Goal: Task Accomplishment & Management: Manage account settings

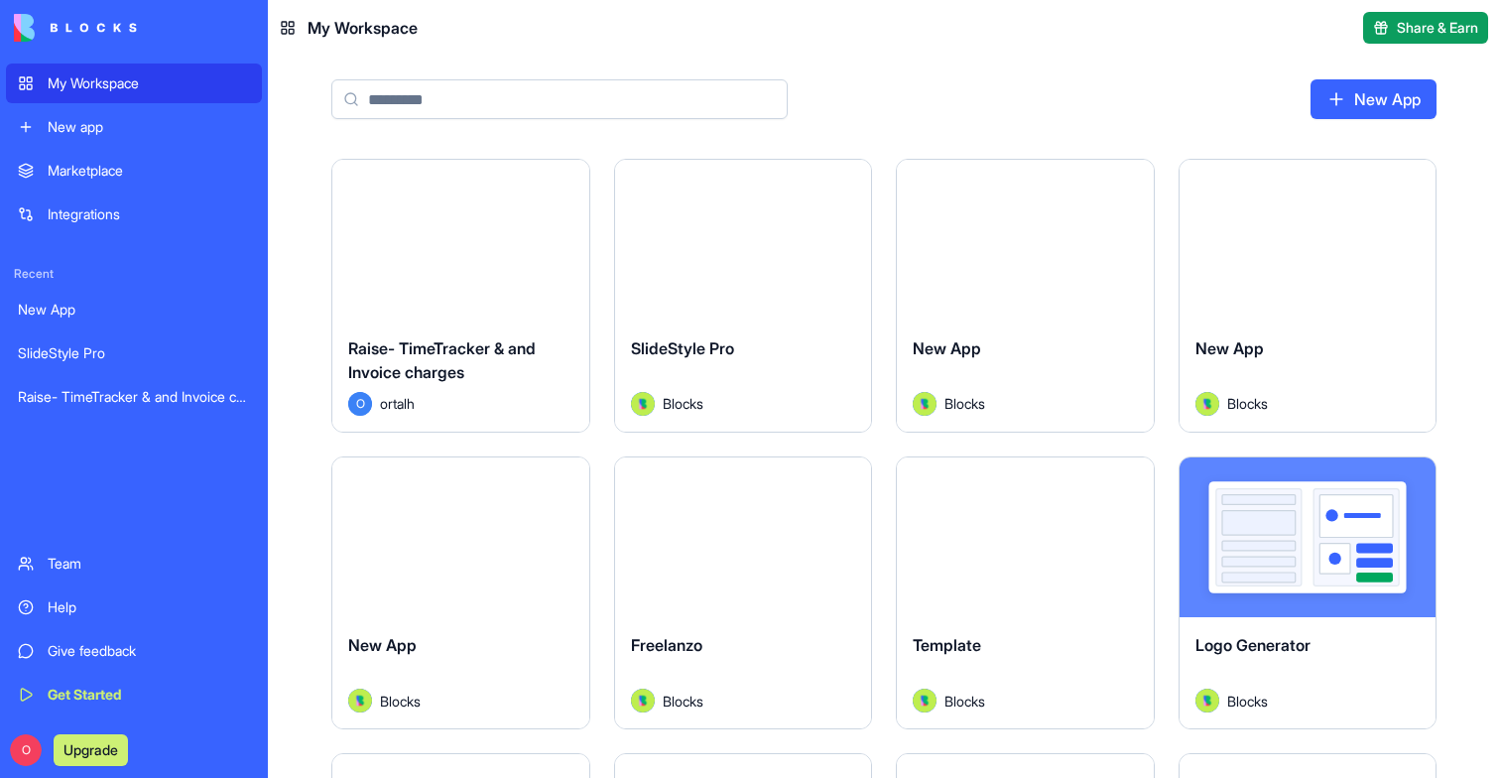
click at [463, 297] on div "Launch" at bounding box center [460, 240] width 257 height 161
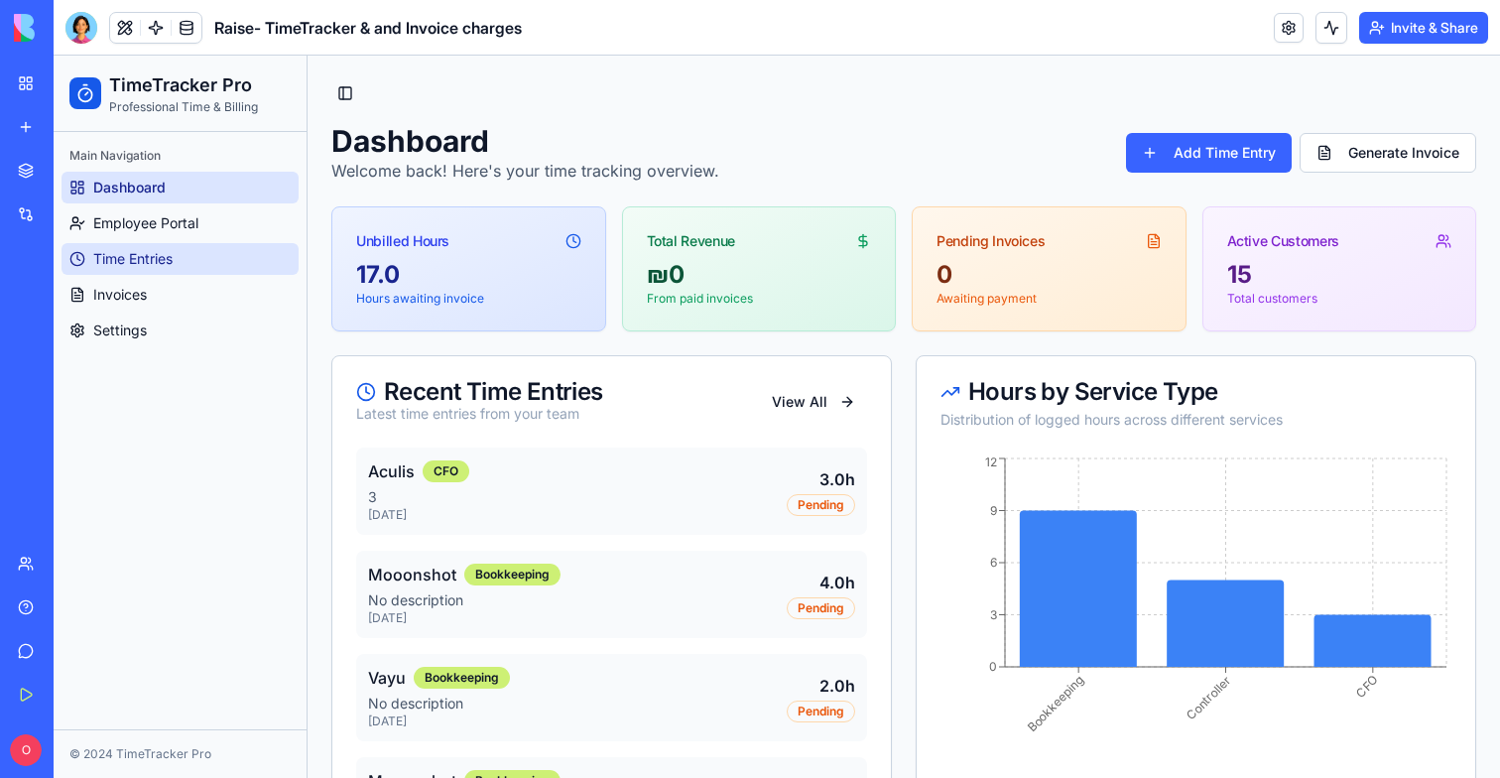
click at [137, 269] on link "Time Entries" at bounding box center [180, 259] width 237 height 32
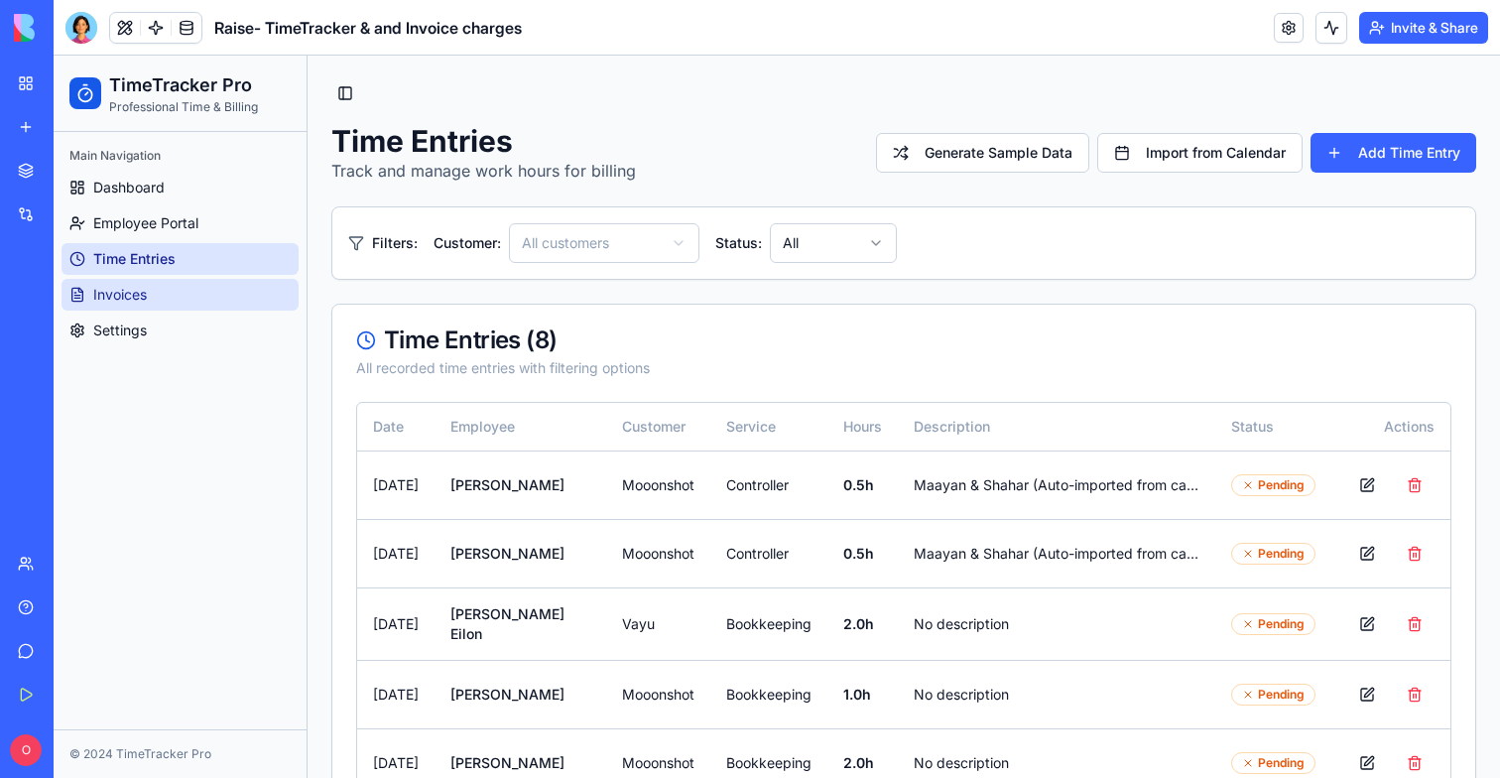
click at [140, 303] on span "Invoices" at bounding box center [120, 295] width 54 height 20
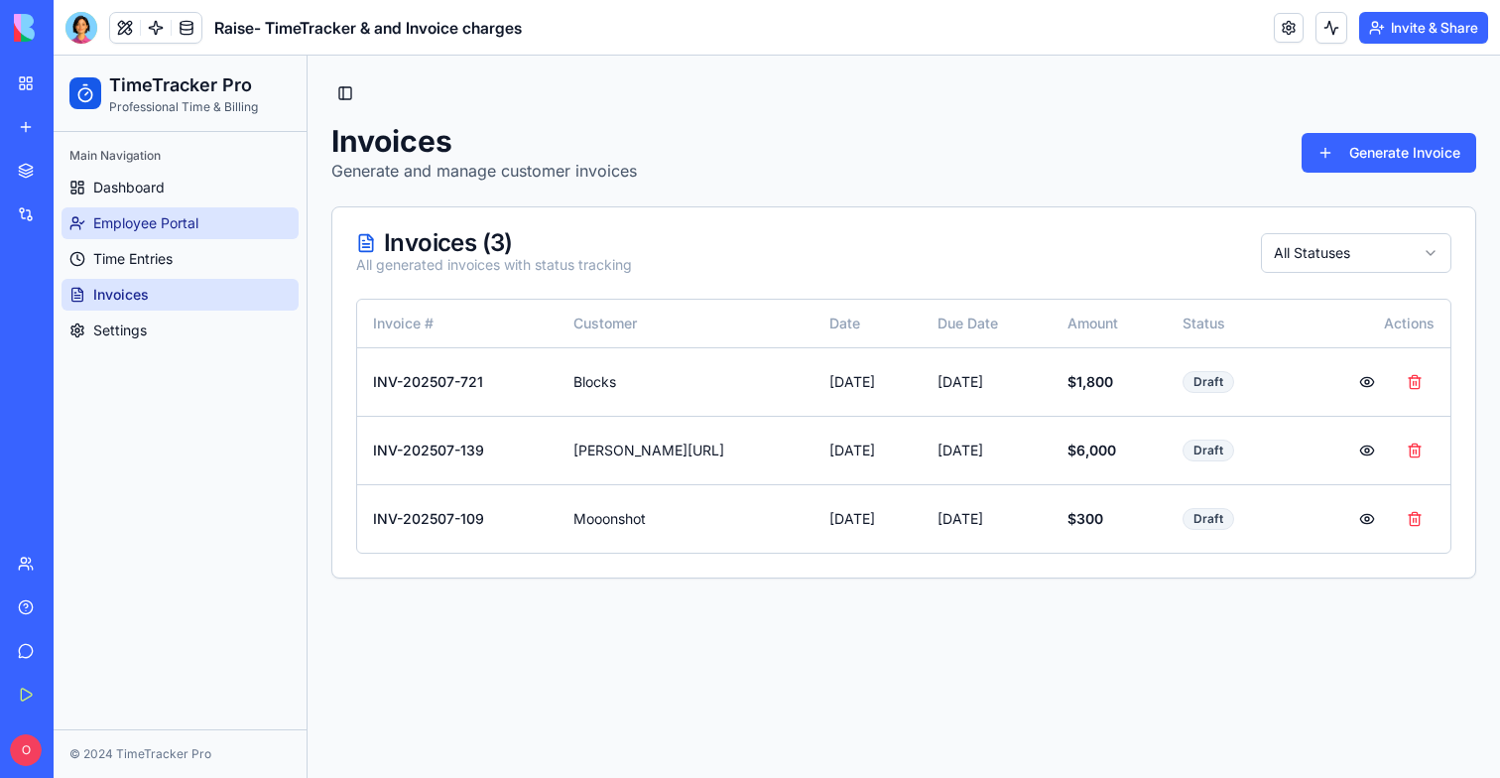
click at [152, 215] on span "Employee Portal" at bounding box center [145, 223] width 105 height 20
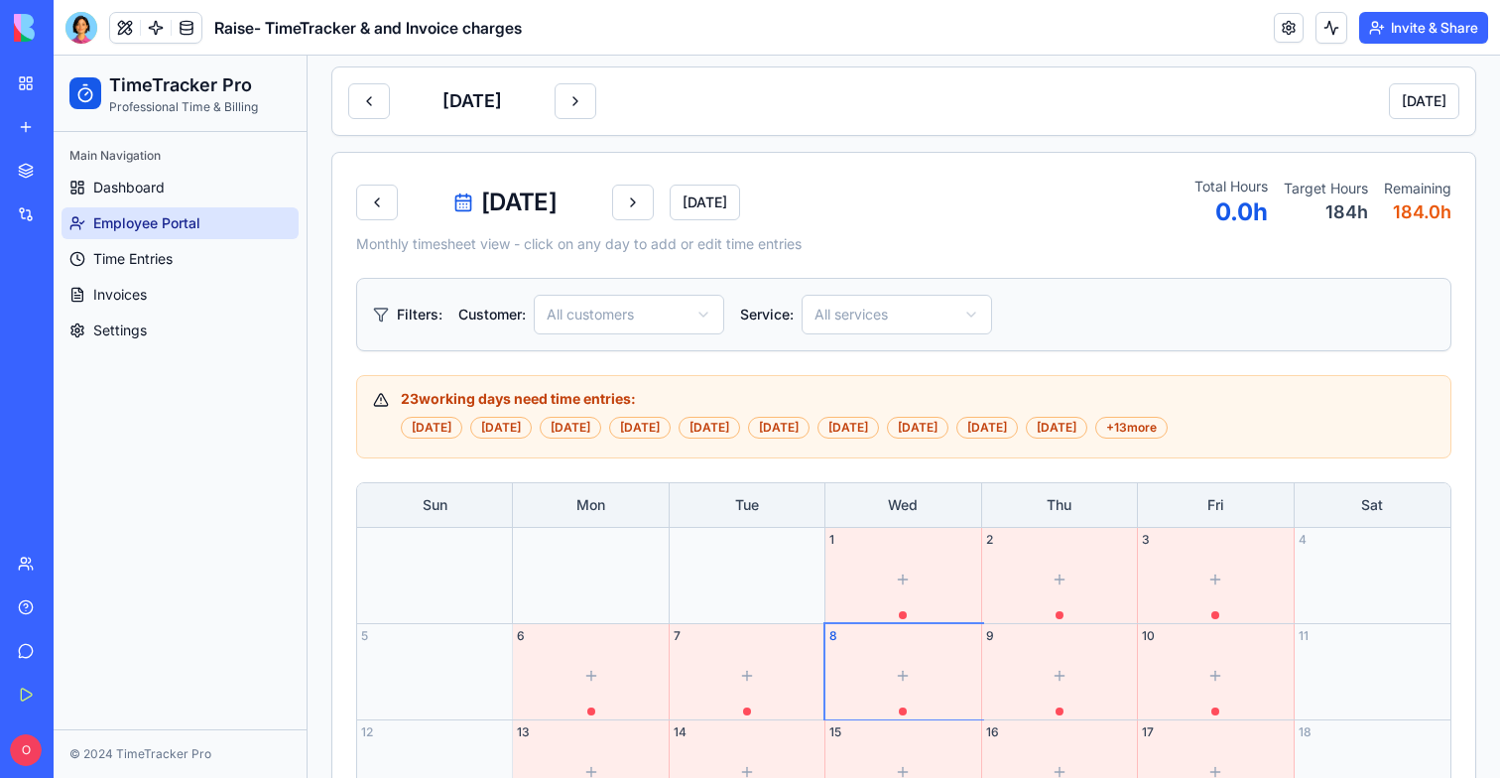
scroll to position [1011, 0]
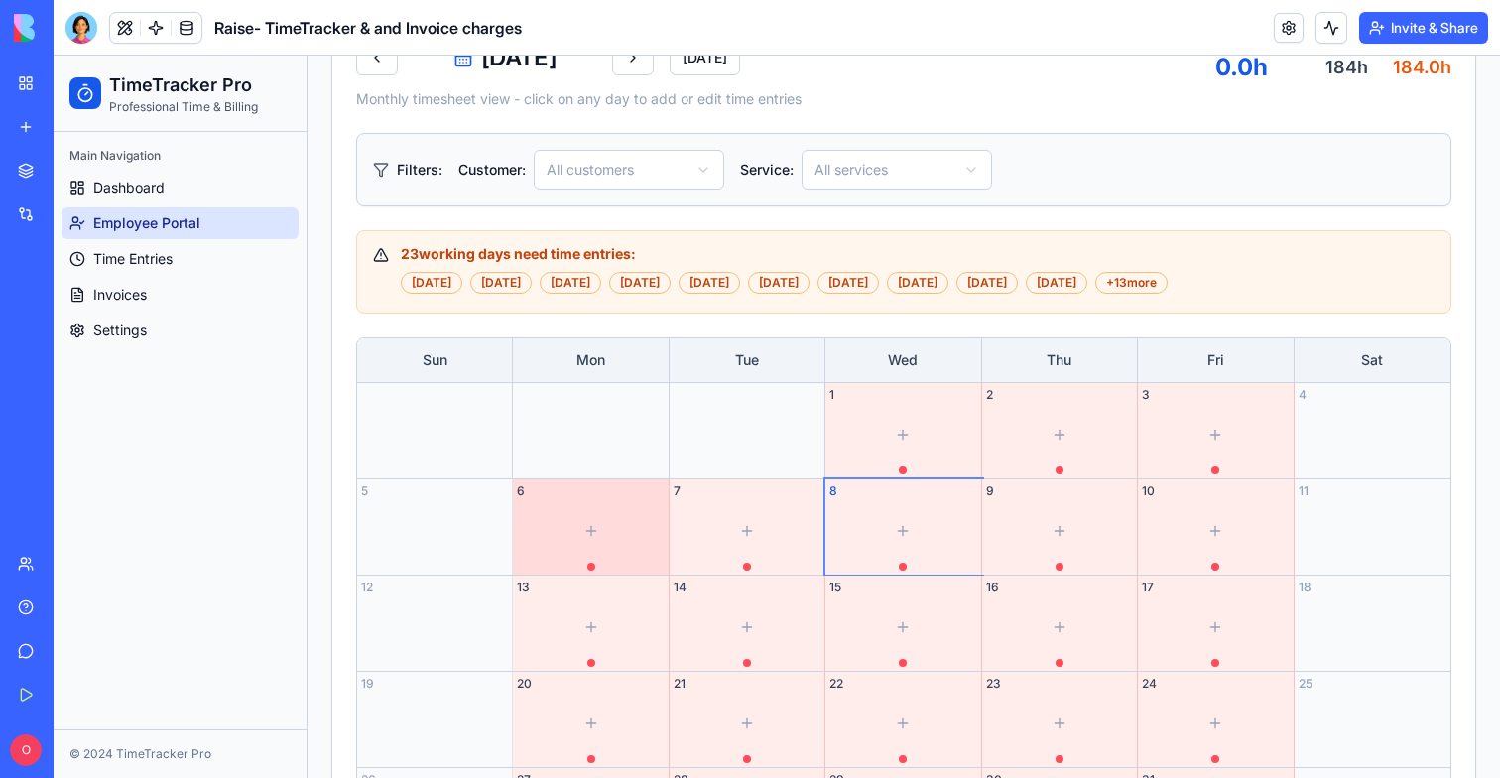
click at [591, 523] on icon at bounding box center [591, 531] width 16 height 16
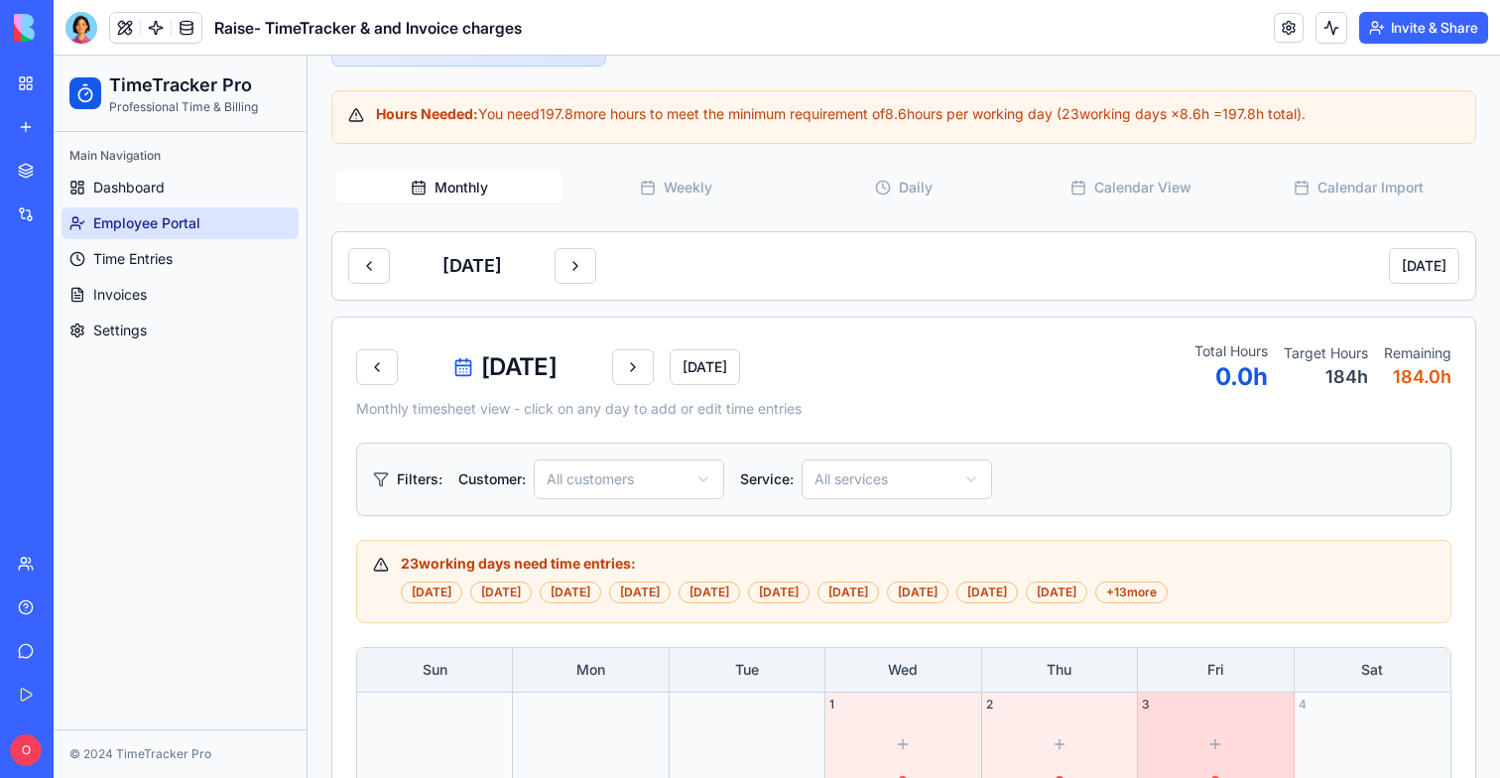
scroll to position [667, 0]
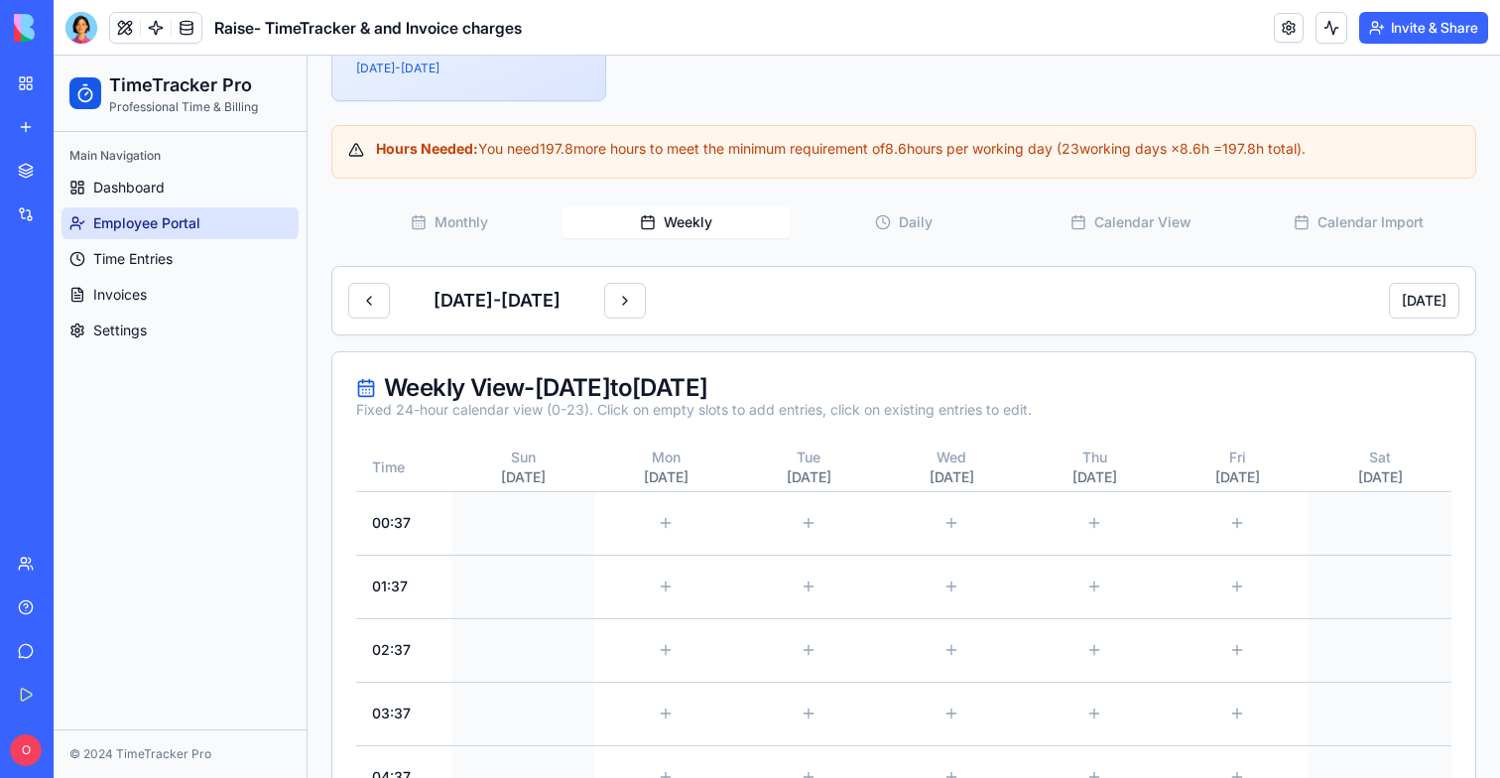
click at [679, 212] on button "Weekly" at bounding box center [675, 222] width 227 height 32
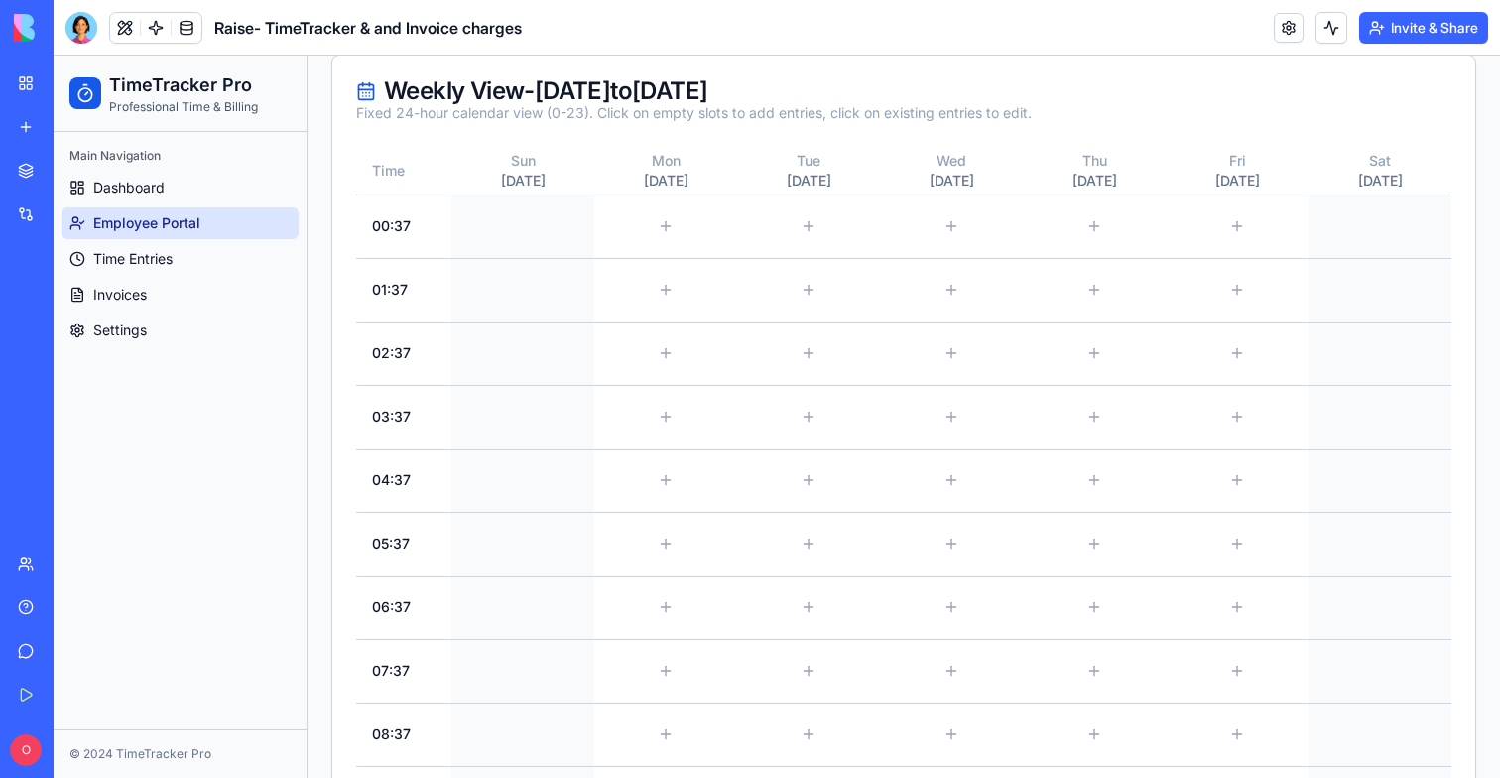
scroll to position [967, 0]
click at [666, 349] on icon at bounding box center [665, 349] width 9 height 0
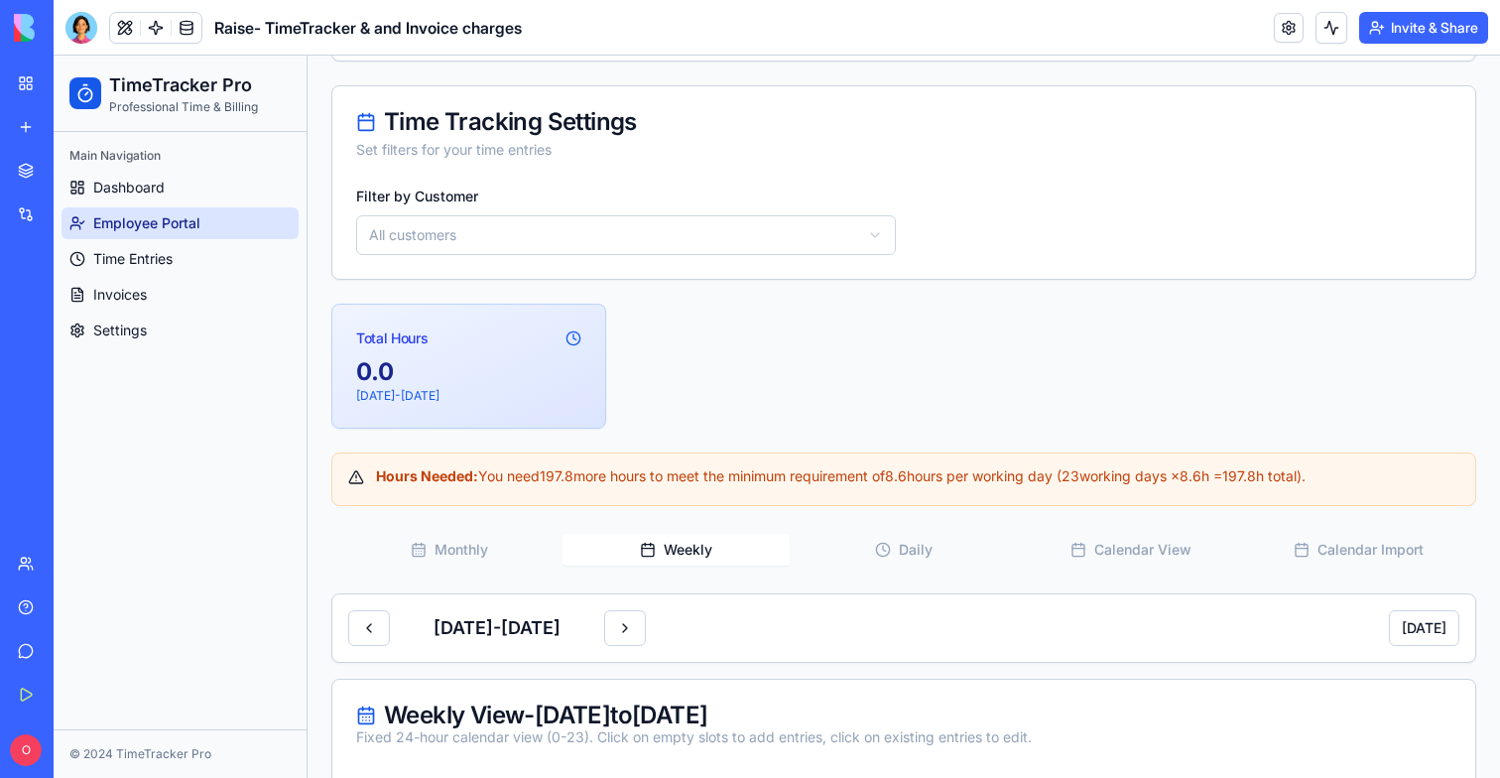
scroll to position [338, 0]
click at [492, 565] on button "Monthly" at bounding box center [448, 551] width 227 height 32
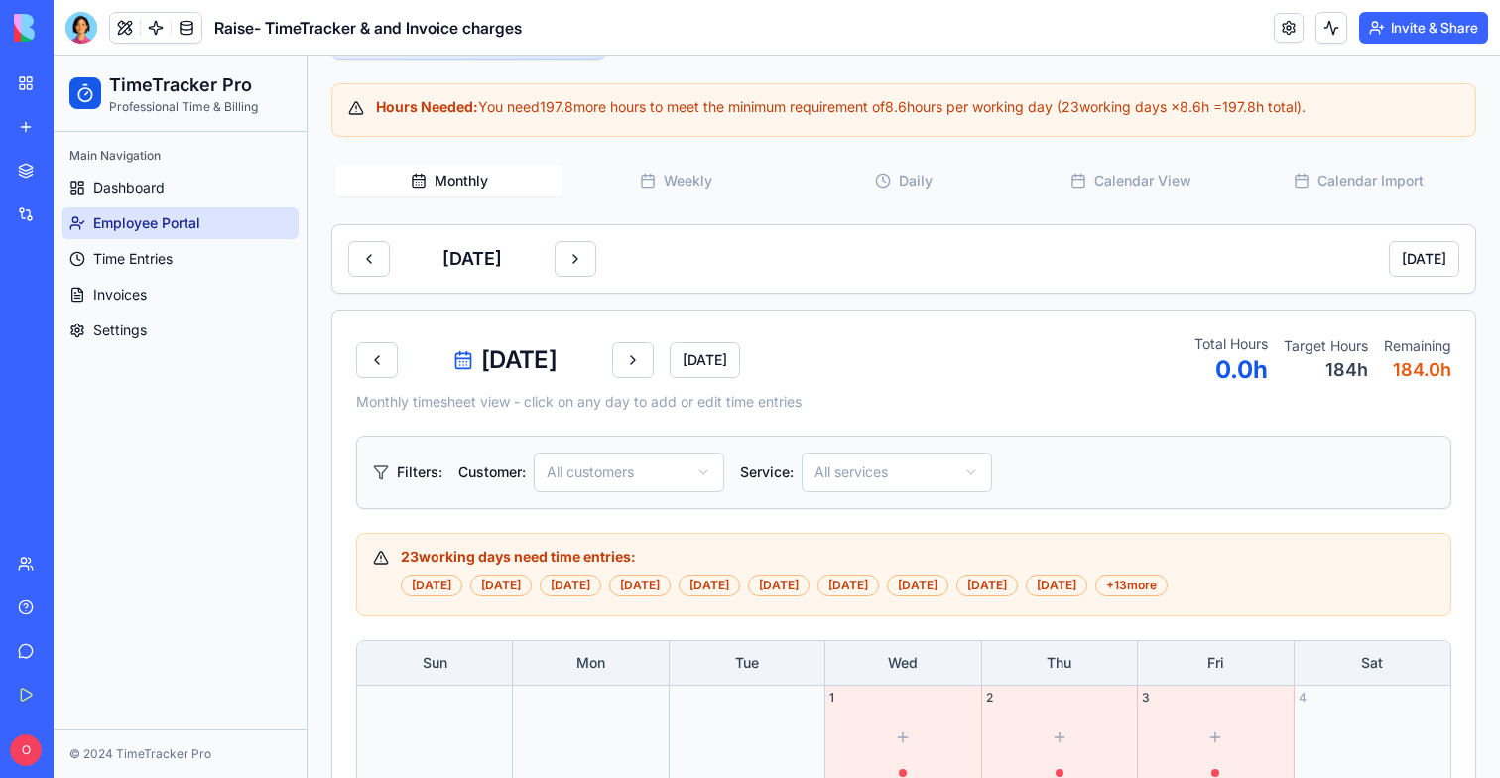
scroll to position [898, 0]
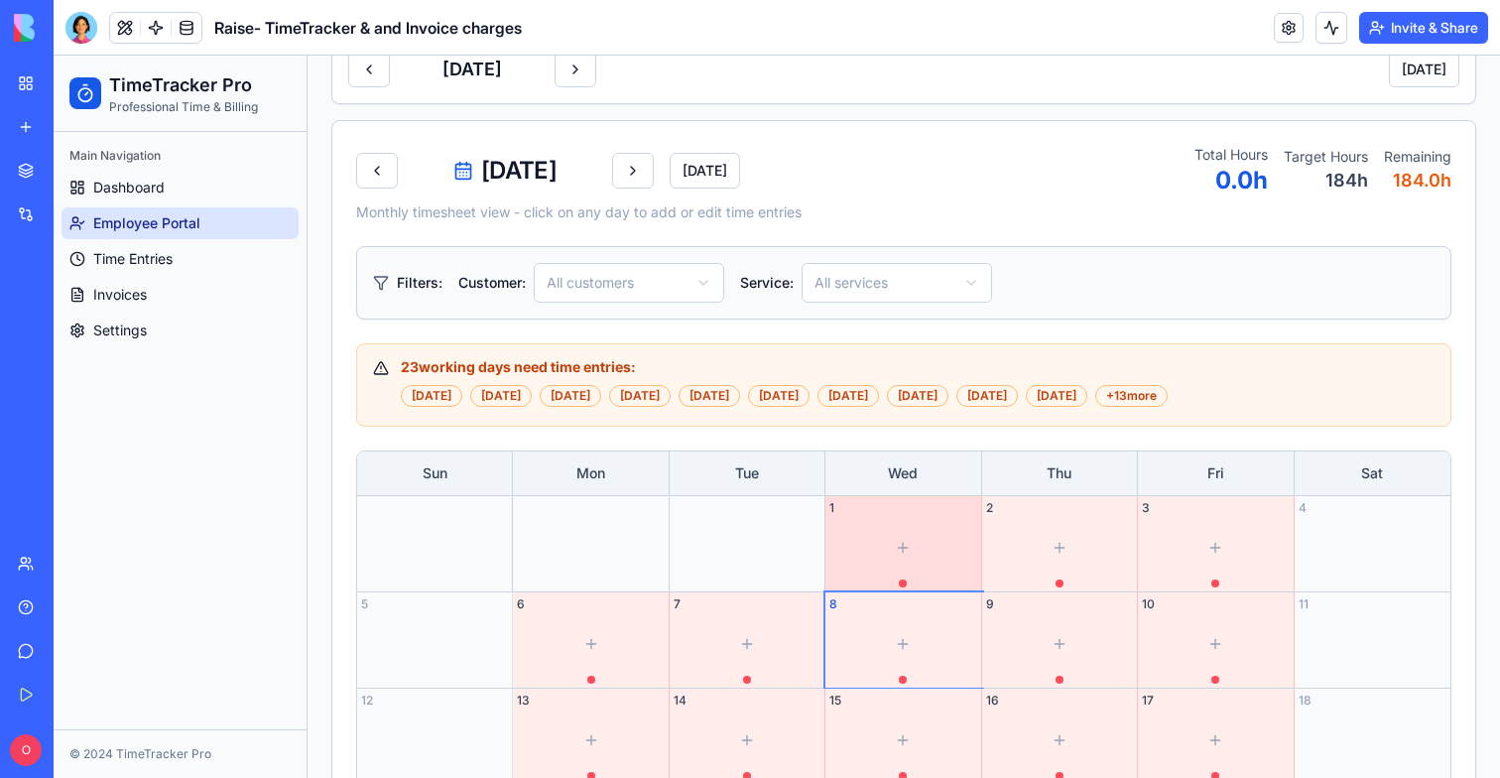
click at [920, 541] on div at bounding box center [902, 548] width 147 height 56
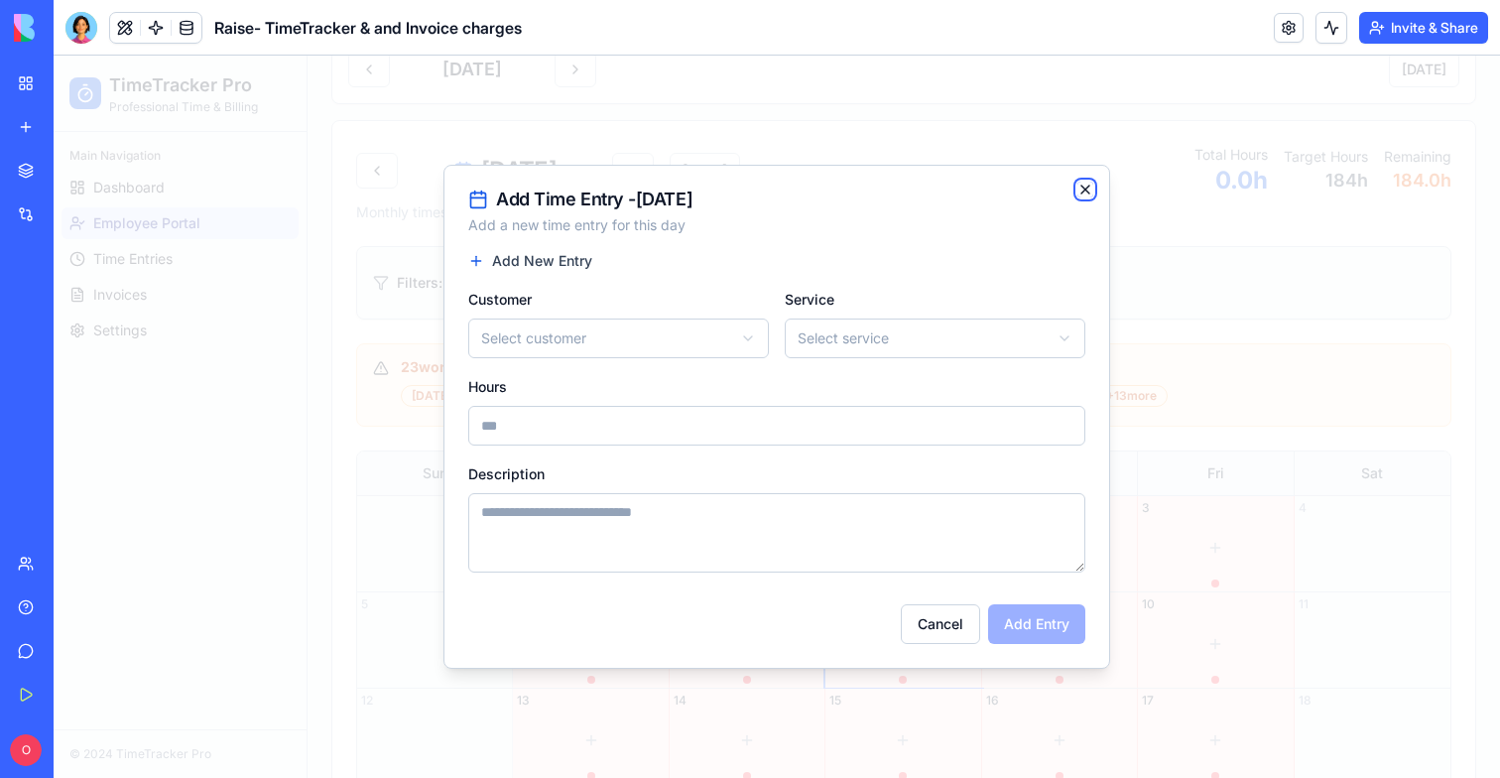
click at [1084, 186] on icon "button" at bounding box center [1085, 190] width 16 height 16
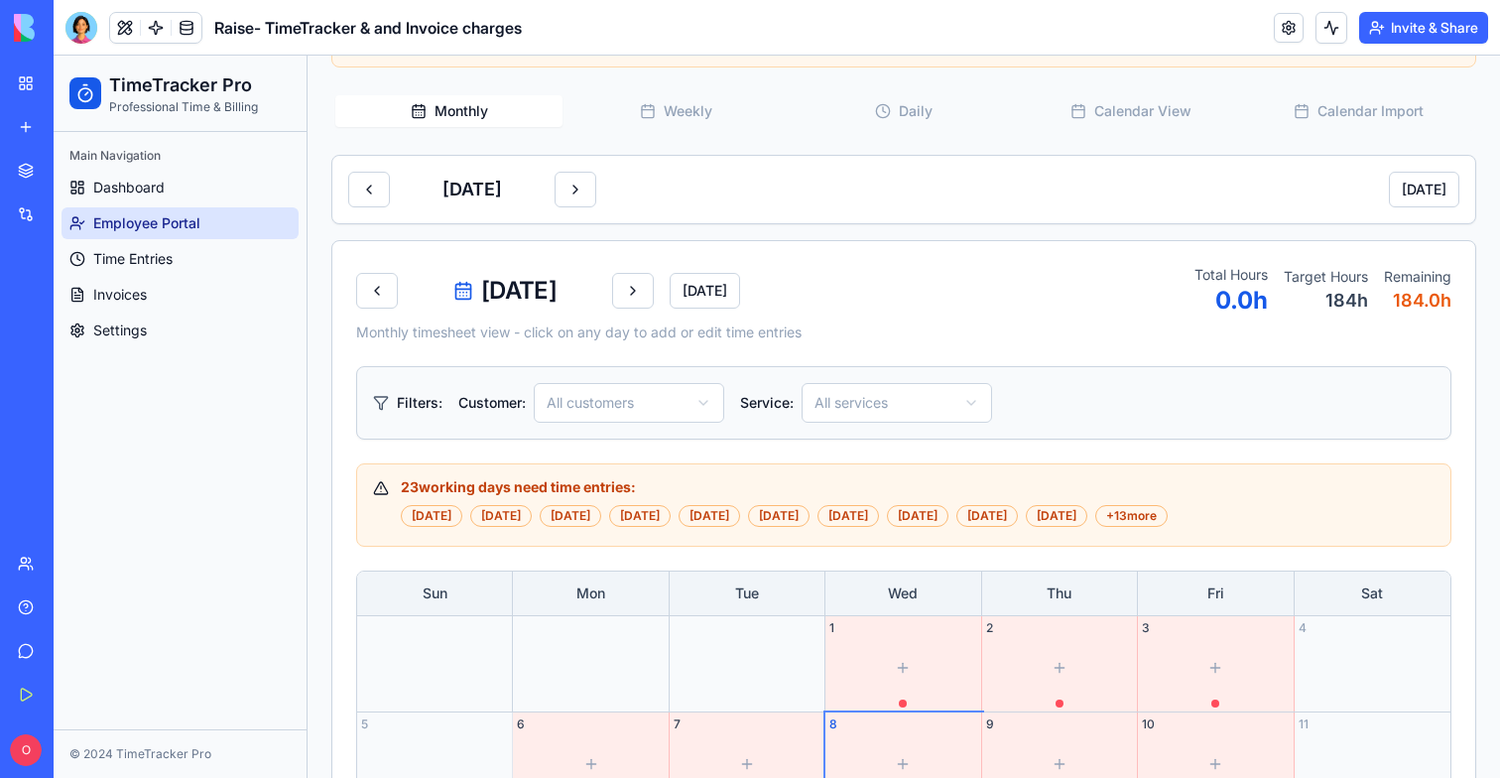
scroll to position [742, 0]
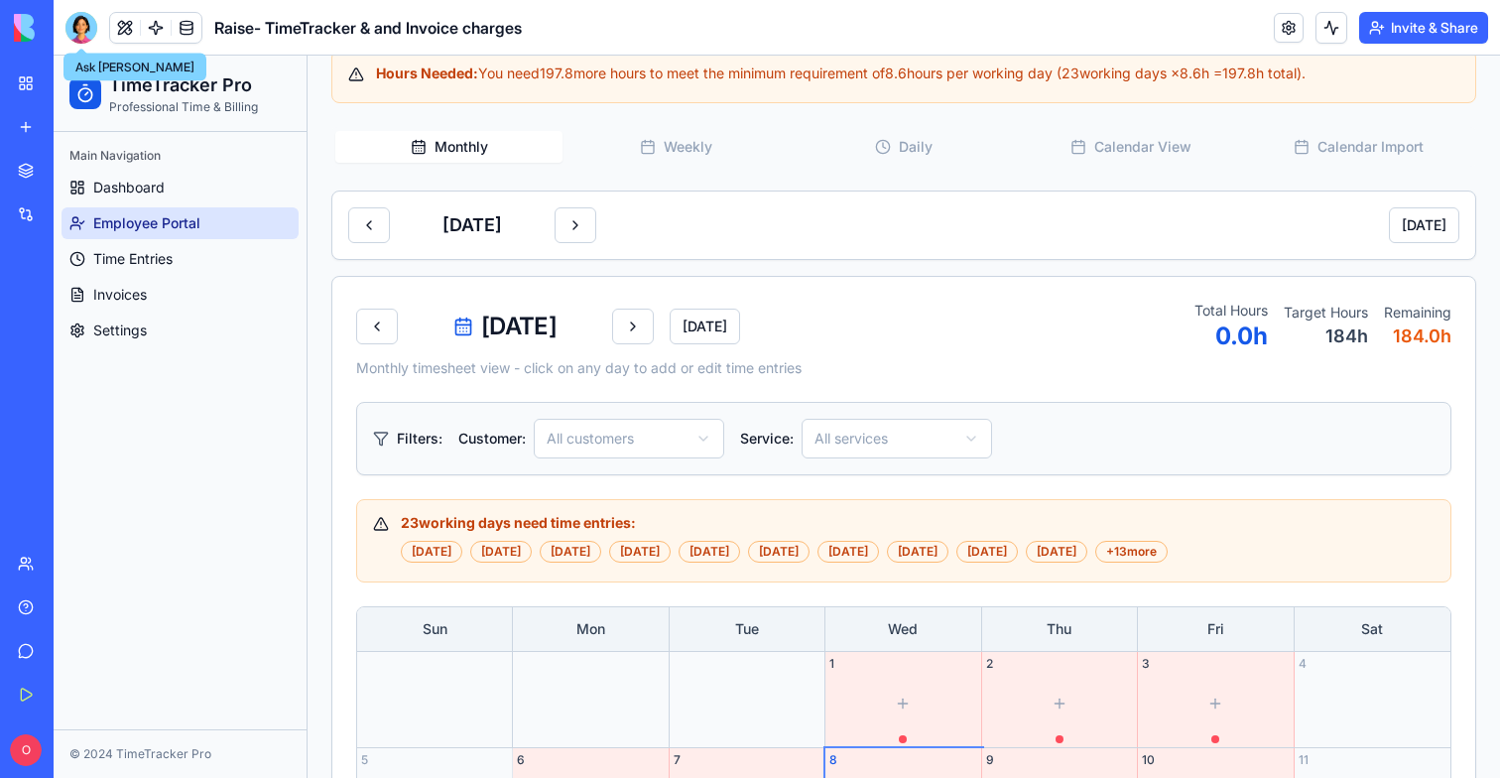
click at [80, 29] on div at bounding box center [81, 28] width 32 height 32
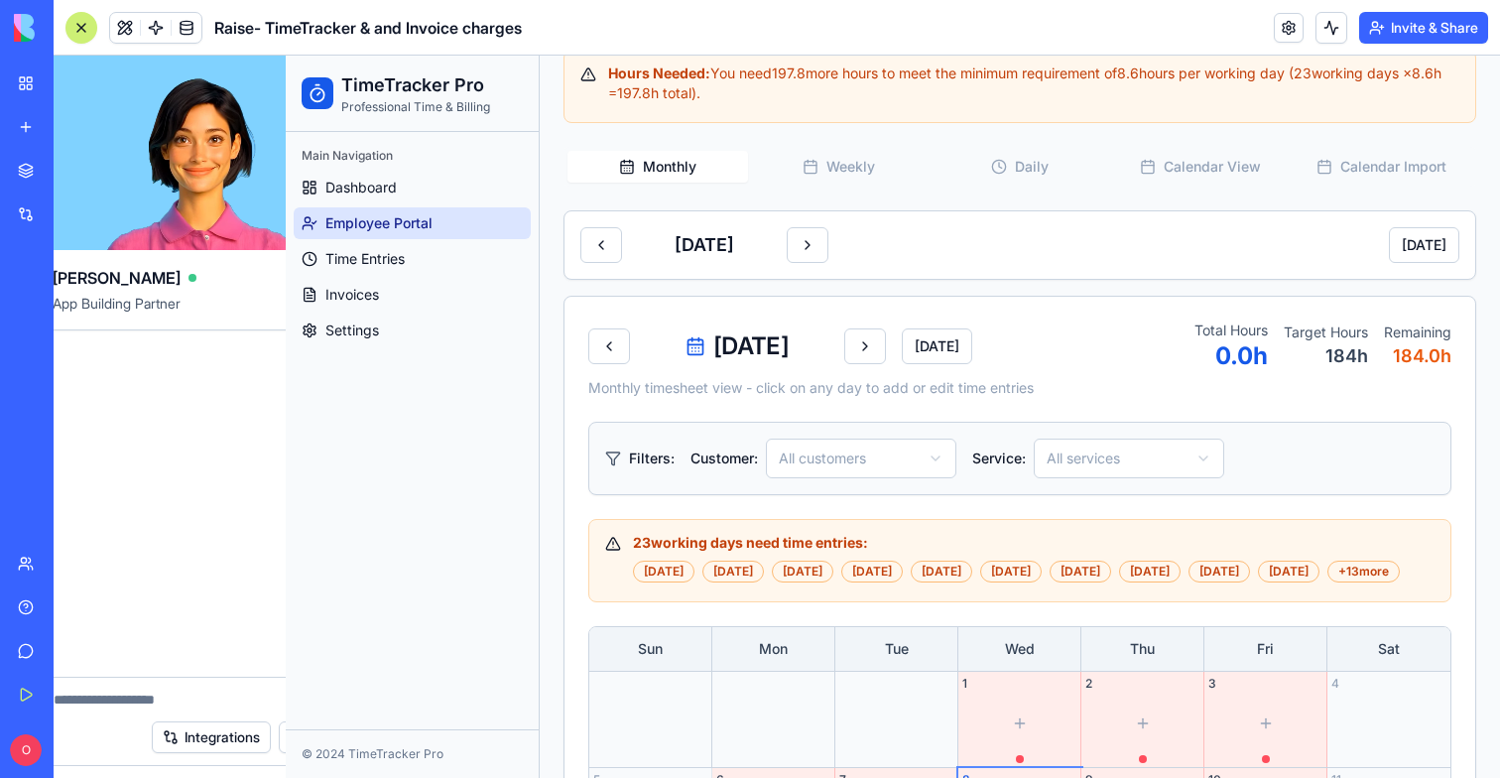
scroll to position [0, 0]
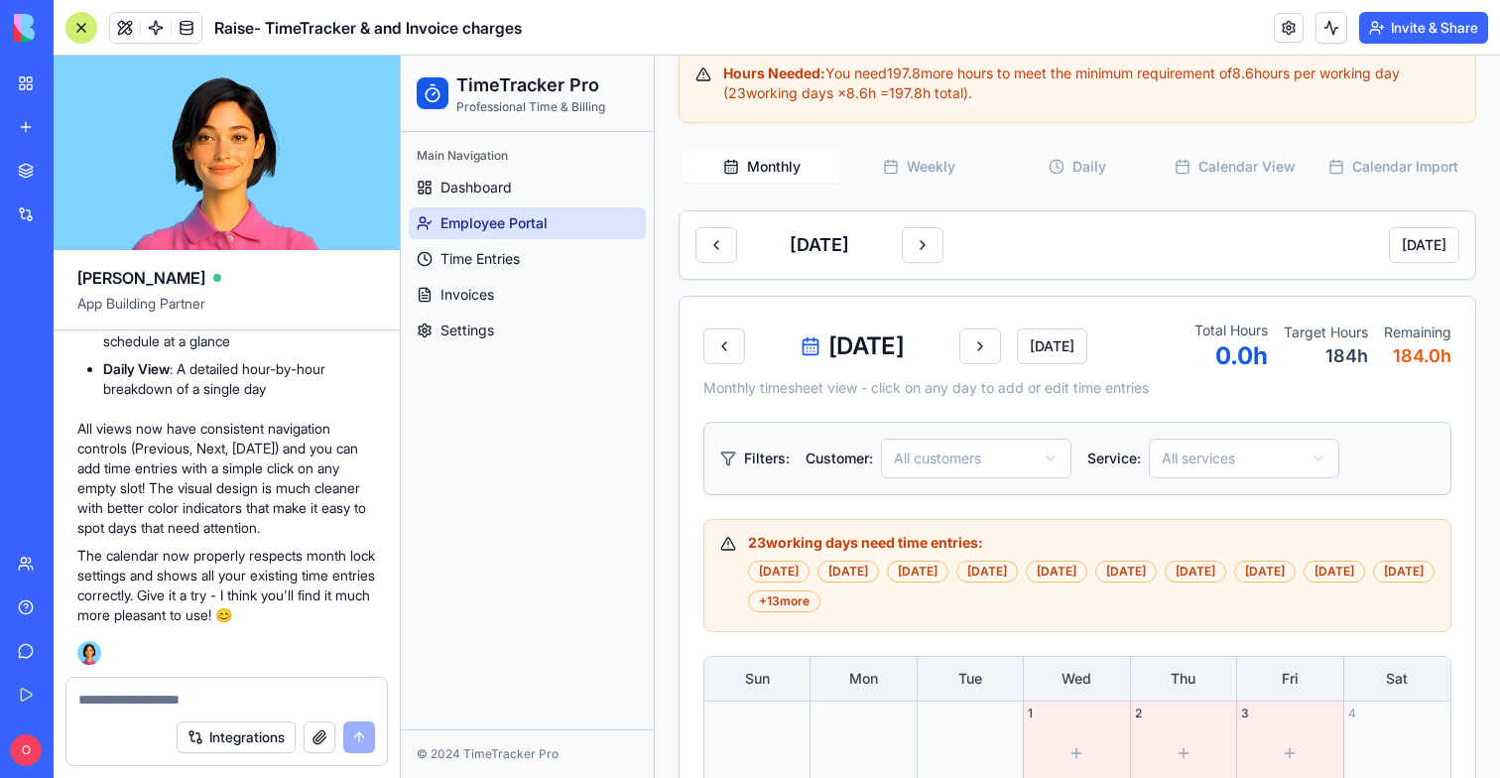
click at [139, 722] on div "Integrations" at bounding box center [226, 737] width 320 height 56
click at [139, 687] on div at bounding box center [226, 694] width 320 height 32
click at [139, 701] on textarea at bounding box center [226, 699] width 297 height 20
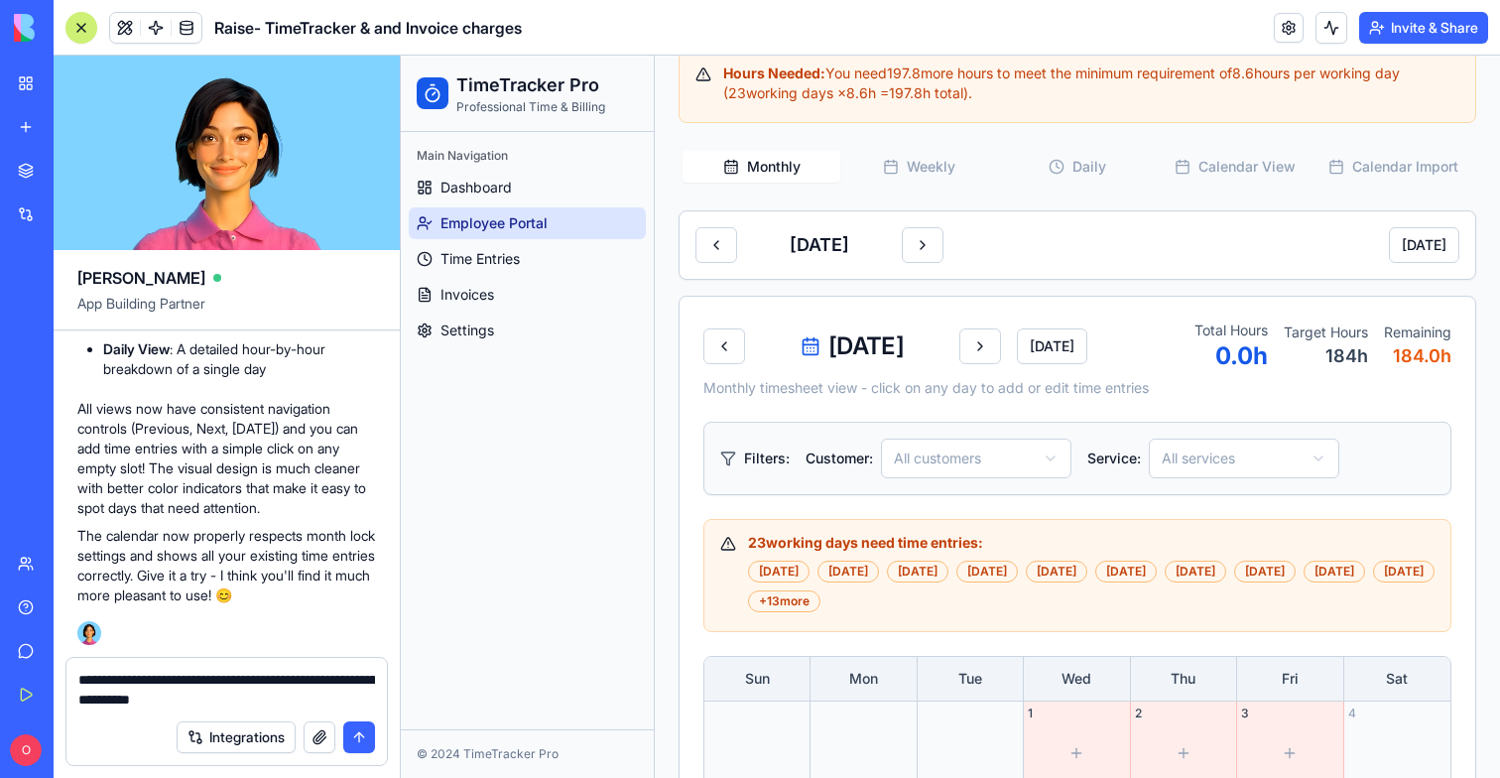
click at [329, 692] on textarea "**********" at bounding box center [226, 690] width 297 height 40
click at [332, 701] on textarea "**********" at bounding box center [226, 690] width 297 height 40
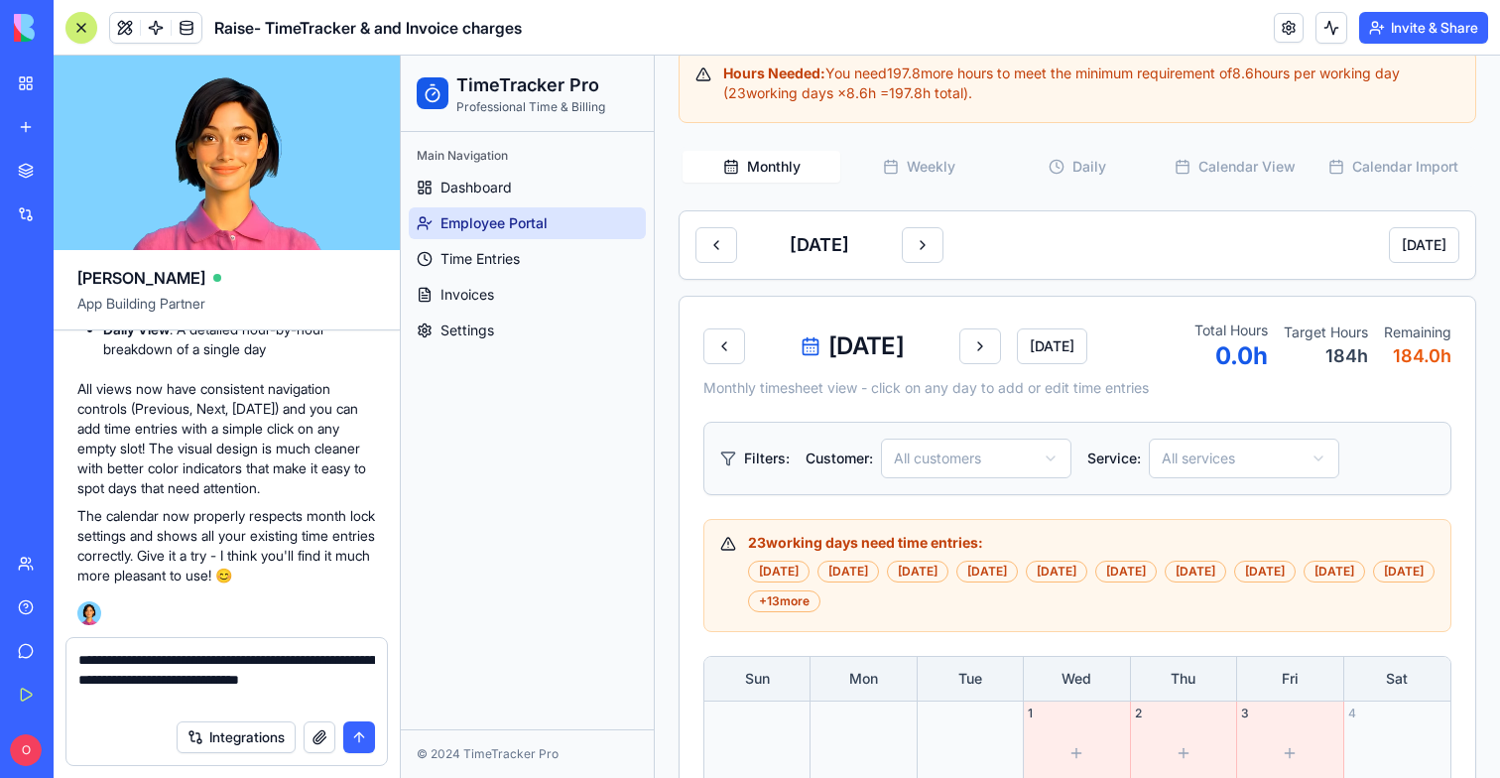
type textarea "**********"
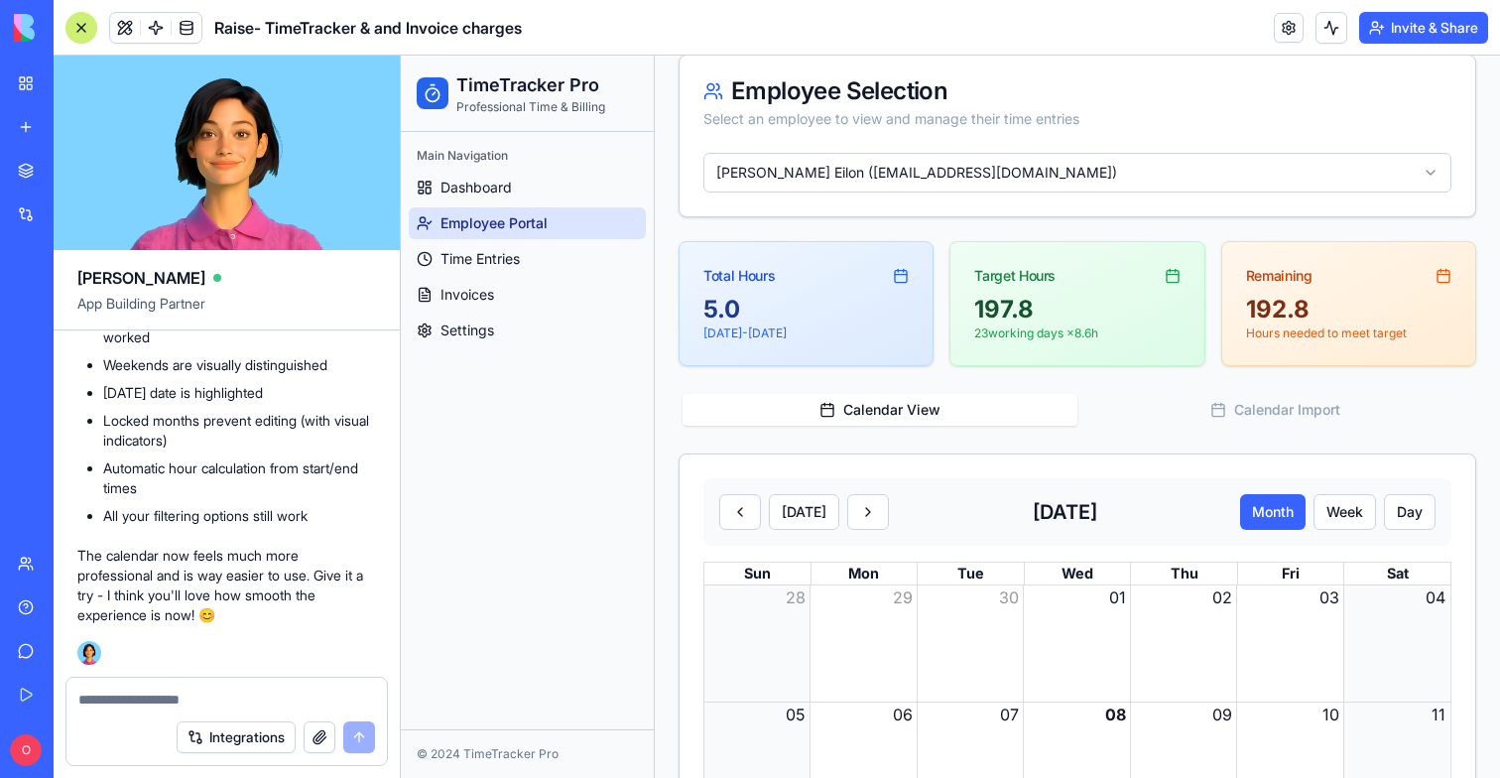
scroll to position [166, 0]
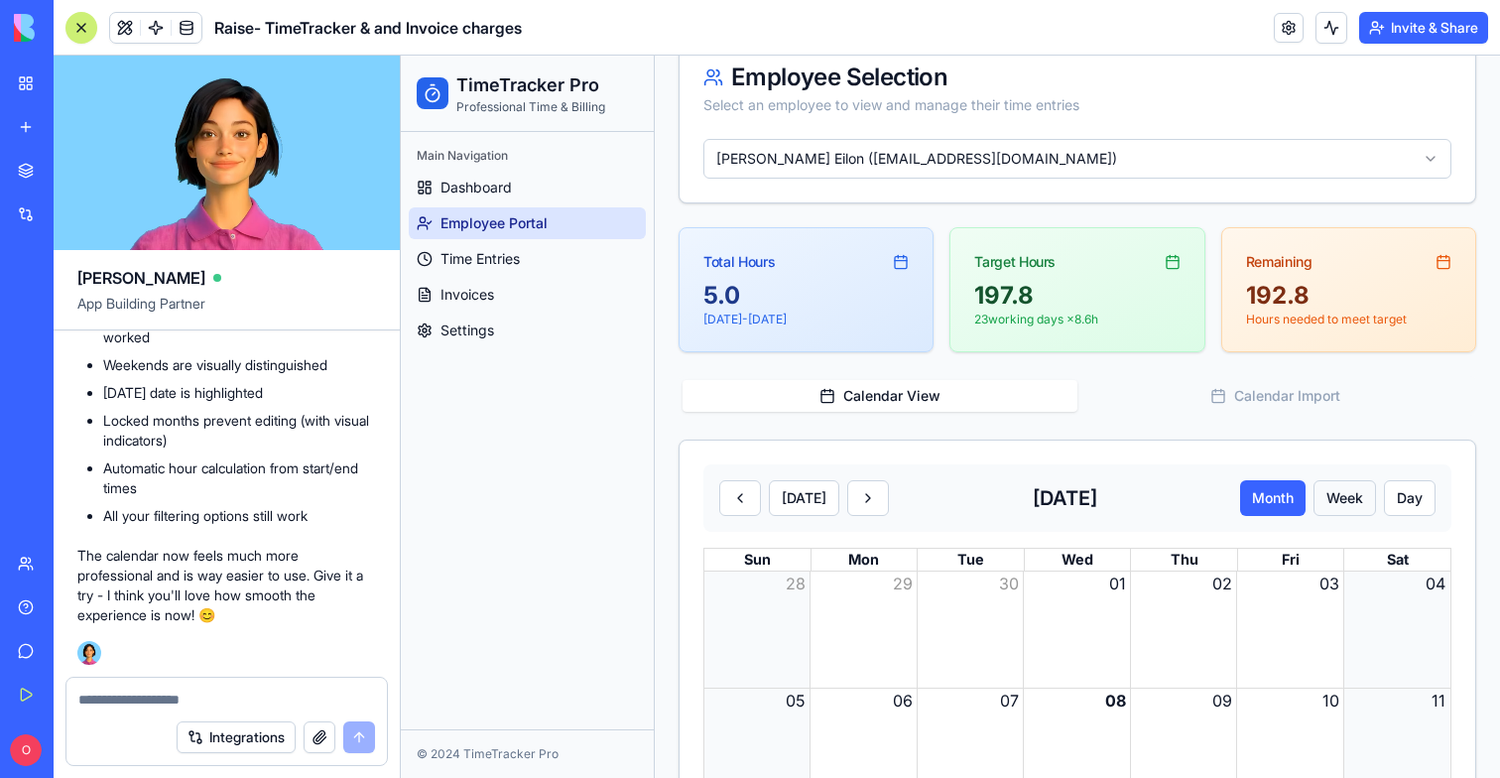
click at [1338, 504] on button "Week" at bounding box center [1344, 498] width 62 height 36
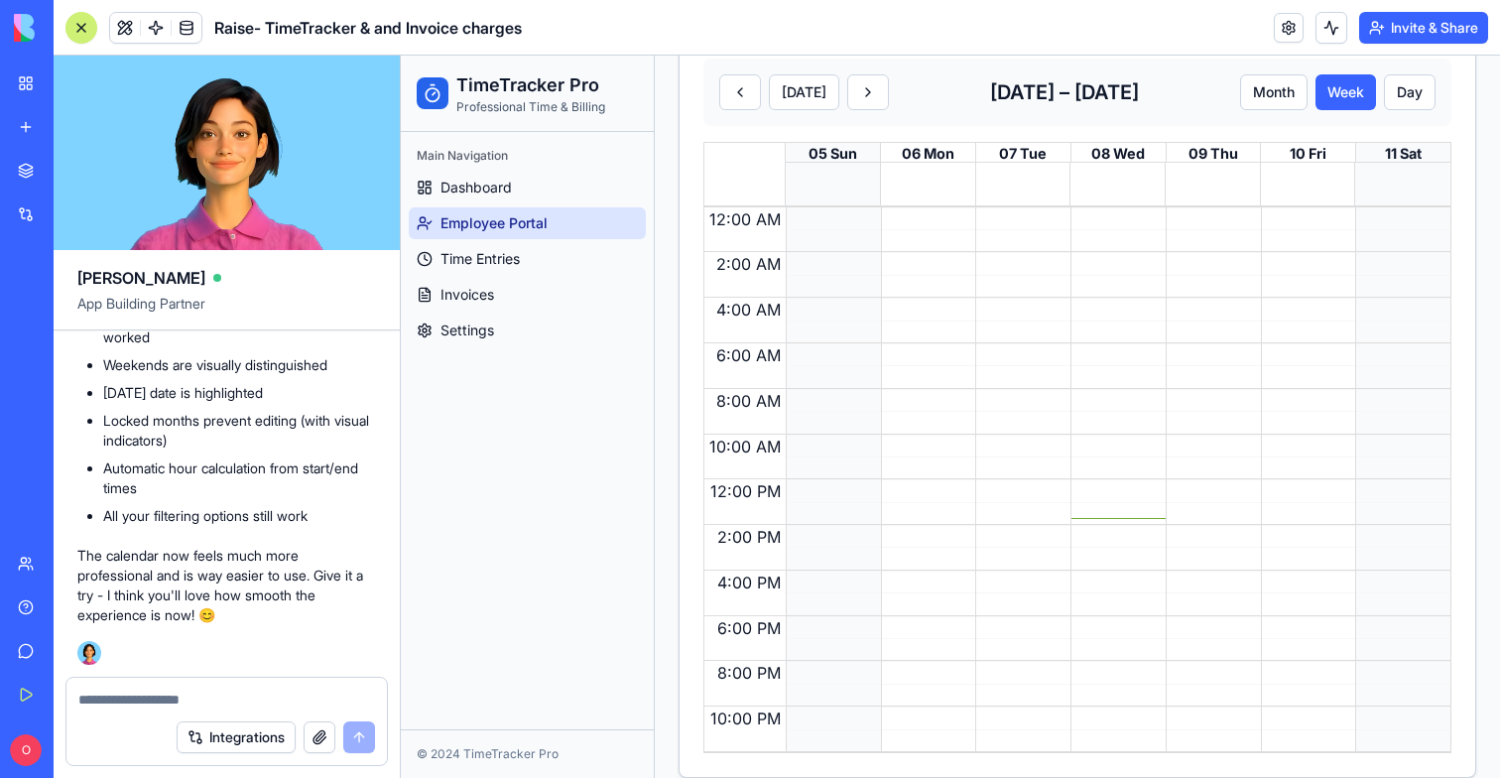
scroll to position [595, 0]
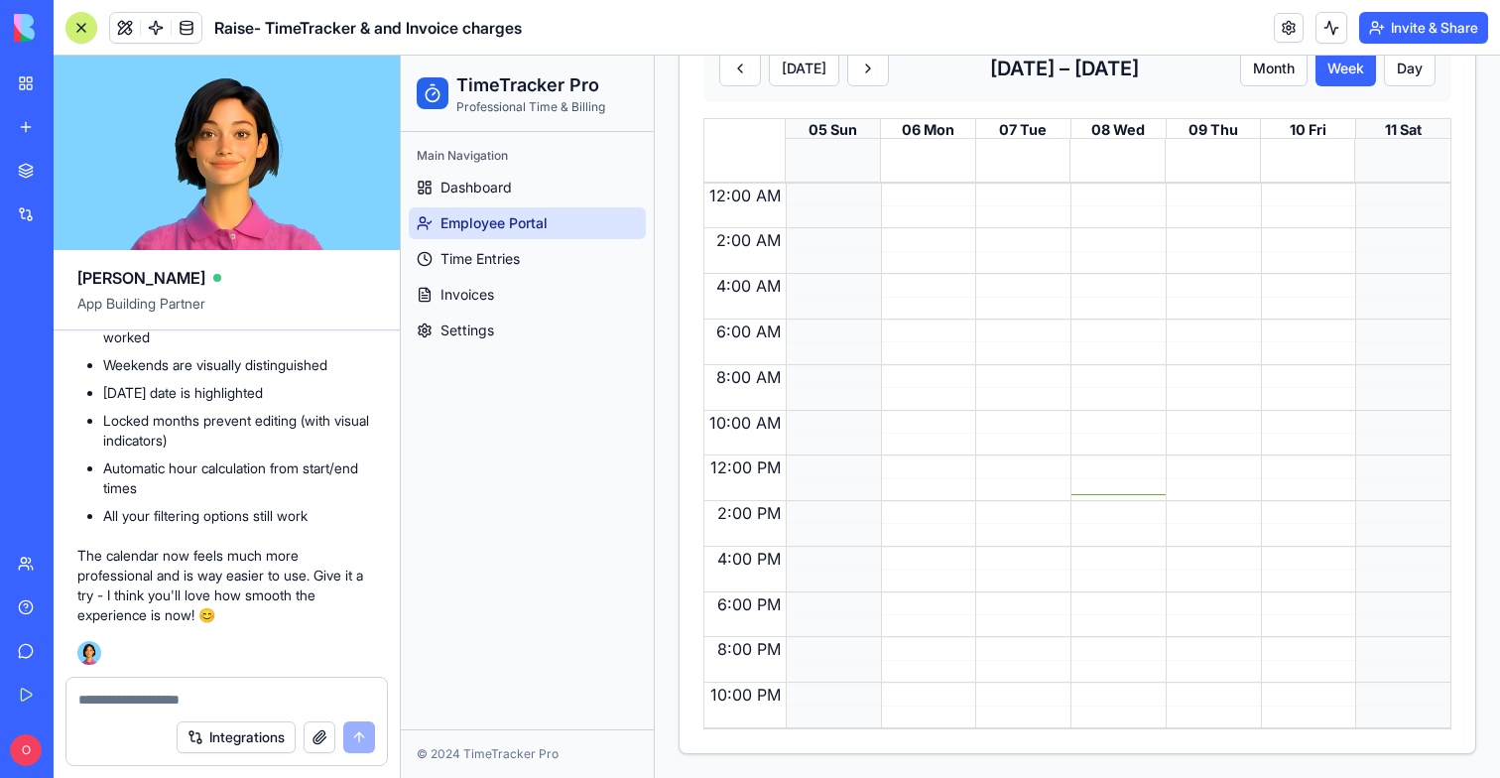
click at [84, 21] on div at bounding box center [81, 28] width 16 height 16
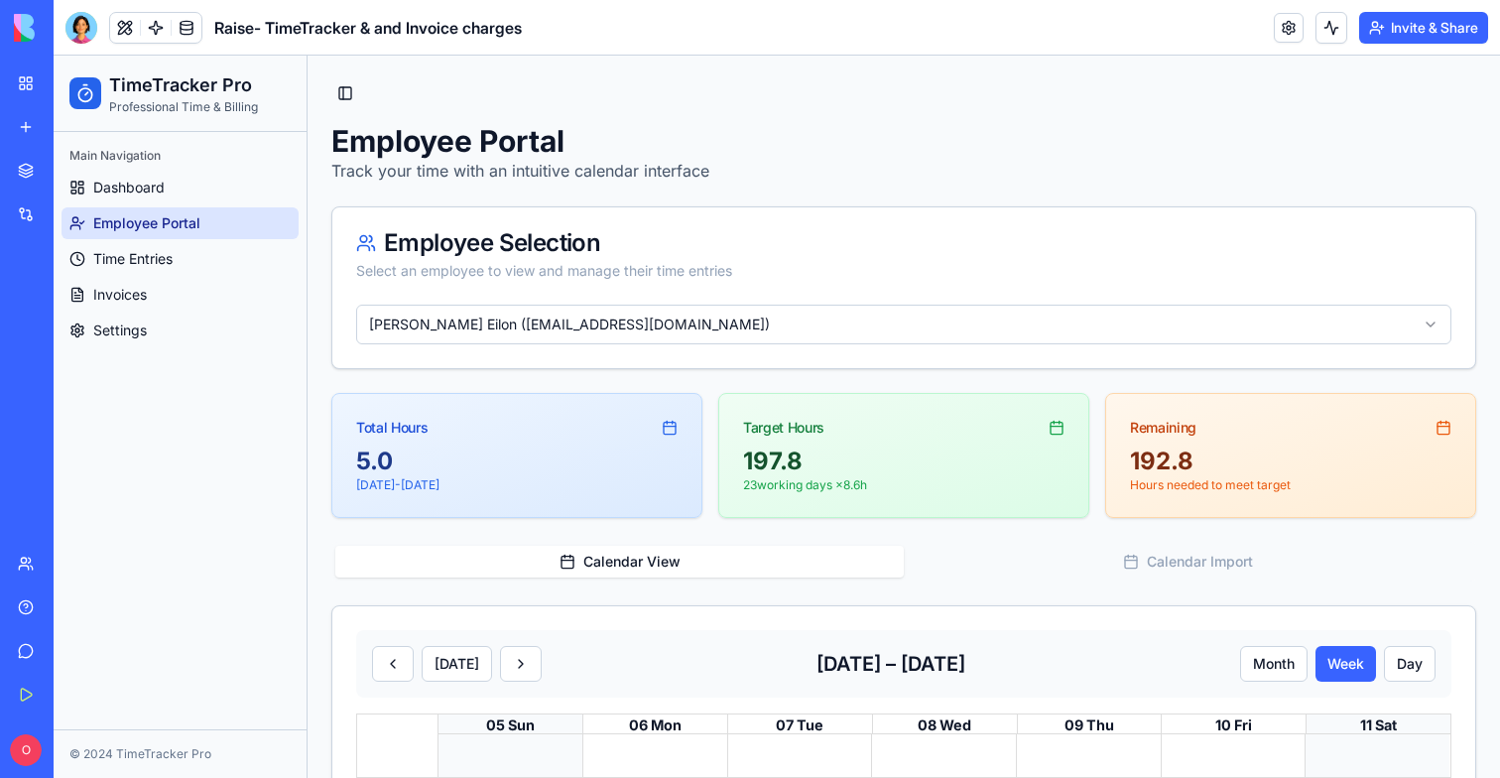
scroll to position [293, 0]
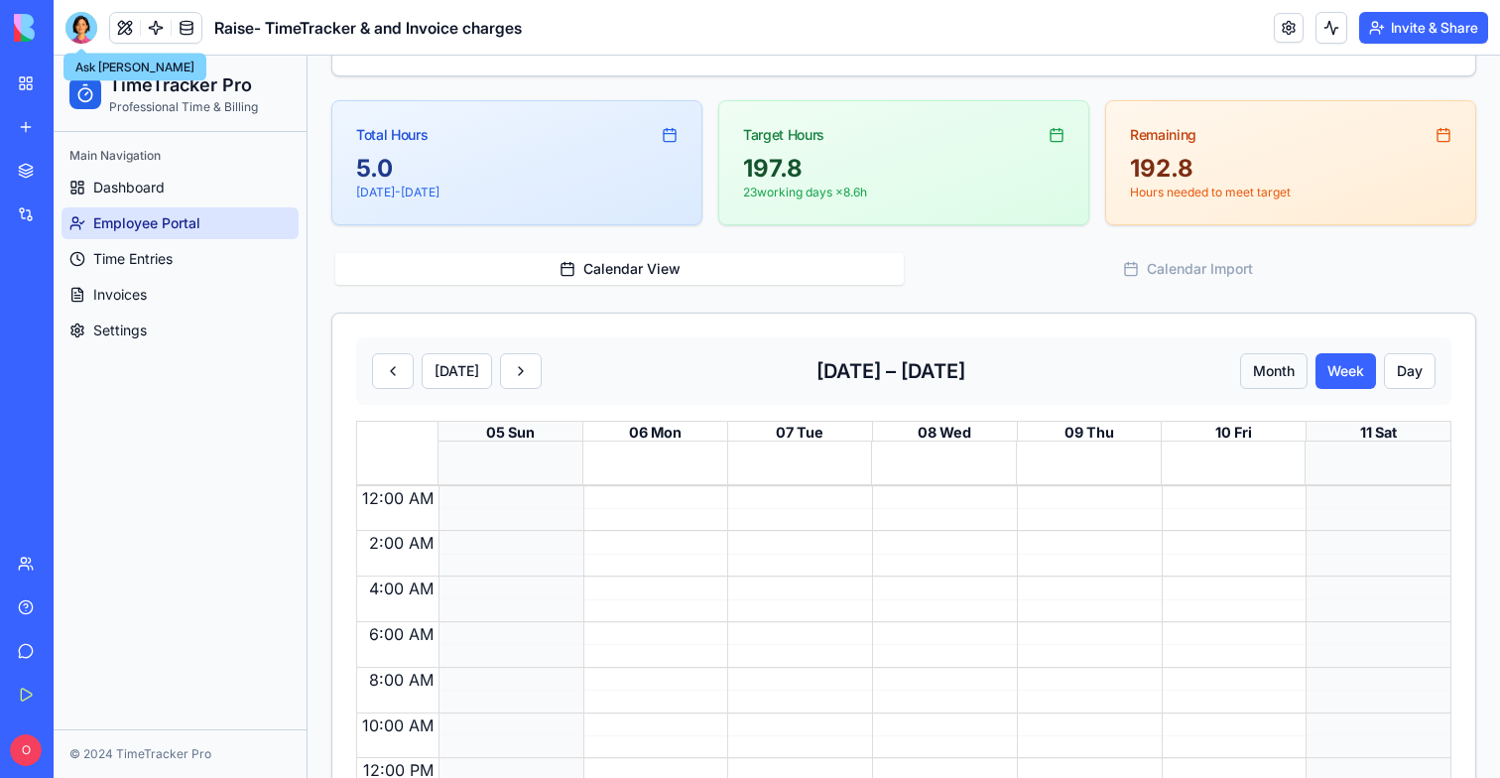
click at [1276, 374] on button "Month" at bounding box center [1273, 371] width 67 height 36
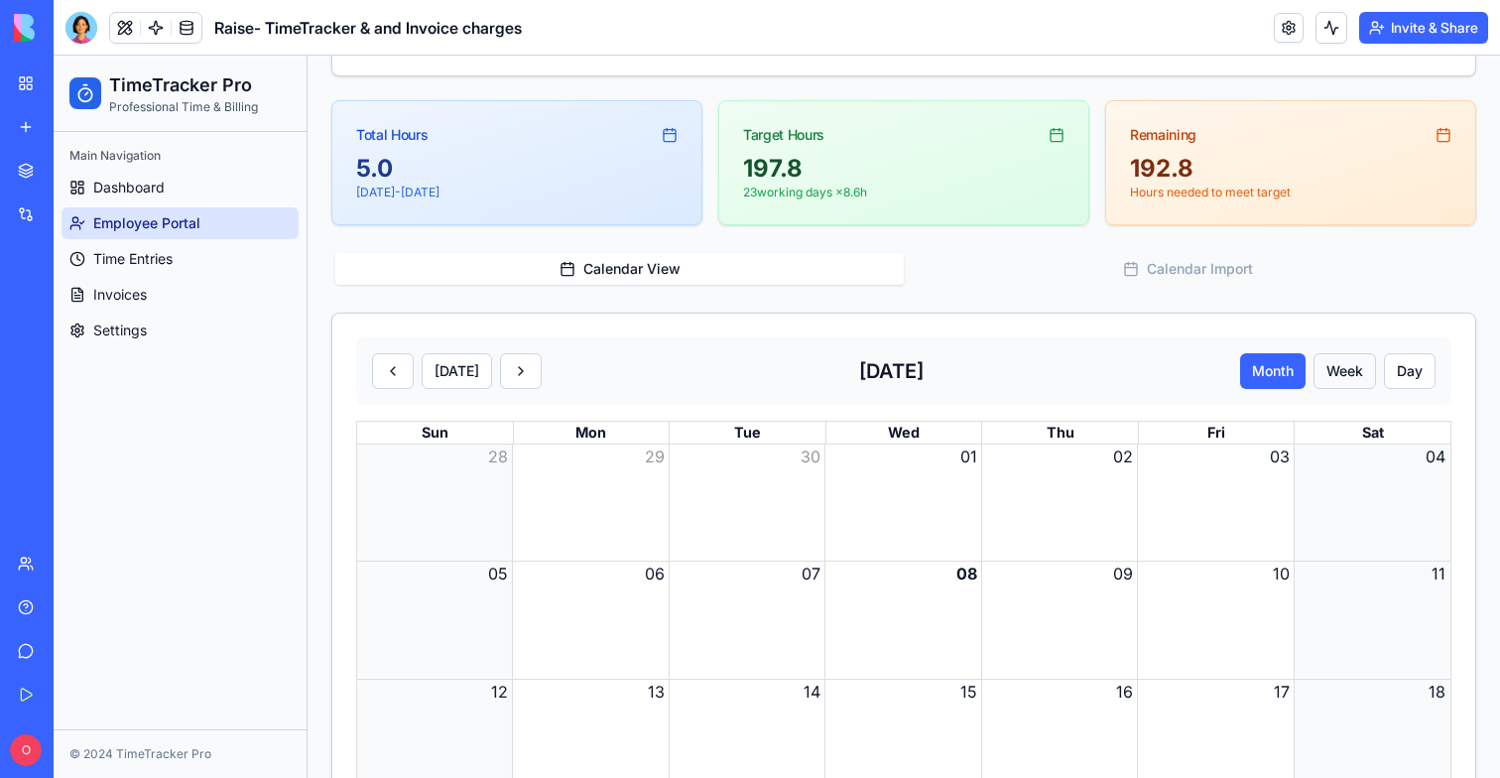
click at [1348, 367] on button "Week" at bounding box center [1344, 371] width 62 height 36
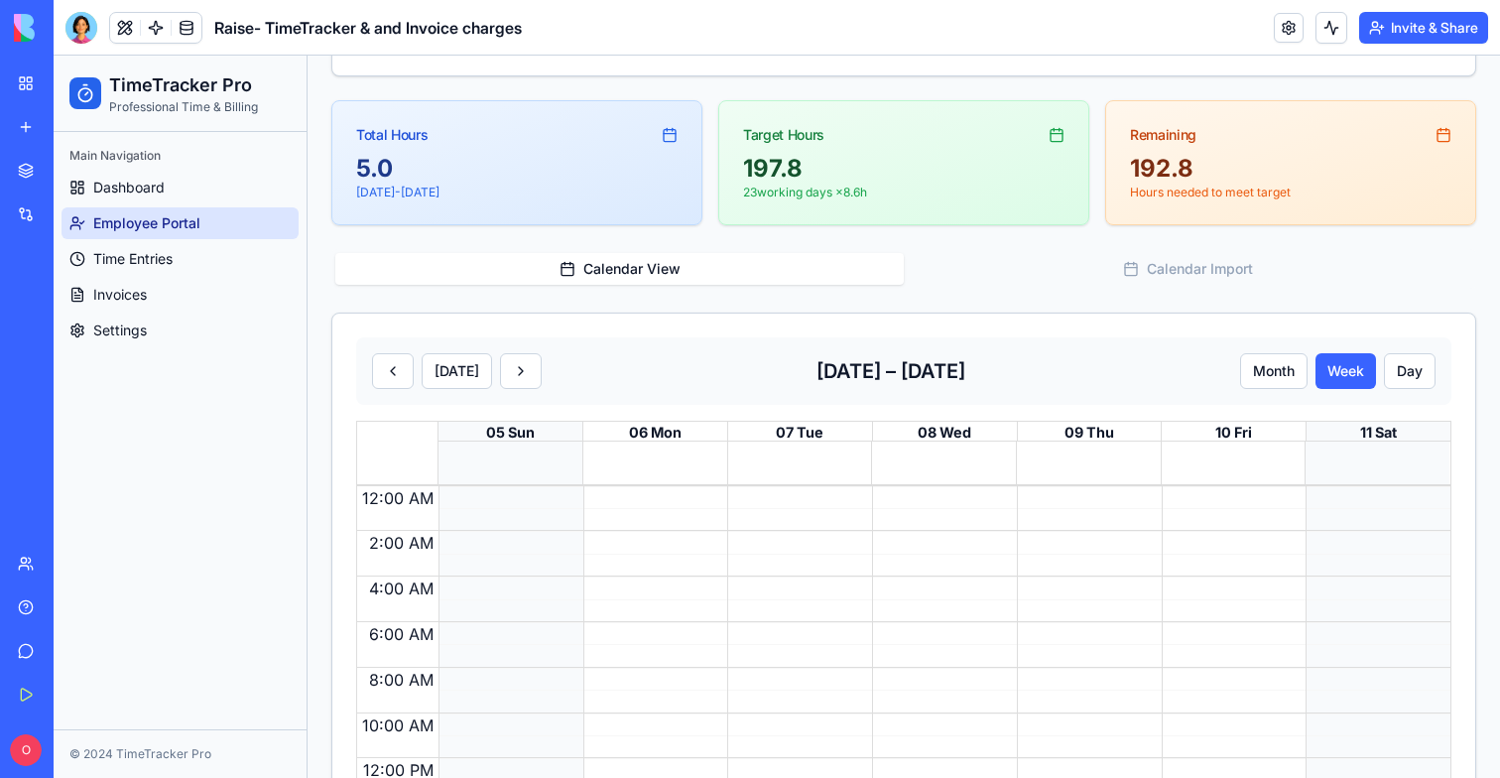
click at [595, 561] on div at bounding box center [650, 758] width 135 height 545
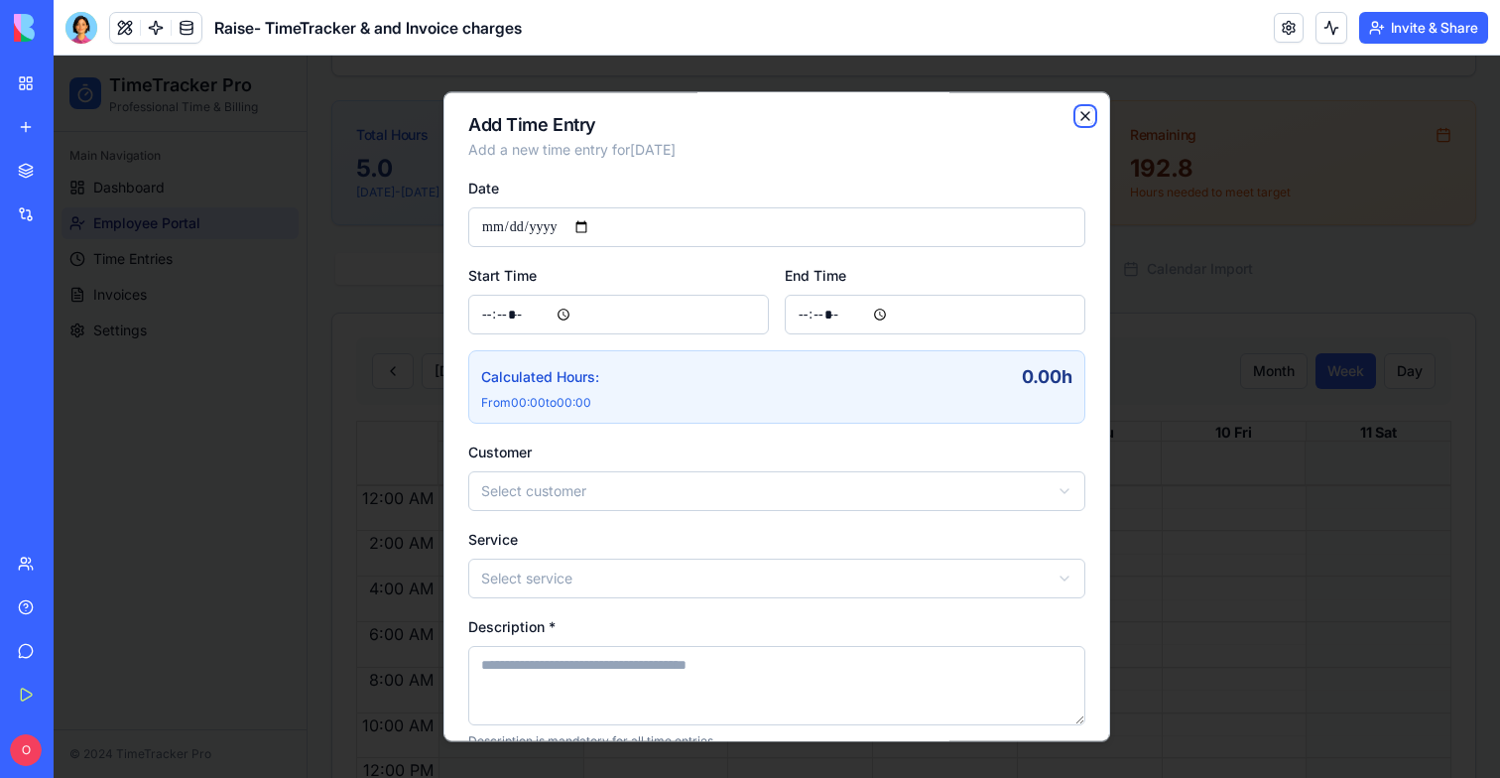
click at [1086, 112] on icon "button" at bounding box center [1085, 116] width 16 height 16
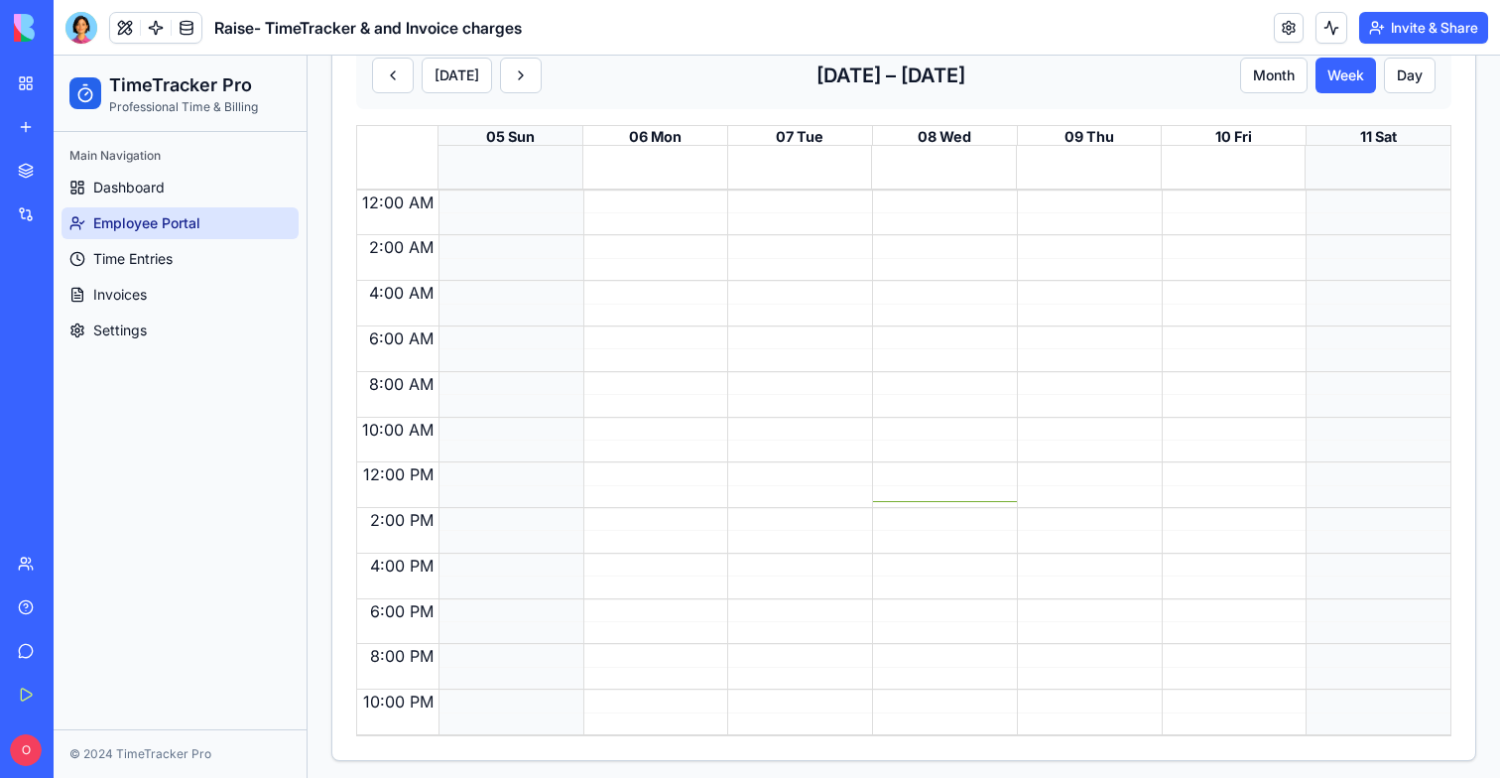
scroll to position [589, 0]
click at [634, 248] on div at bounding box center [650, 461] width 135 height 545
click at [648, 346] on div at bounding box center [650, 461] width 135 height 545
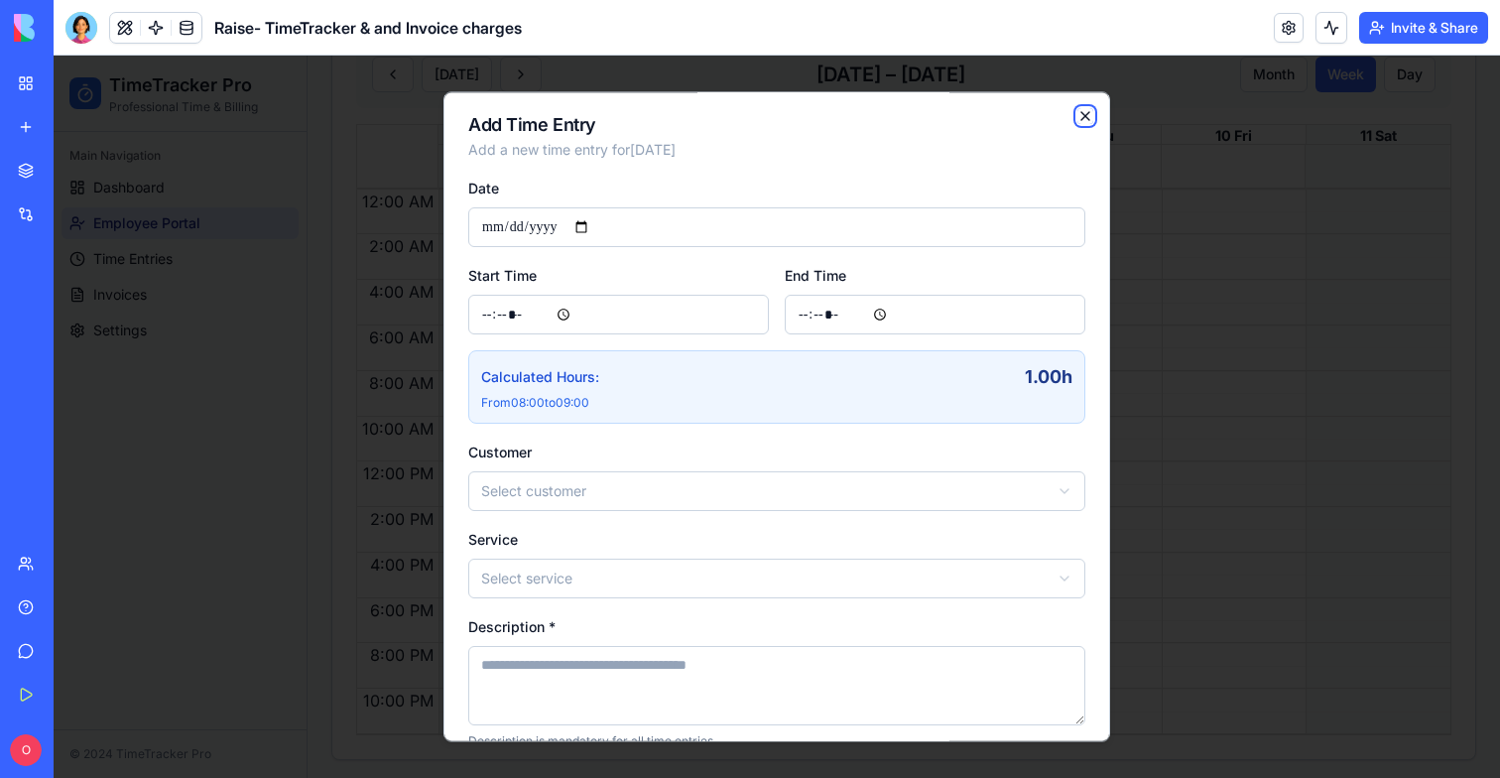
click at [1084, 111] on icon "button" at bounding box center [1085, 116] width 16 height 16
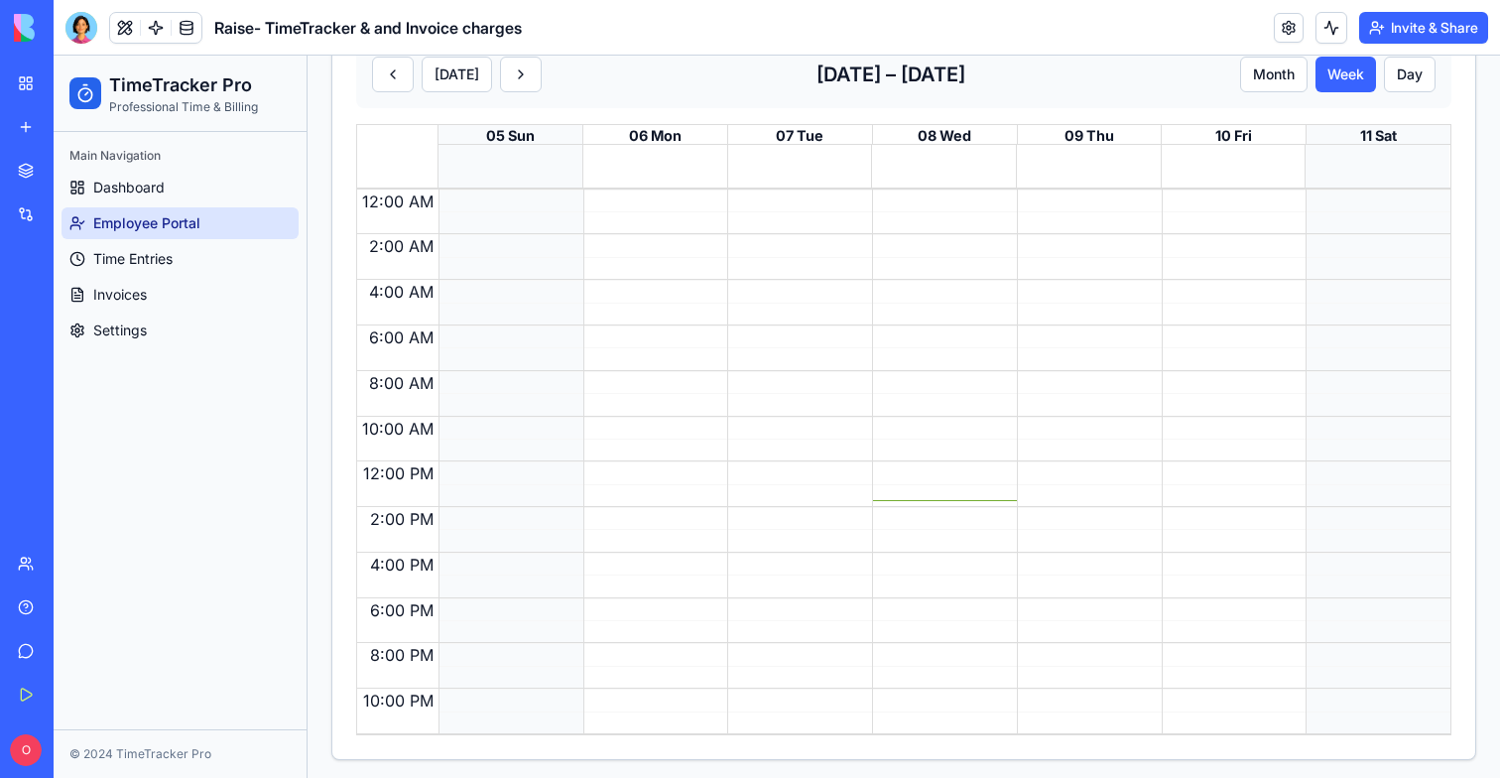
click at [606, 230] on div at bounding box center [650, 461] width 135 height 545
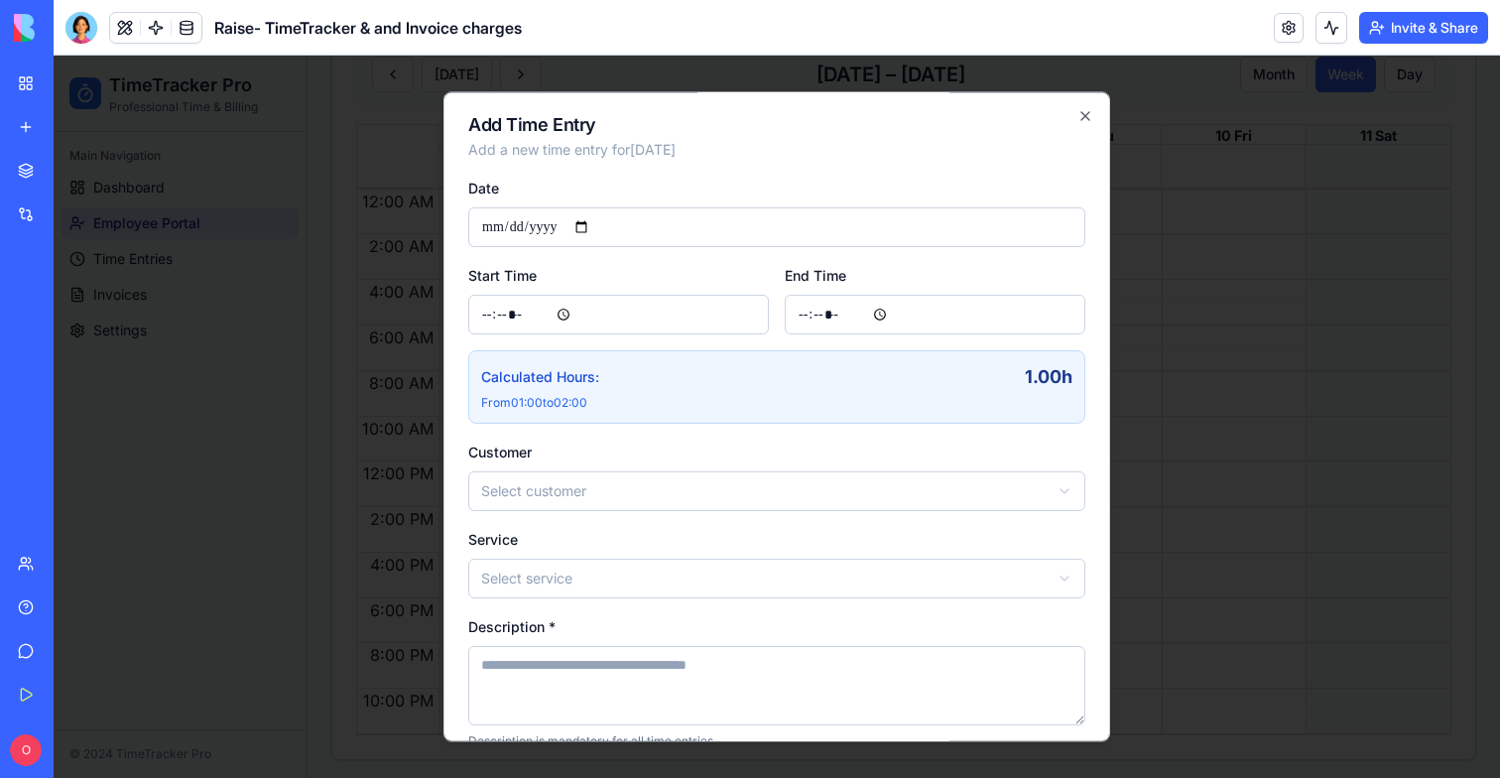
click at [1097, 109] on div "**********" at bounding box center [776, 416] width 667 height 650
click at [1081, 119] on icon "button" at bounding box center [1085, 116] width 8 height 8
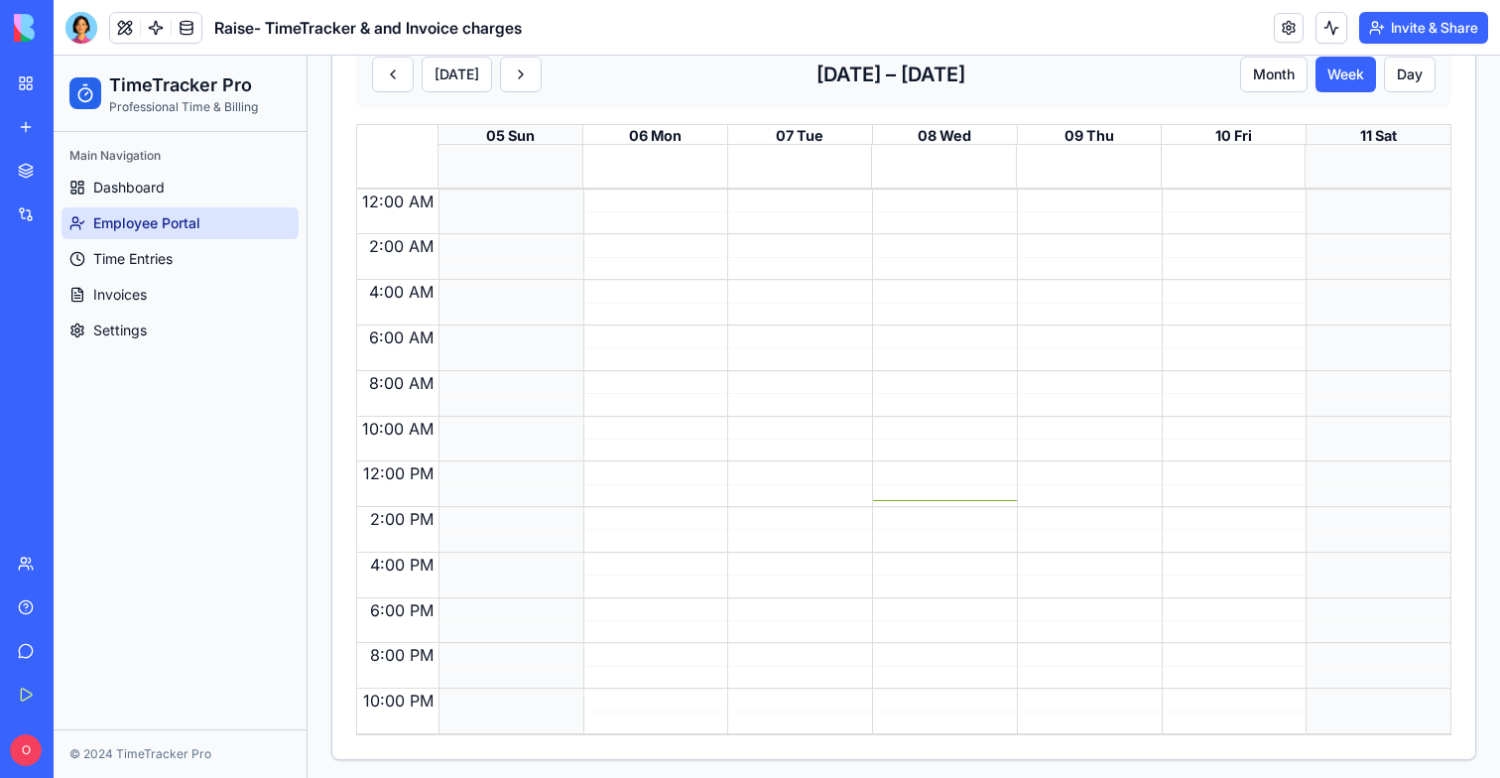
click at [684, 290] on div at bounding box center [650, 461] width 135 height 545
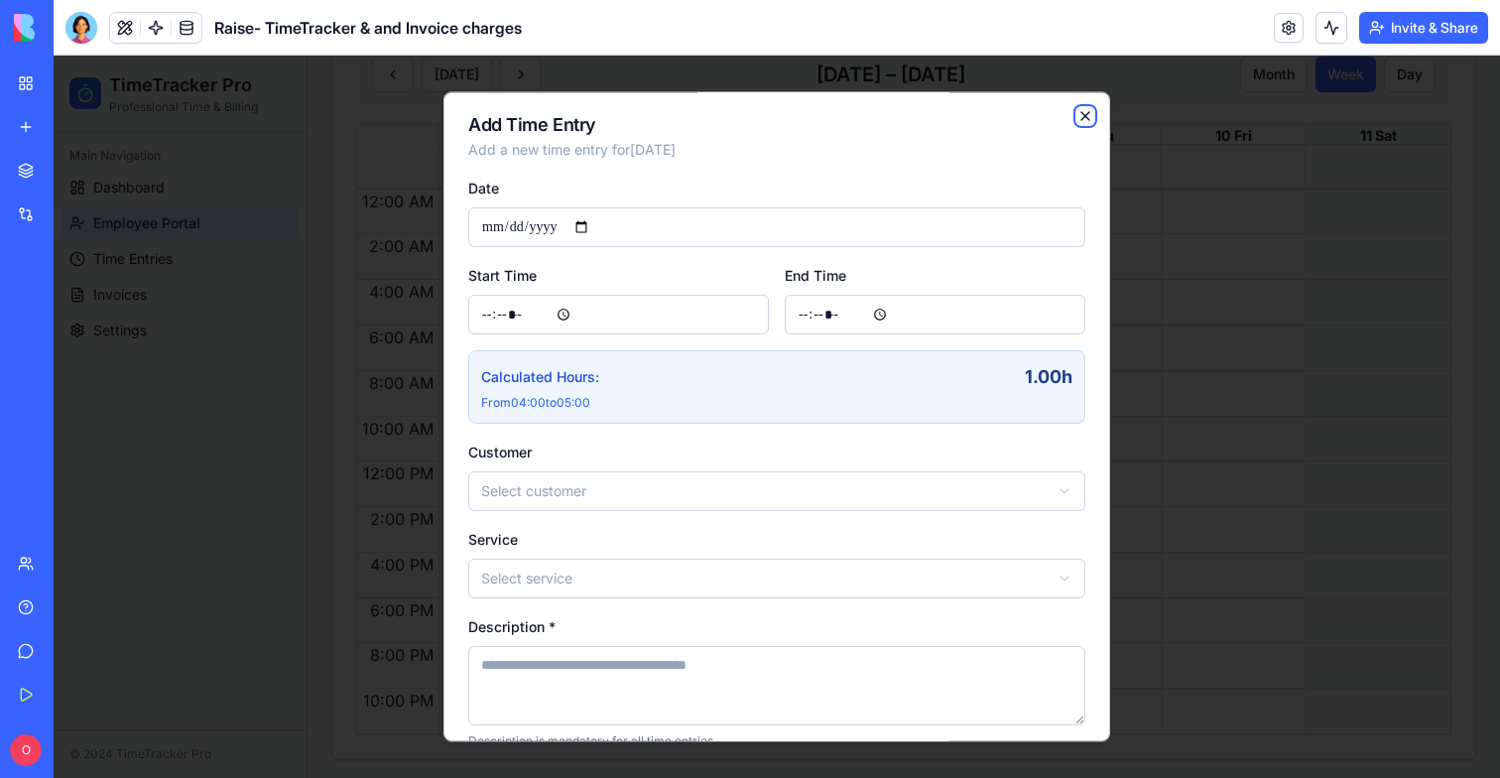
click at [1080, 115] on icon "button" at bounding box center [1085, 116] width 16 height 16
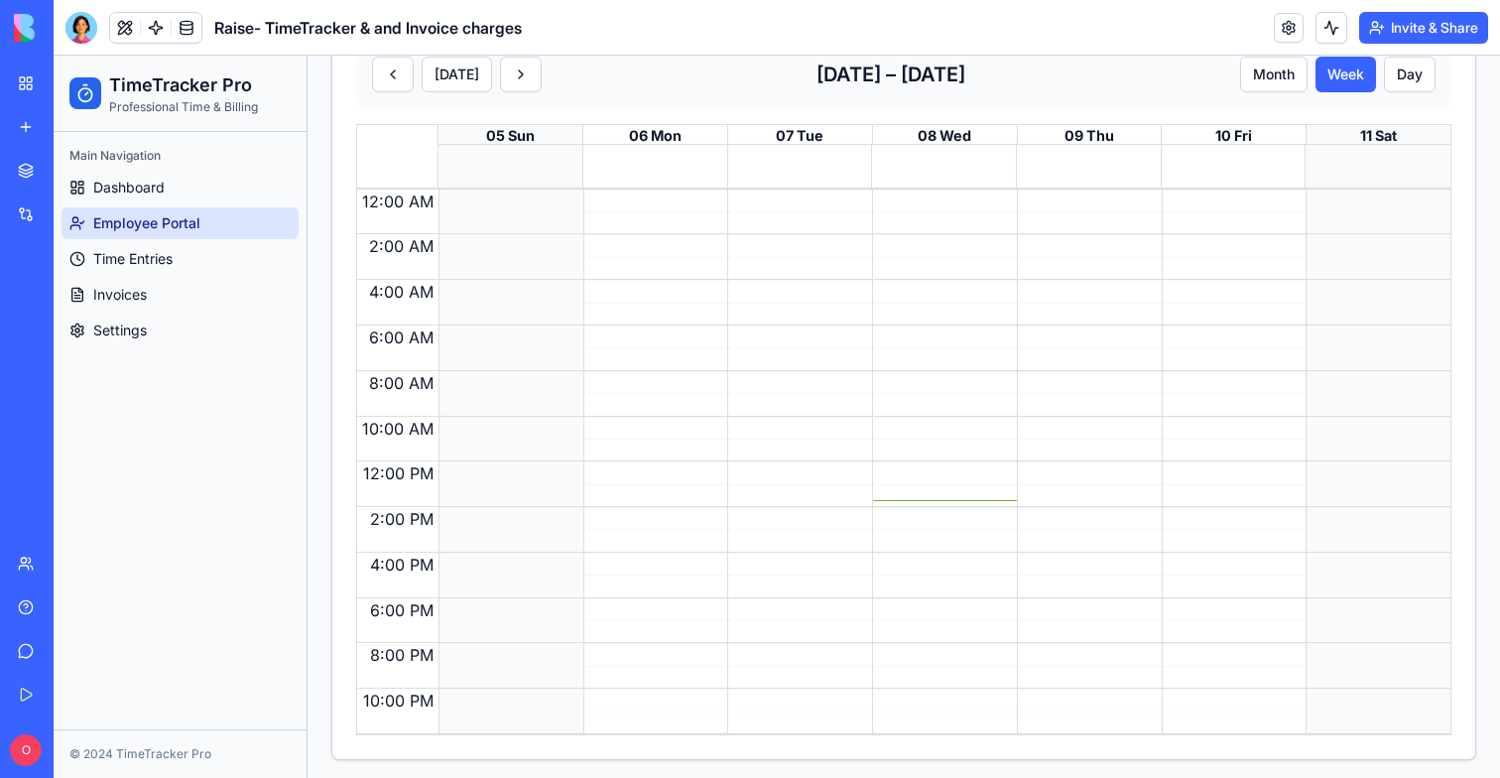
click at [670, 324] on div at bounding box center [650, 461] width 135 height 545
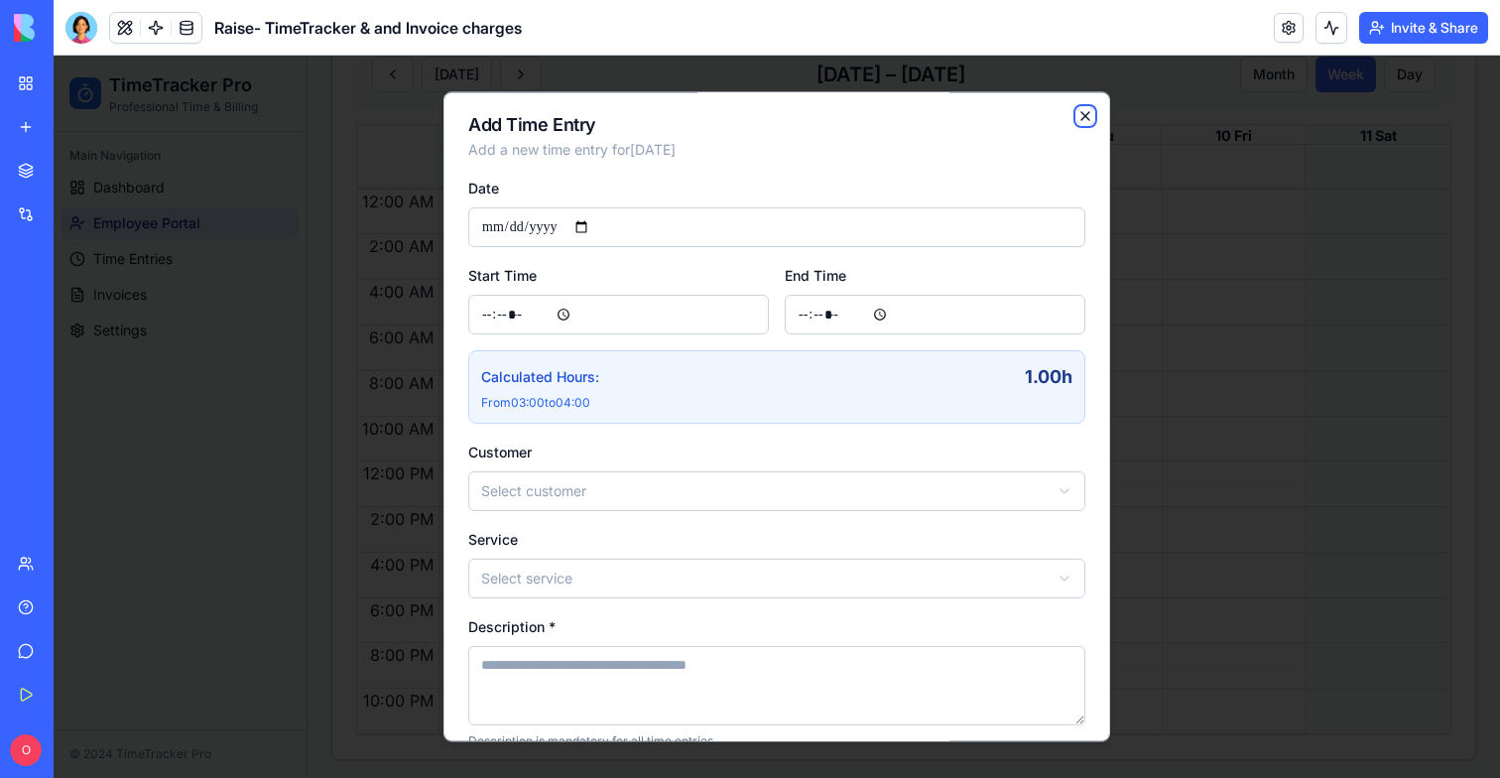
click at [1083, 120] on icon "button" at bounding box center [1085, 116] width 16 height 16
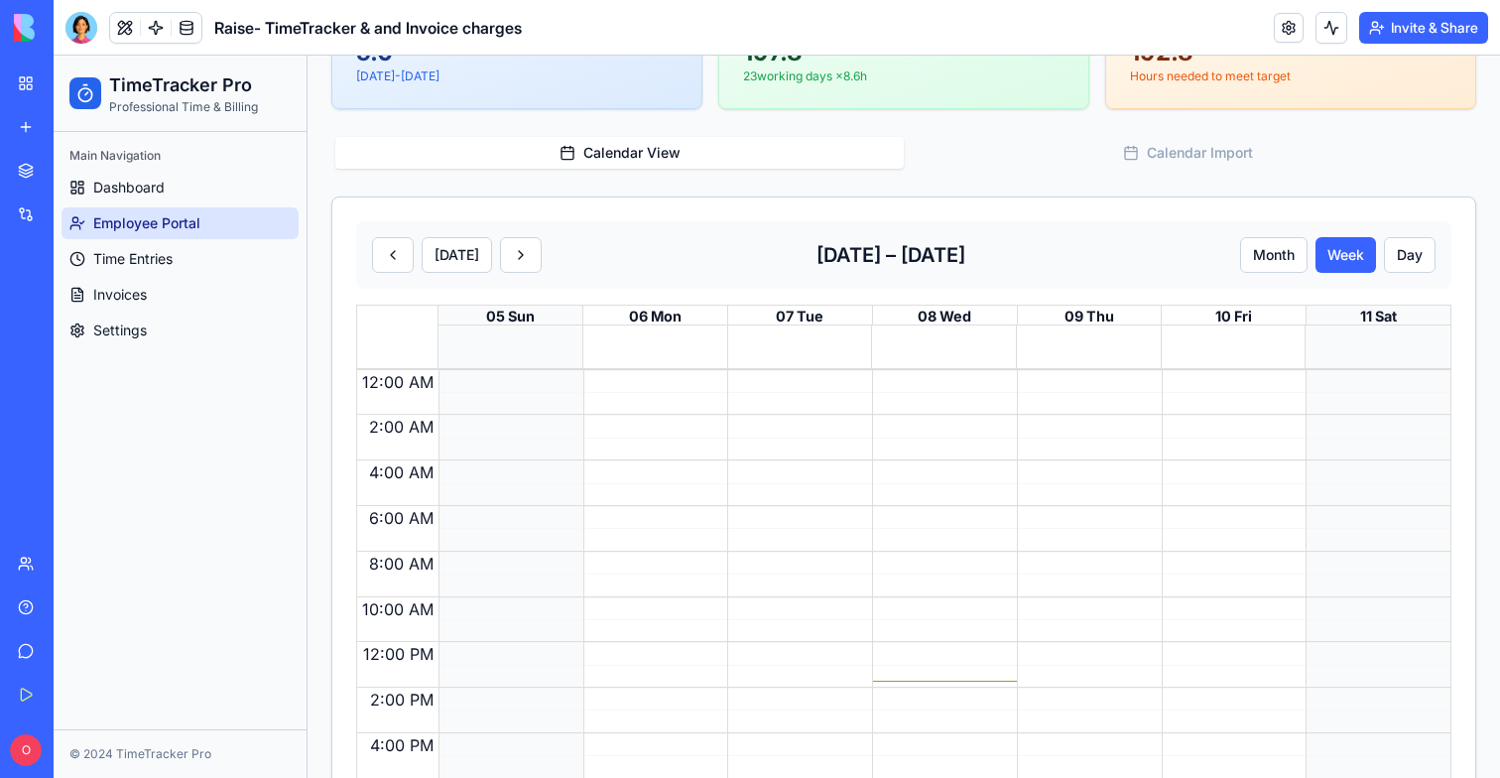
scroll to position [392, 0]
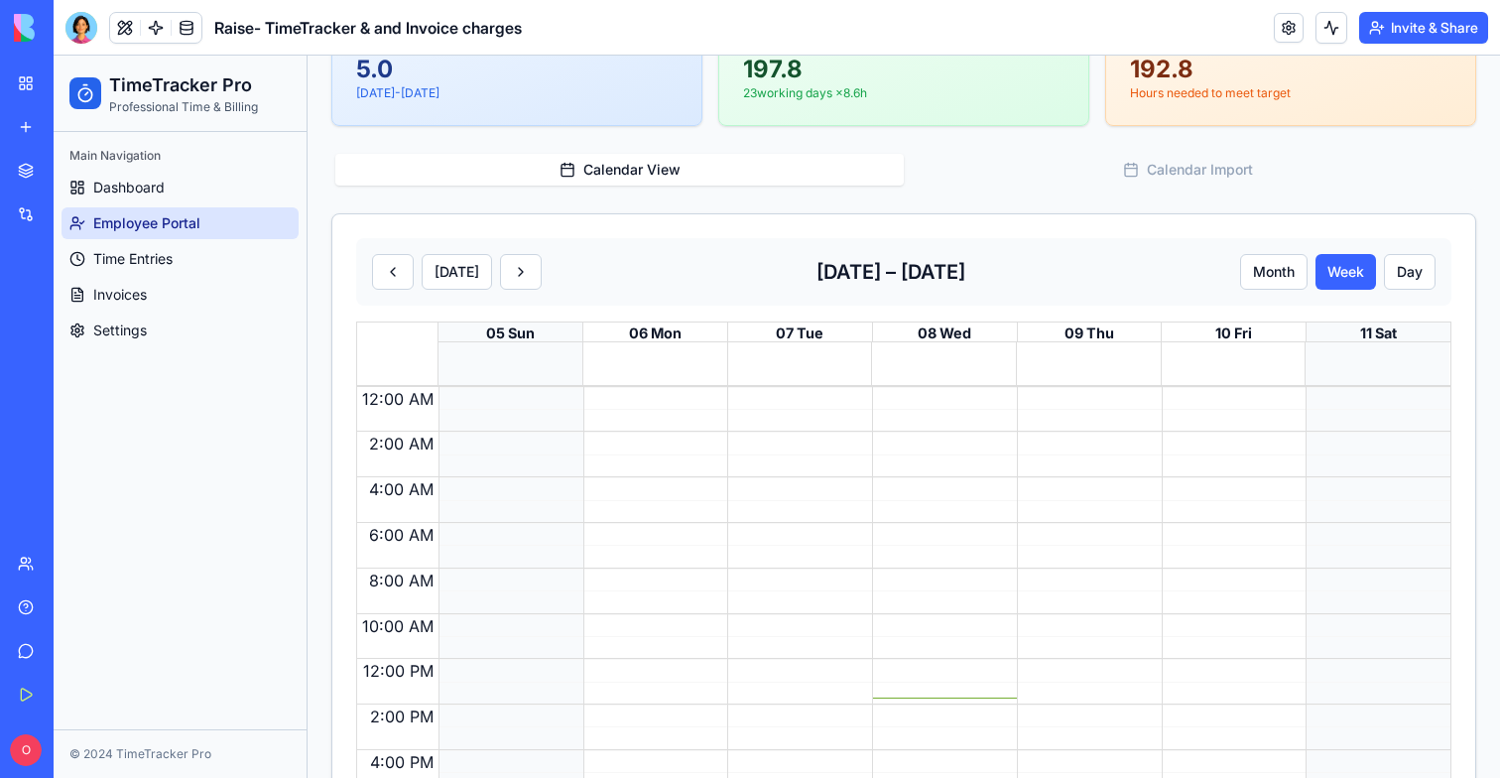
click at [767, 478] on div at bounding box center [794, 659] width 135 height 545
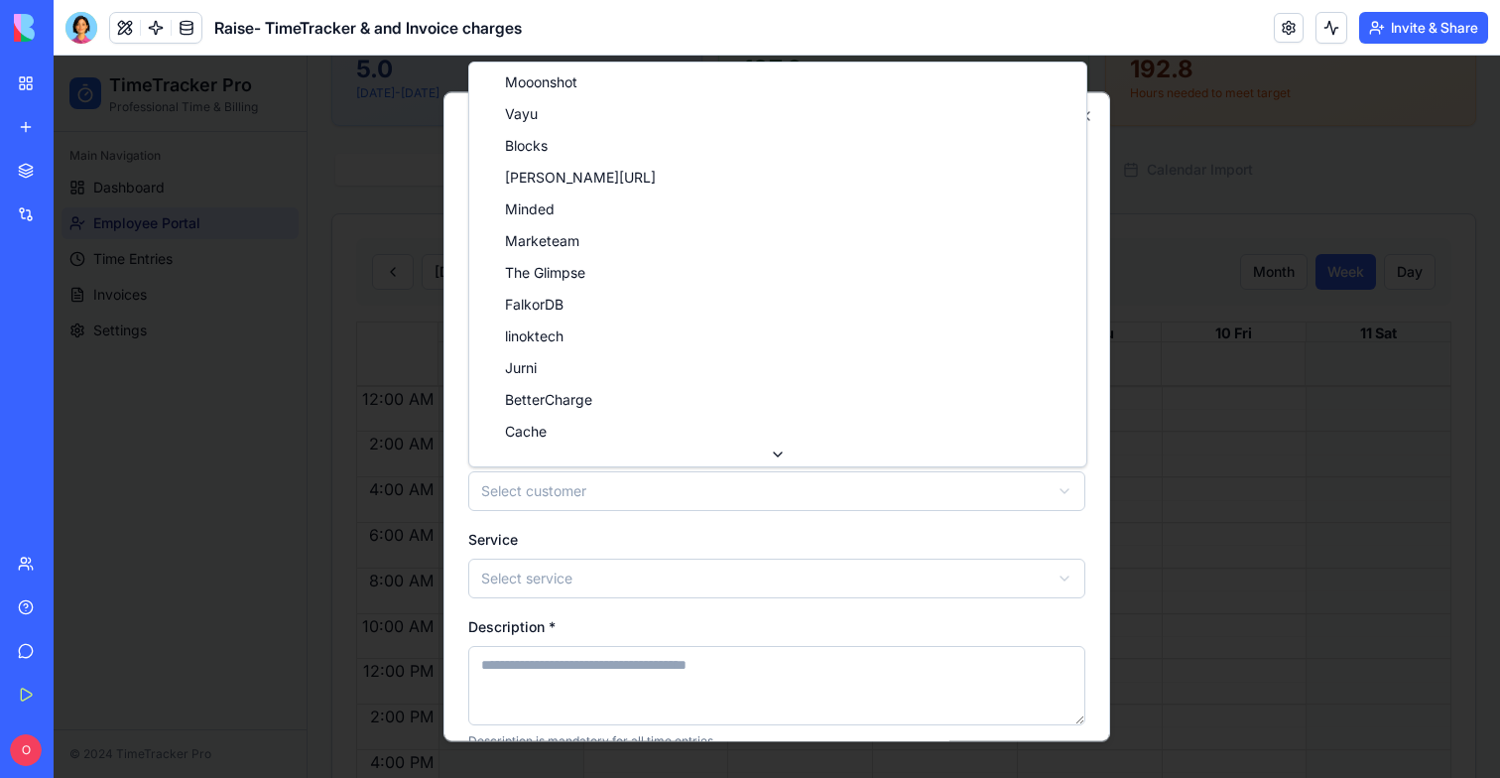
click at [579, 504] on body "**********" at bounding box center [777, 322] width 1446 height 1317
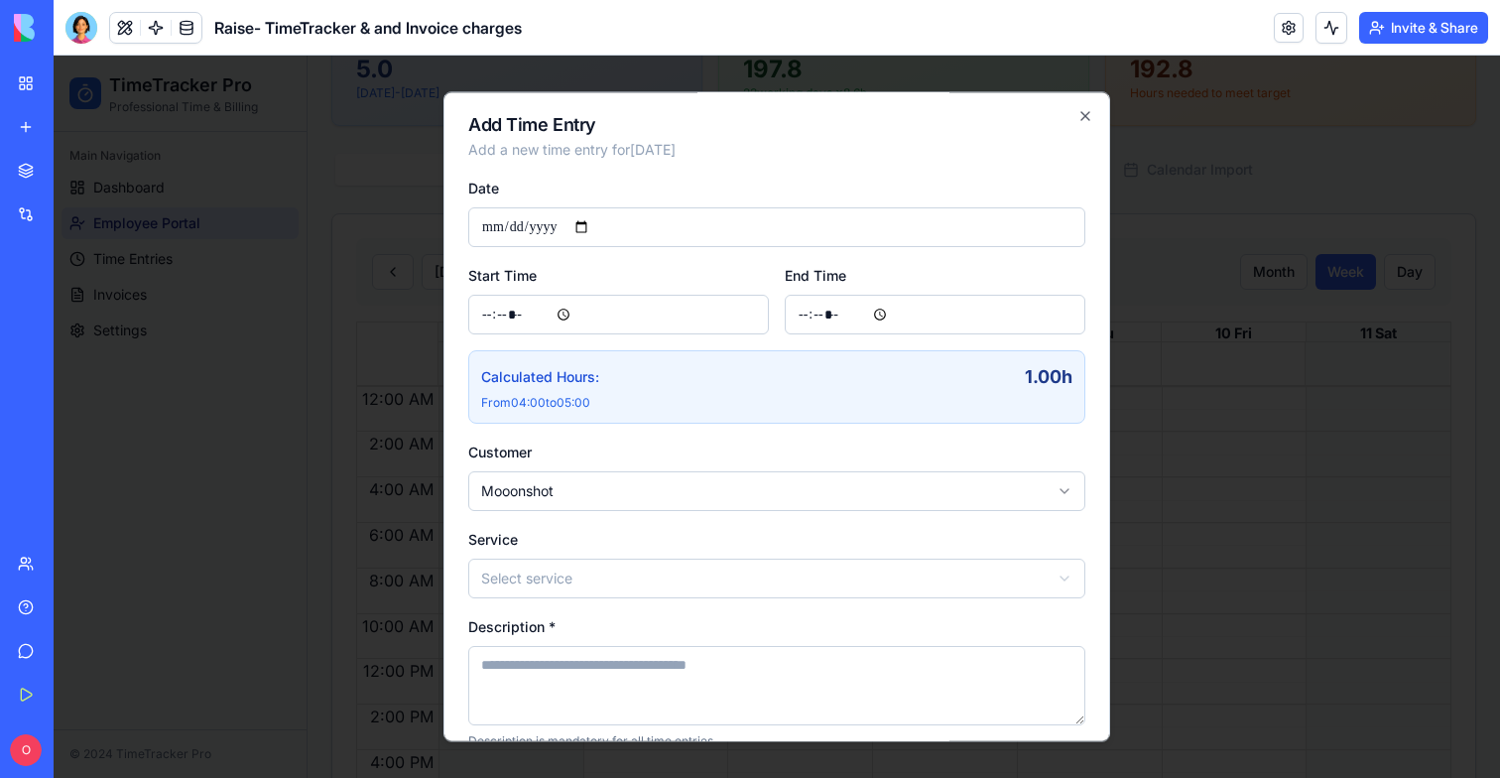
click at [584, 583] on body "**********" at bounding box center [777, 322] width 1446 height 1317
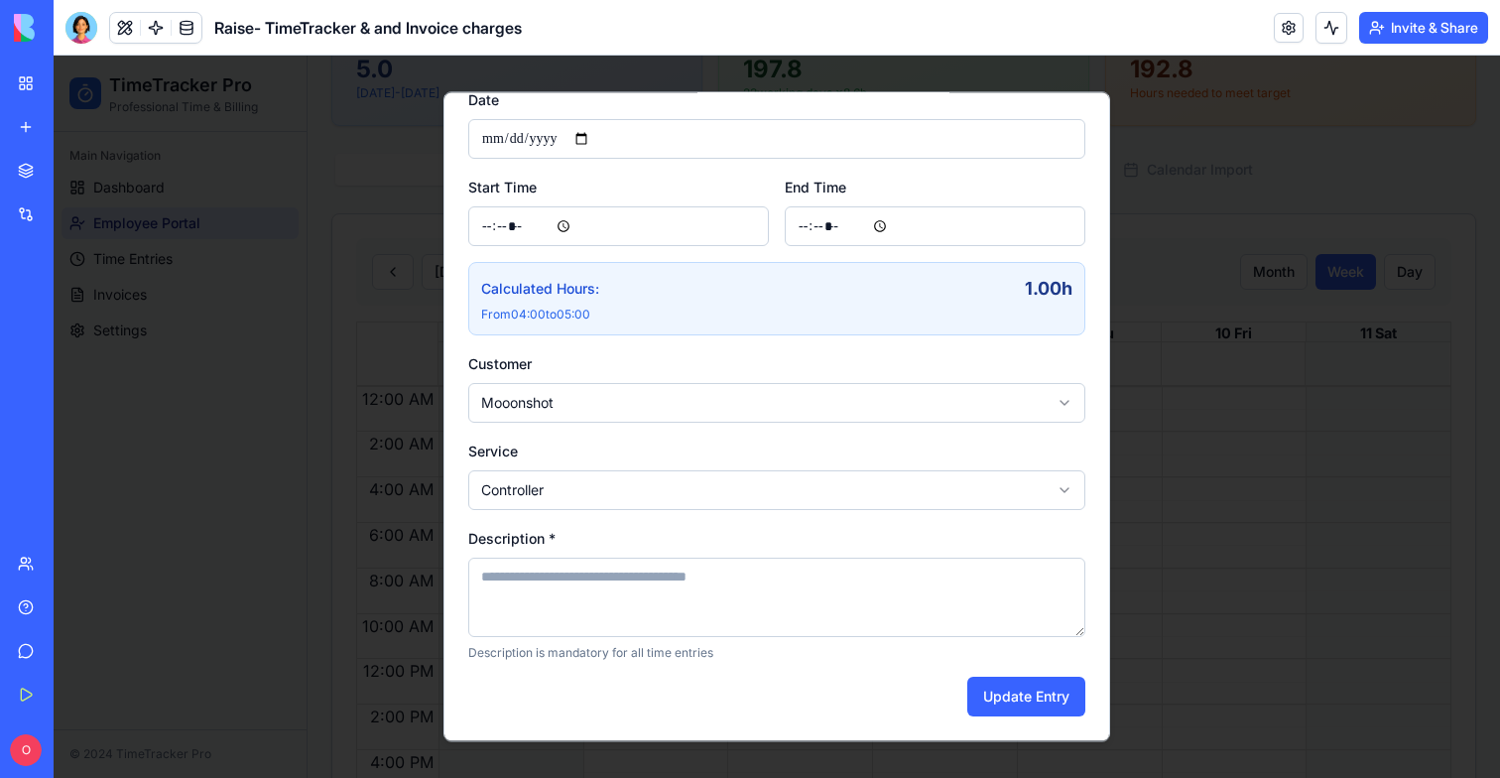
click at [719, 577] on textarea "Description *" at bounding box center [776, 597] width 617 height 79
type textarea "*"
type textarea "****"
click at [1023, 697] on button "Update Entry" at bounding box center [1026, 697] width 118 height 40
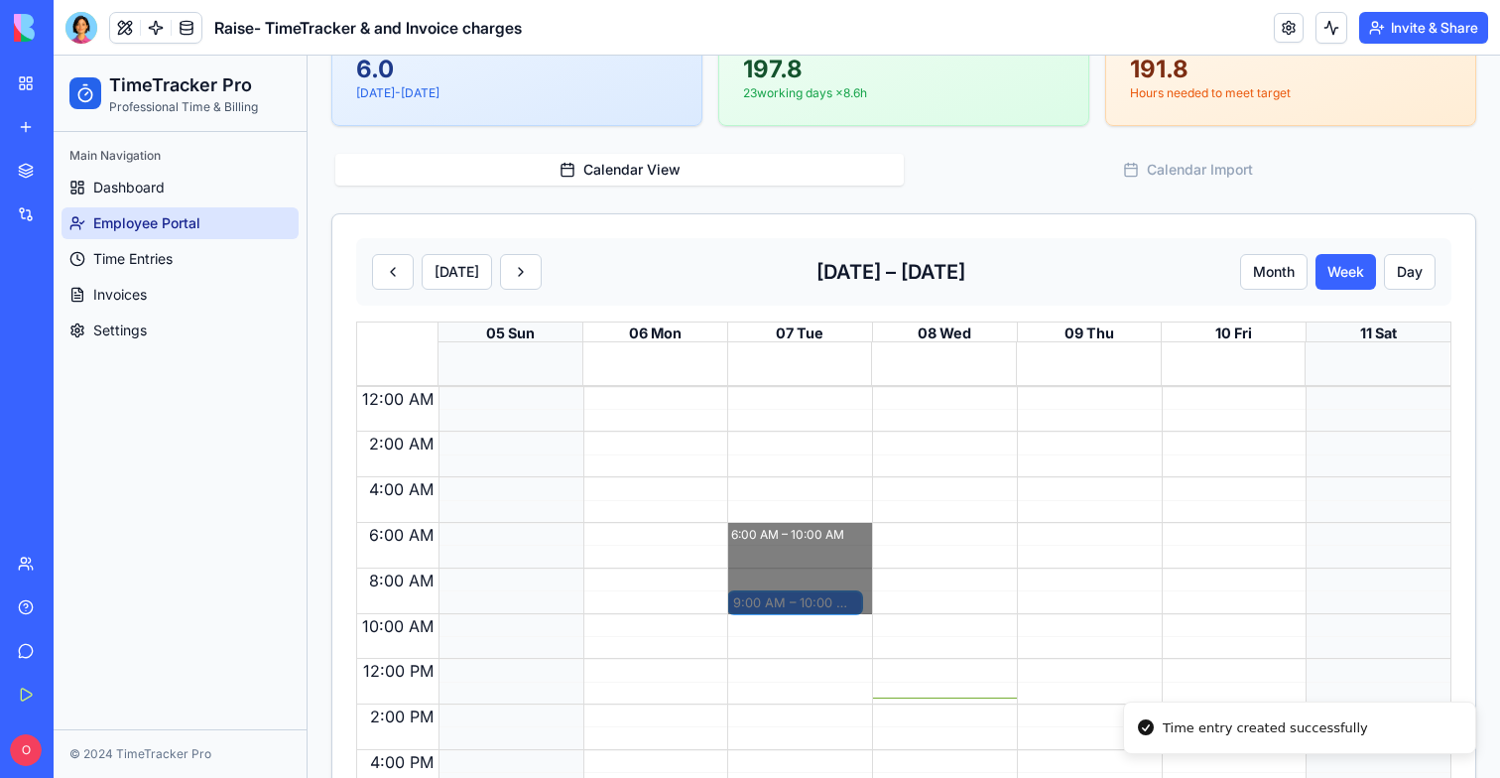
drag, startPoint x: 832, startPoint y: 598, endPoint x: 830, endPoint y: 530, distance: 68.5
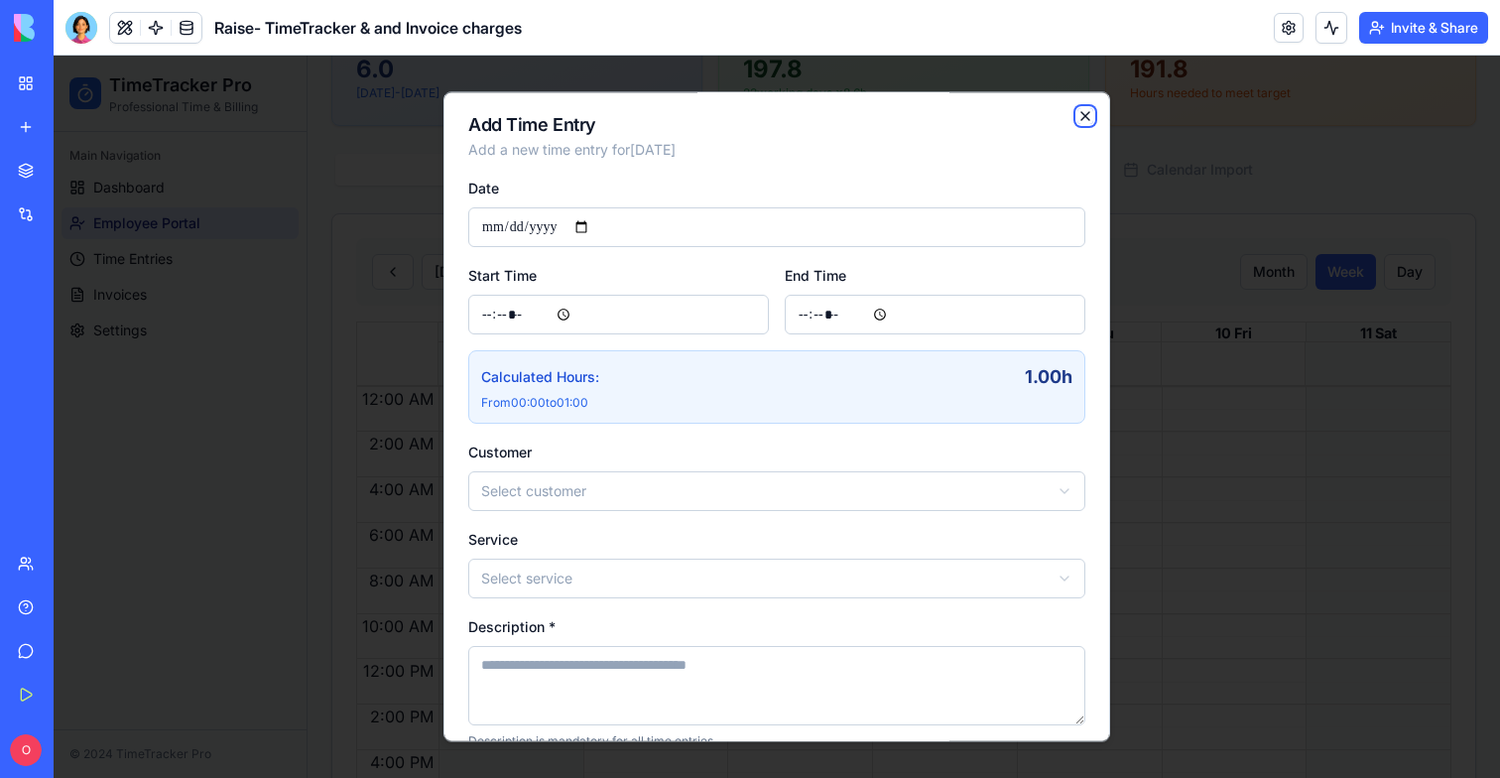
click at [1090, 114] on icon "button" at bounding box center [1085, 116] width 16 height 16
click at [1078, 120] on icon "button" at bounding box center [1085, 116] width 16 height 16
click at [1081, 113] on icon "button" at bounding box center [1085, 116] width 8 height 8
click at [1074, 127] on h2 "Add Time Entry" at bounding box center [776, 125] width 617 height 18
click at [1078, 123] on icon "button" at bounding box center [1085, 116] width 16 height 16
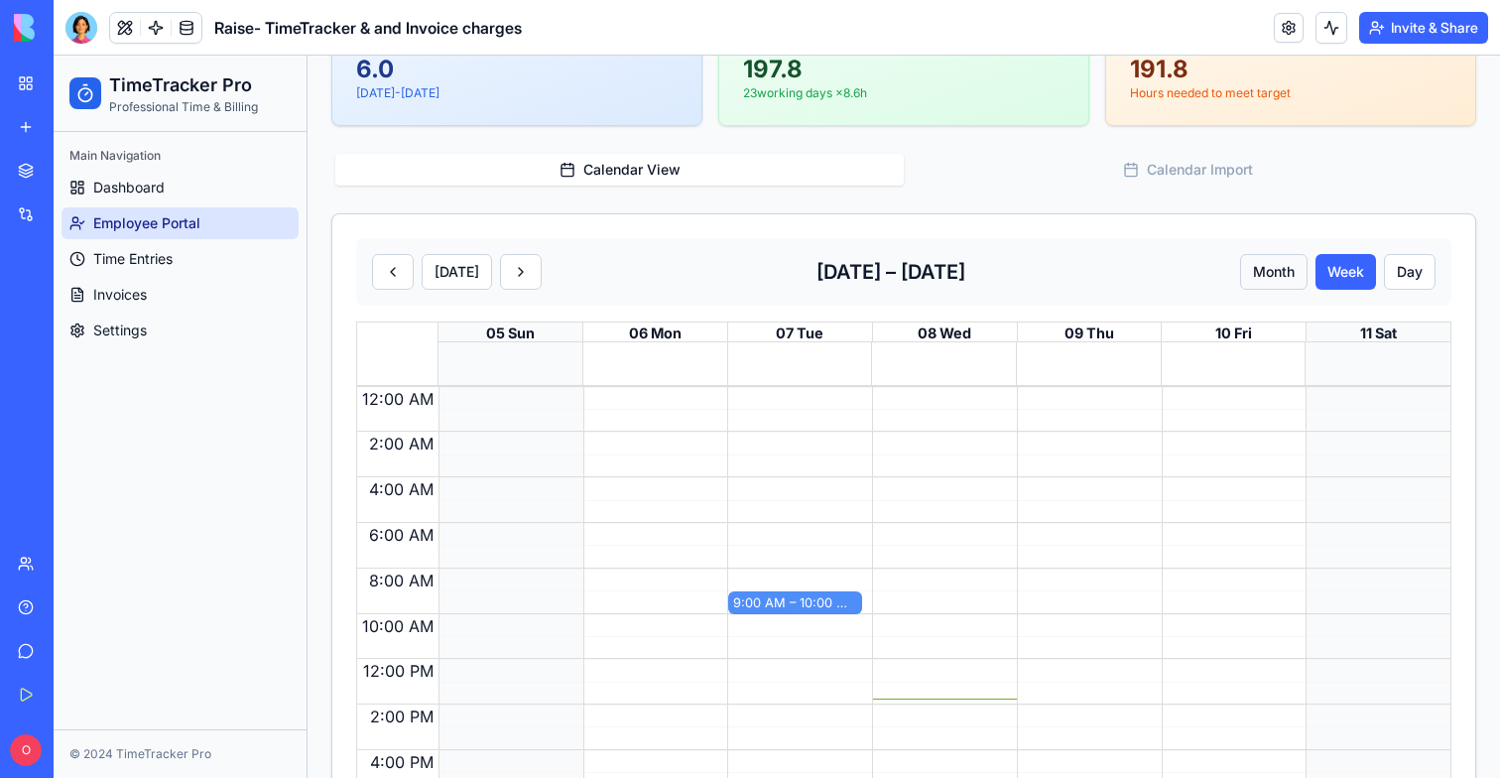
click at [1262, 266] on button "Month" at bounding box center [1273, 272] width 67 height 36
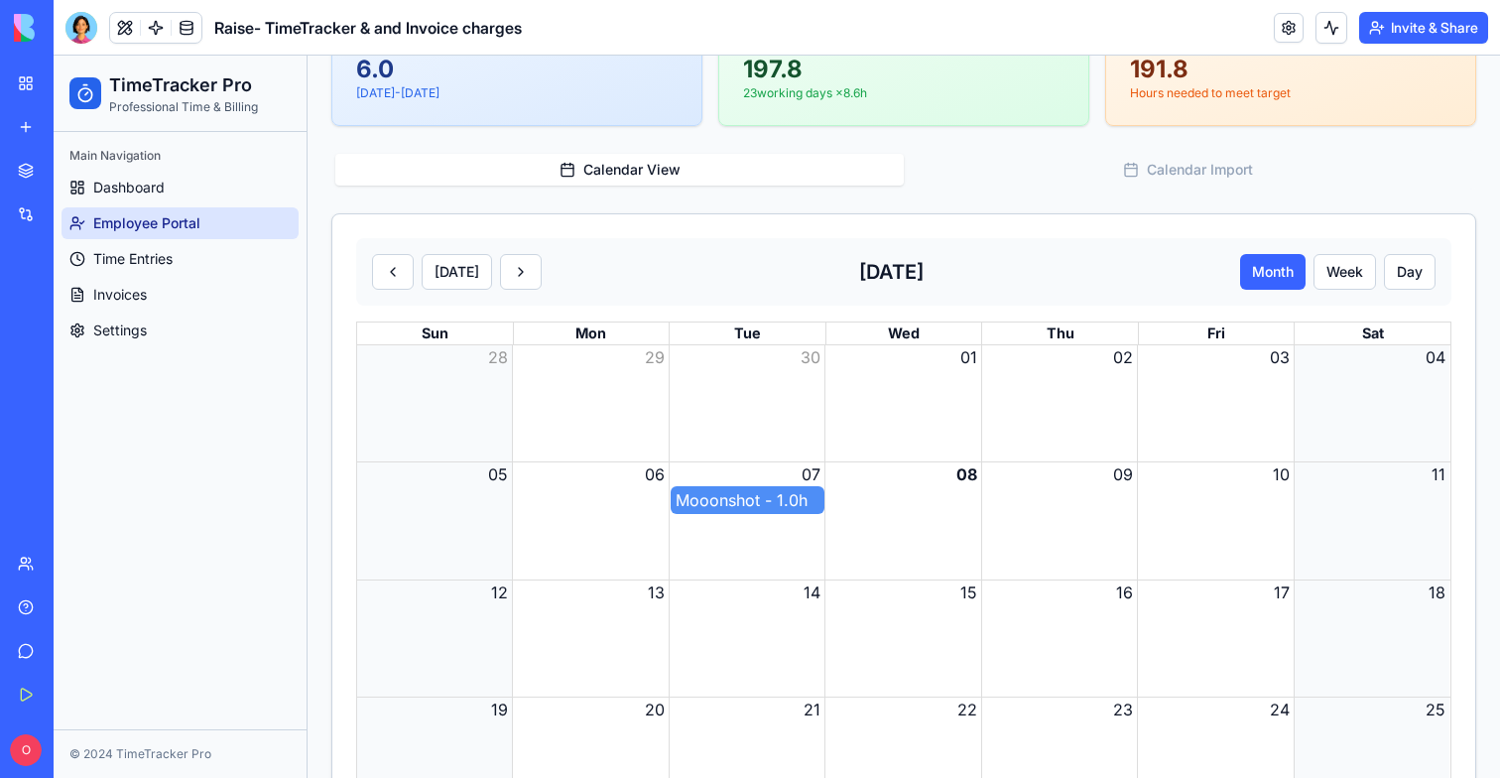
drag, startPoint x: 710, startPoint y: 503, endPoint x: 972, endPoint y: 494, distance: 262.1
click at [972, 494] on div "Mooonshot - 1.0h" at bounding box center [903, 500] width 1093 height 29
click at [79, 27] on div at bounding box center [81, 28] width 32 height 32
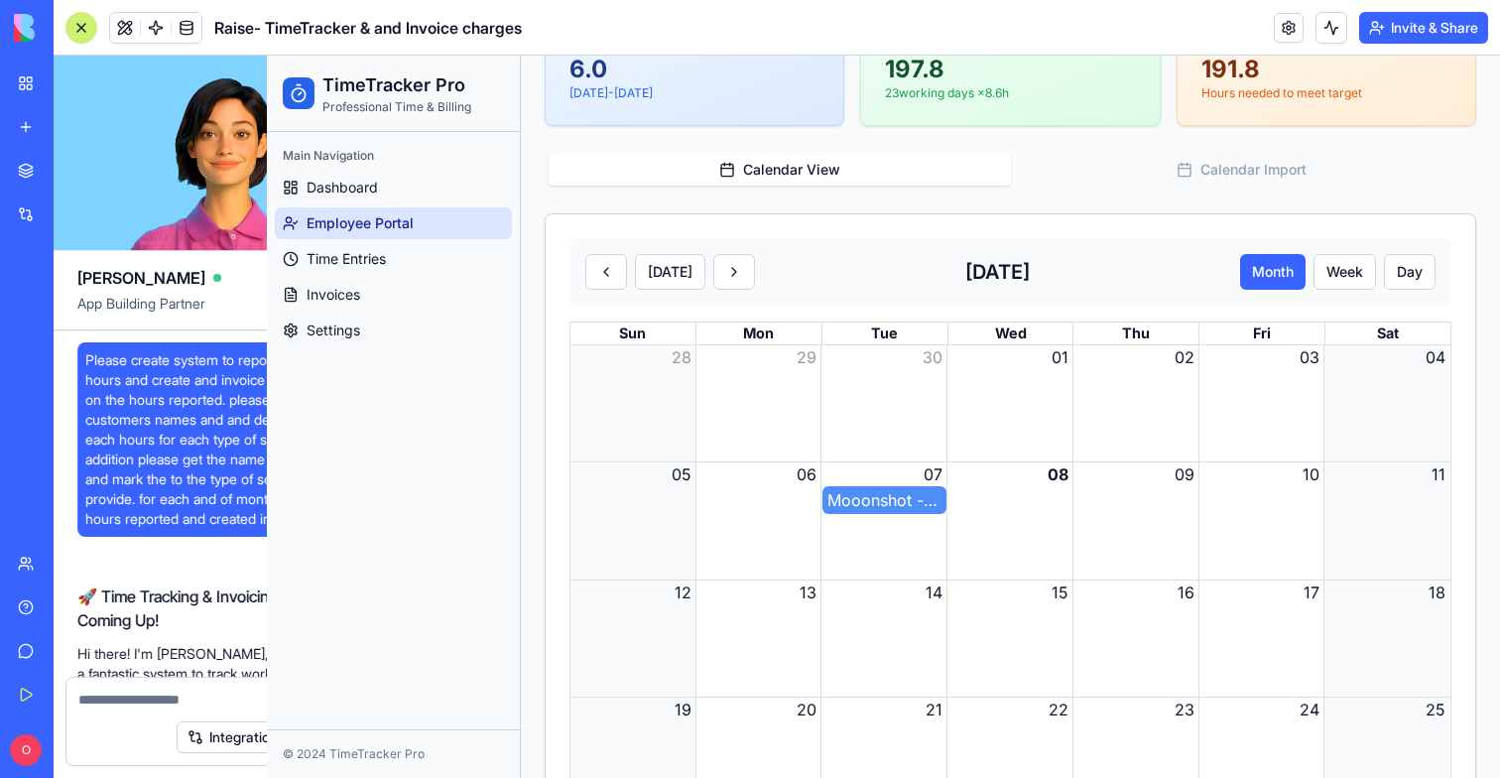
scroll to position [45141, 0]
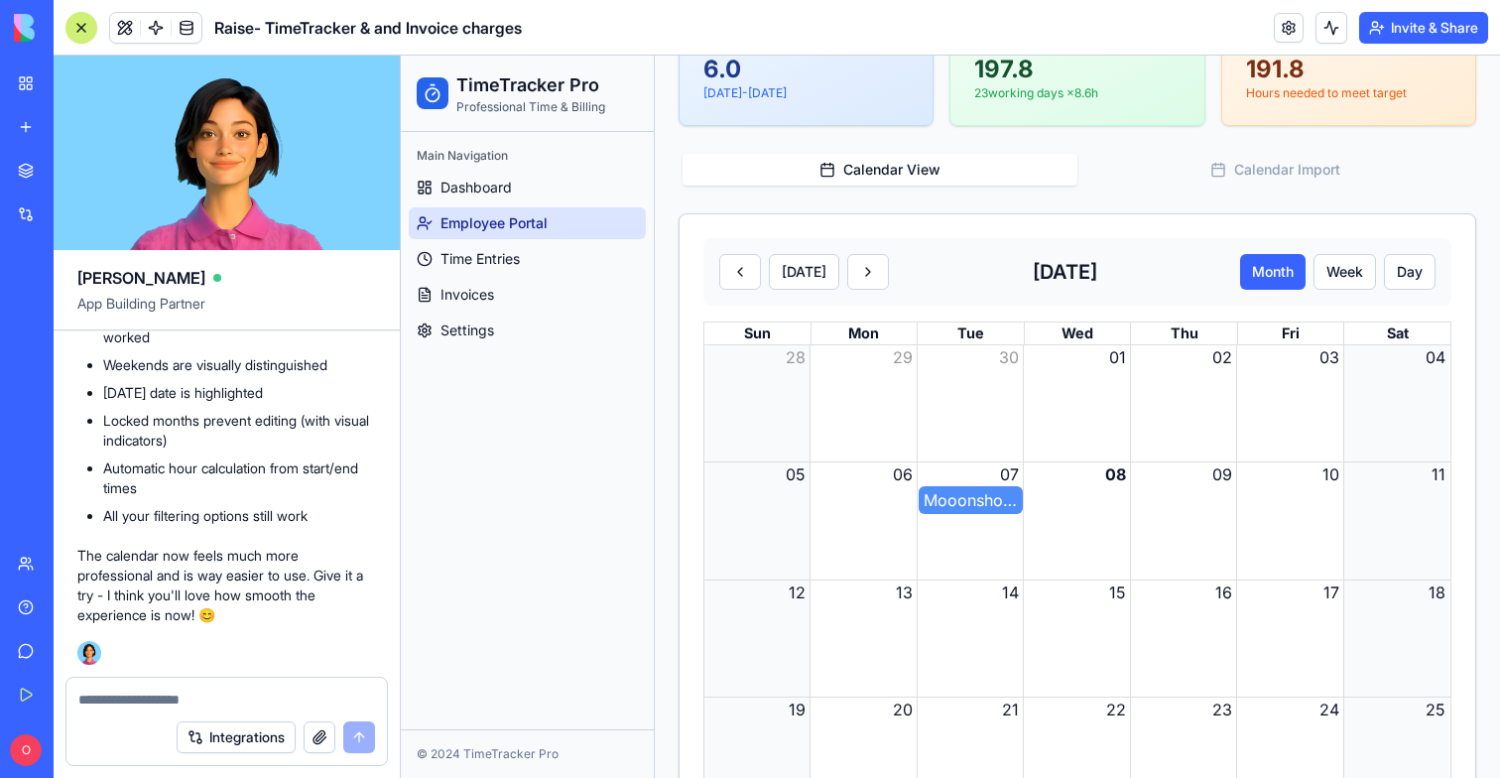
click at [114, 686] on div at bounding box center [226, 694] width 320 height 32
click at [114, 707] on textarea at bounding box center [226, 699] width 297 height 20
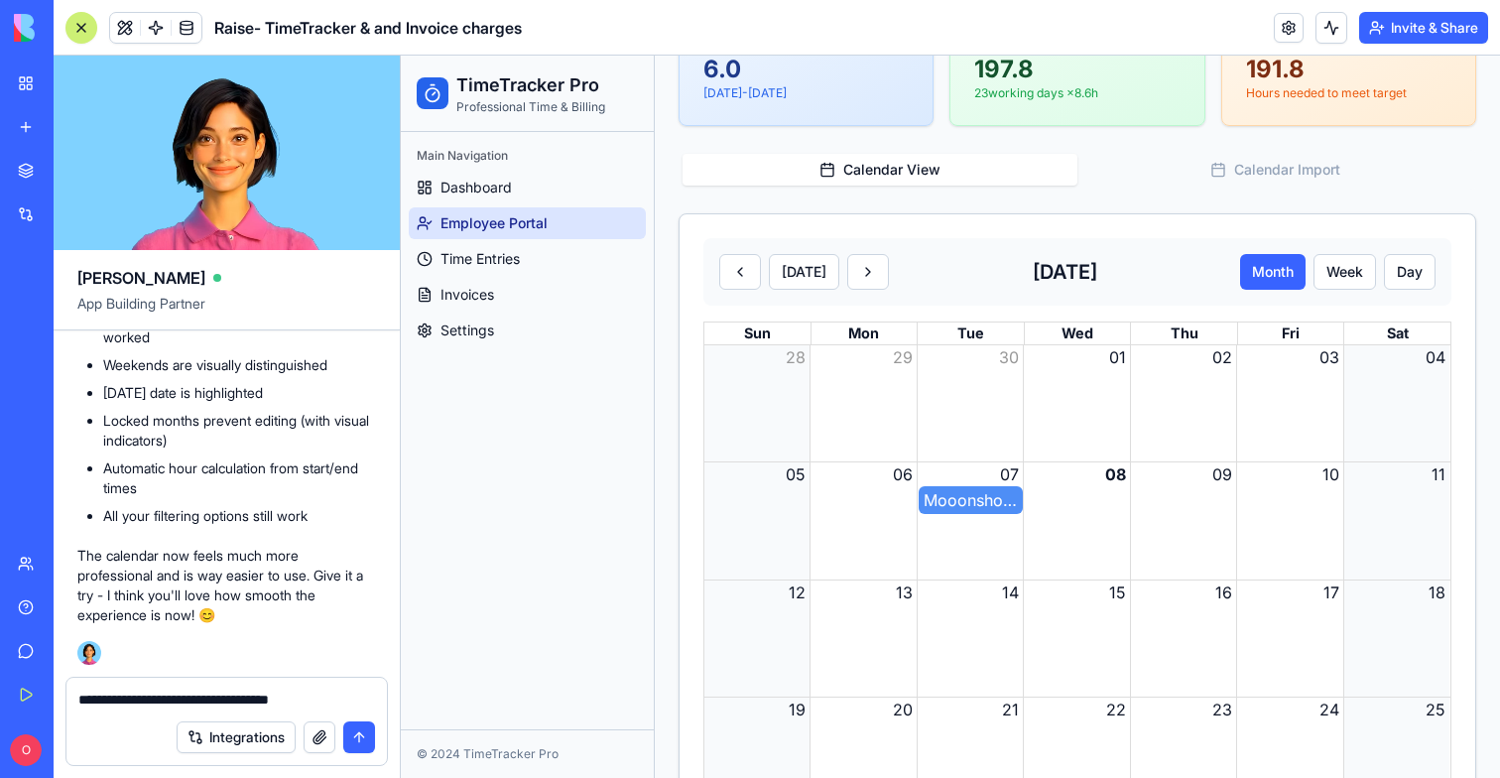
type textarea "**********"
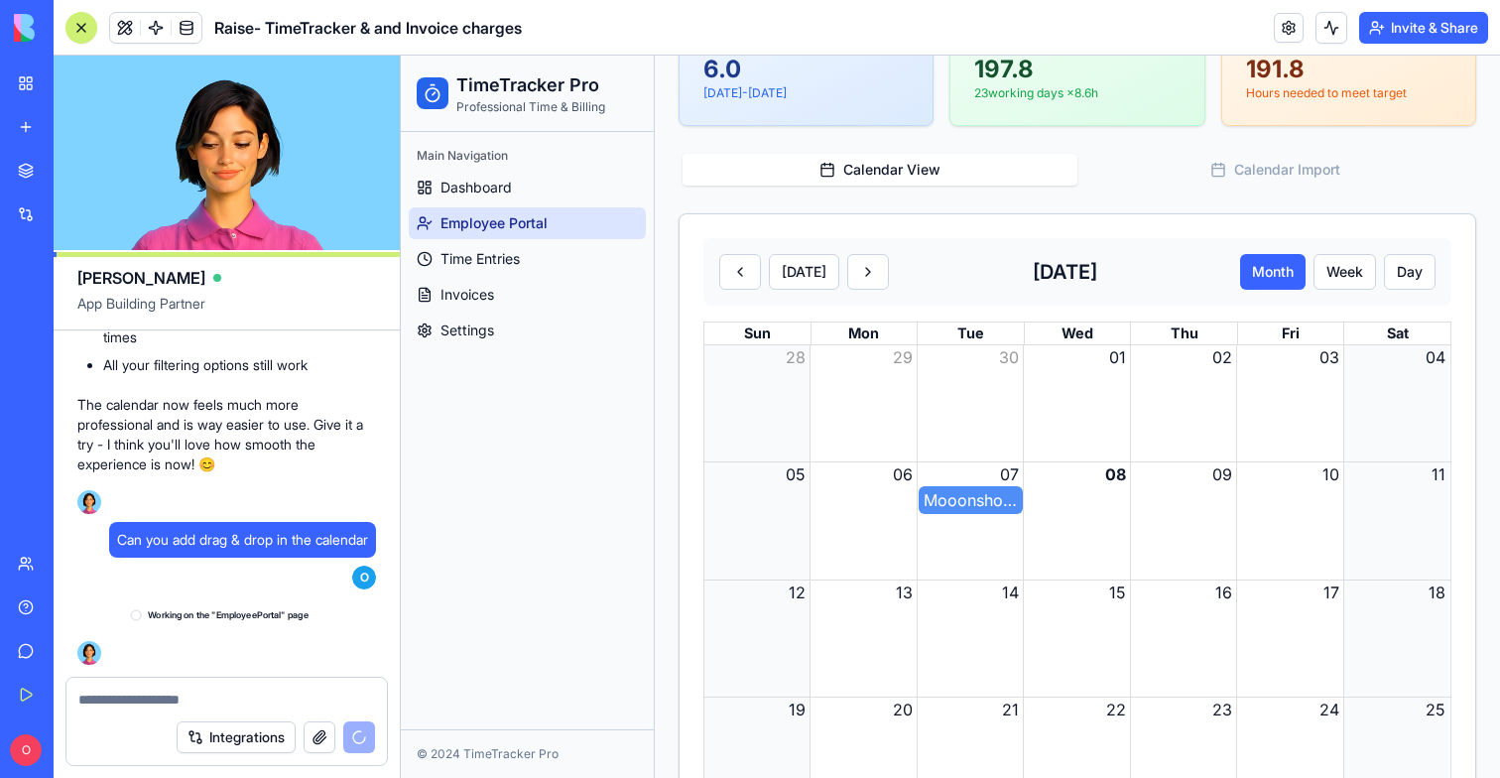
scroll to position [45292, 0]
click at [1417, 277] on button "Day" at bounding box center [1410, 272] width 52 height 36
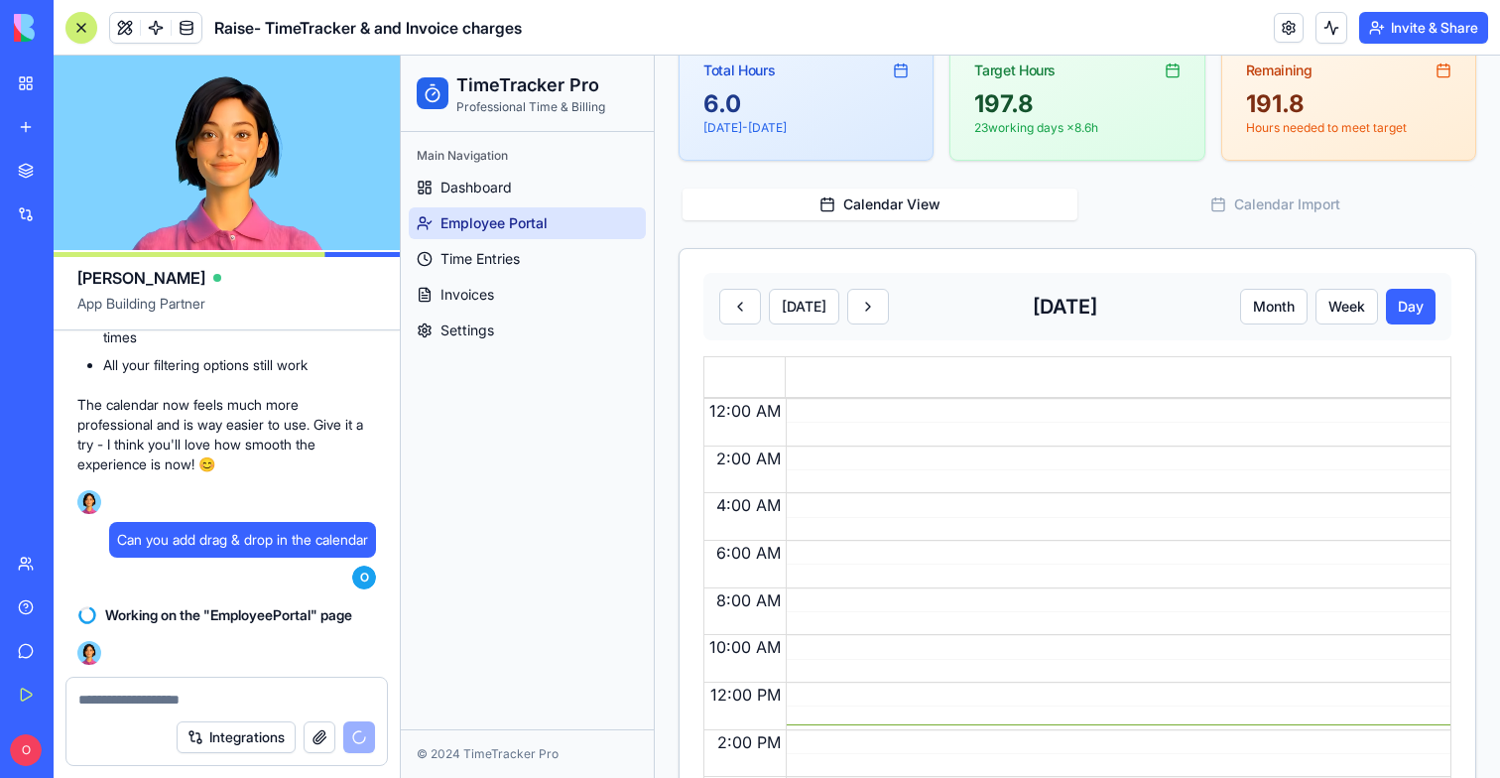
scroll to position [320, 0]
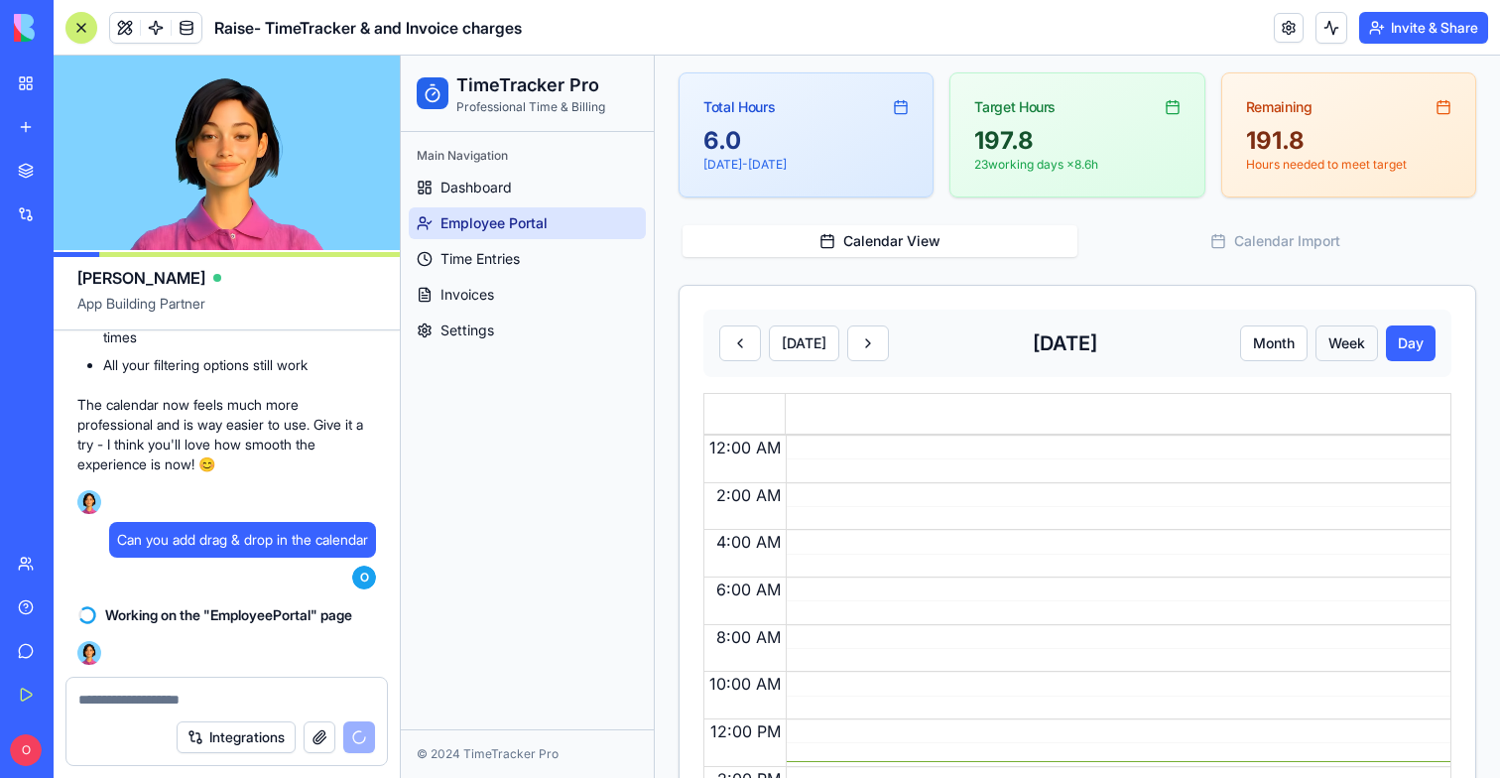
click at [1356, 347] on button "Week" at bounding box center [1346, 343] width 62 height 36
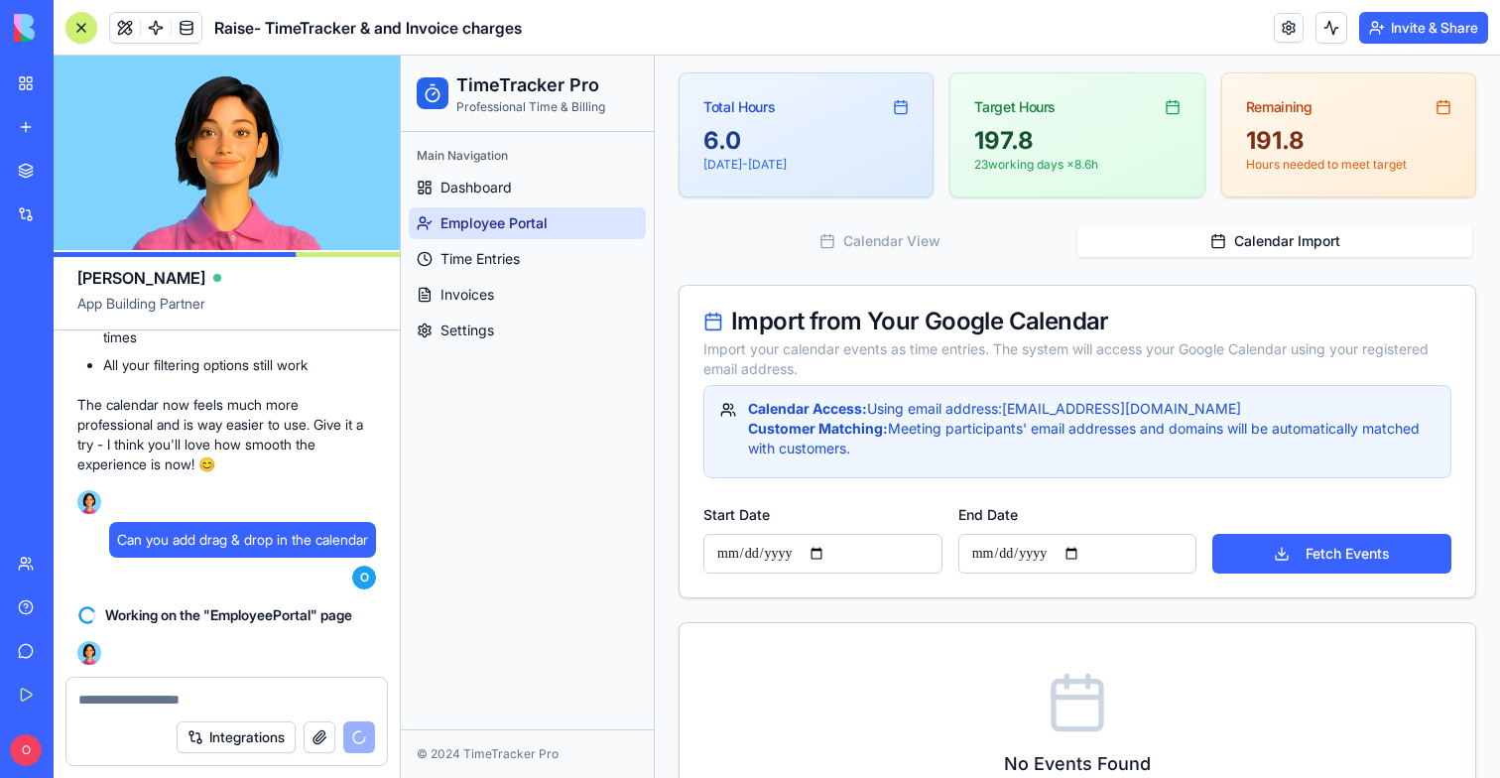
click at [1292, 248] on button "Calendar Import" at bounding box center [1274, 241] width 395 height 32
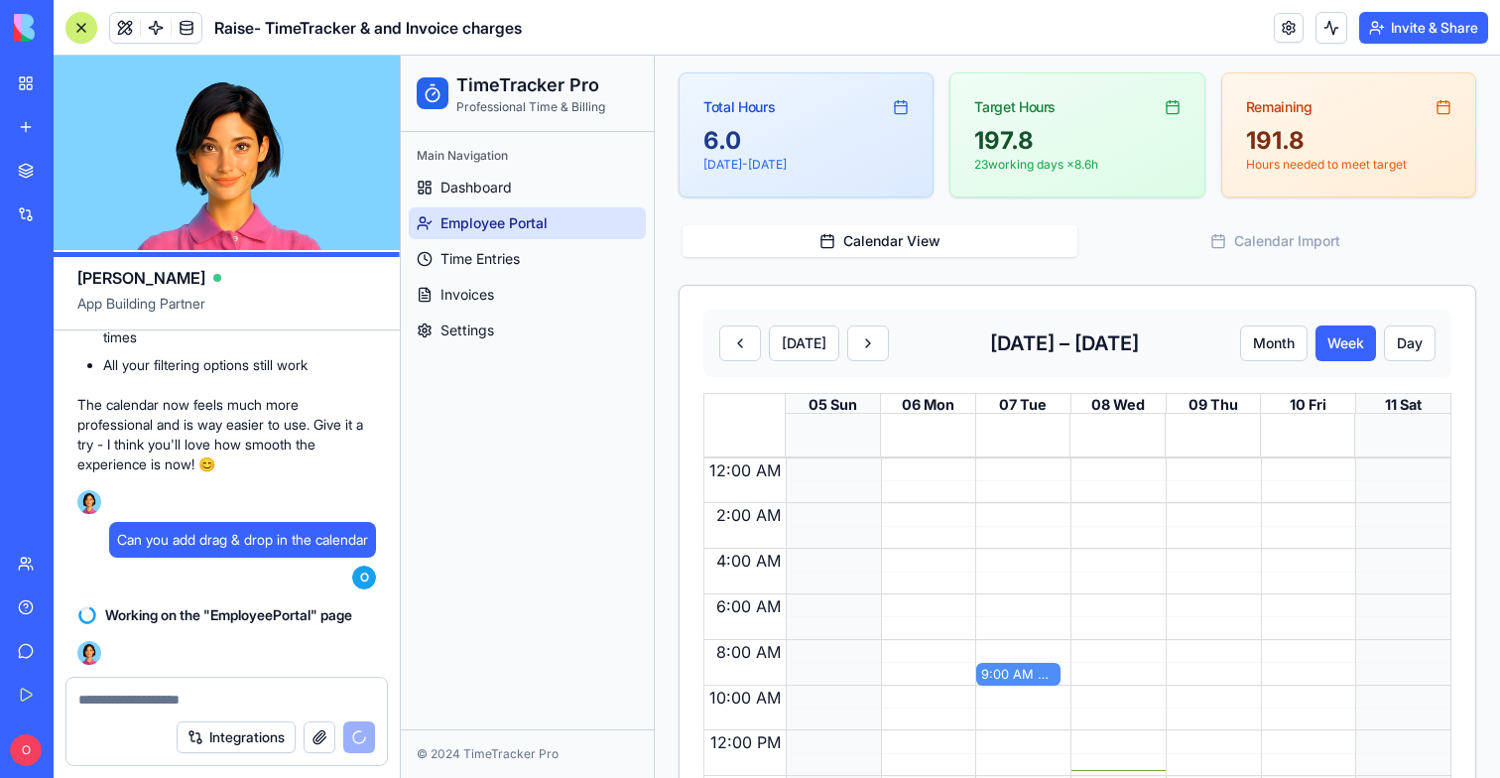
click at [952, 238] on button "Calendar View" at bounding box center [880, 241] width 395 height 32
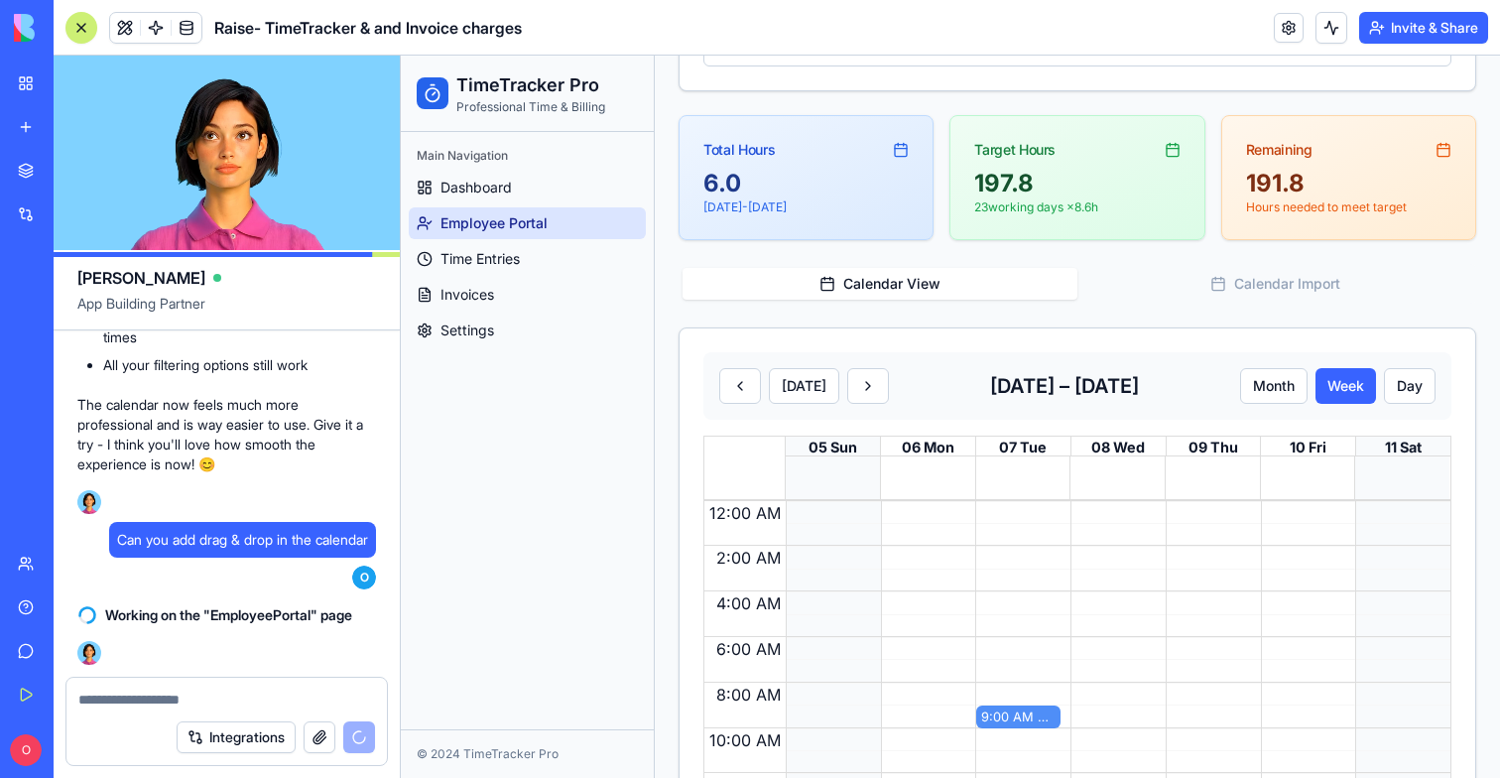
scroll to position [379, 0]
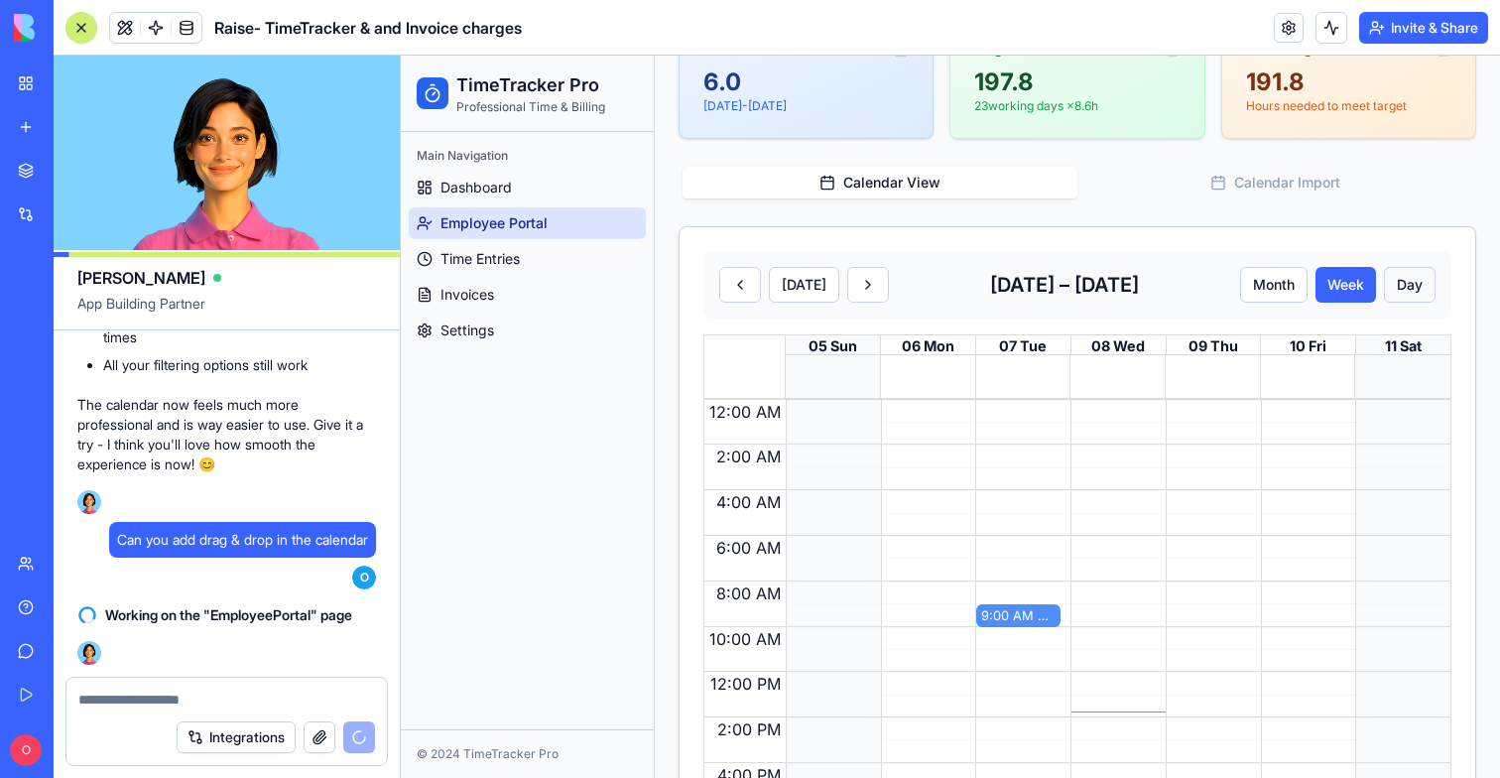
click at [1414, 296] on button "Day" at bounding box center [1410, 285] width 52 height 36
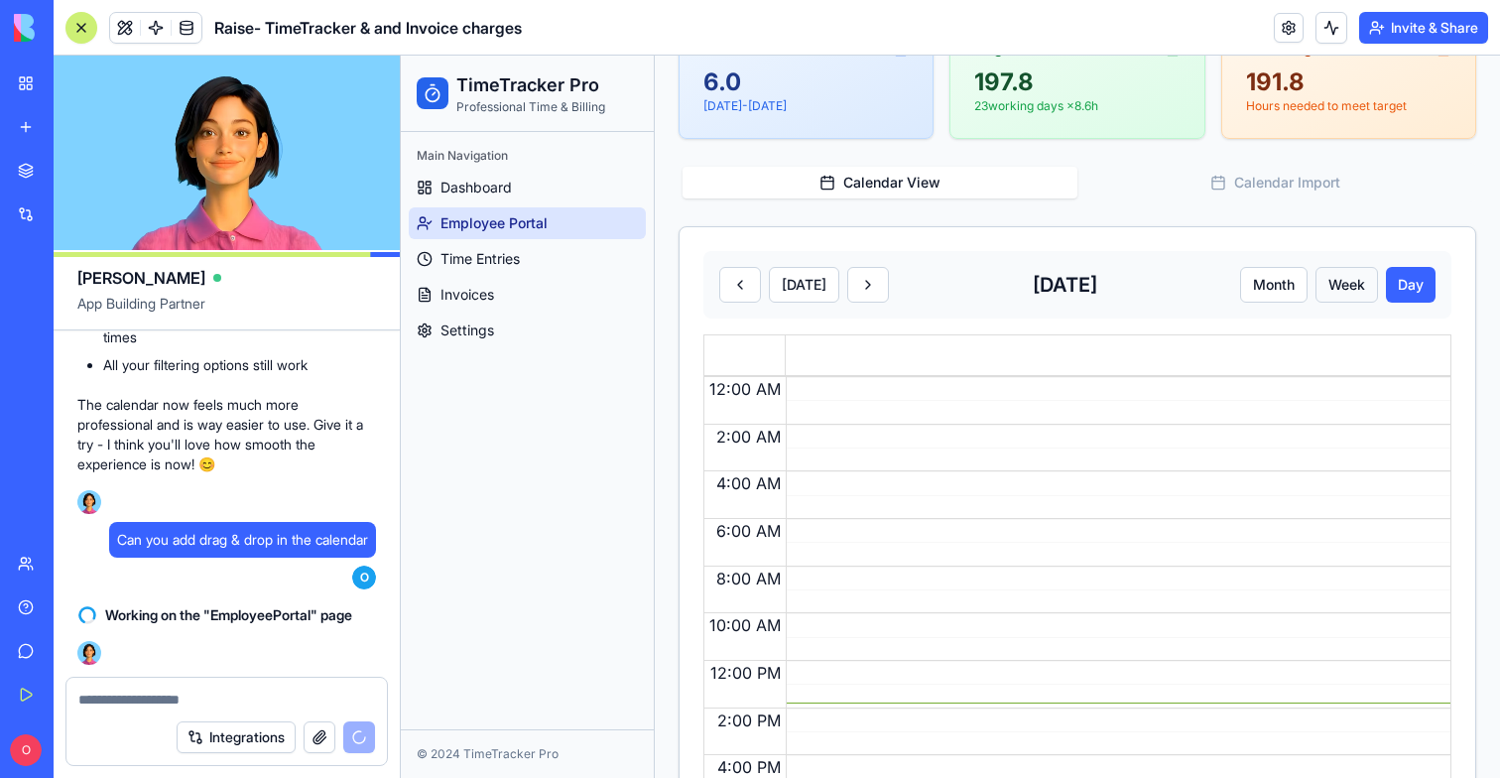
click at [1356, 281] on button "Week" at bounding box center [1346, 285] width 62 height 36
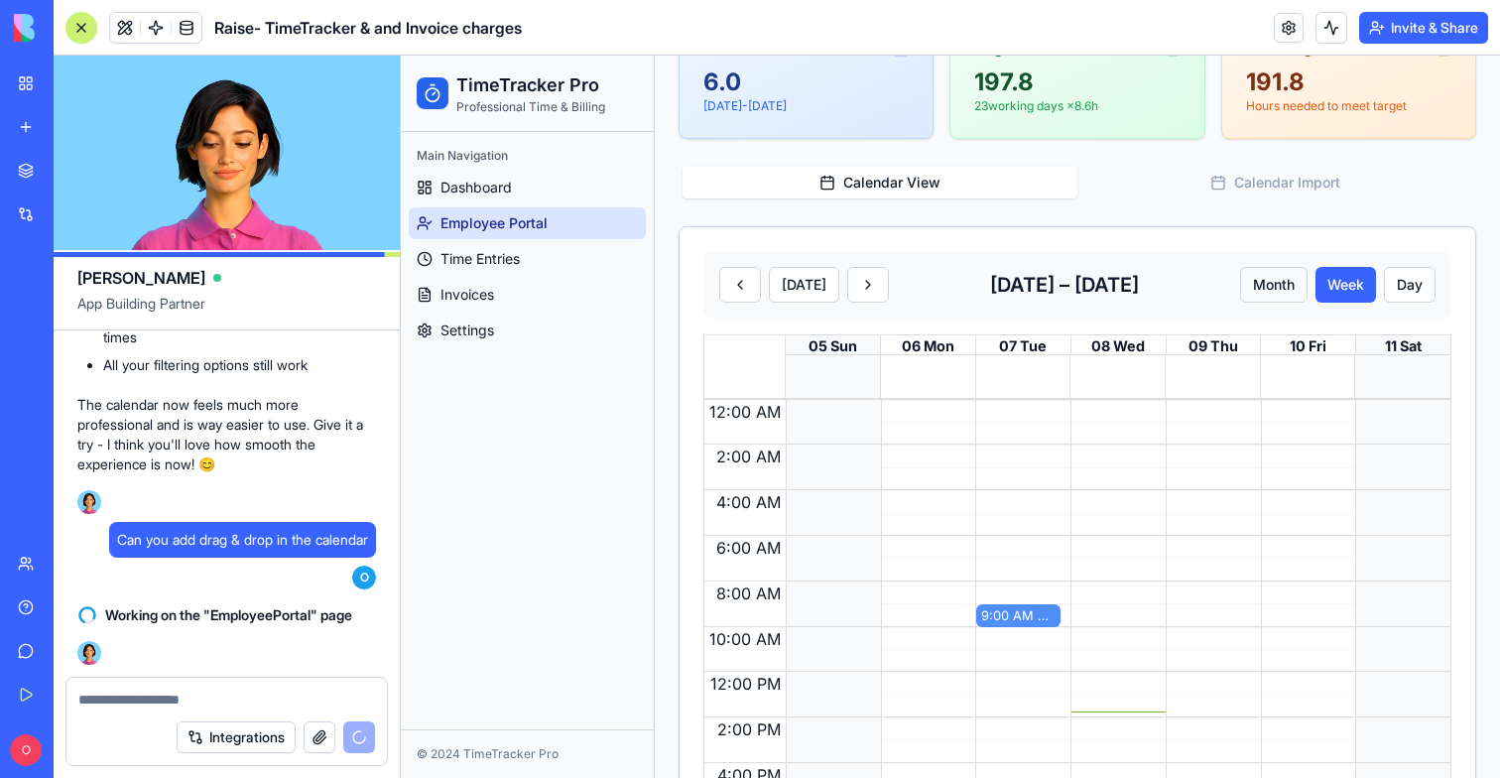
click at [1275, 282] on button "Month" at bounding box center [1273, 285] width 67 height 36
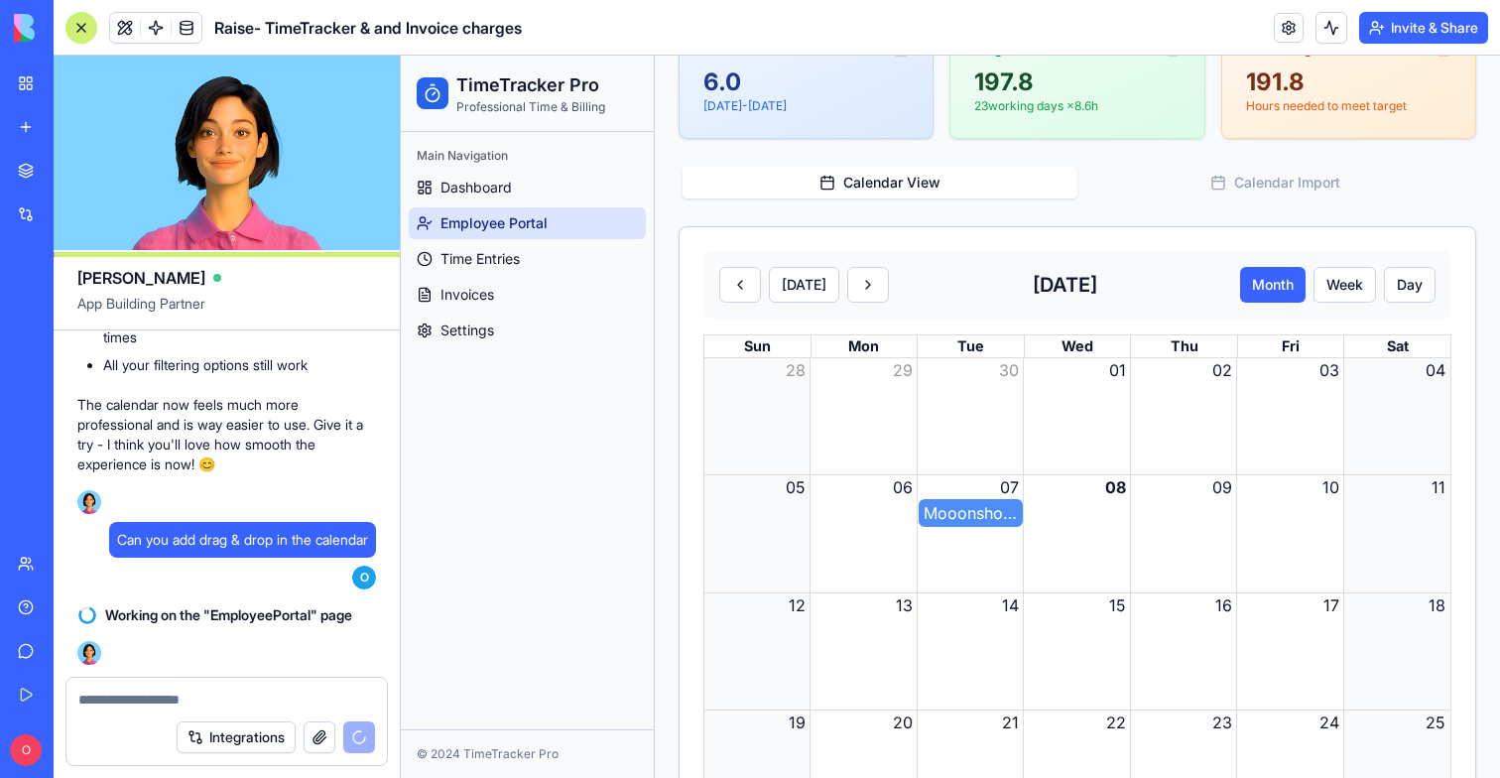
click at [1019, 522] on div "Mooonshot - 1.0h" at bounding box center [971, 513] width 104 height 28
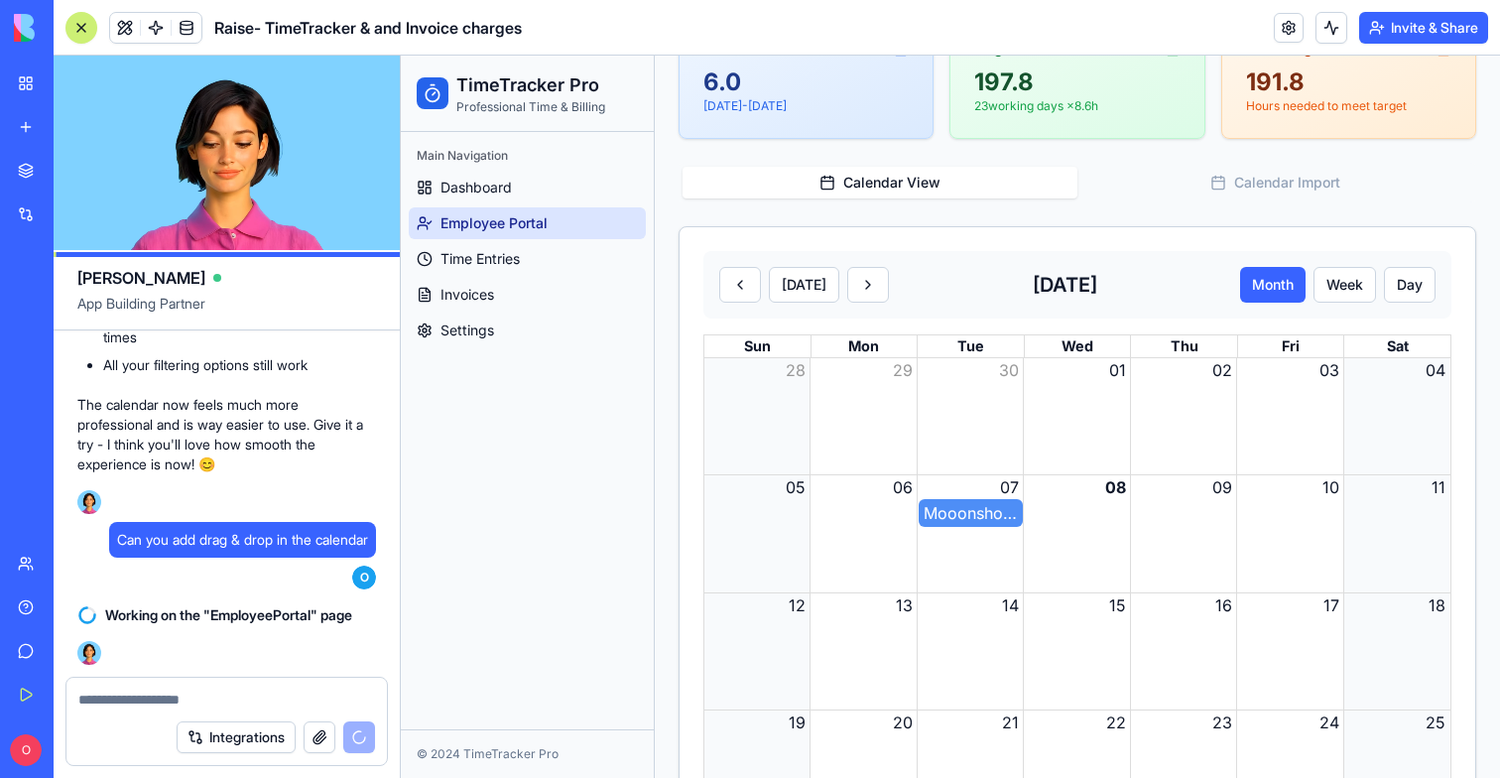
click at [1057, 561] on div "Month View" at bounding box center [1076, 533] width 106 height 116
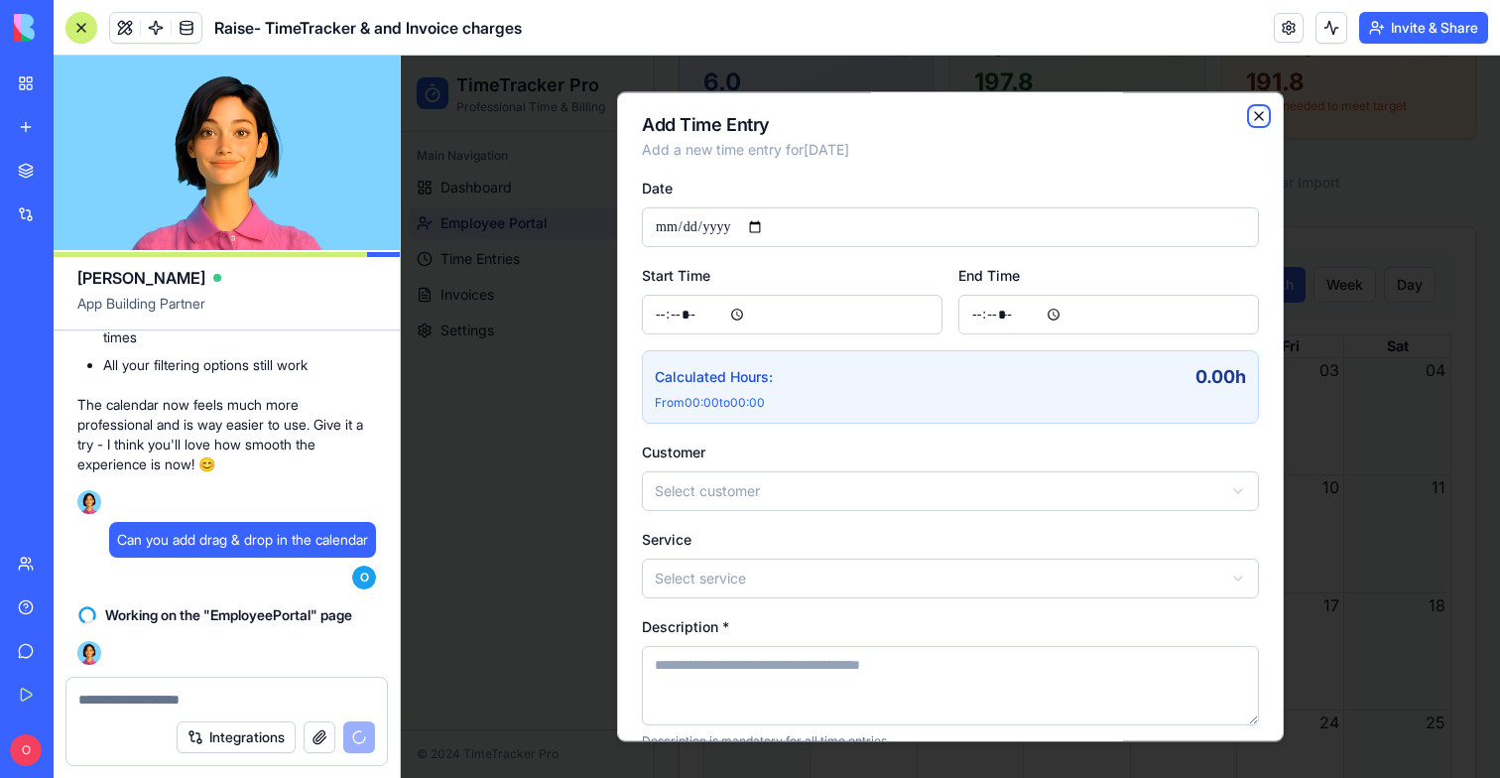
click at [1262, 118] on icon "button" at bounding box center [1259, 116] width 16 height 16
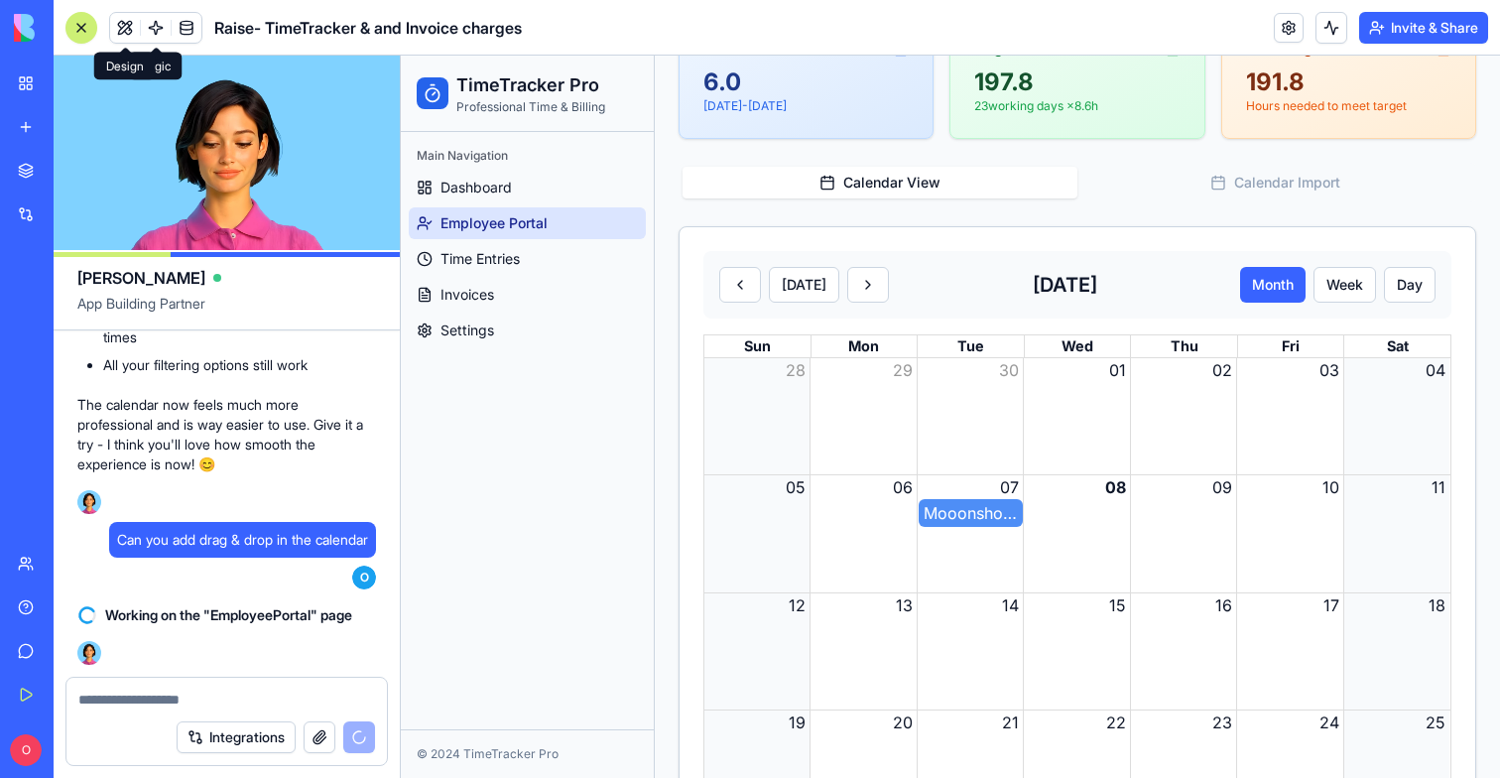
click at [131, 32] on span at bounding box center [125, 28] width 56 height 56
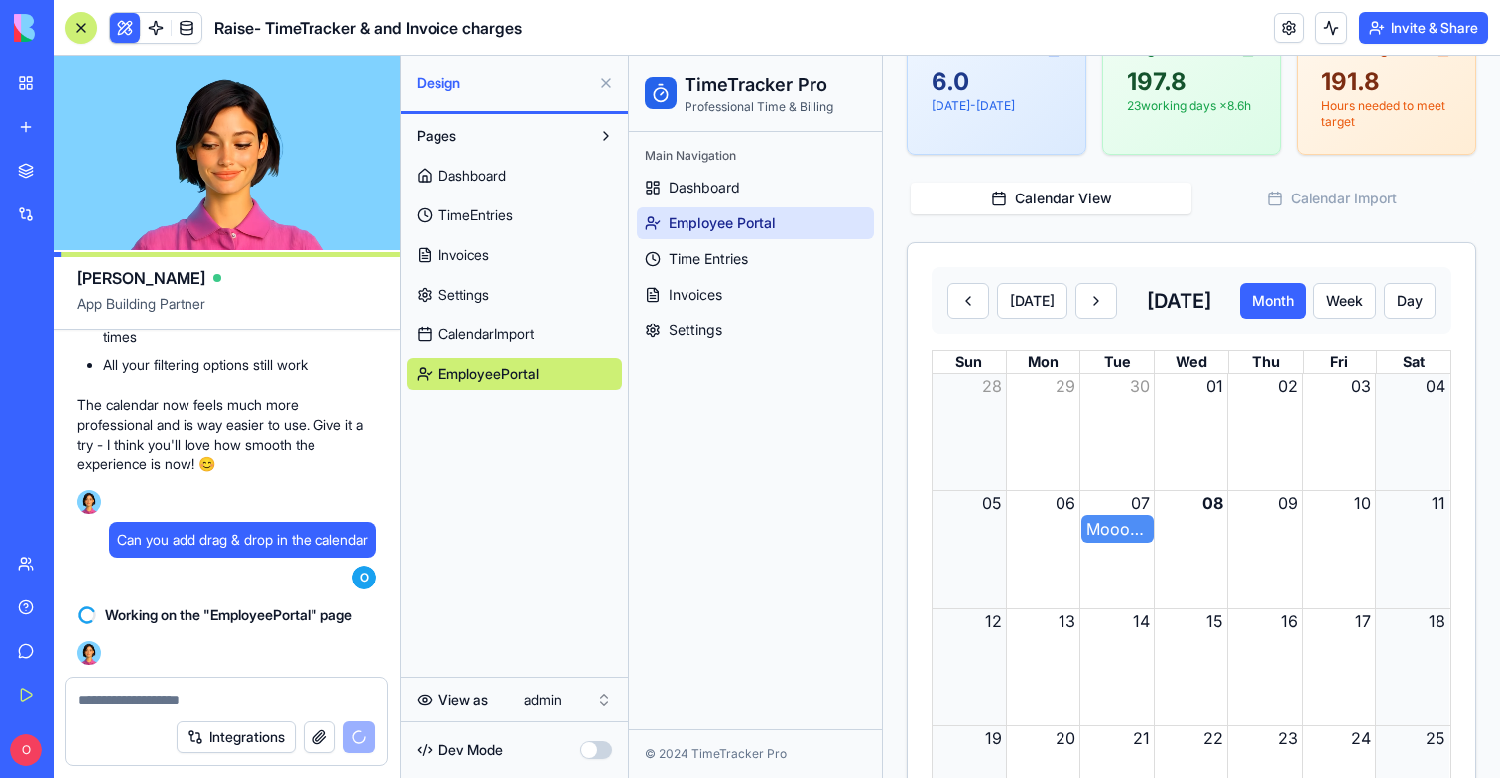
click at [592, 753] on button "button" at bounding box center [596, 750] width 32 height 18
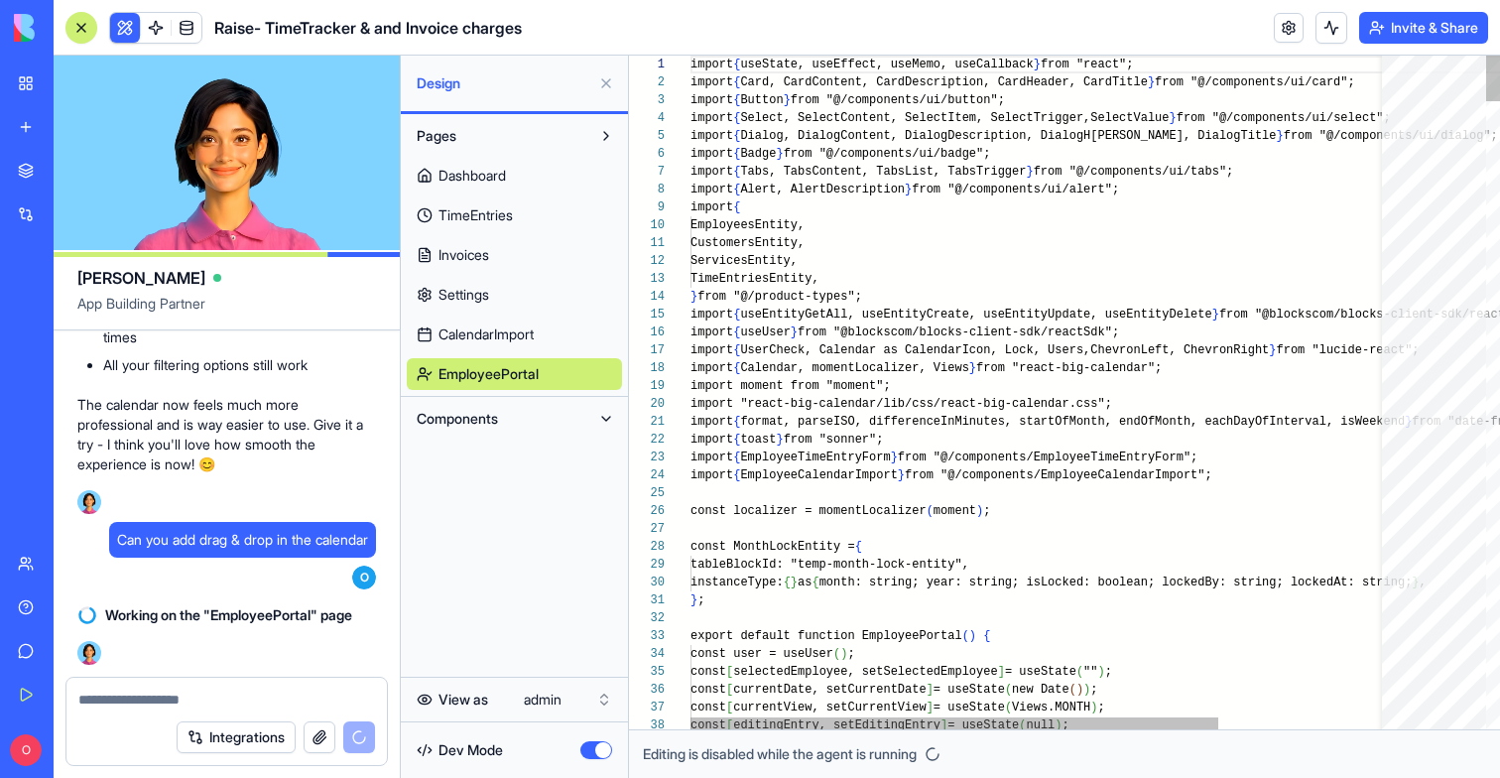
scroll to position [107, 0]
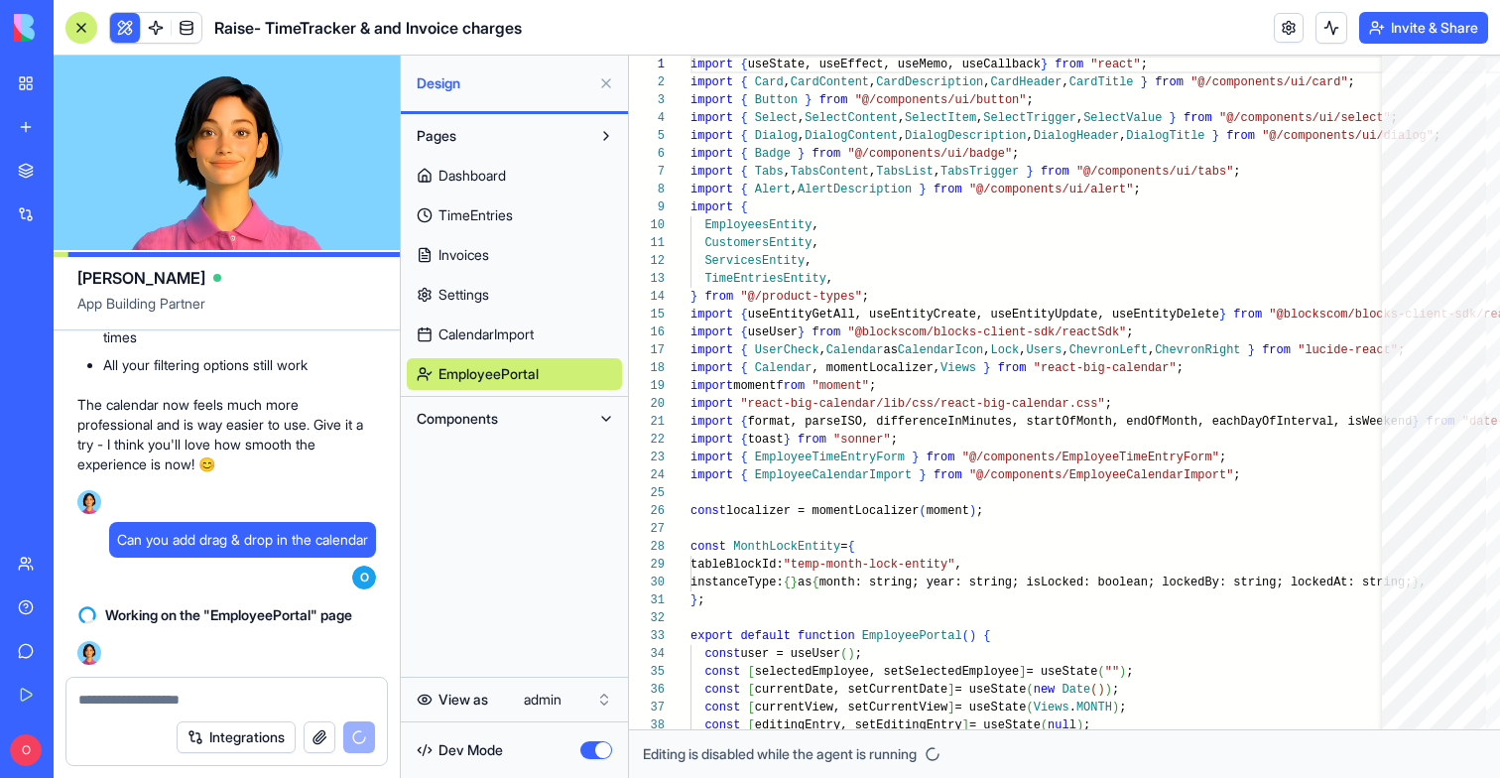
click at [511, 413] on button "Components" at bounding box center [499, 419] width 184 height 32
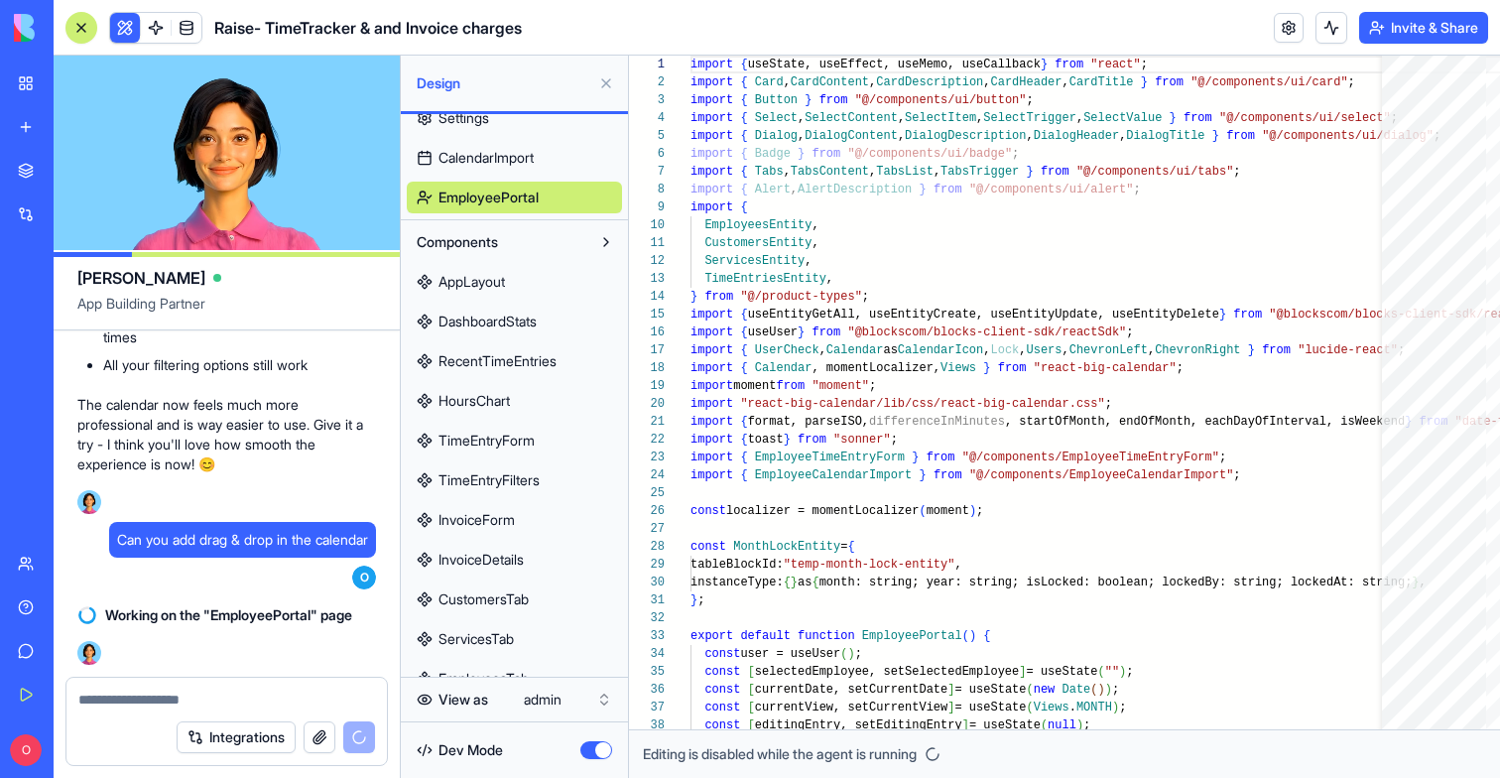
scroll to position [16, 0]
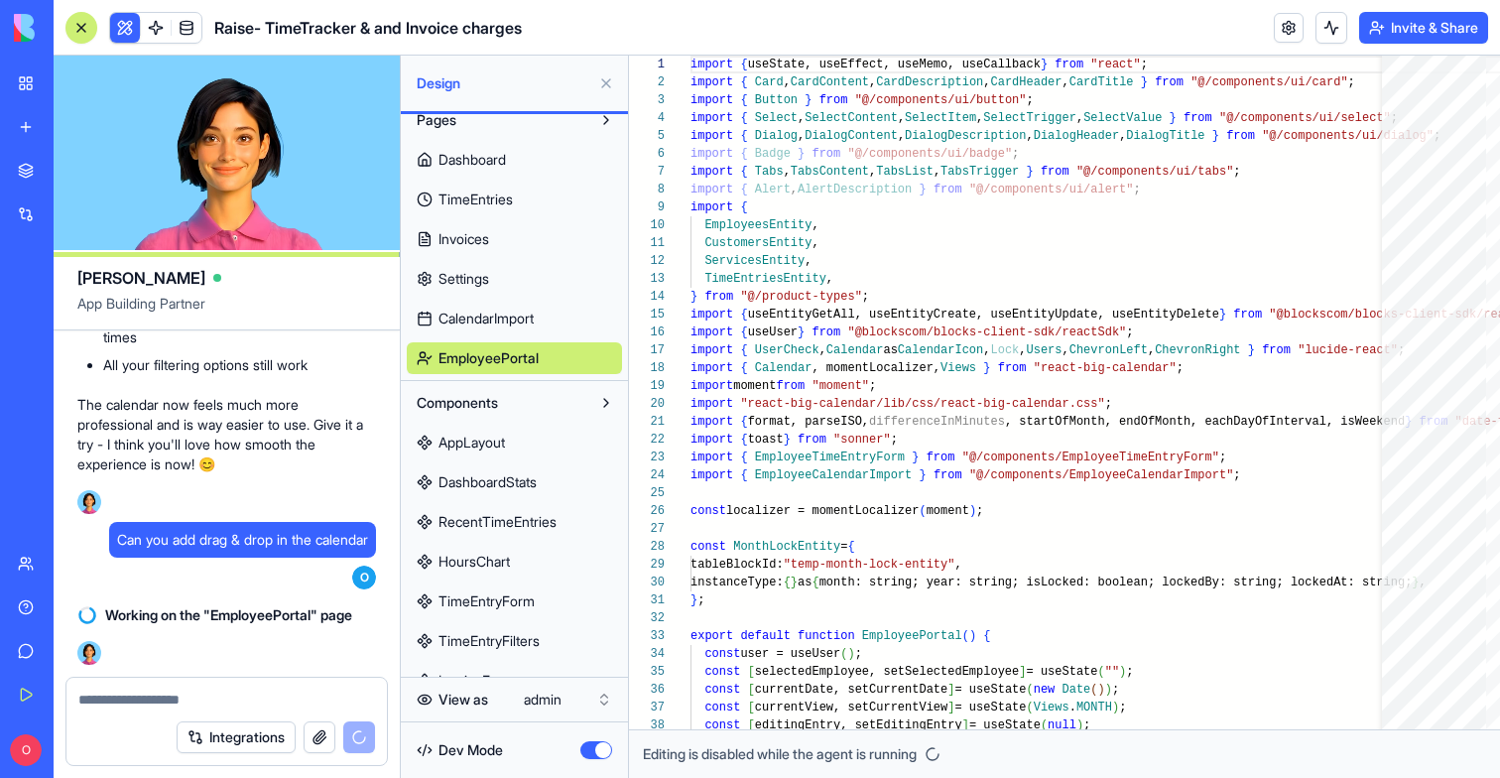
click at [577, 402] on button "Components" at bounding box center [499, 403] width 184 height 32
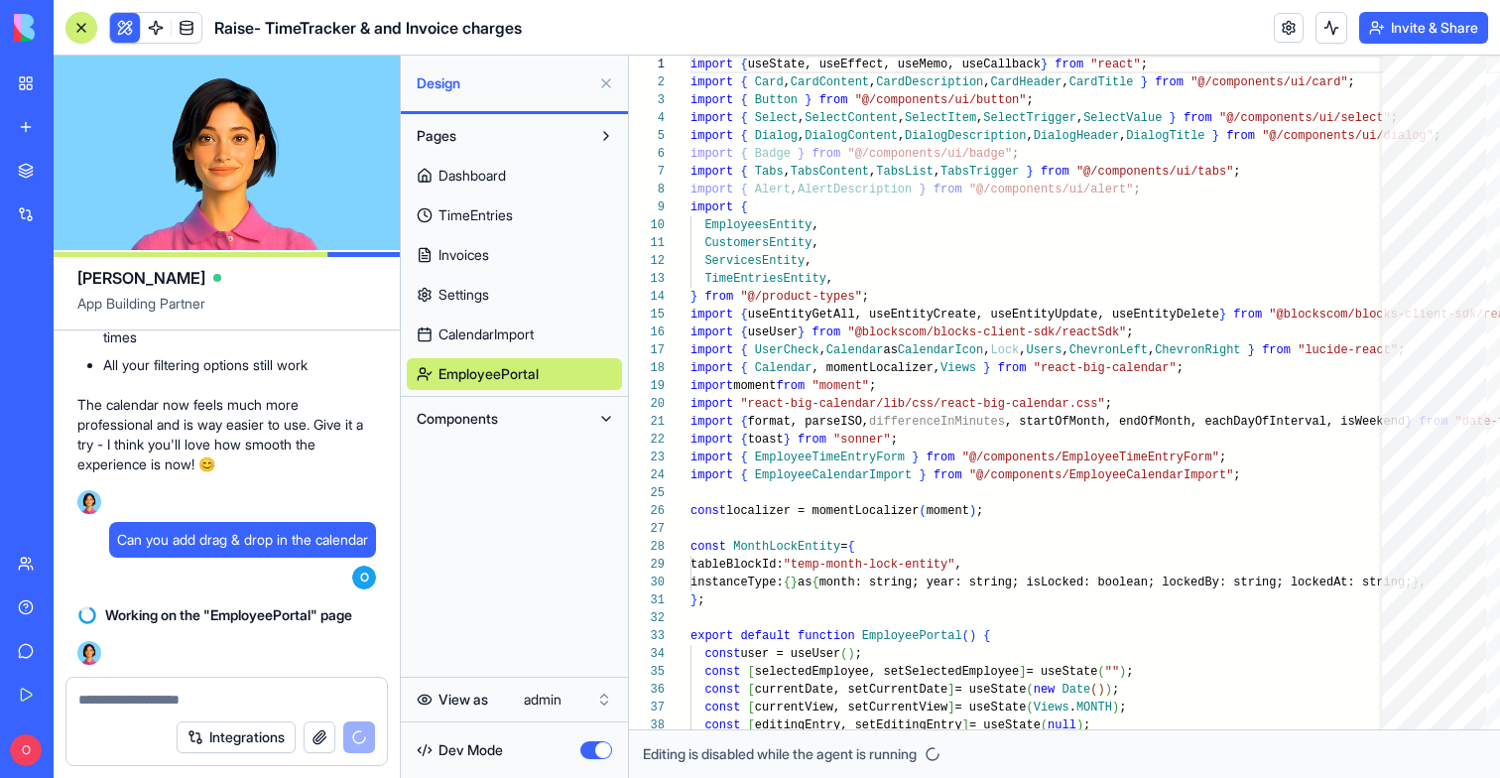
click at [567, 414] on button "Components" at bounding box center [499, 419] width 184 height 32
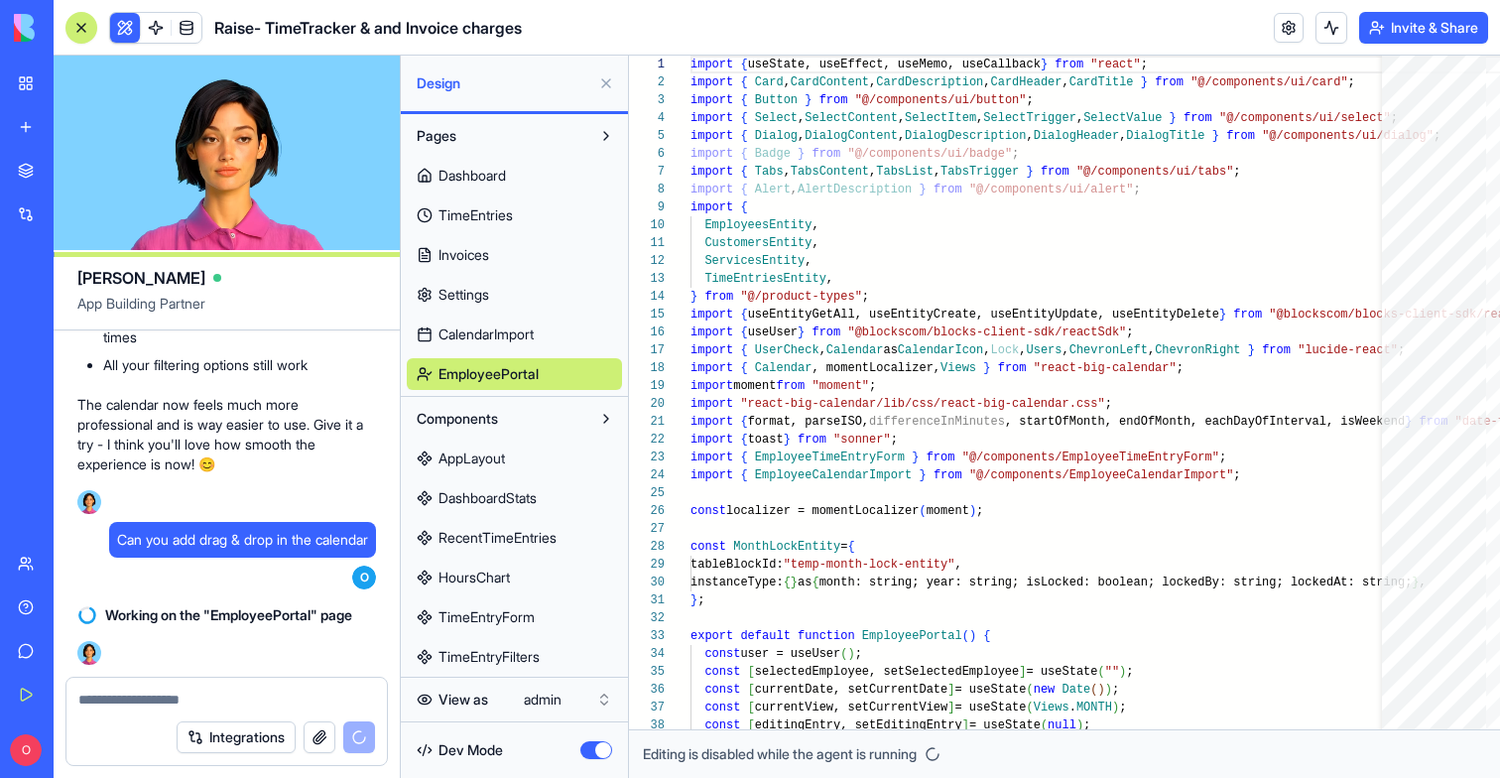
type textarea "**********"
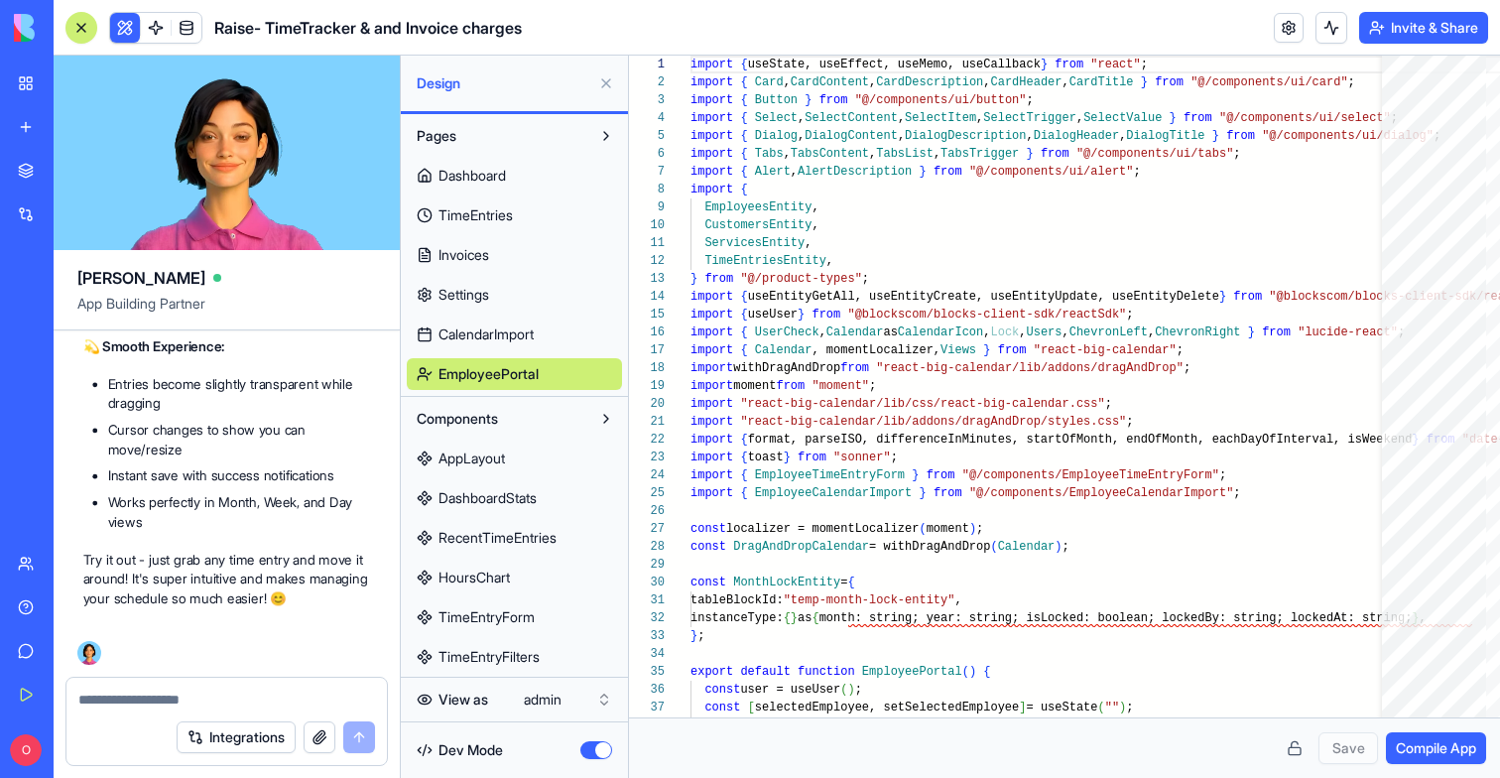
scroll to position [46260, 0]
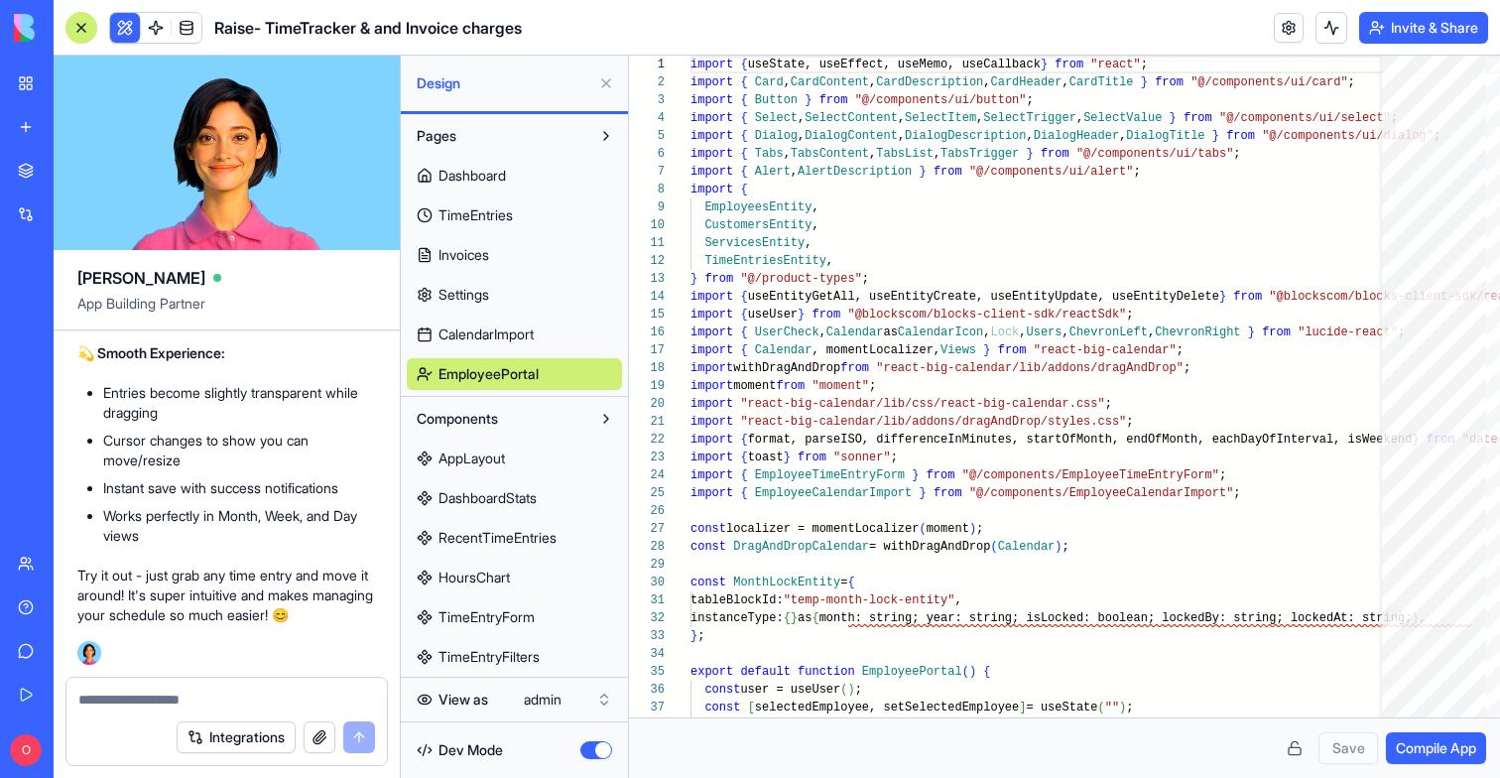
click at [597, 757] on button "button" at bounding box center [596, 750] width 32 height 18
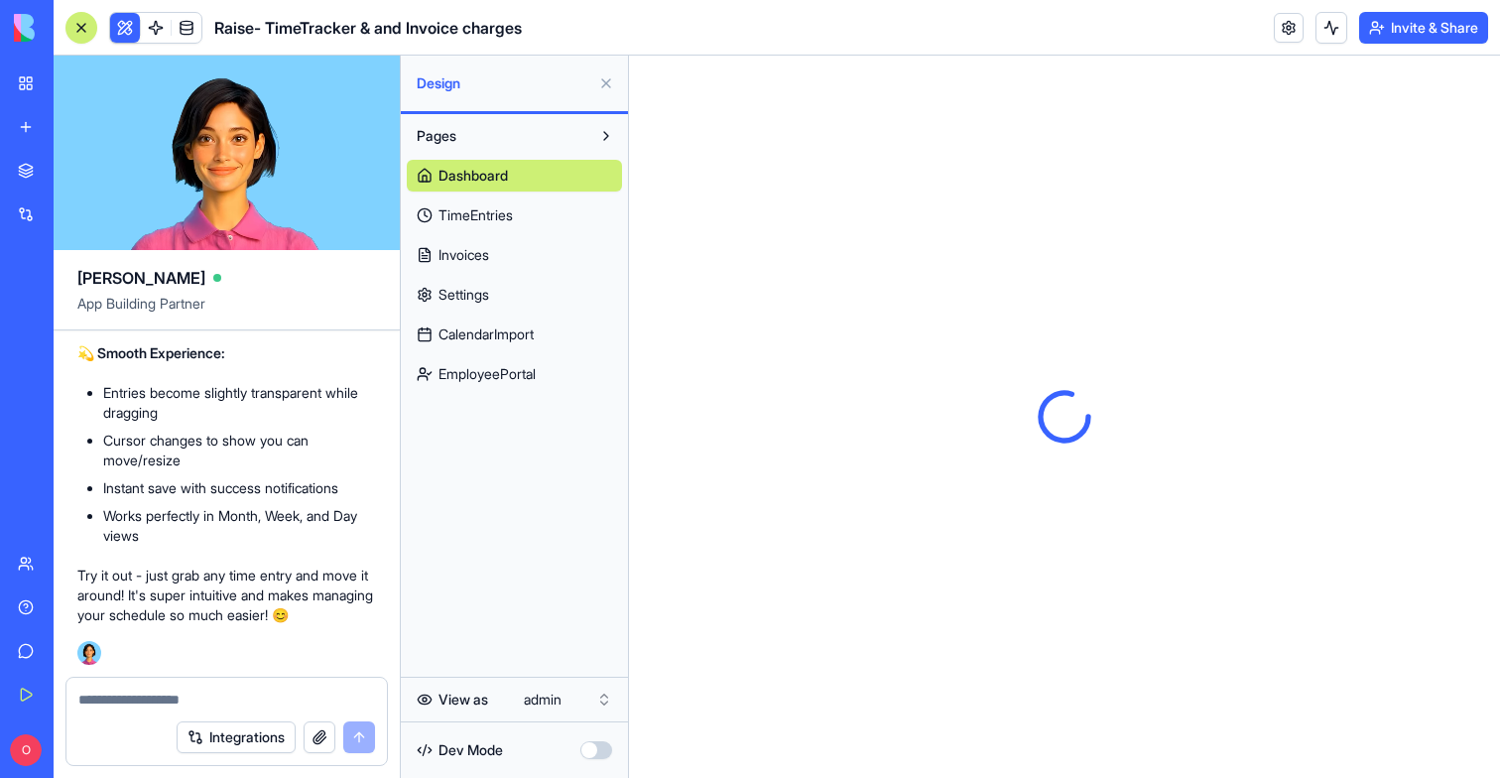
click at [598, 81] on button at bounding box center [606, 83] width 32 height 32
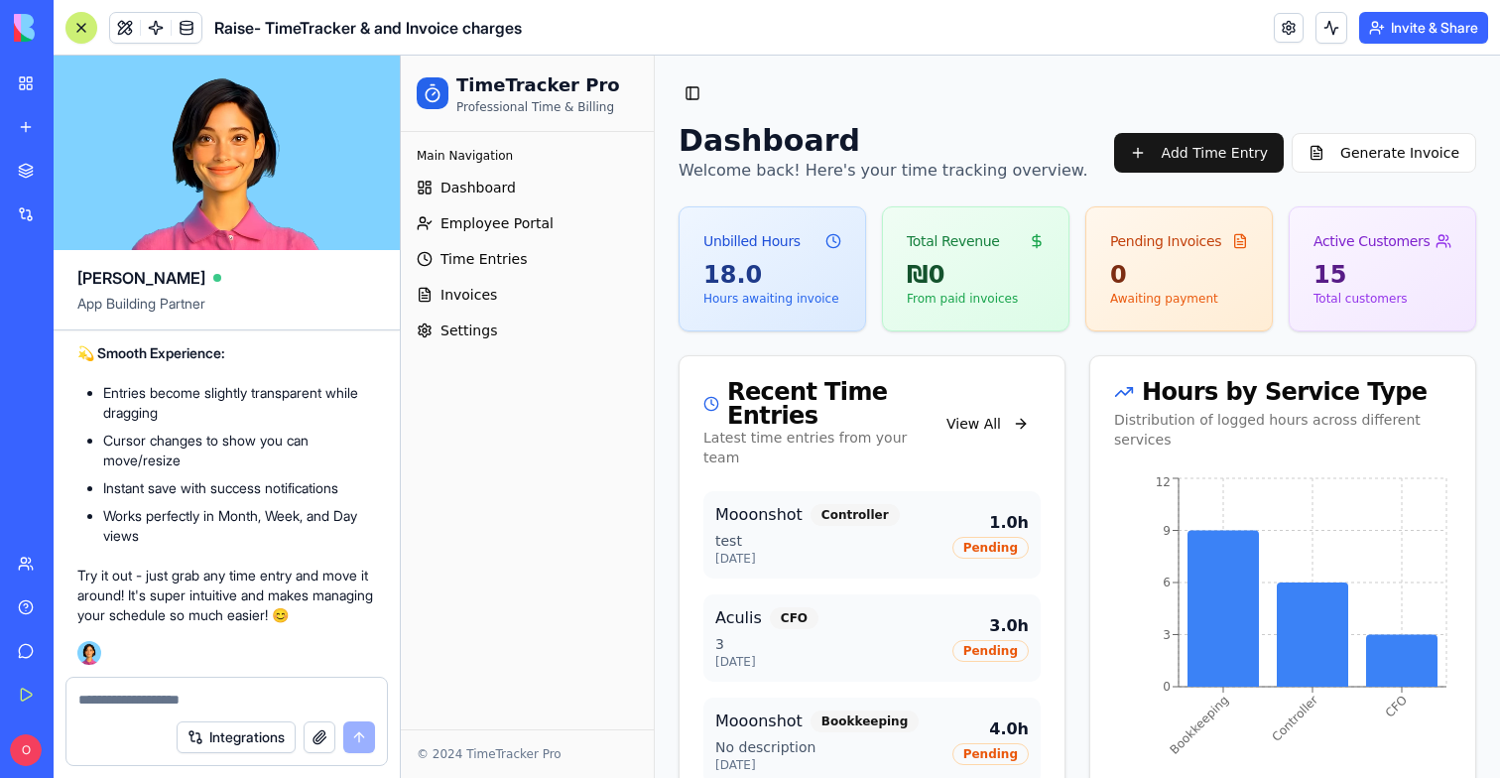
click at [527, 222] on span "Employee Portal" at bounding box center [496, 223] width 113 height 20
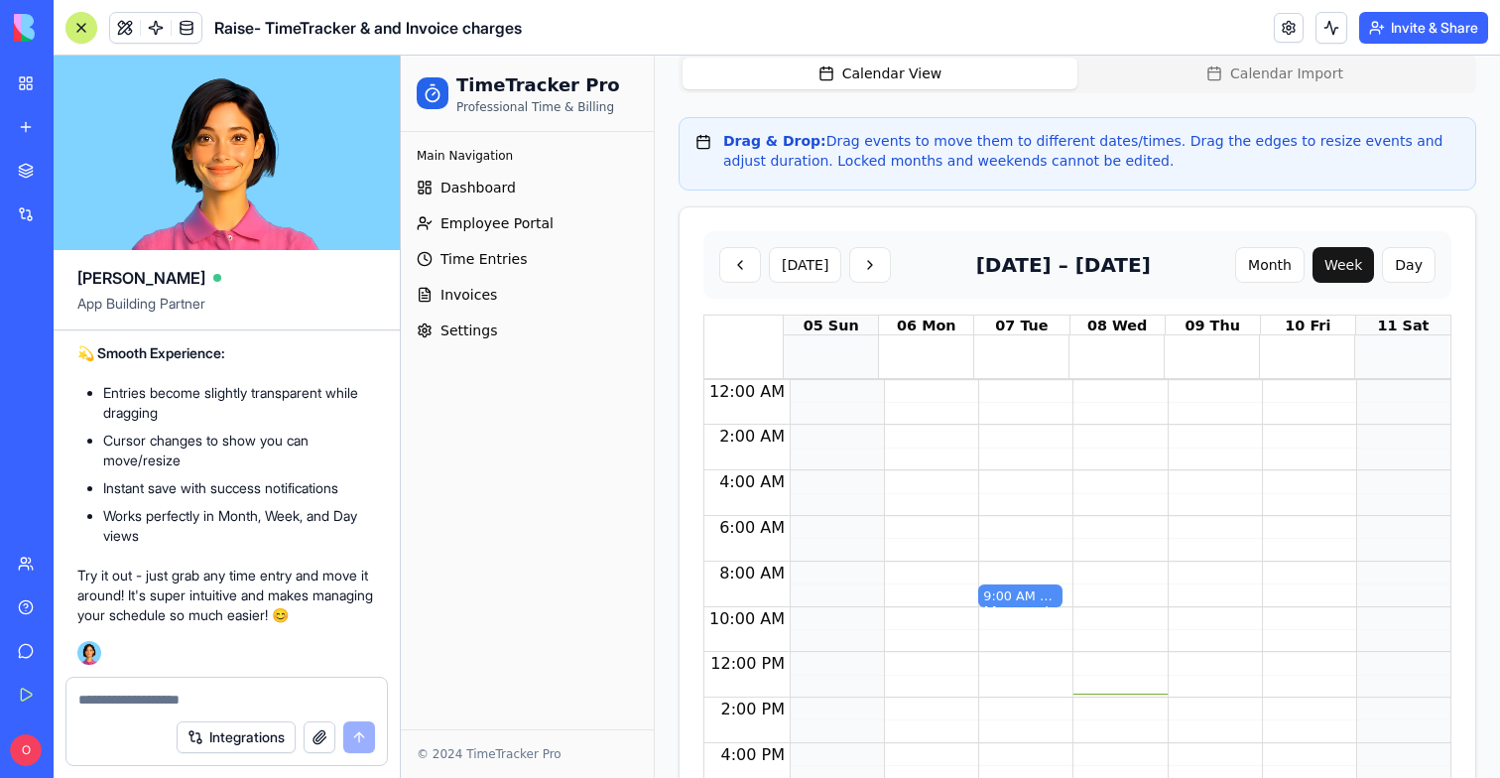
scroll to position [685, 0]
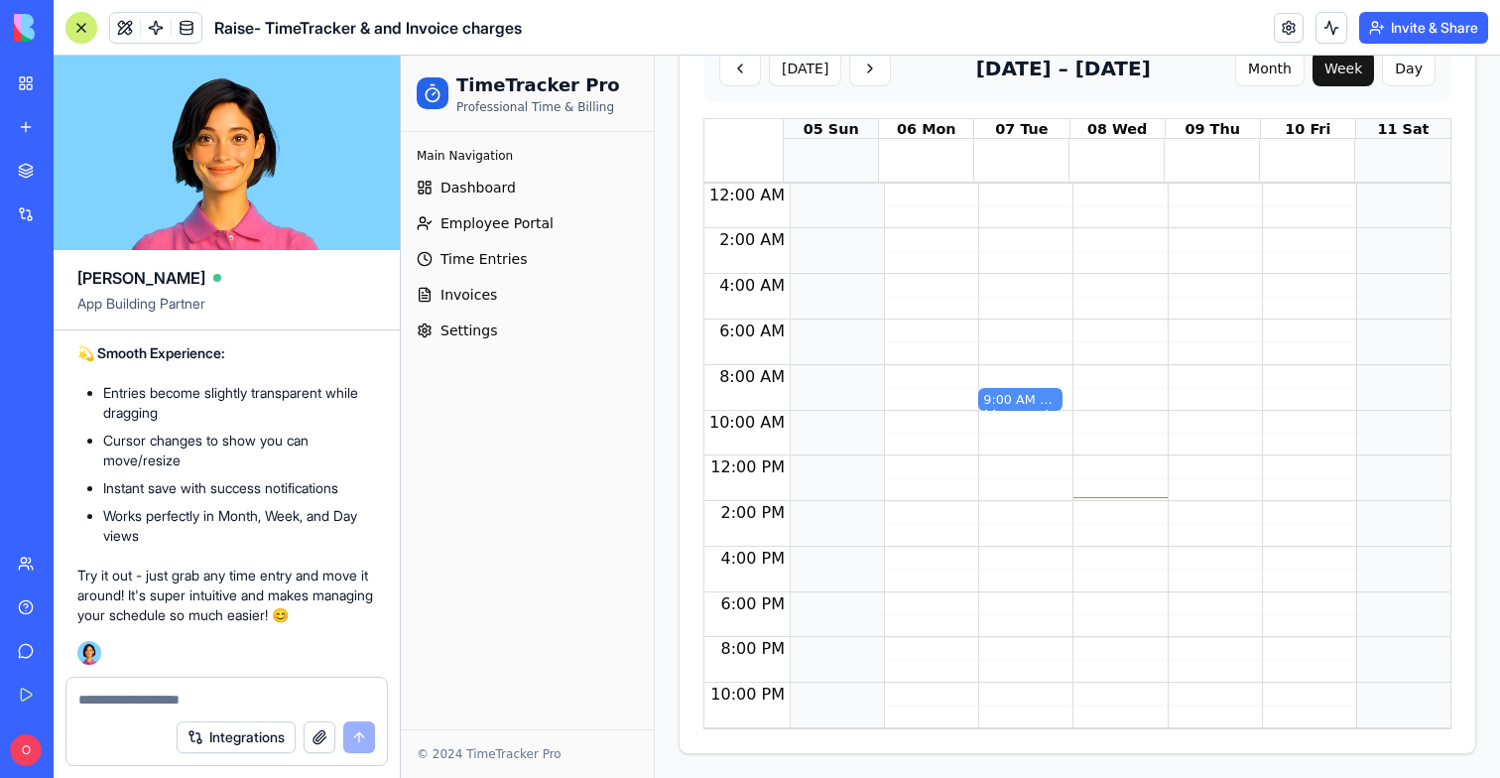
click at [81, 27] on div at bounding box center [81, 28] width 16 height 16
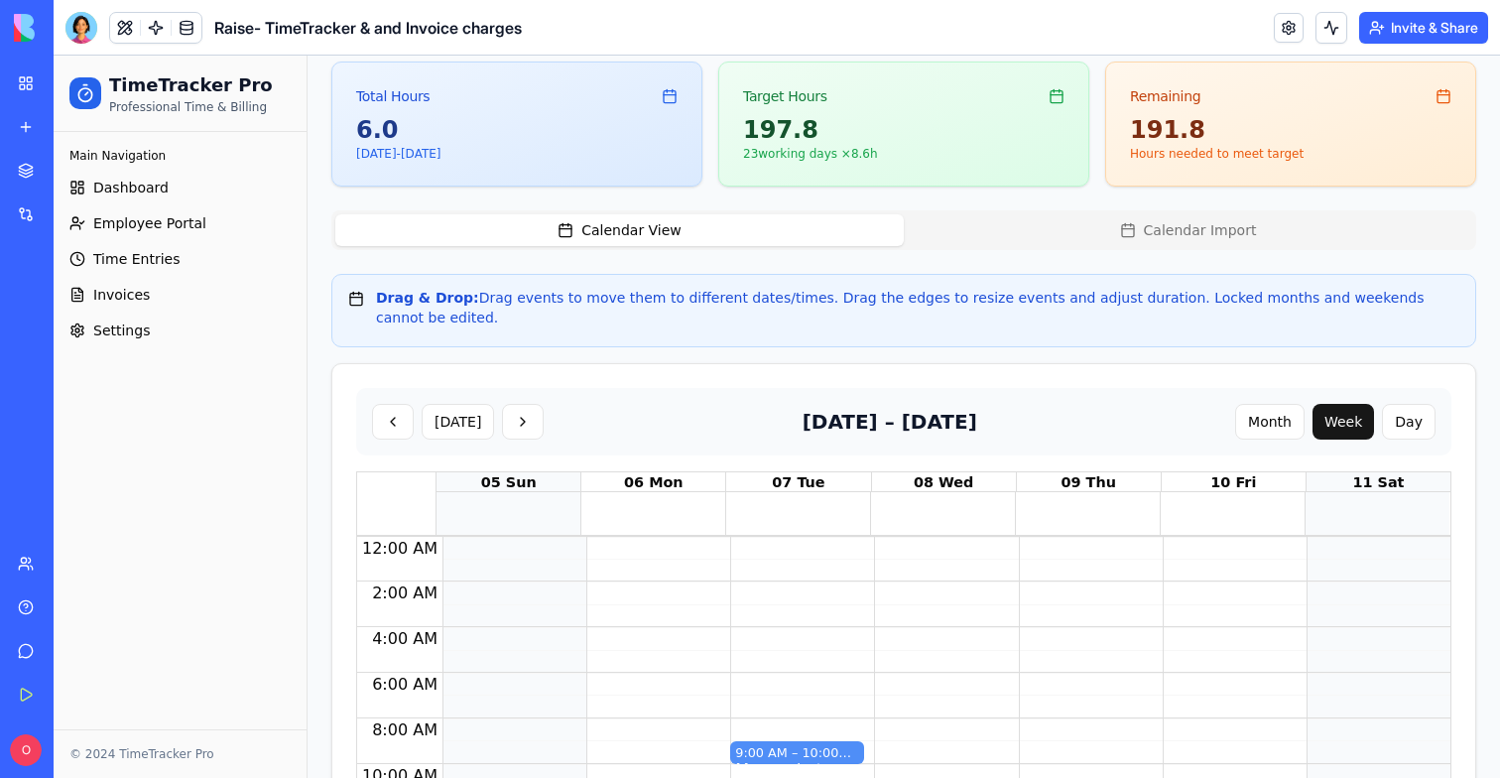
scroll to position [174, 0]
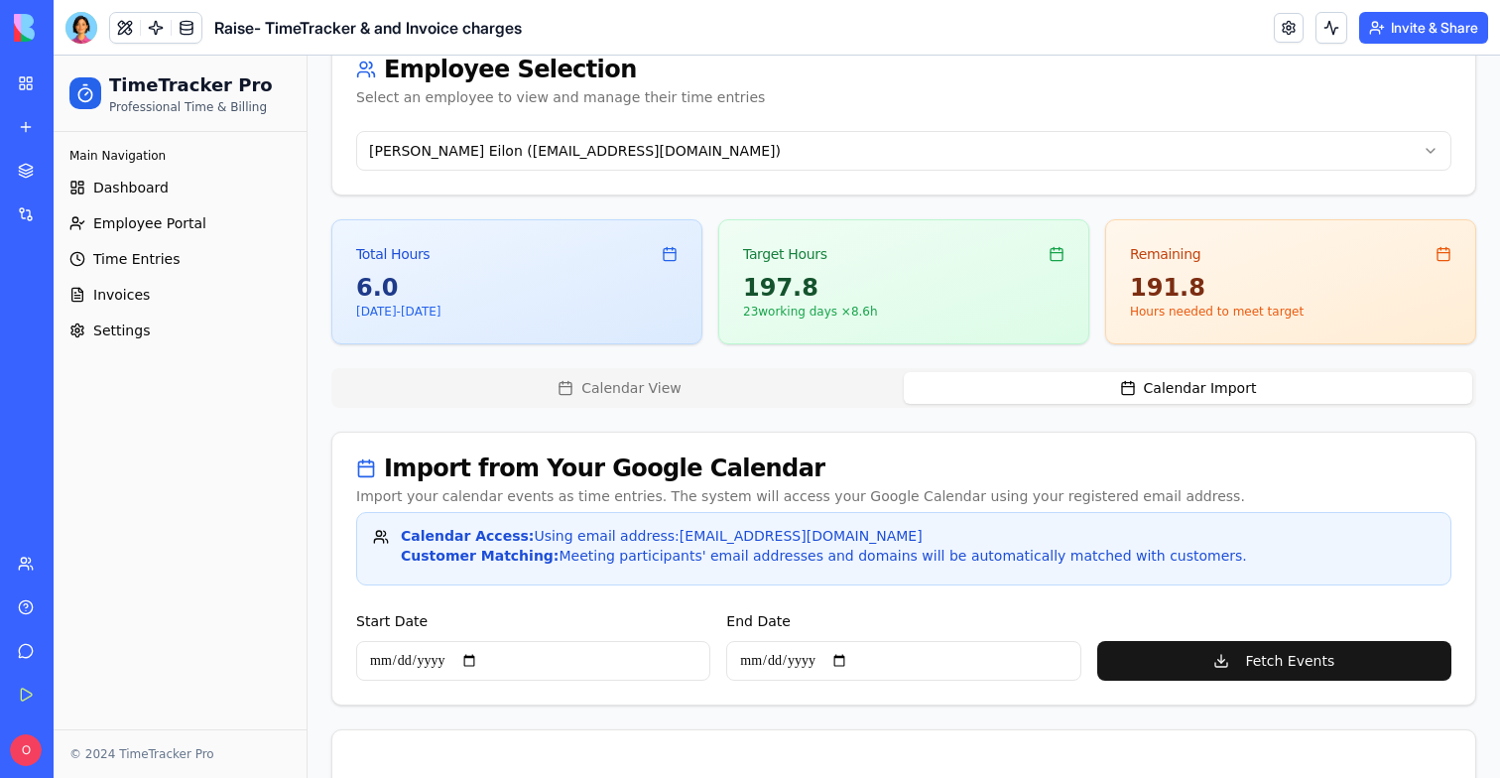
click at [1183, 390] on button "Calendar Import" at bounding box center [1188, 388] width 568 height 32
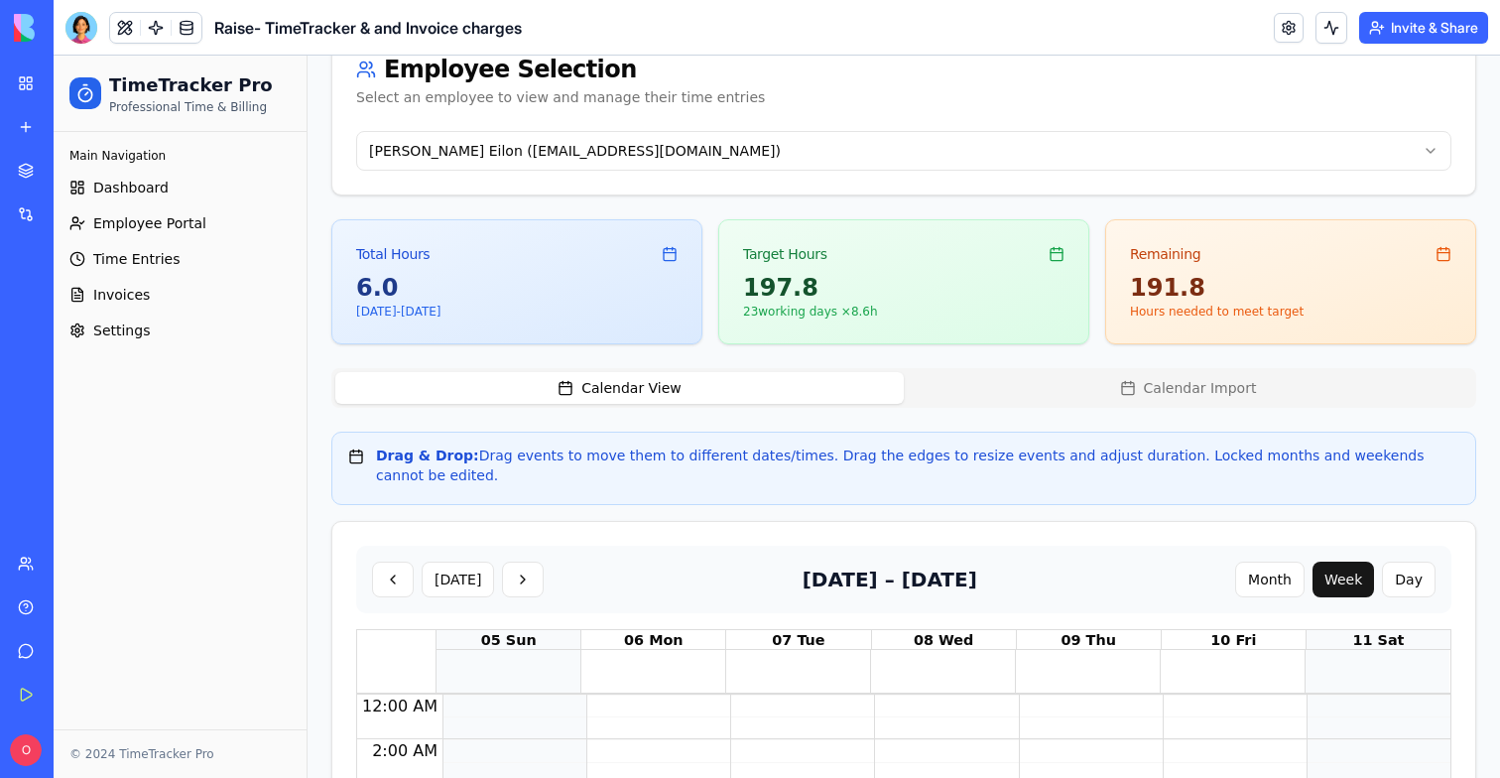
click at [693, 393] on button "Calendar View" at bounding box center [619, 388] width 568 height 32
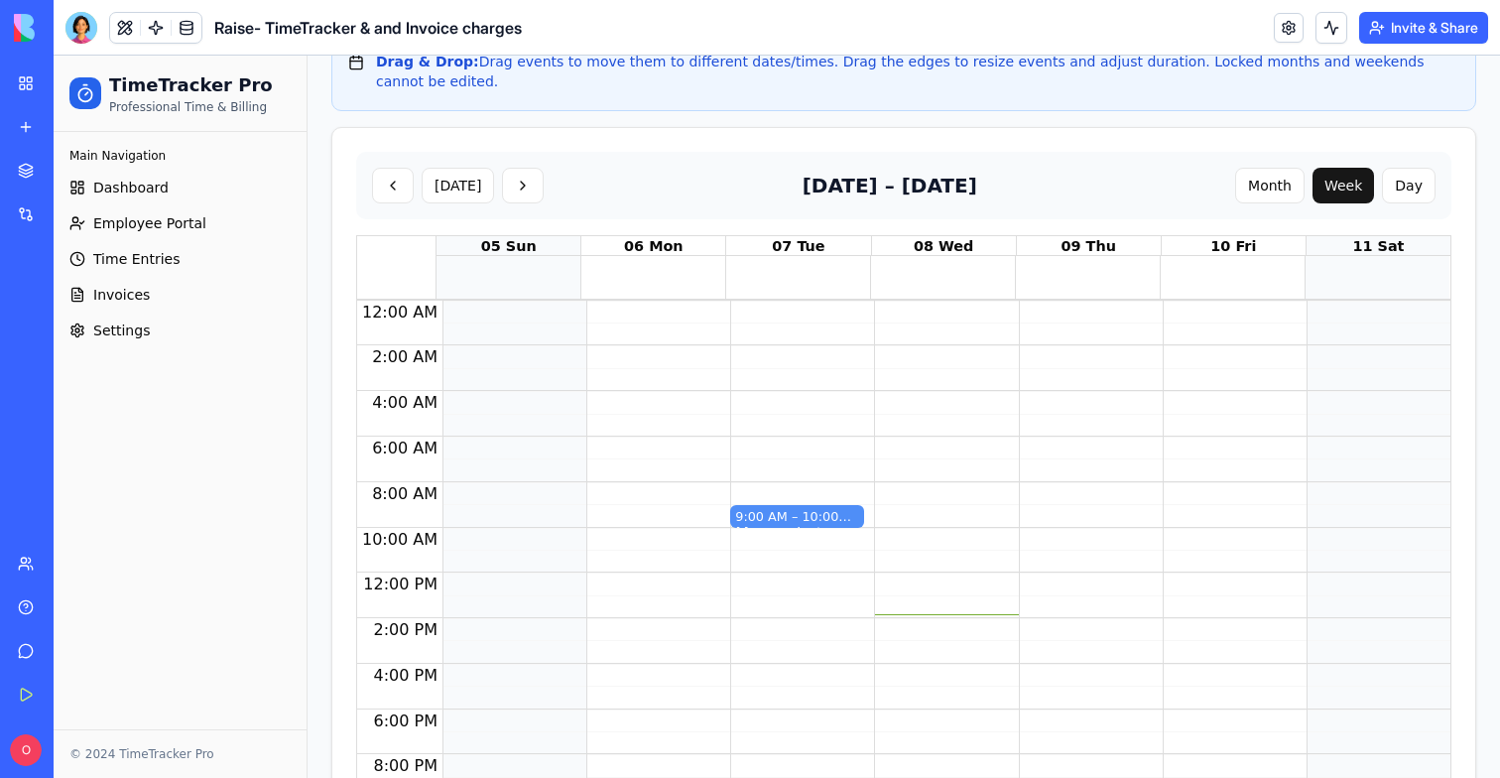
scroll to position [582, 0]
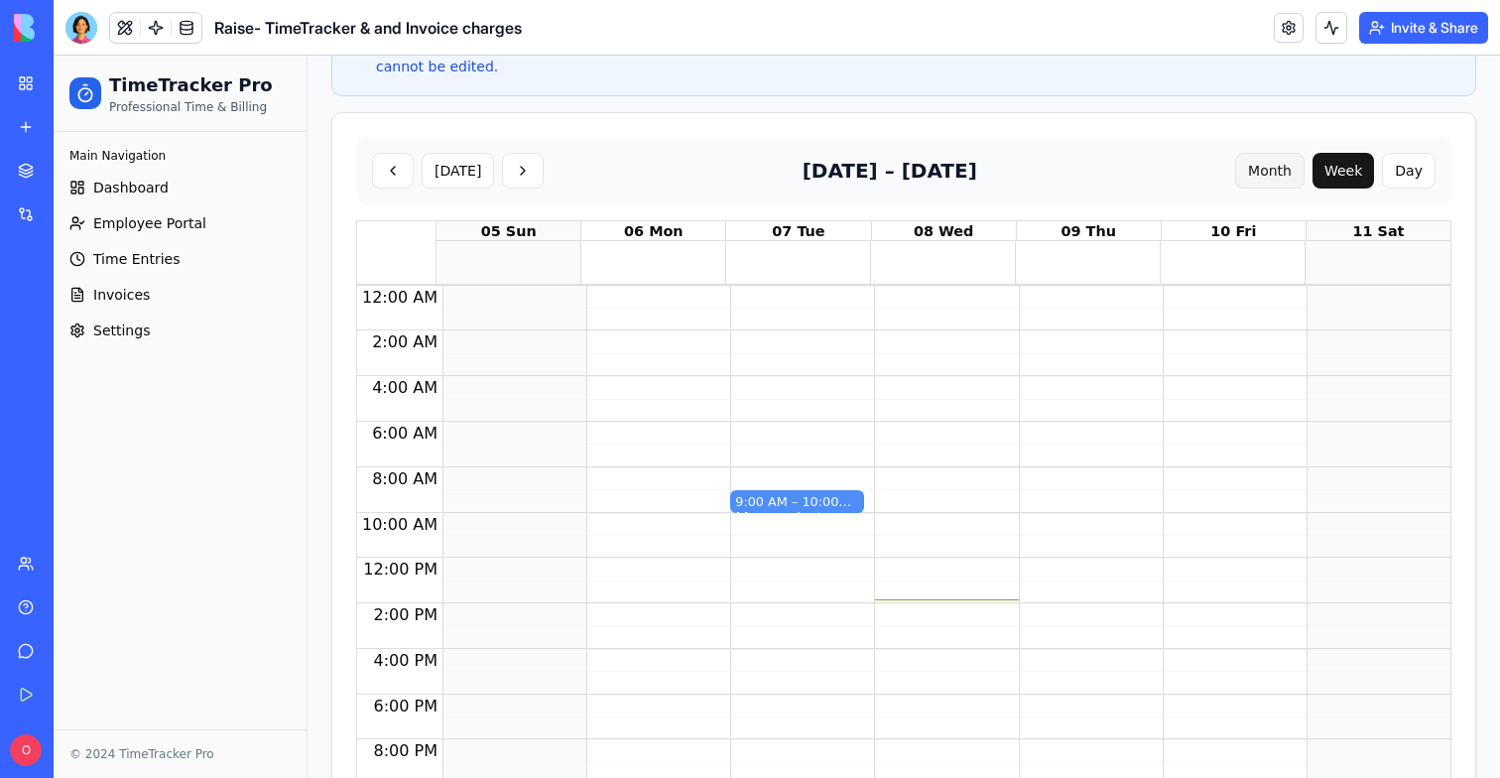
click at [1281, 153] on button "Month" at bounding box center [1269, 171] width 69 height 36
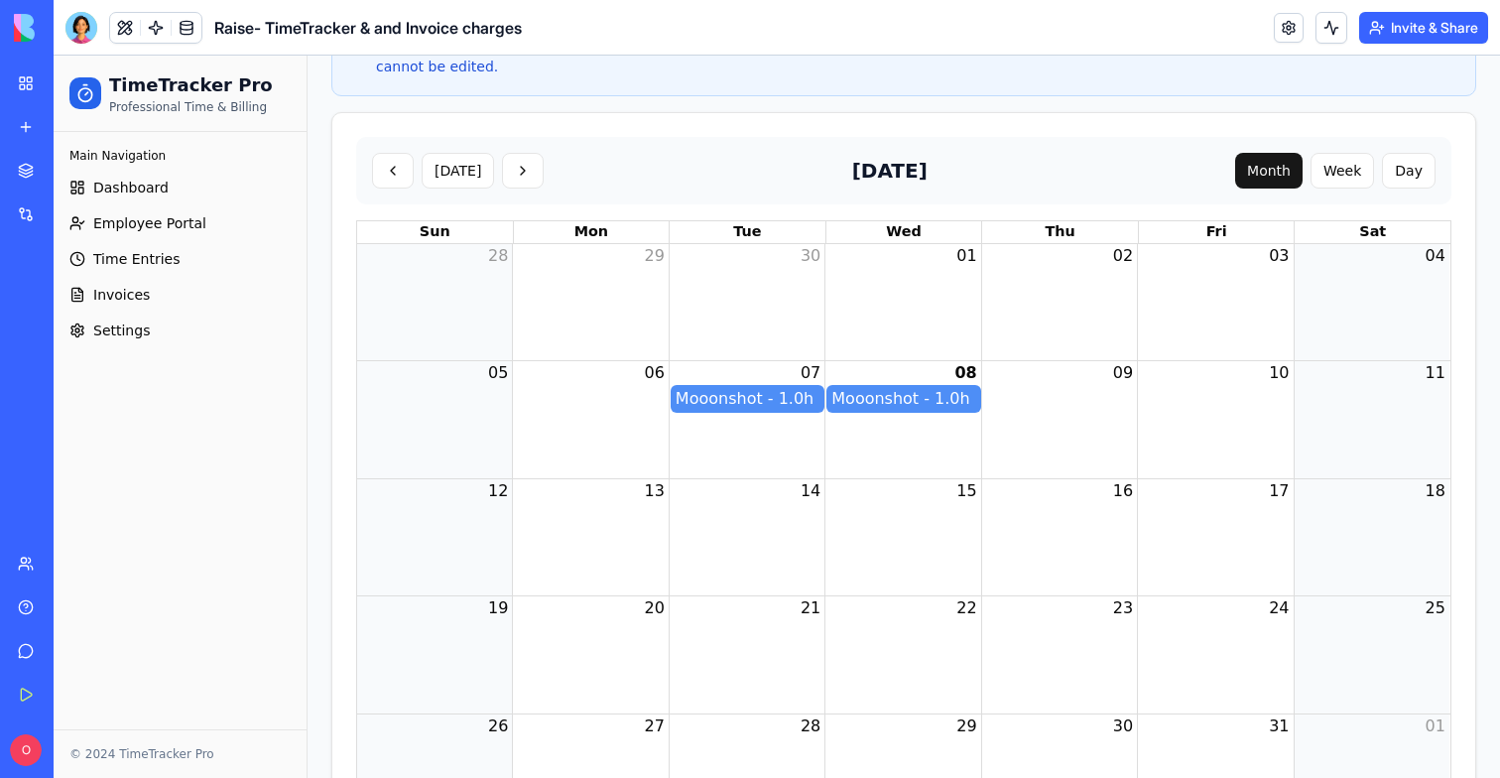
drag, startPoint x: 766, startPoint y: 374, endPoint x: 962, endPoint y: 378, distance: 196.5
drag, startPoint x: 911, startPoint y: 379, endPoint x: 1070, endPoint y: 380, distance: 159.7
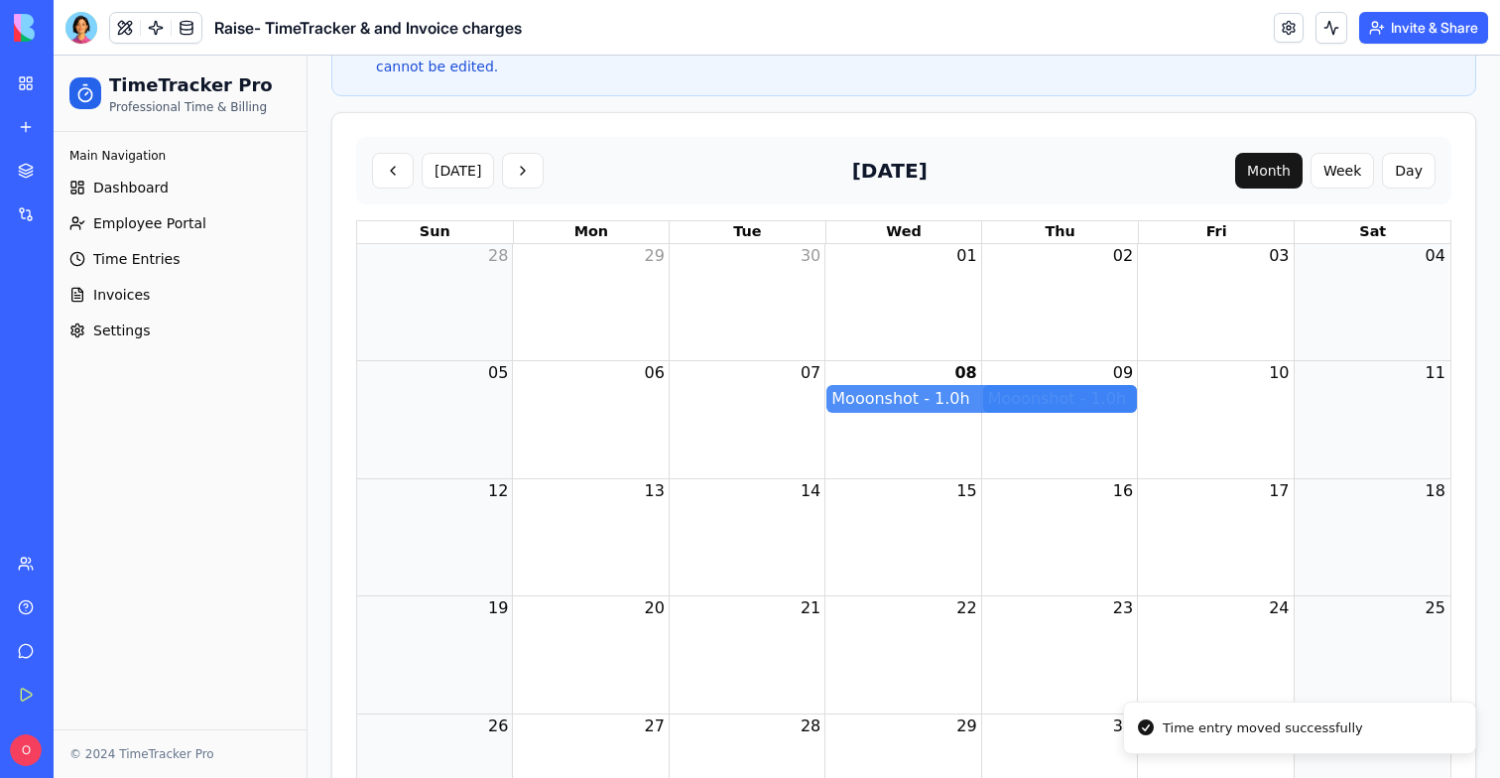
drag, startPoint x: 988, startPoint y: 381, endPoint x: 892, endPoint y: 381, distance: 96.2
drag, startPoint x: 974, startPoint y: 376, endPoint x: 1087, endPoint y: 373, distance: 113.1
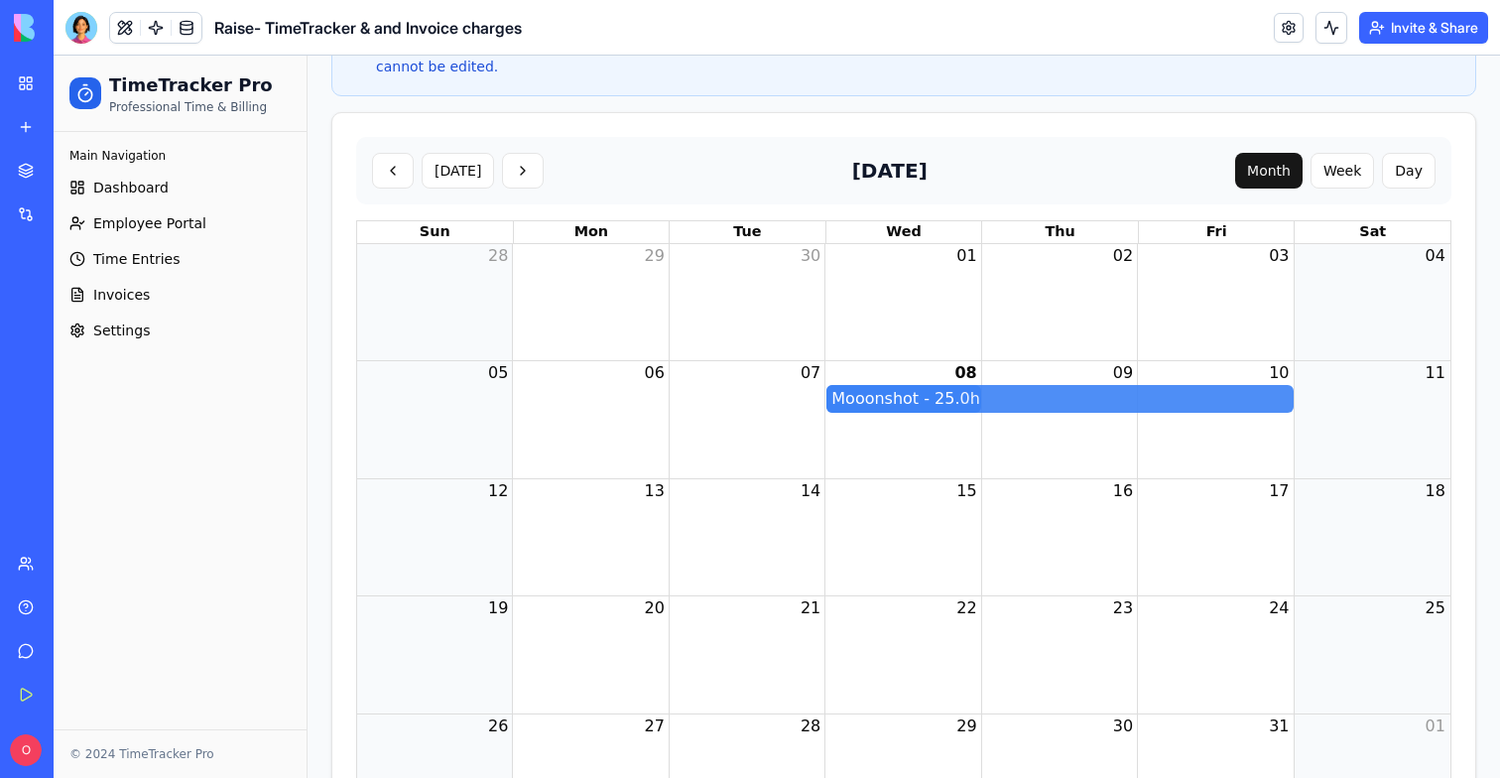
drag, startPoint x: 974, startPoint y: 376, endPoint x: 1161, endPoint y: 371, distance: 186.6
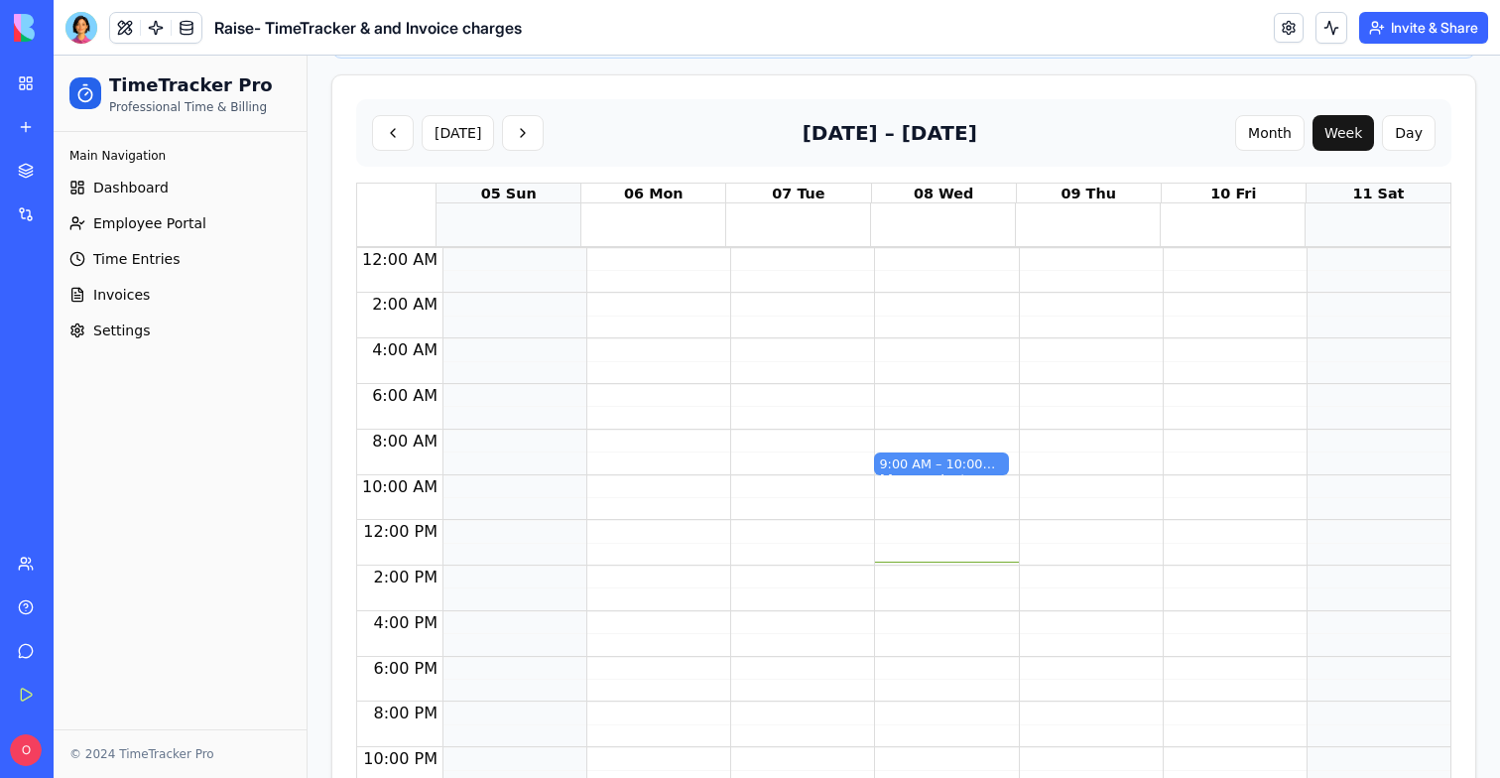
scroll to position [623, 0]
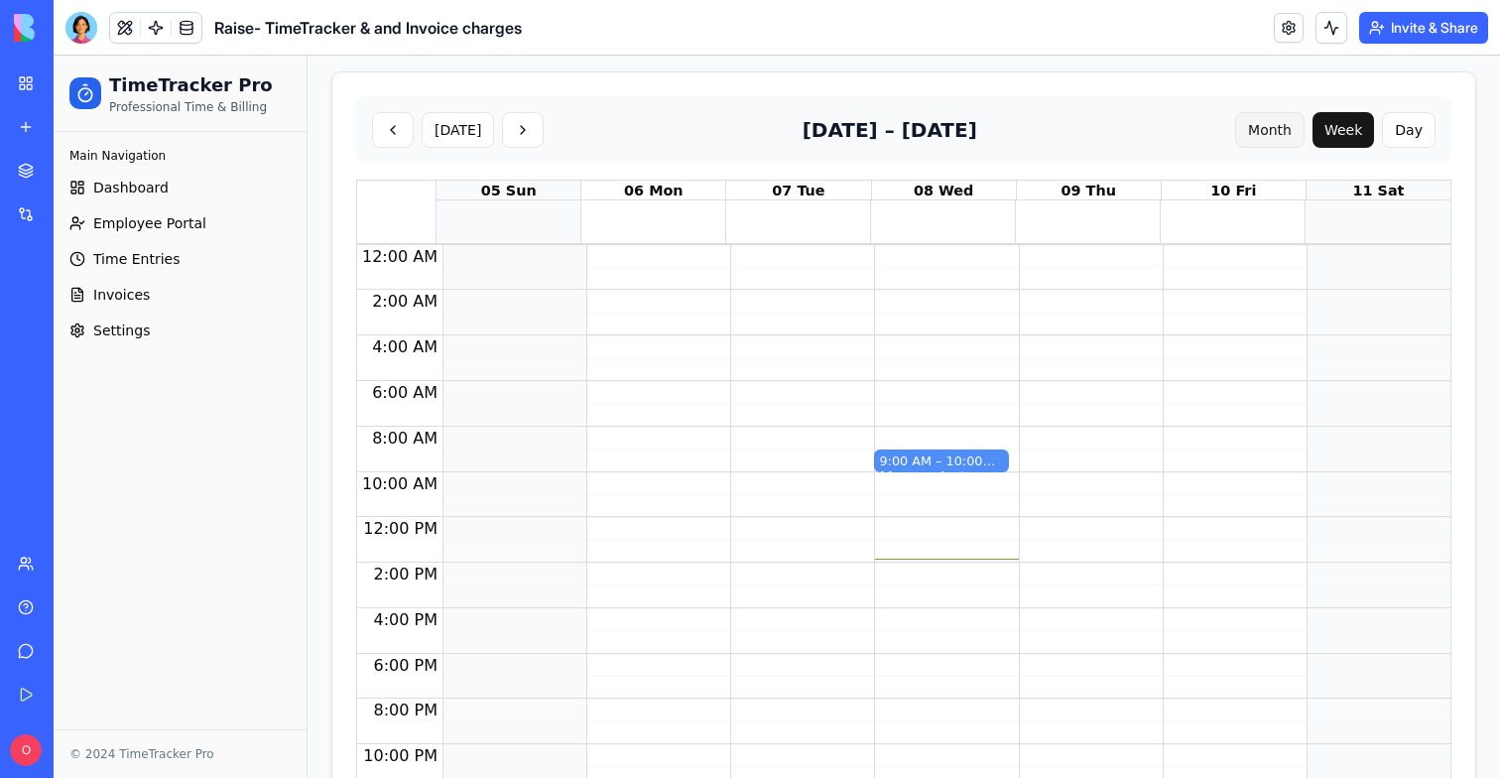
click at [1268, 112] on button "Month" at bounding box center [1269, 130] width 69 height 36
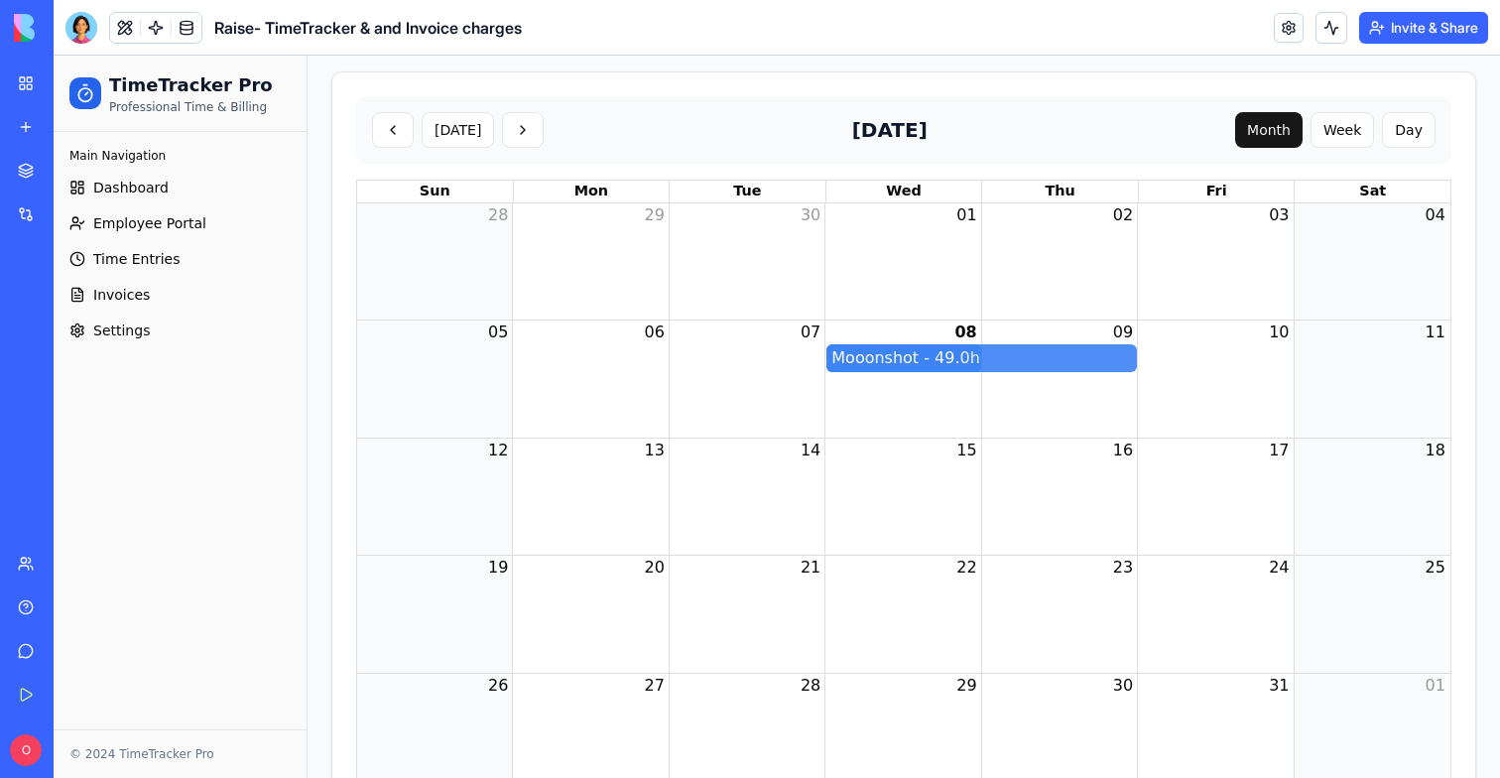
drag, startPoint x: 972, startPoint y: 336, endPoint x: 1130, endPoint y: 336, distance: 157.7
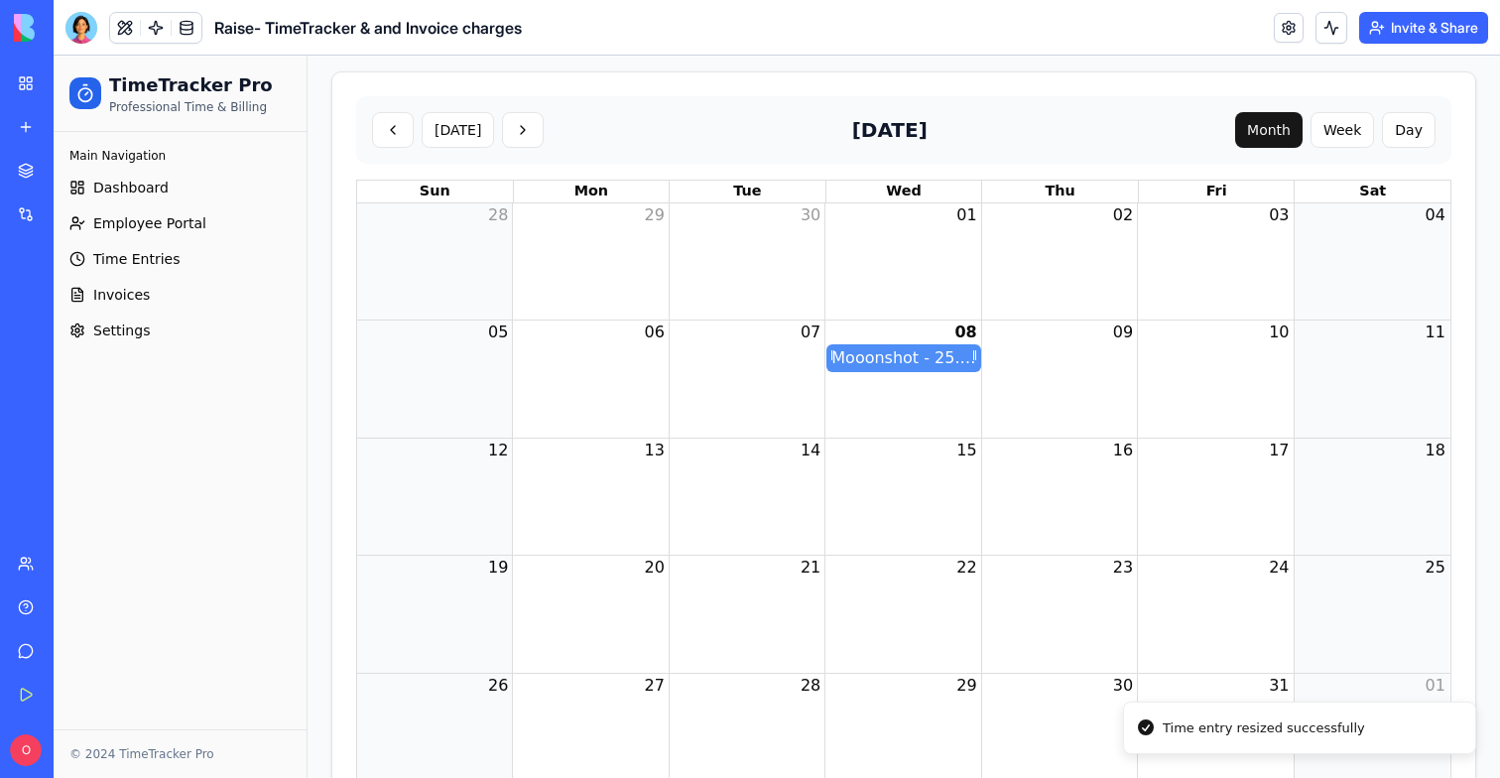
click at [878, 346] on div "Mooonshot - 25.0h" at bounding box center [903, 358] width 144 height 24
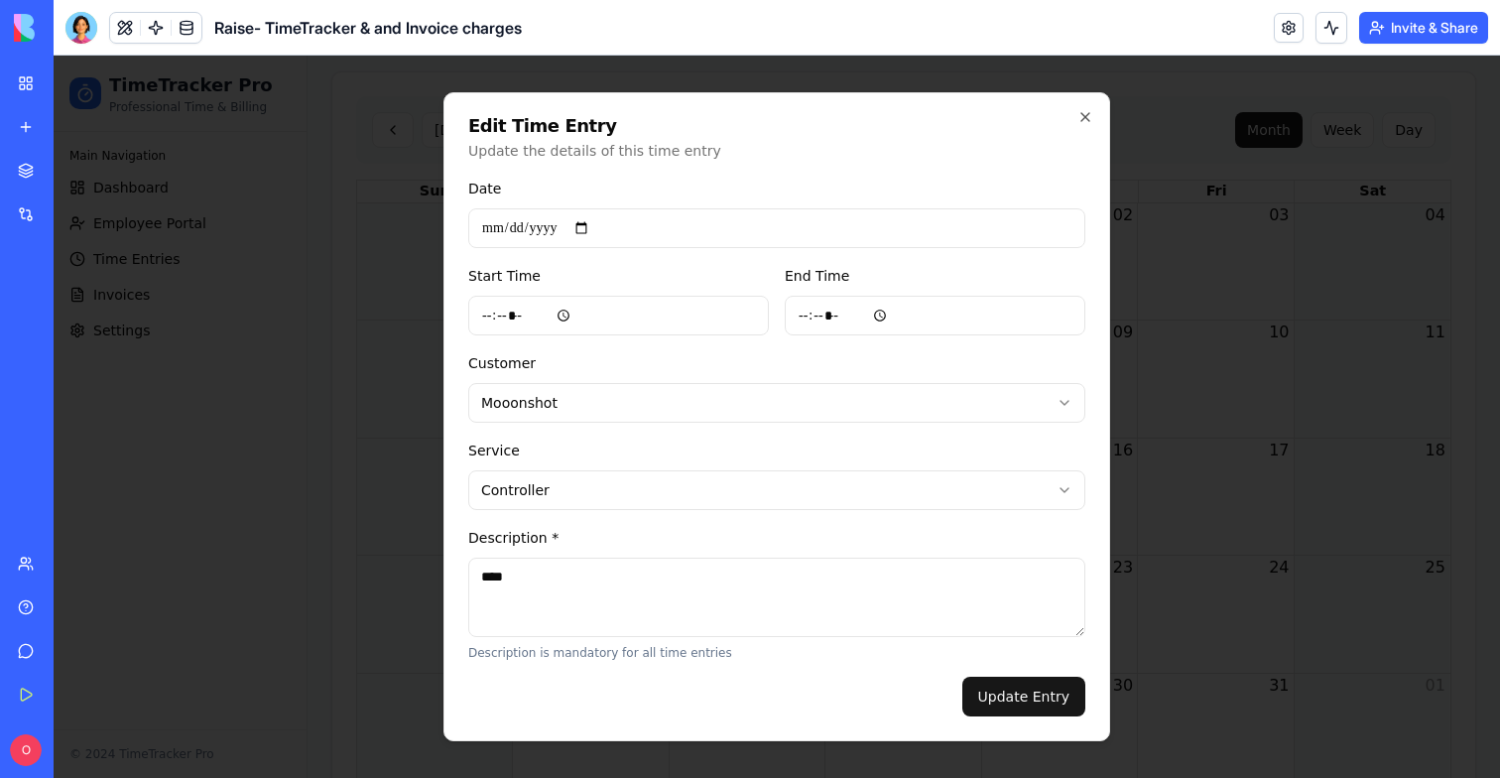
click at [1088, 127] on div "**********" at bounding box center [776, 416] width 667 height 649
click at [1088, 119] on icon "button" at bounding box center [1085, 117] width 16 height 16
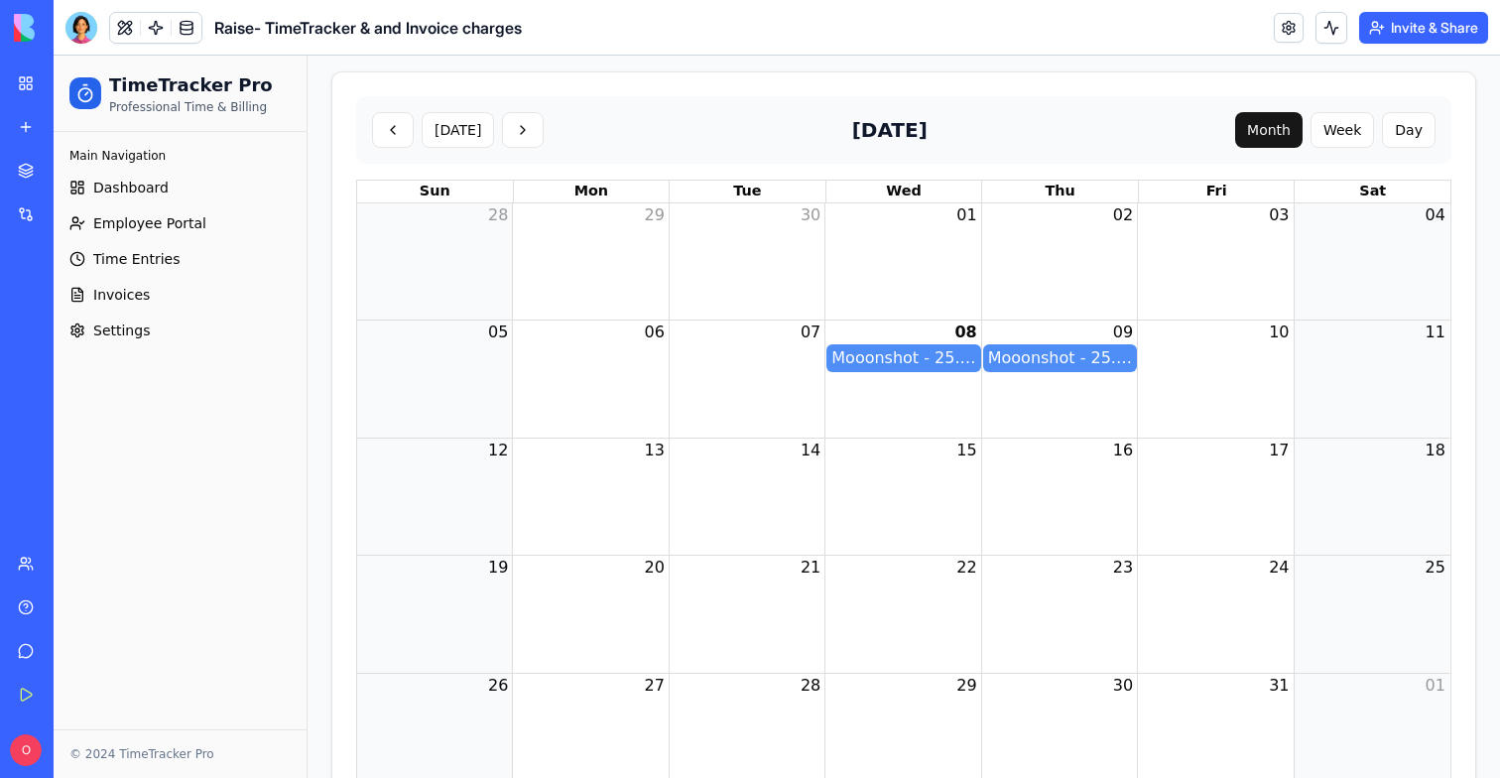
drag, startPoint x: 865, startPoint y: 340, endPoint x: 1012, endPoint y: 340, distance: 146.8
click at [1397, 122] on button "Day" at bounding box center [1409, 130] width 54 height 36
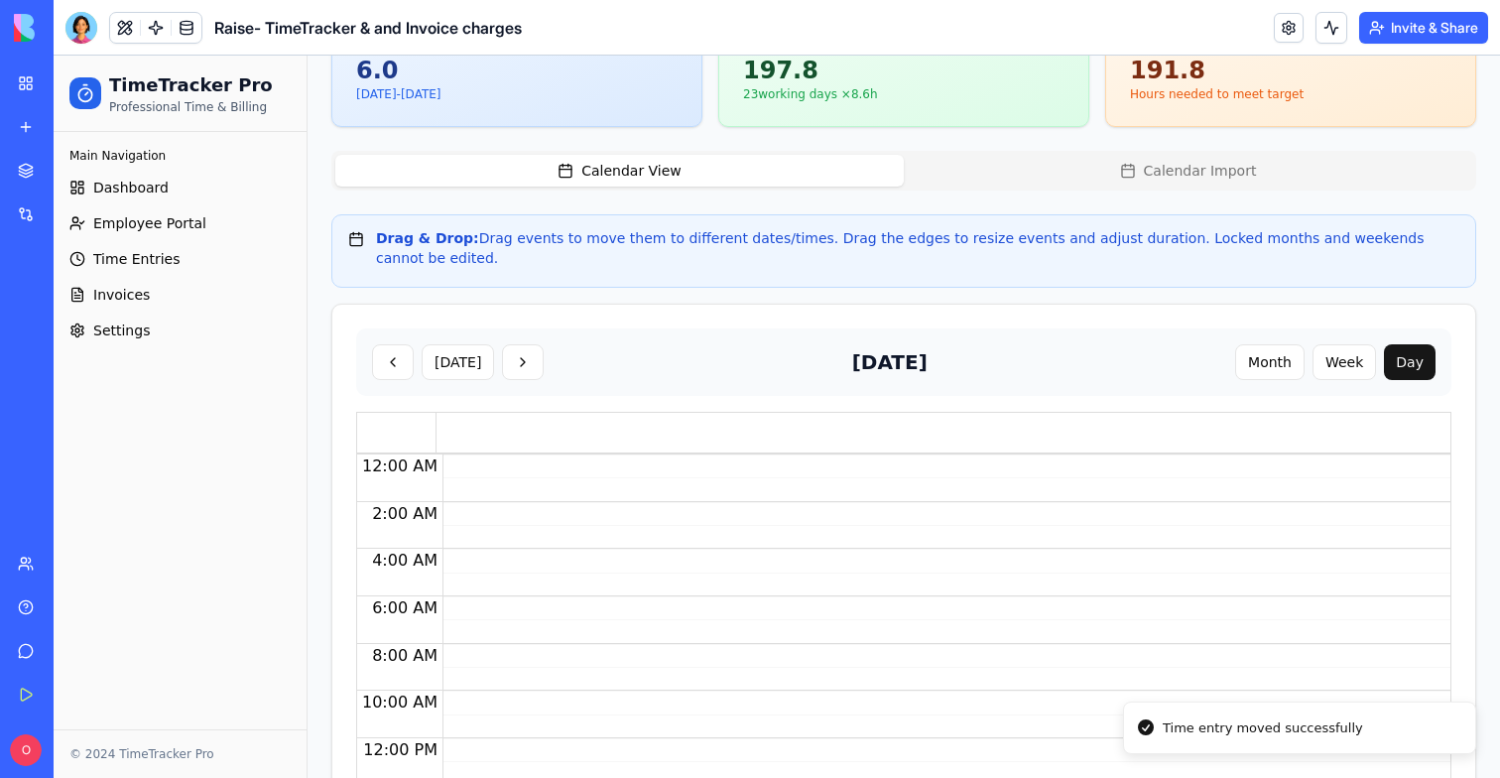
scroll to position [372, 0]
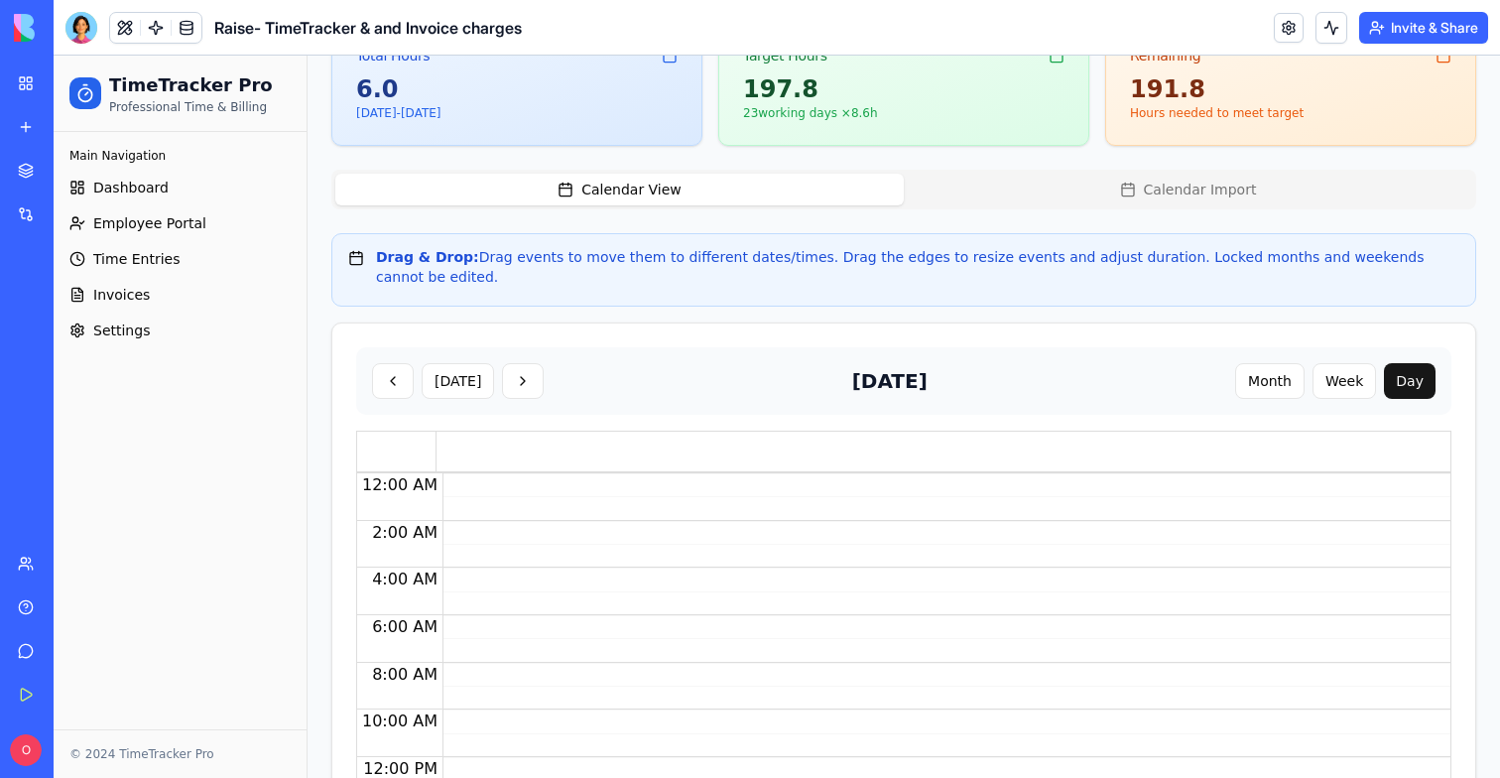
click at [1315, 367] on div "Month Week Day" at bounding box center [1335, 381] width 200 height 36
click at [1319, 367] on button "Week" at bounding box center [1343, 381] width 63 height 36
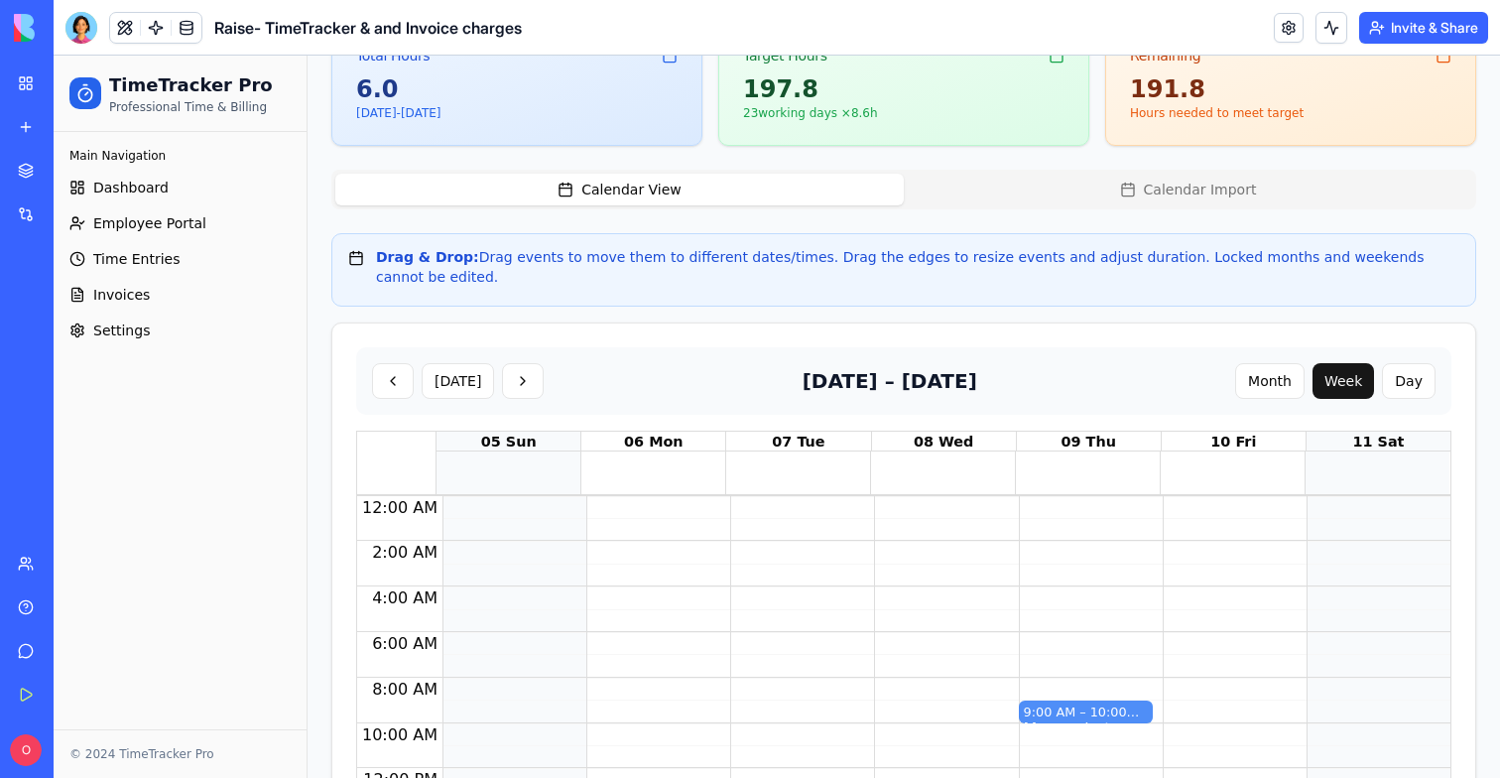
scroll to position [616, 0]
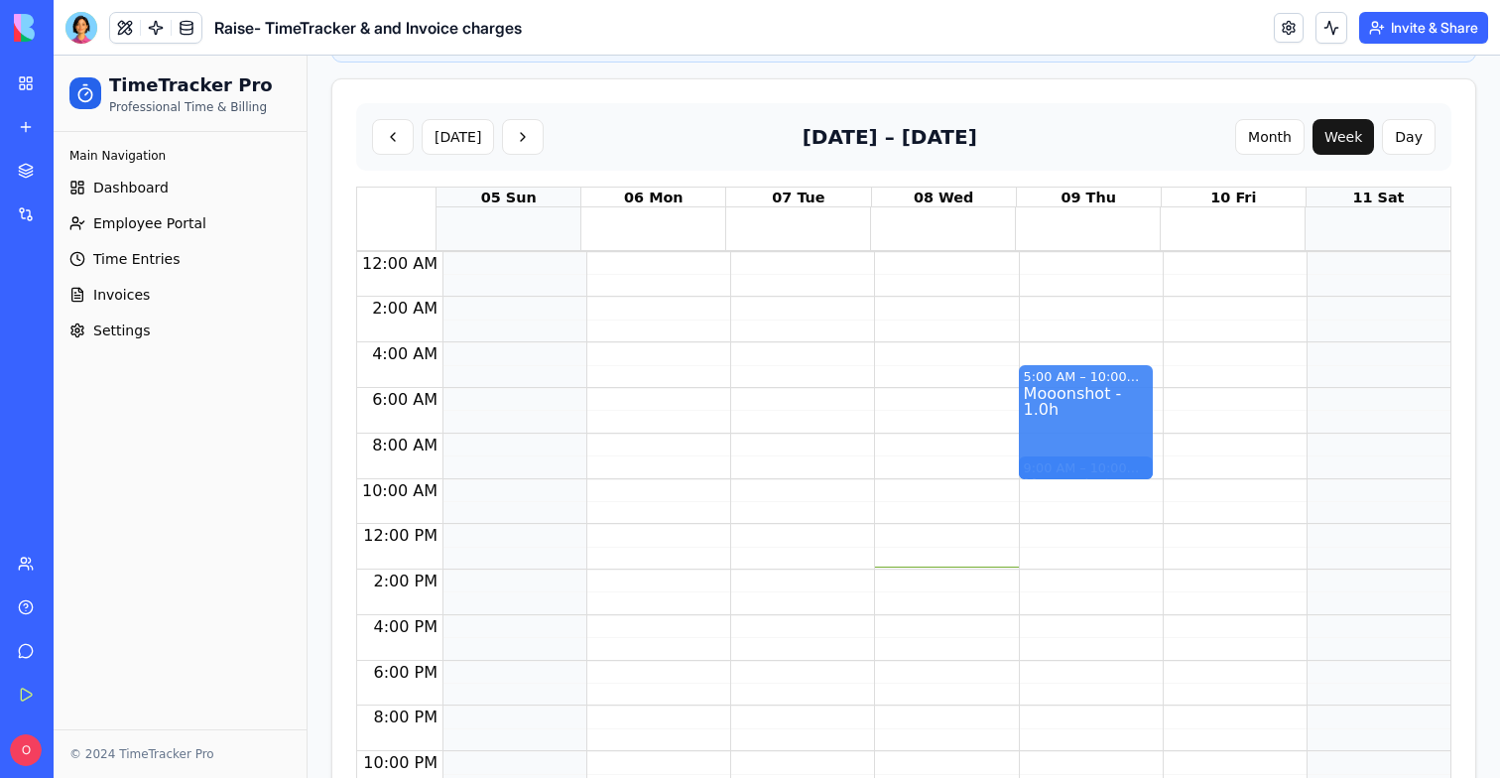
drag, startPoint x: 1085, startPoint y: 439, endPoint x: 1085, endPoint y: 350, distance: 89.3
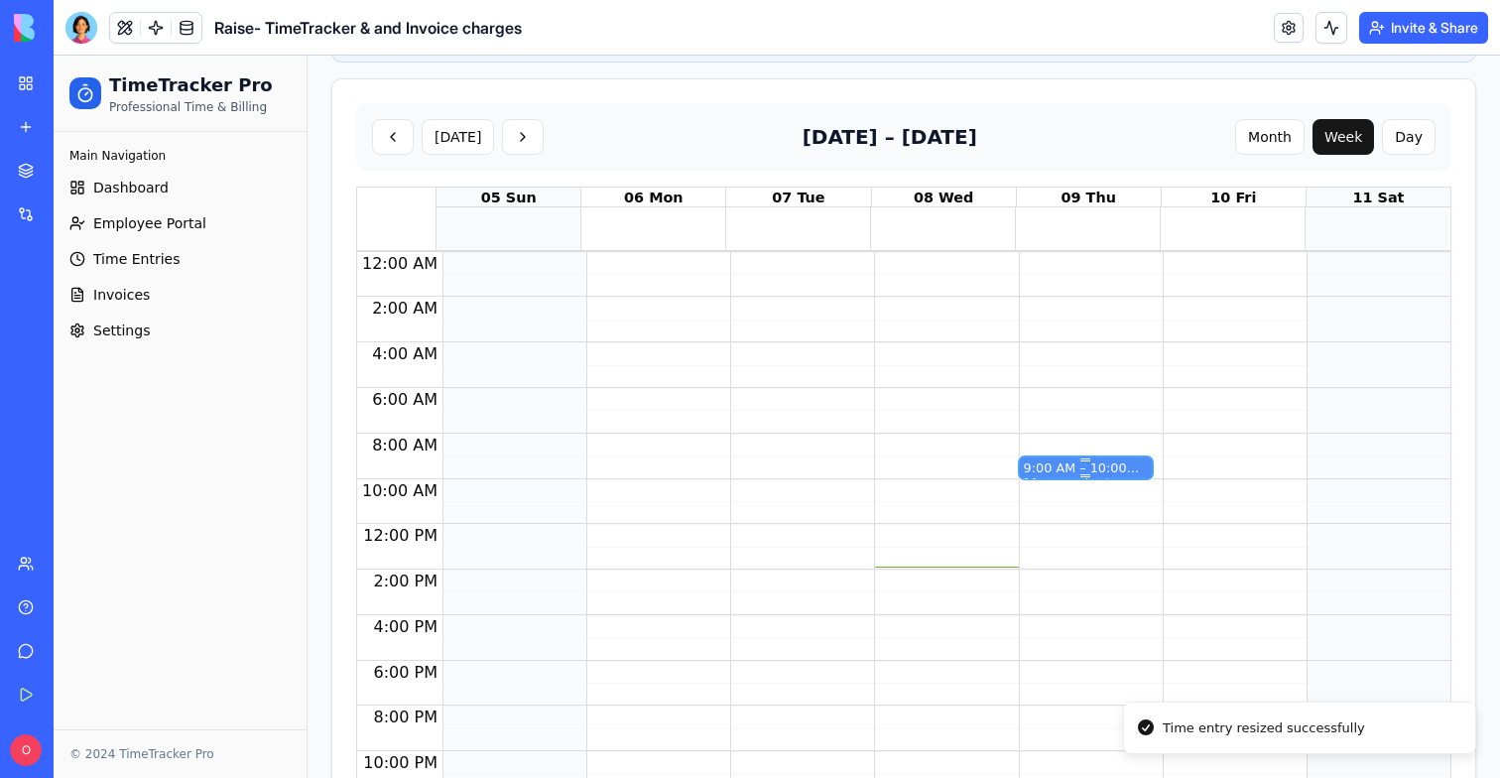
click at [1082, 458] on div "9:00 AM – 10:00 AM" at bounding box center [1086, 467] width 124 height 19
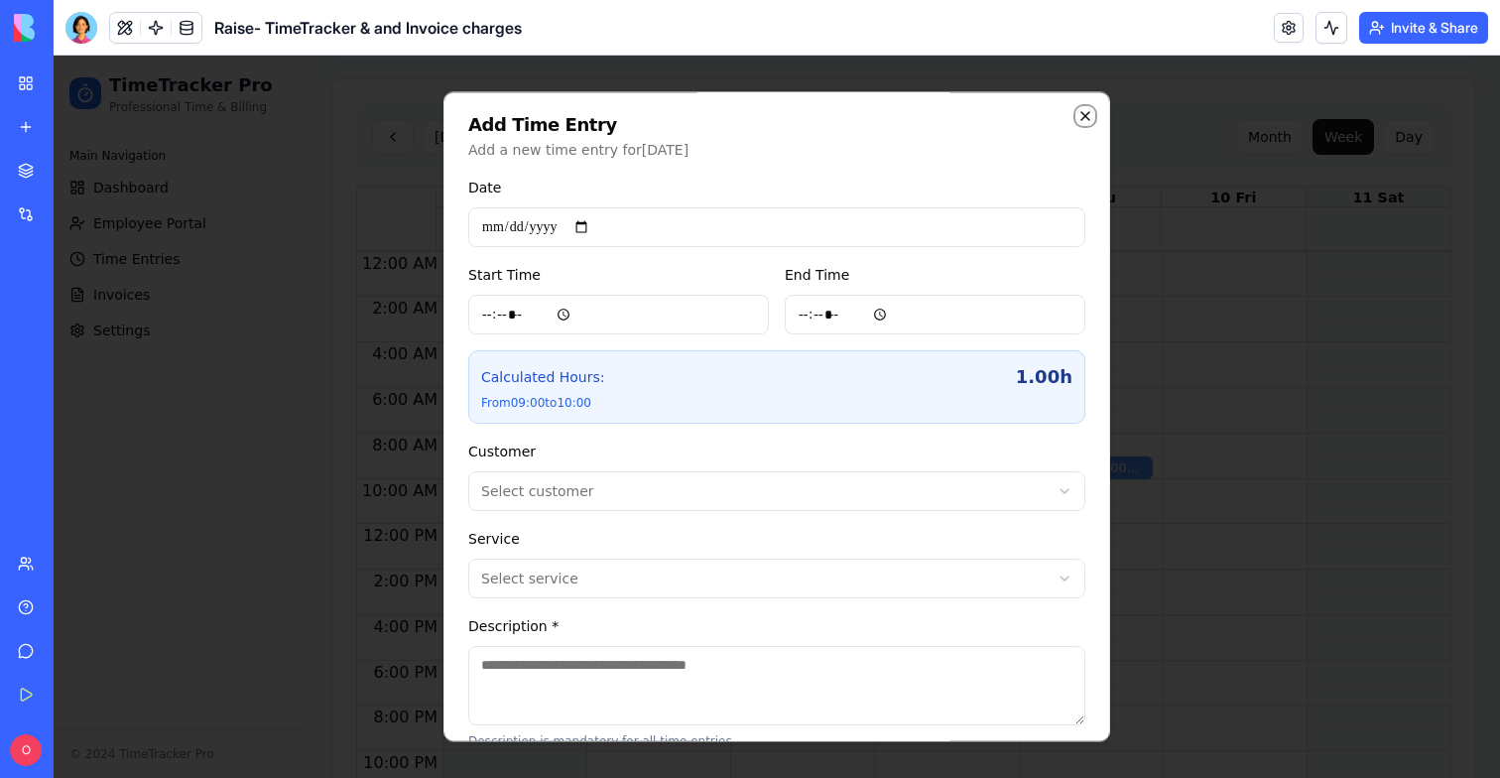
click at [1084, 119] on icon "button" at bounding box center [1085, 116] width 16 height 16
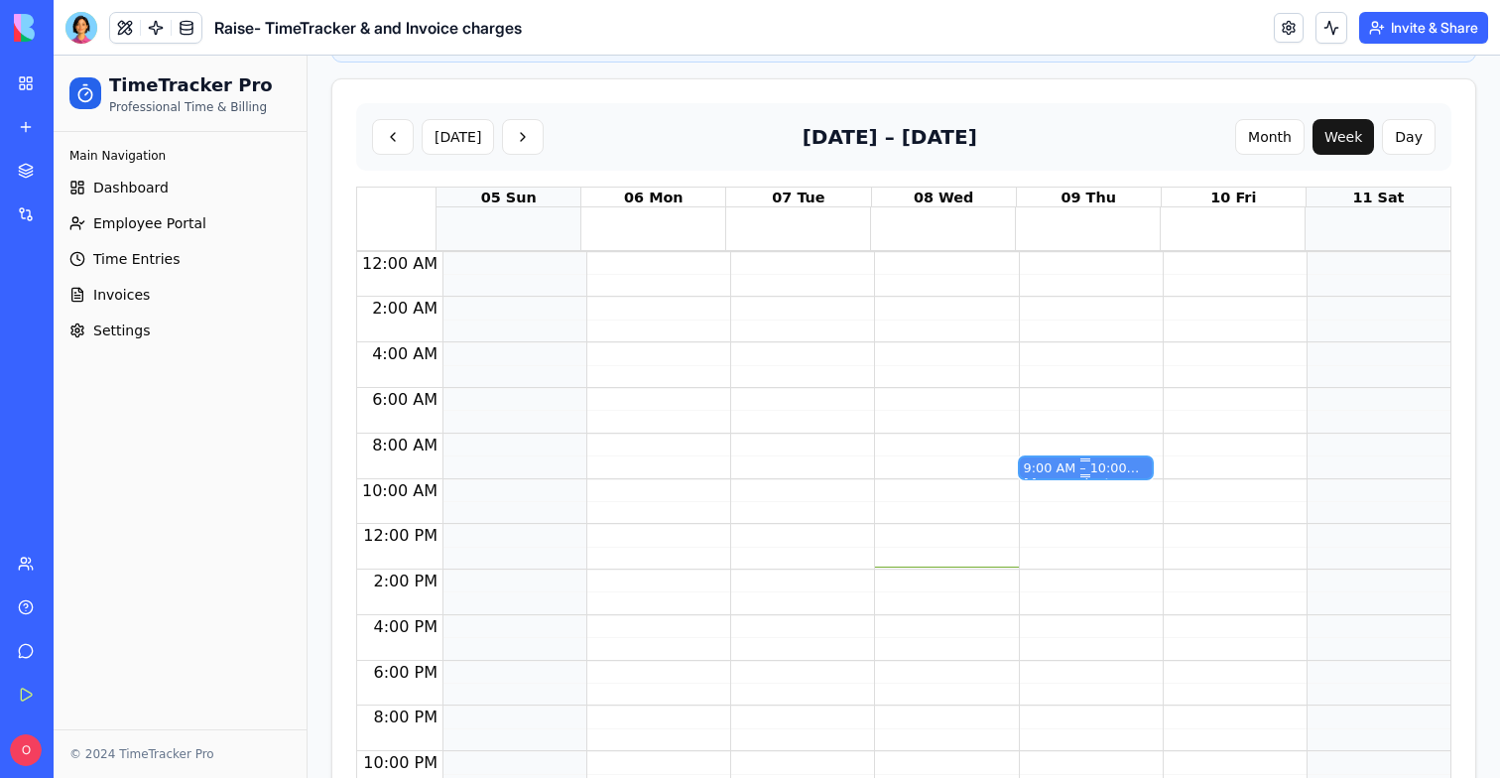
click at [1059, 458] on div "9:00 AM – 10:00 AM" at bounding box center [1086, 467] width 124 height 19
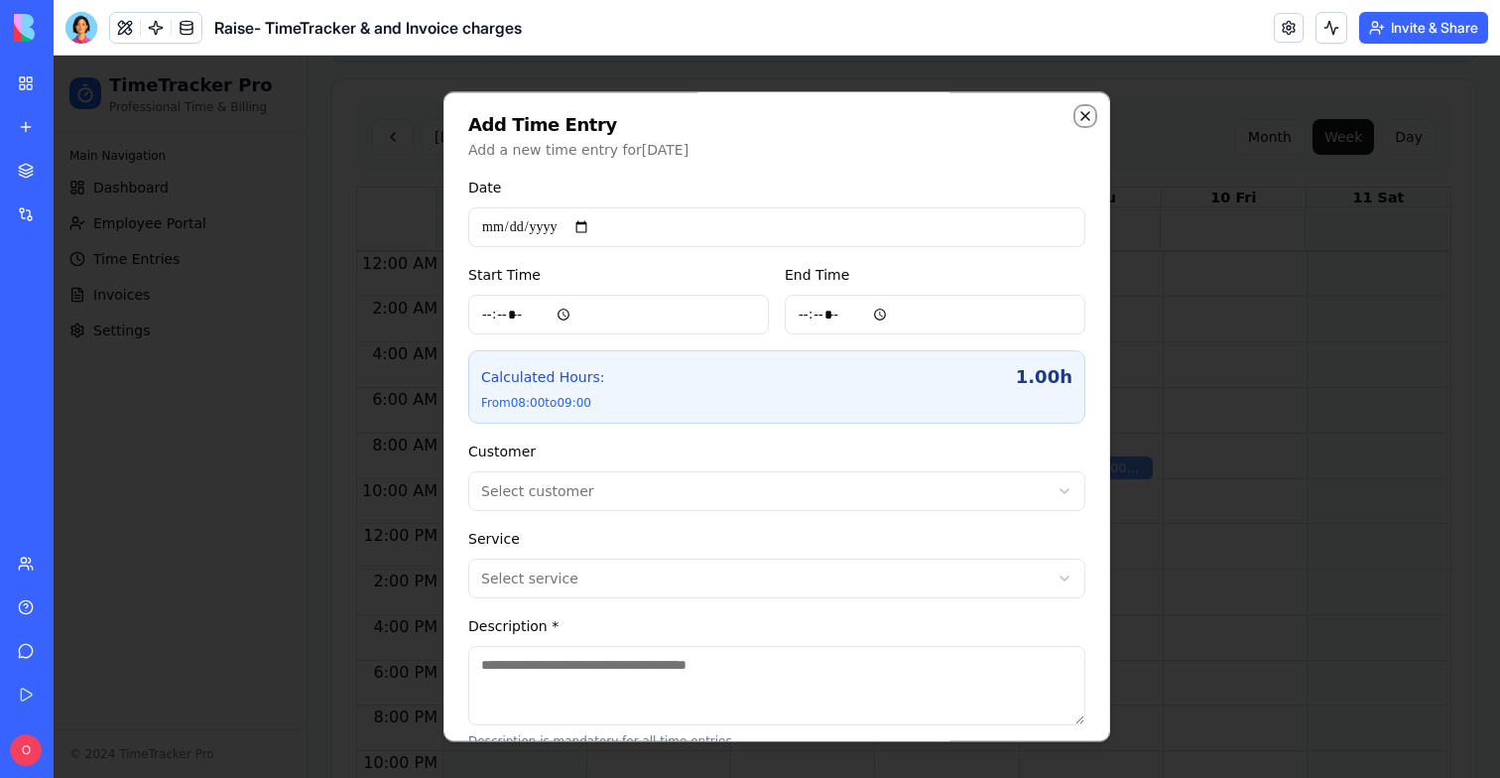
click at [1087, 116] on icon "button" at bounding box center [1085, 116] width 16 height 16
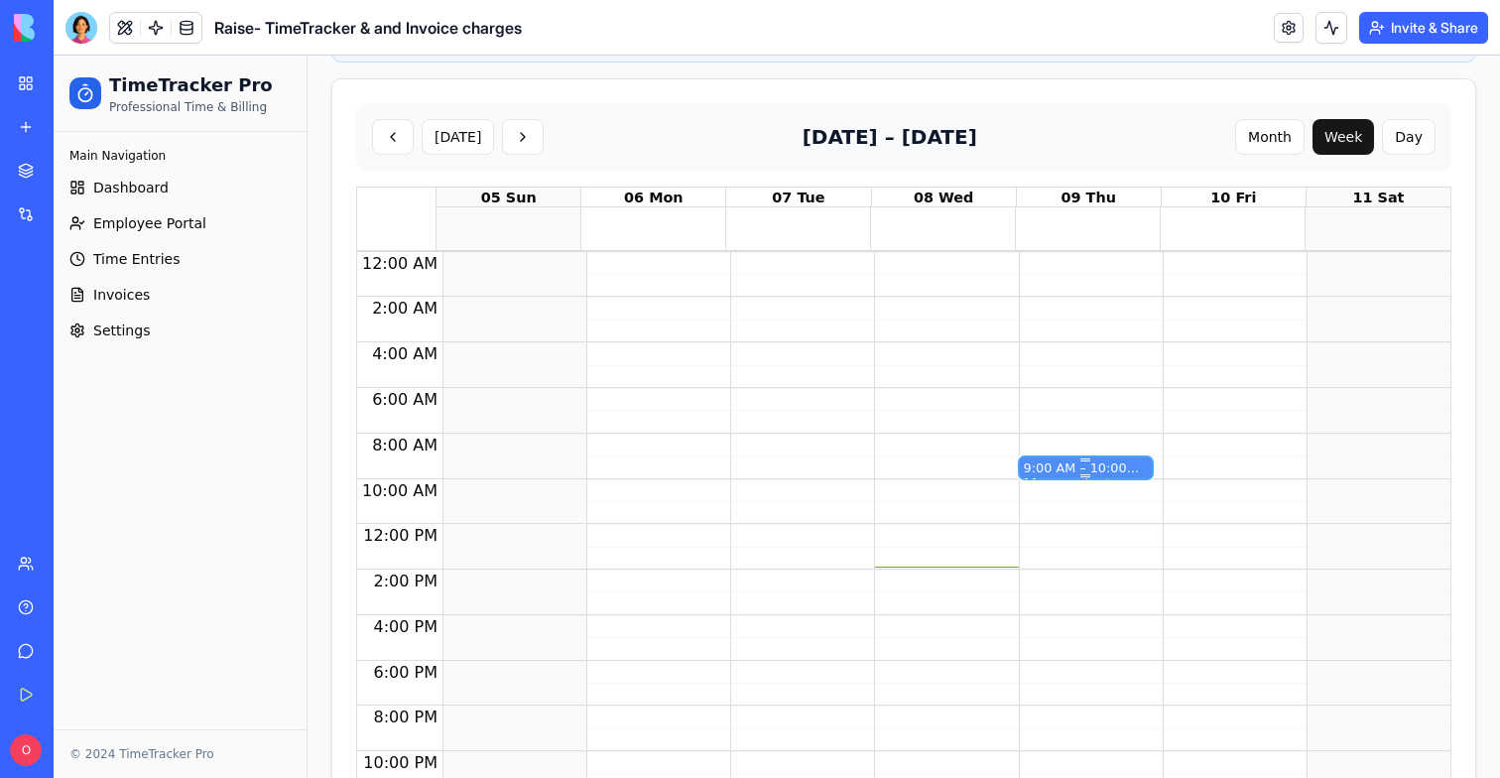
click at [1043, 458] on div "9:00 AM – 10:00 AM" at bounding box center [1086, 467] width 124 height 19
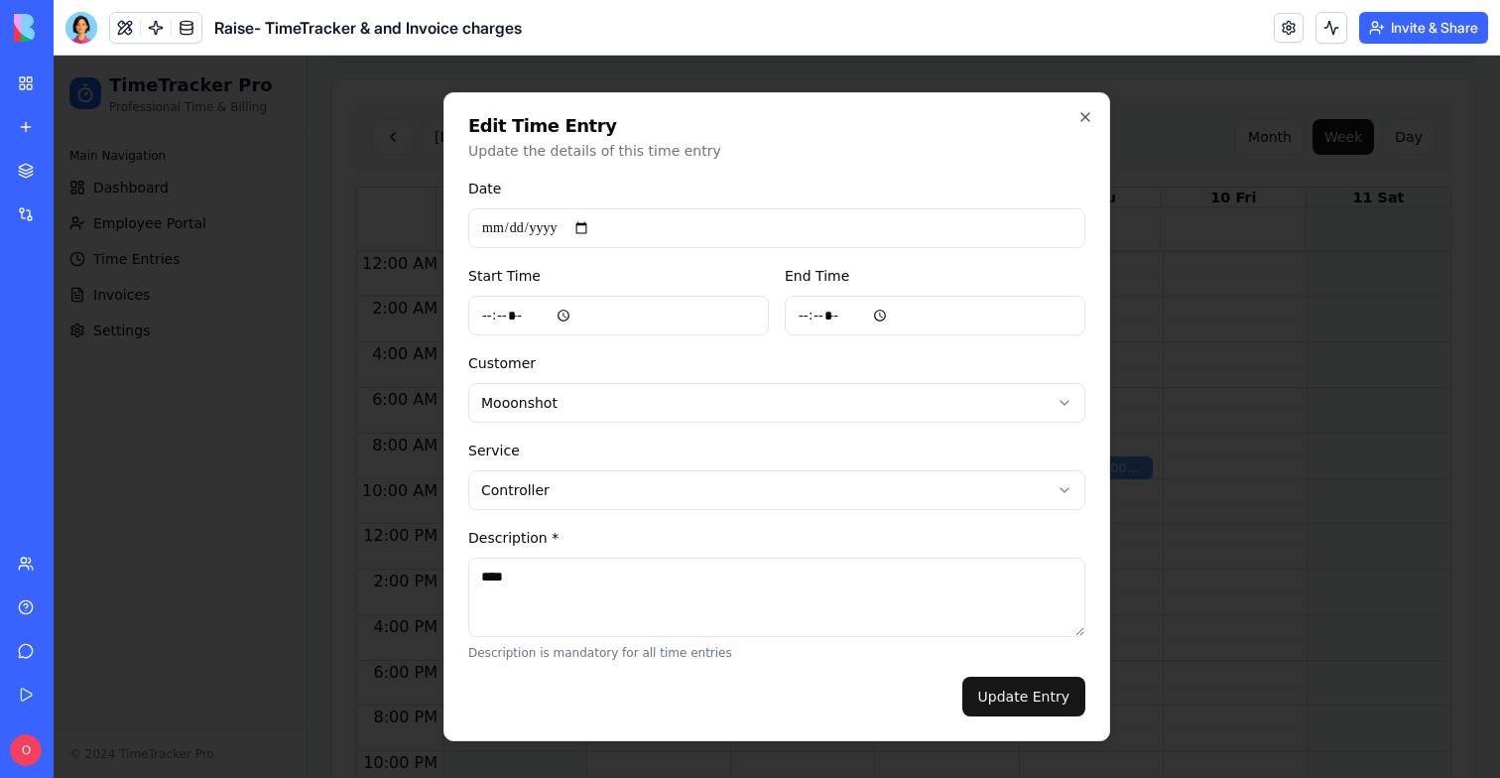
click at [535, 317] on input "Start Time" at bounding box center [618, 316] width 301 height 40
type input "*****"
click at [863, 316] on input "End Time" at bounding box center [935, 316] width 301 height 40
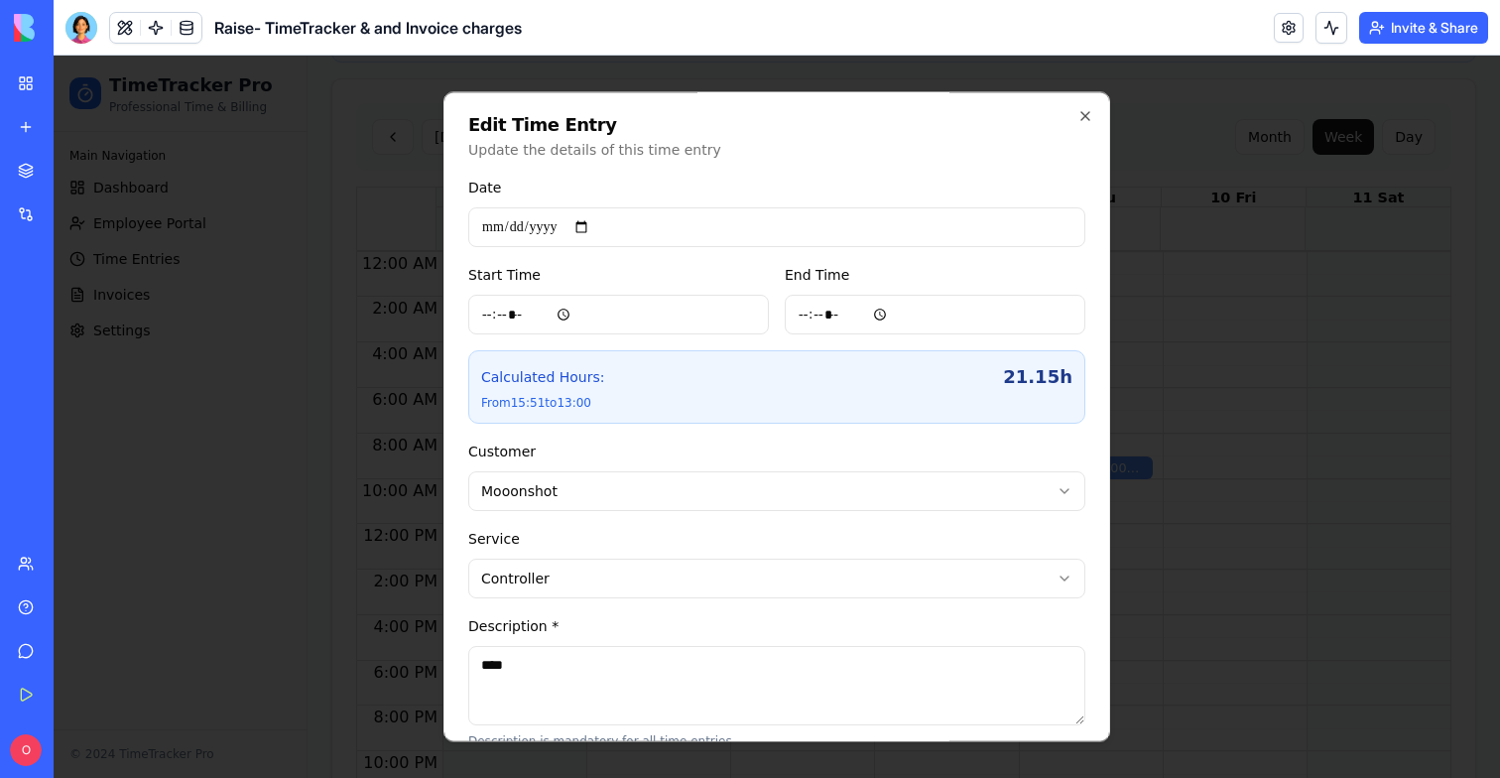
type input "*****"
click at [947, 274] on div "End Time *****" at bounding box center [935, 298] width 301 height 71
click at [872, 316] on input "*****" at bounding box center [935, 315] width 301 height 40
click at [856, 315] on input "*****" at bounding box center [935, 315] width 301 height 40
click at [926, 267] on div "End Time *****" at bounding box center [935, 298] width 301 height 71
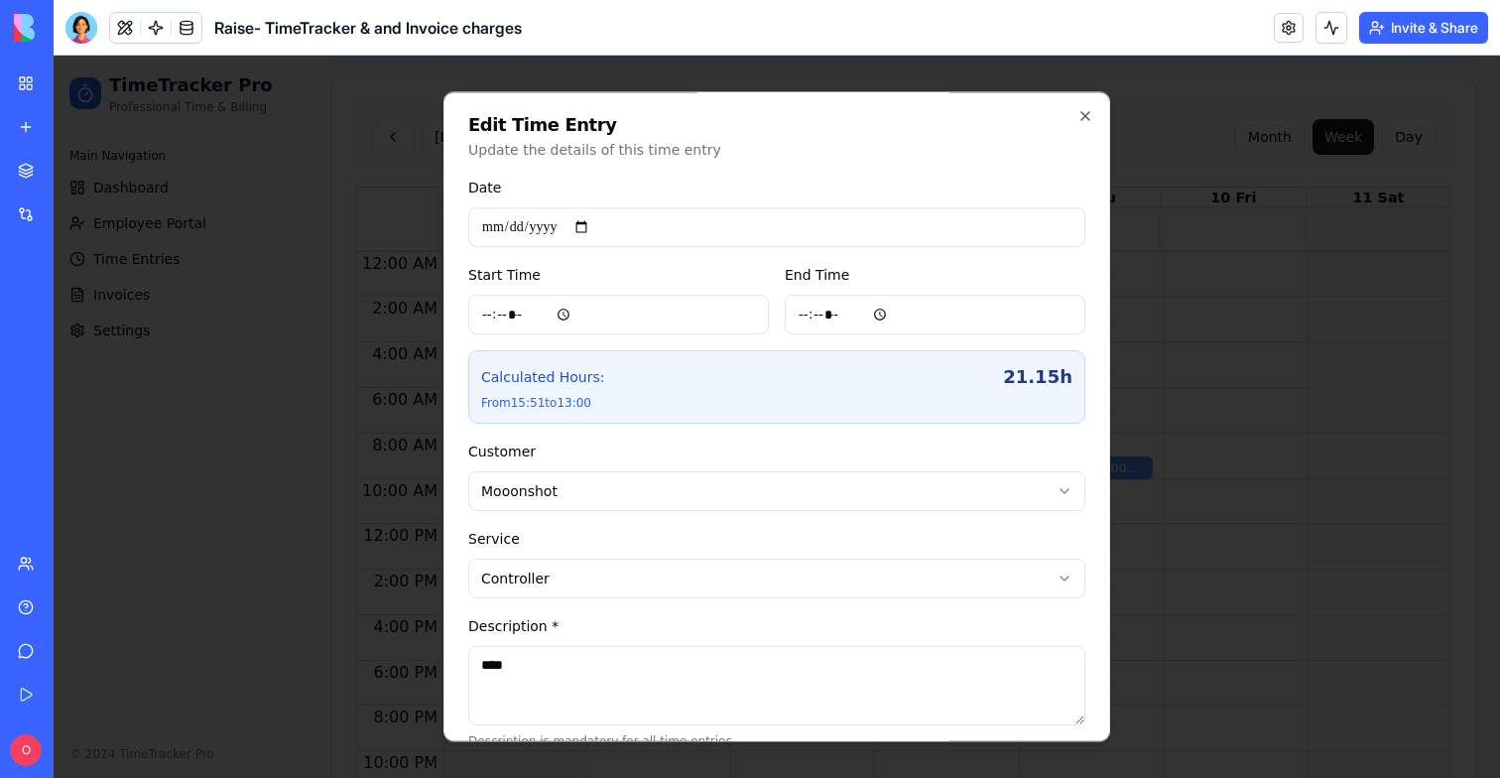
click at [542, 312] on input "*****" at bounding box center [618, 315] width 301 height 40
type input "*****"
click at [815, 459] on div "**********" at bounding box center [776, 474] width 617 height 71
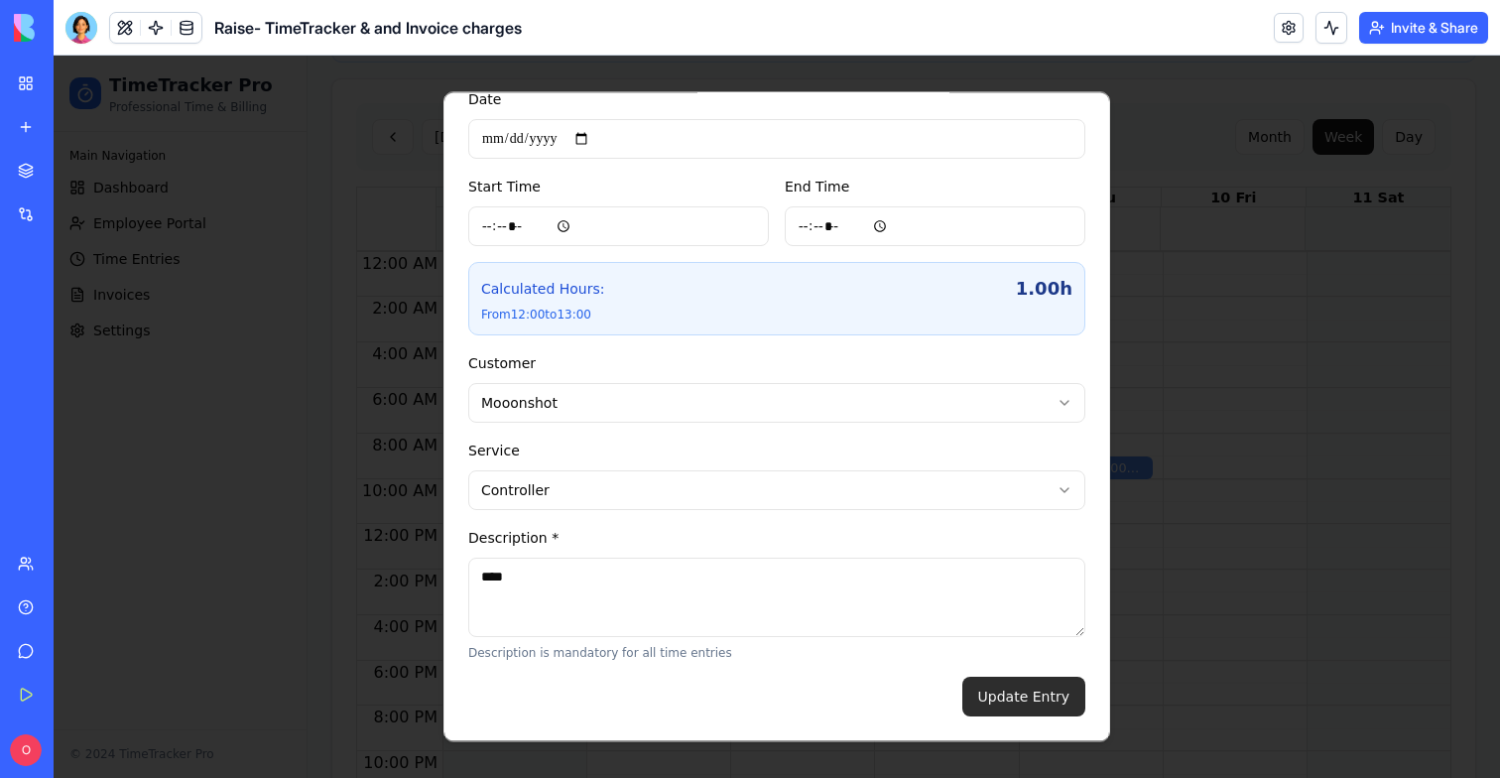
click at [1020, 688] on button "Update Entry" at bounding box center [1023, 697] width 123 height 40
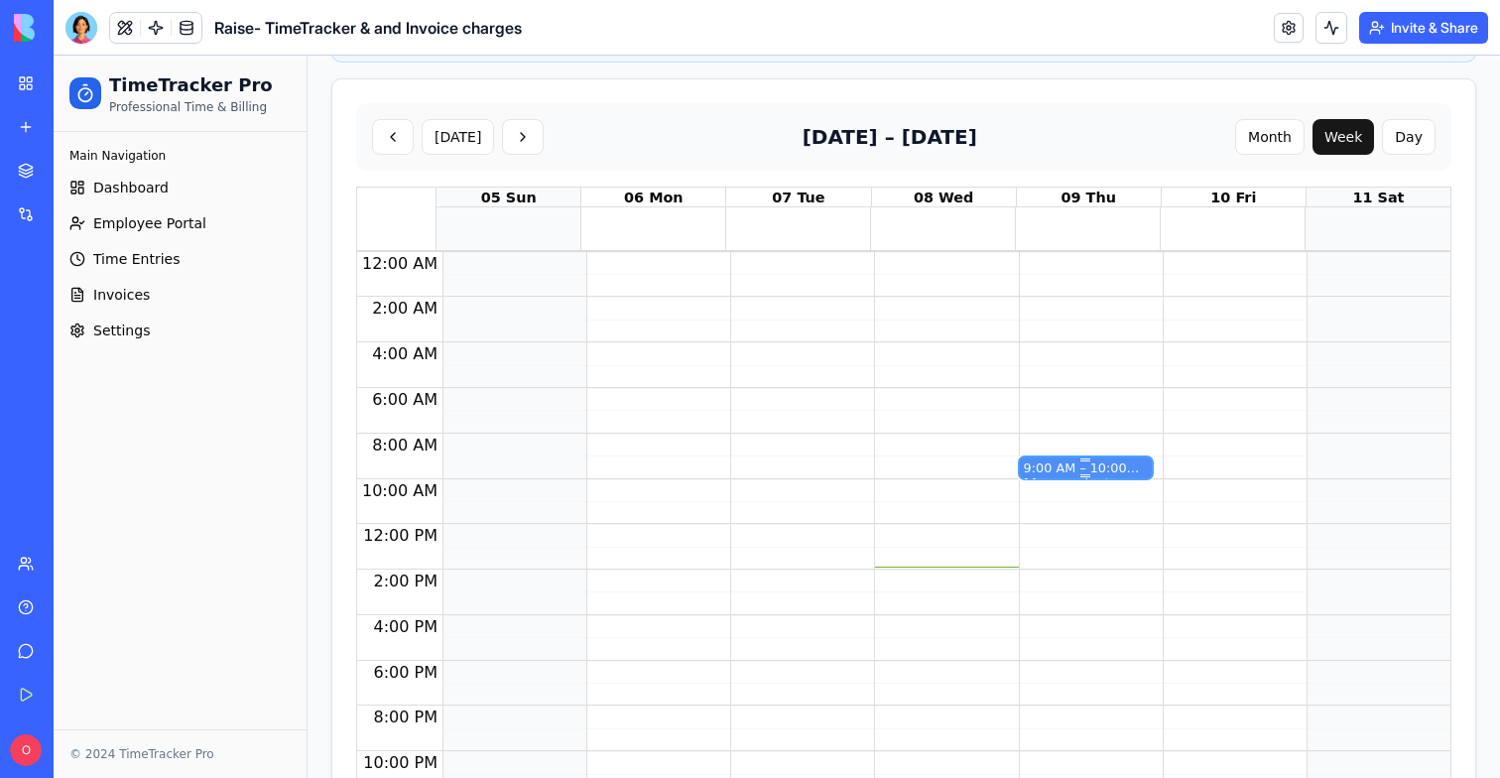
click at [1070, 458] on div "9:00 AM – 10:00 AM" at bounding box center [1086, 467] width 124 height 19
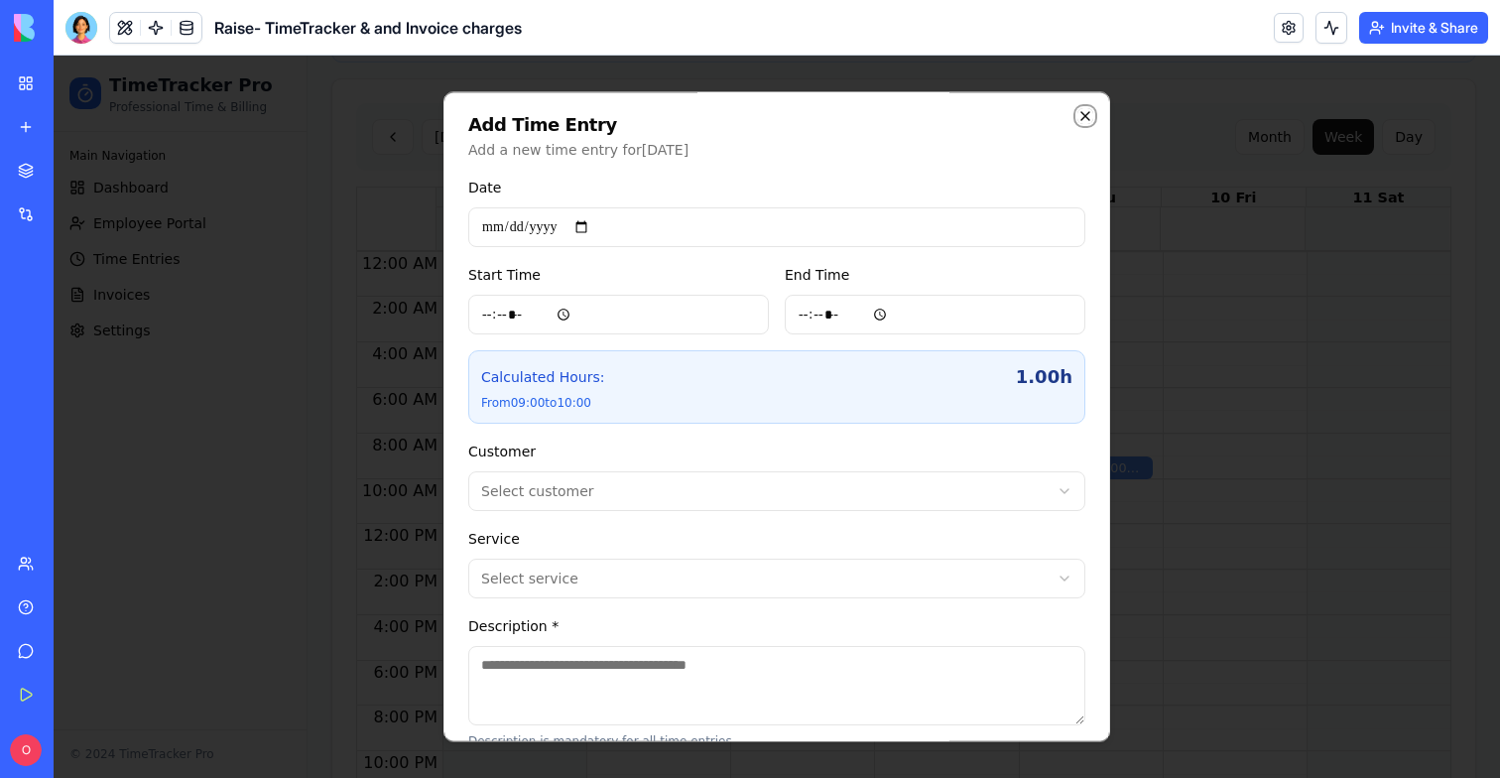
click at [1079, 119] on icon "button" at bounding box center [1085, 116] width 16 height 16
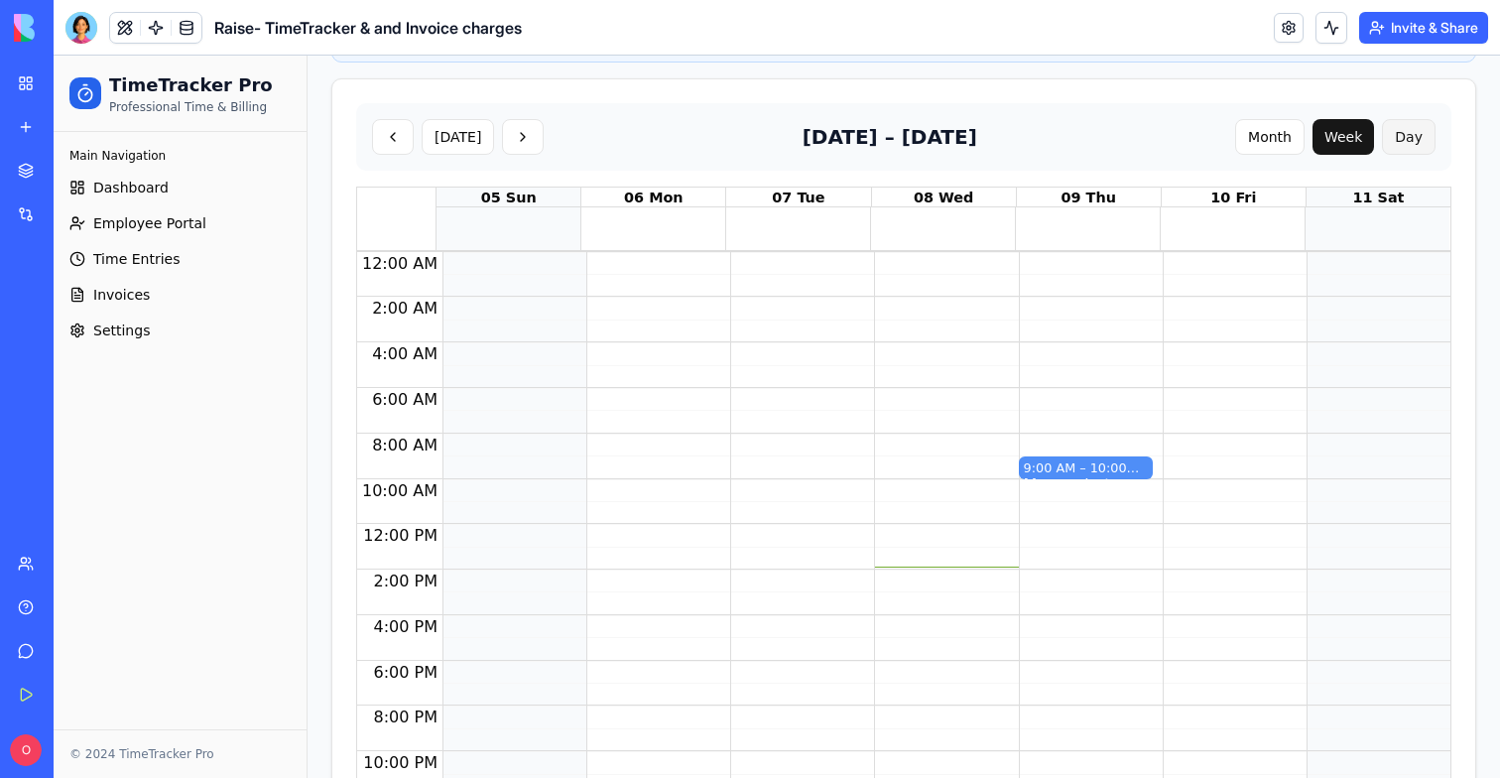
click at [1417, 119] on button "Day" at bounding box center [1409, 137] width 54 height 36
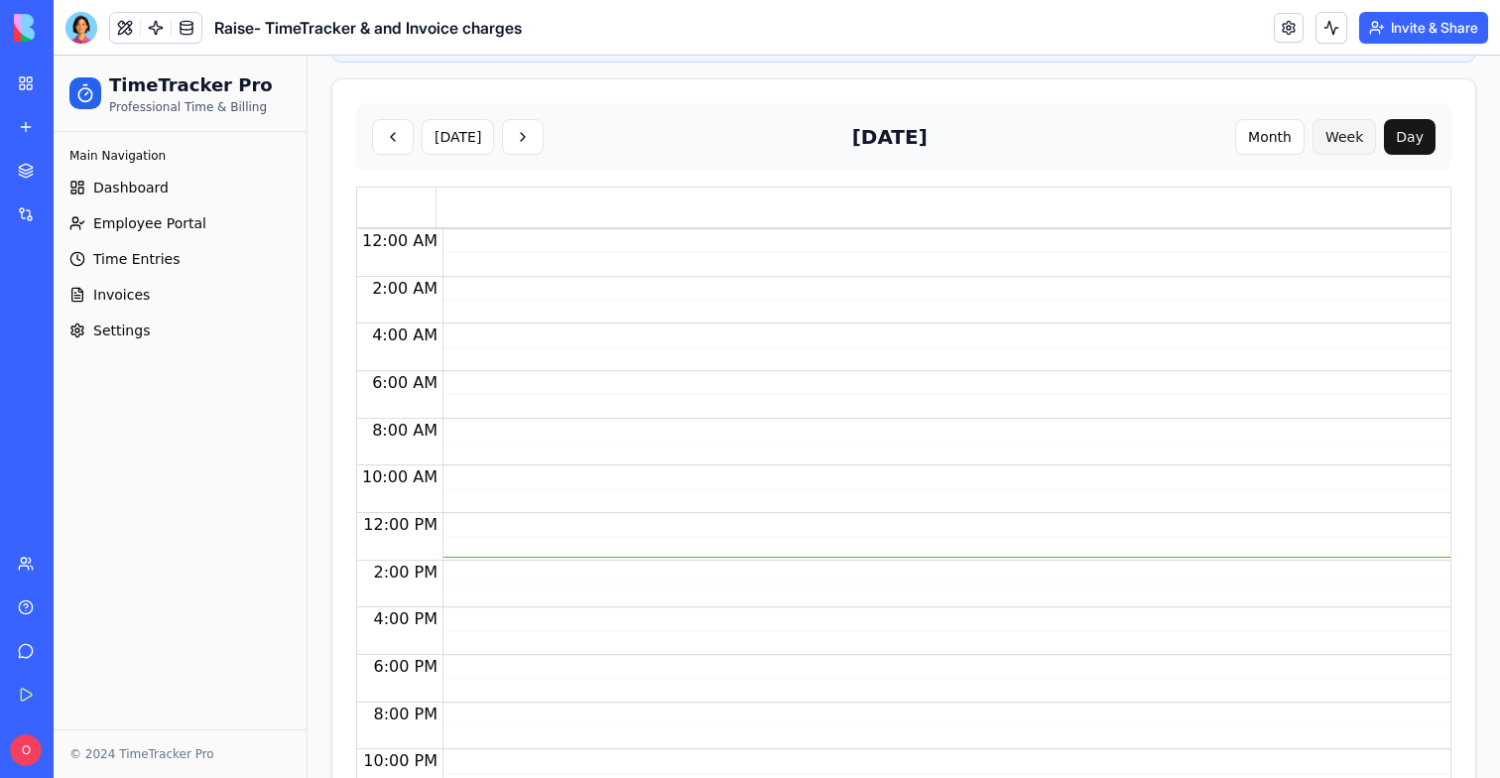
click at [1359, 121] on button "Week" at bounding box center [1343, 137] width 63 height 36
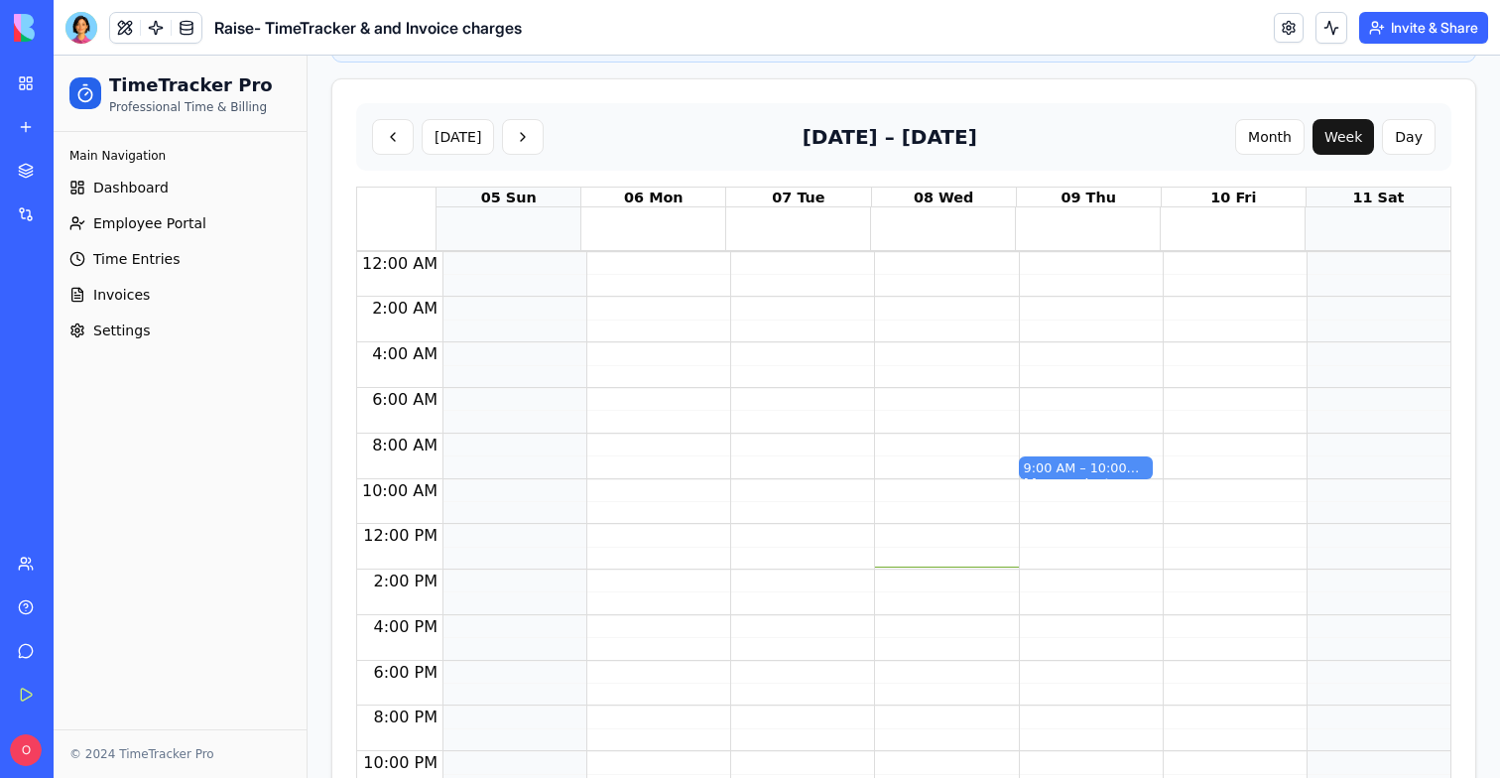
click at [808, 343] on div at bounding box center [797, 524] width 134 height 545
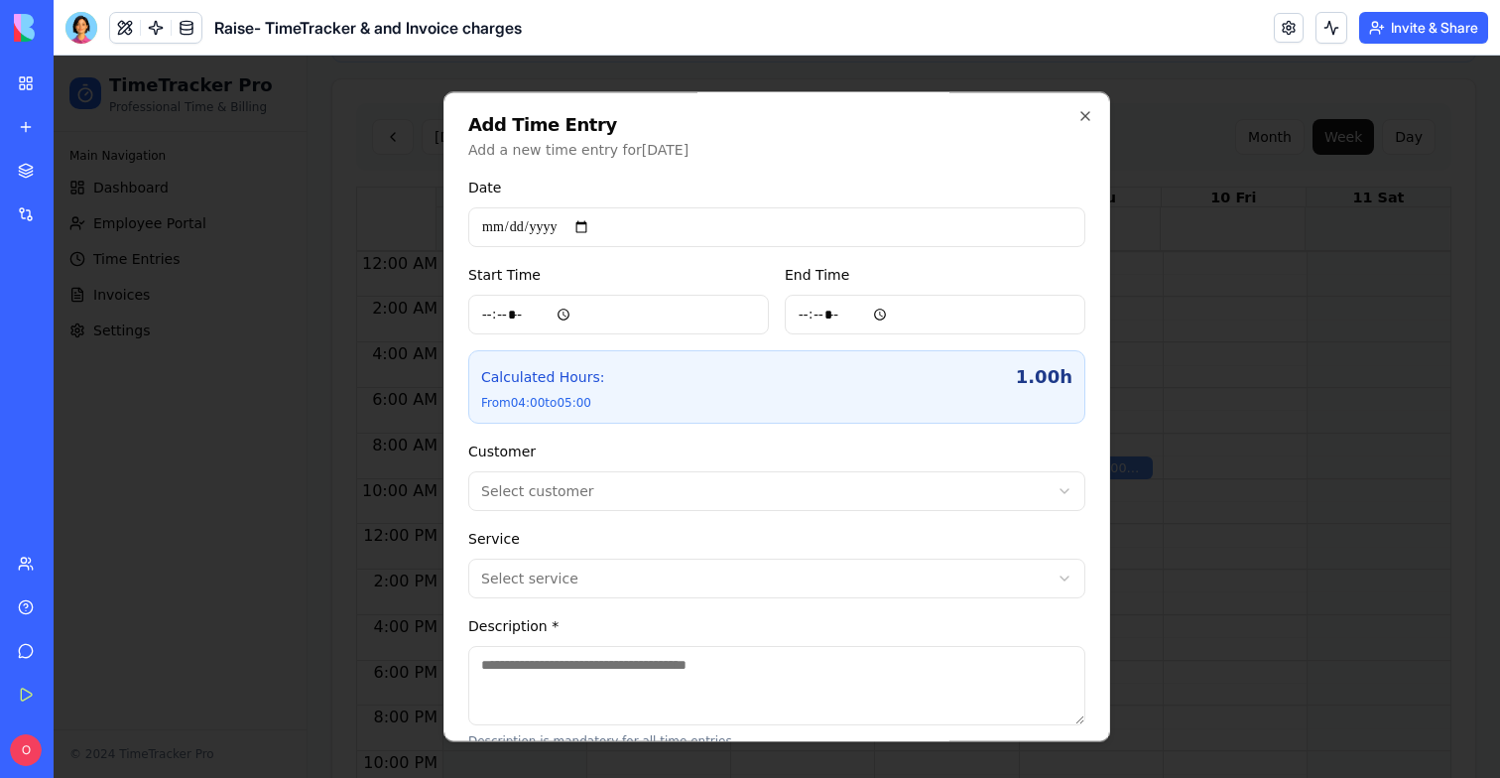
click at [590, 486] on body "**********" at bounding box center [777, 142] width 1446 height 1407
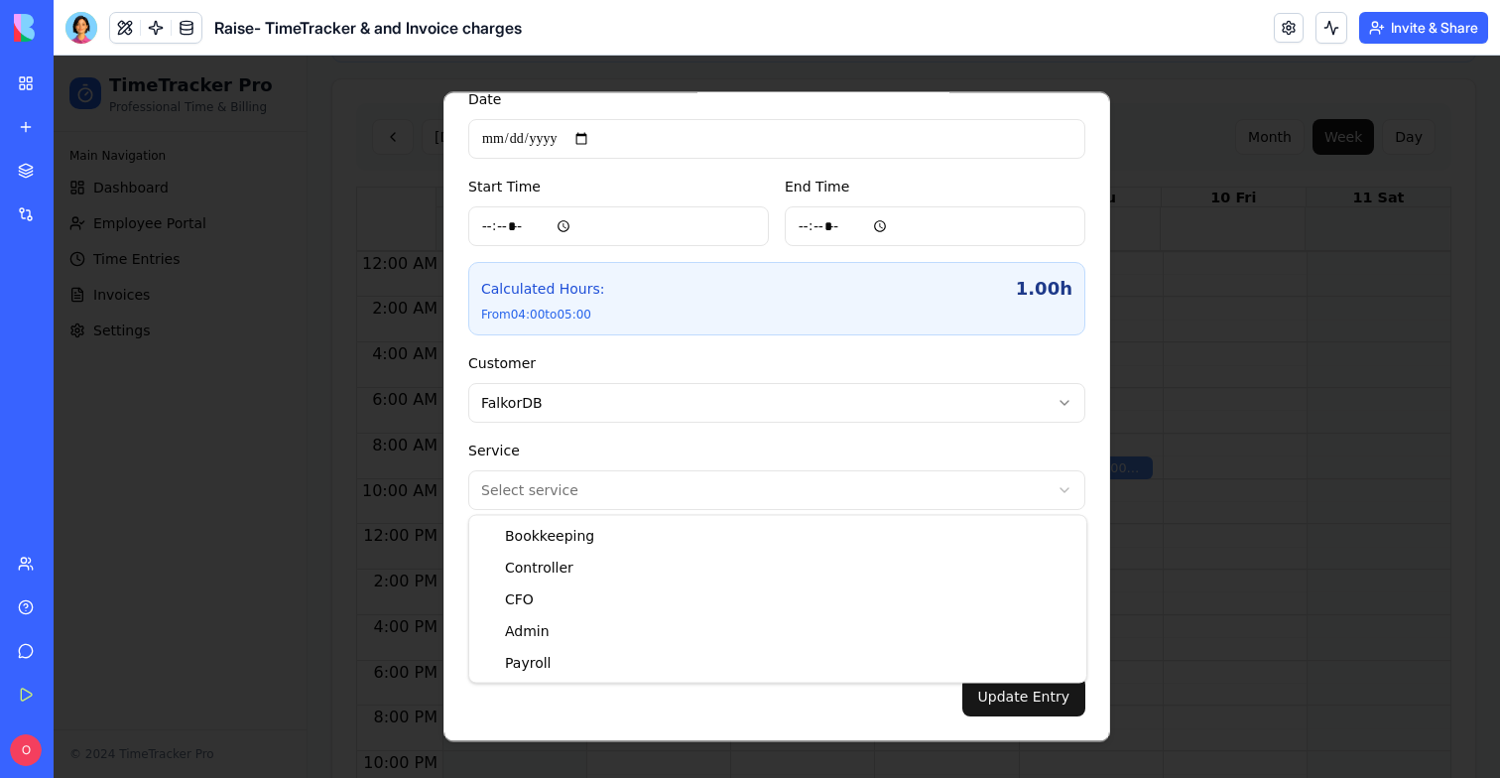
click at [612, 494] on body "**********" at bounding box center [777, 142] width 1446 height 1407
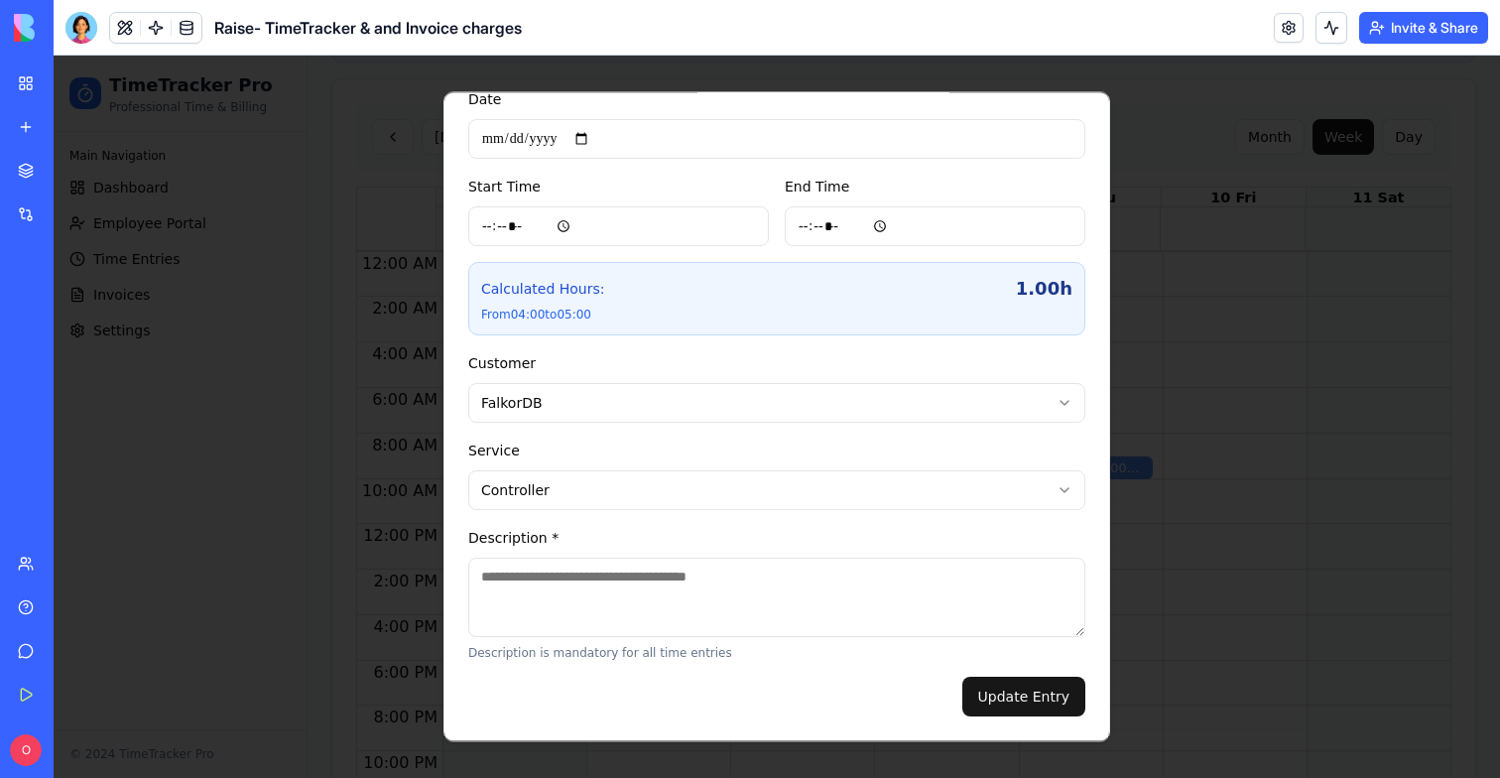
click at [614, 603] on textarea "Description *" at bounding box center [776, 597] width 617 height 79
type textarea "*****"
click at [996, 716] on button "Update Entry" at bounding box center [1023, 697] width 123 height 40
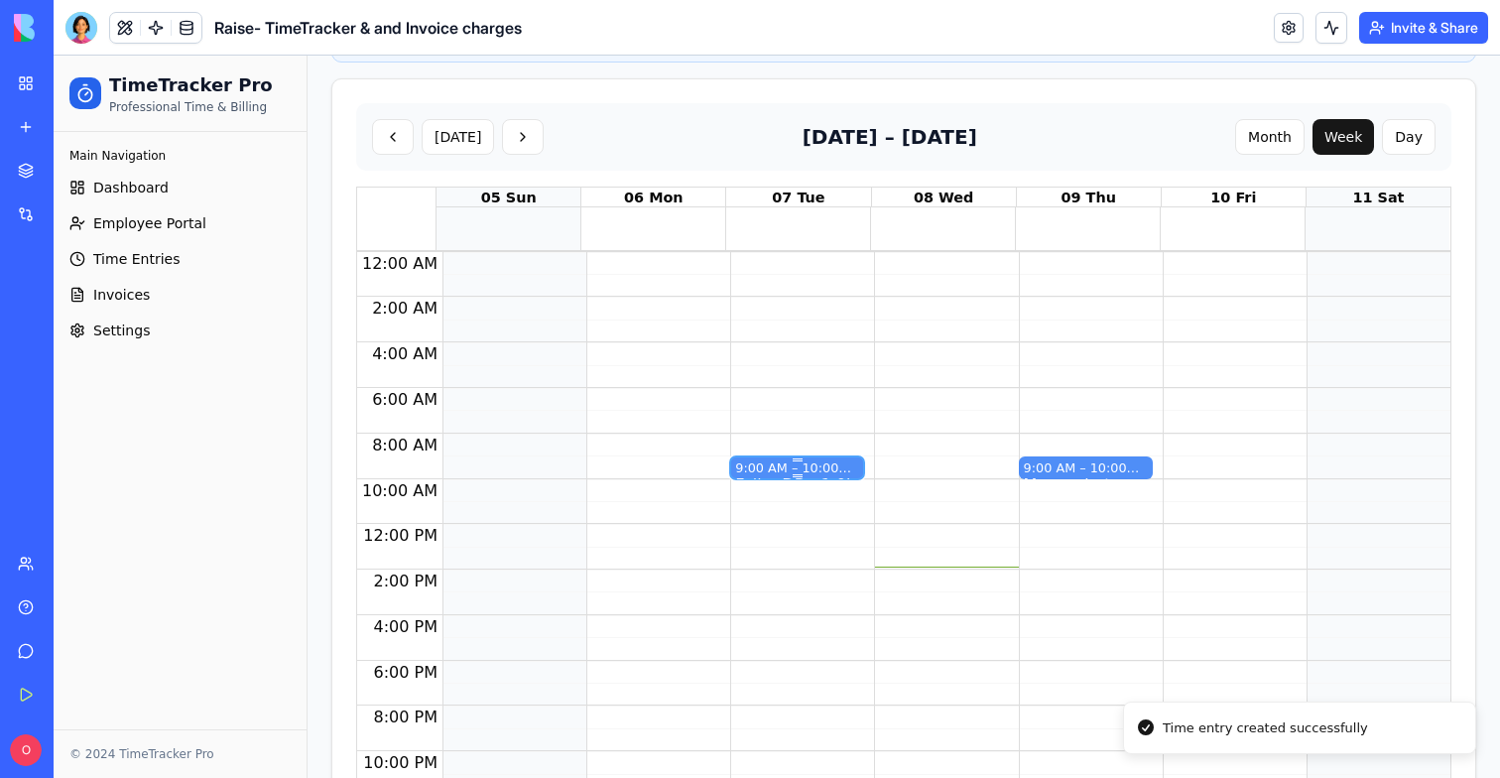
click at [794, 458] on div "9:00 AM – 10:00 AM" at bounding box center [797, 467] width 124 height 19
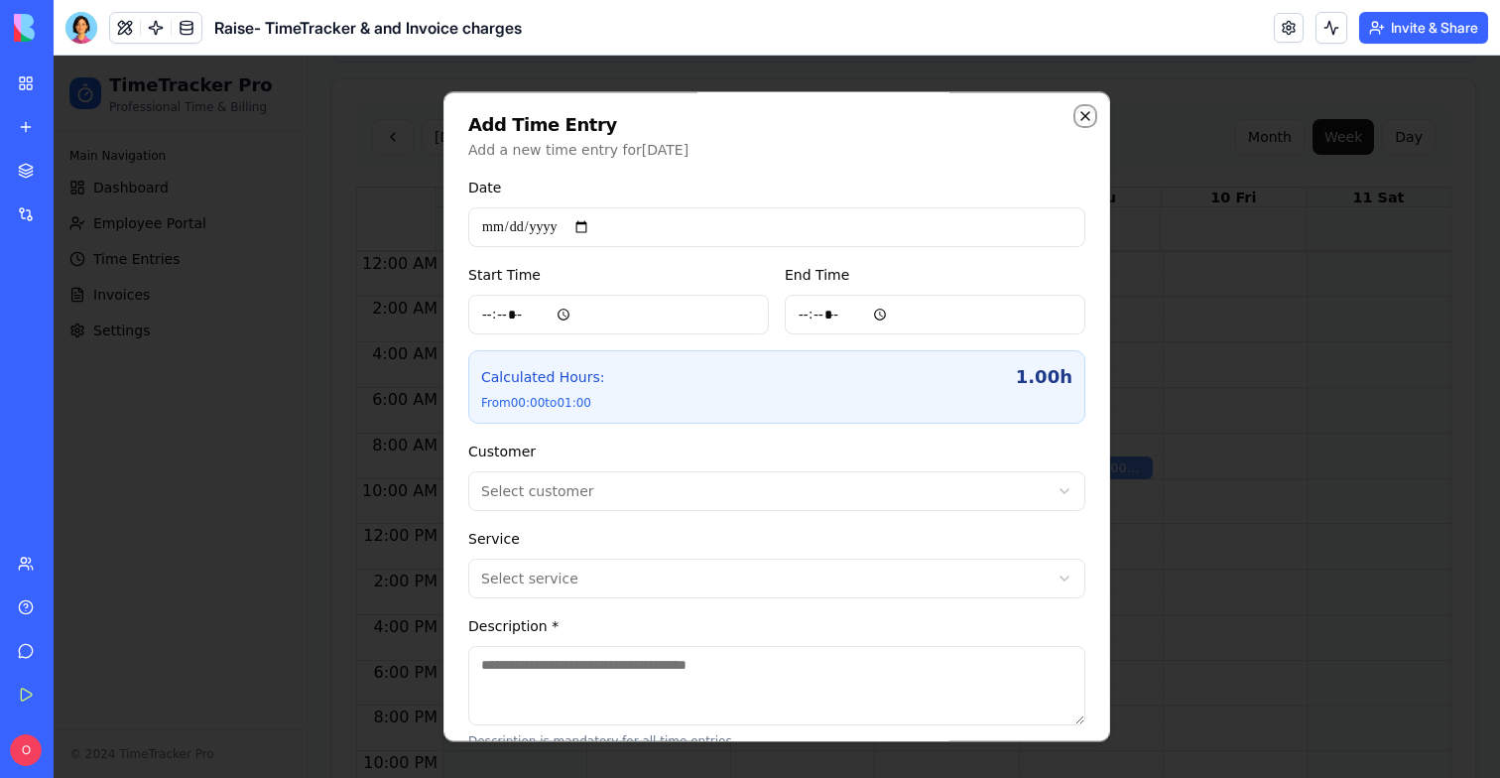
click at [1083, 112] on icon "button" at bounding box center [1085, 116] width 16 height 16
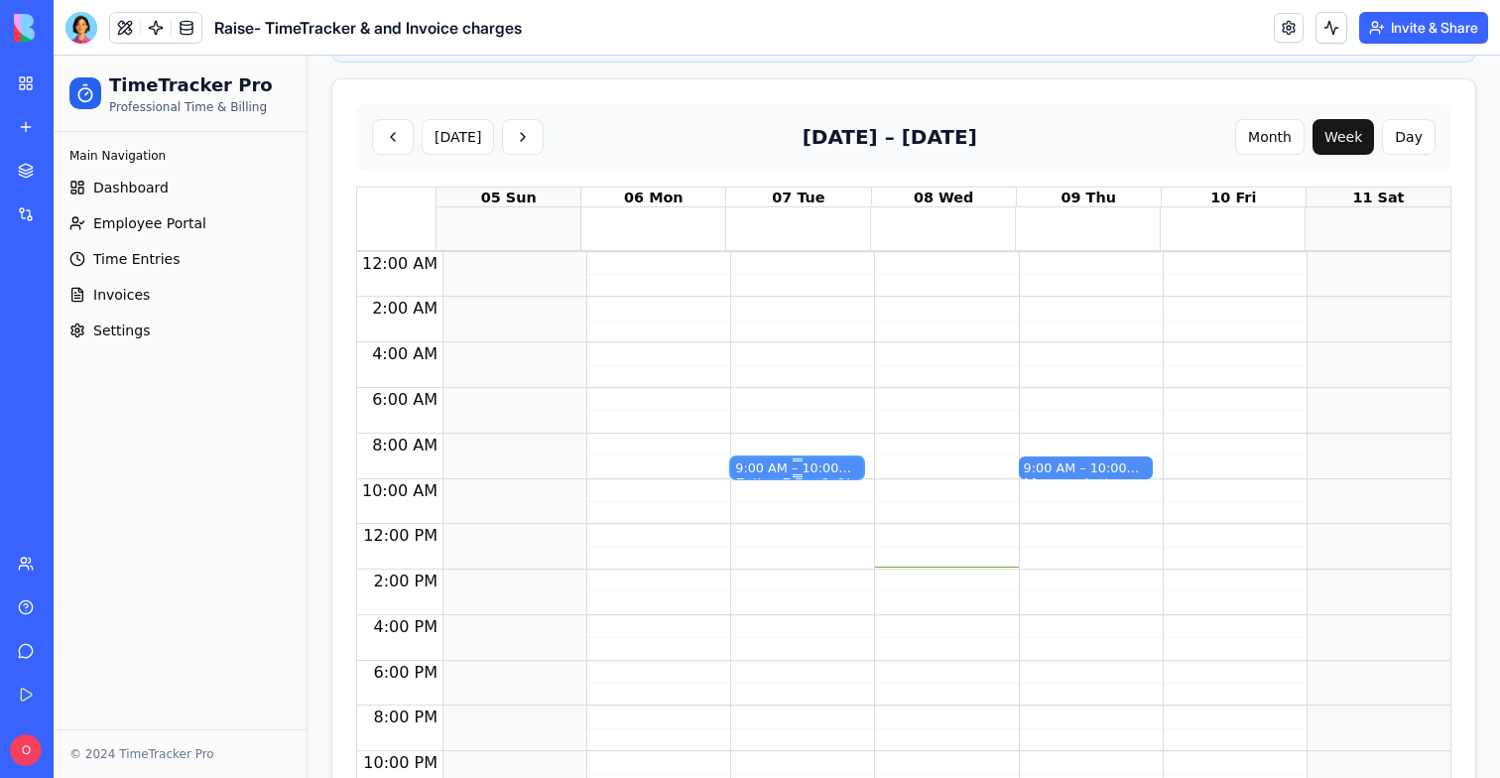
click at [778, 474] on div at bounding box center [797, 475] width 124 height 3
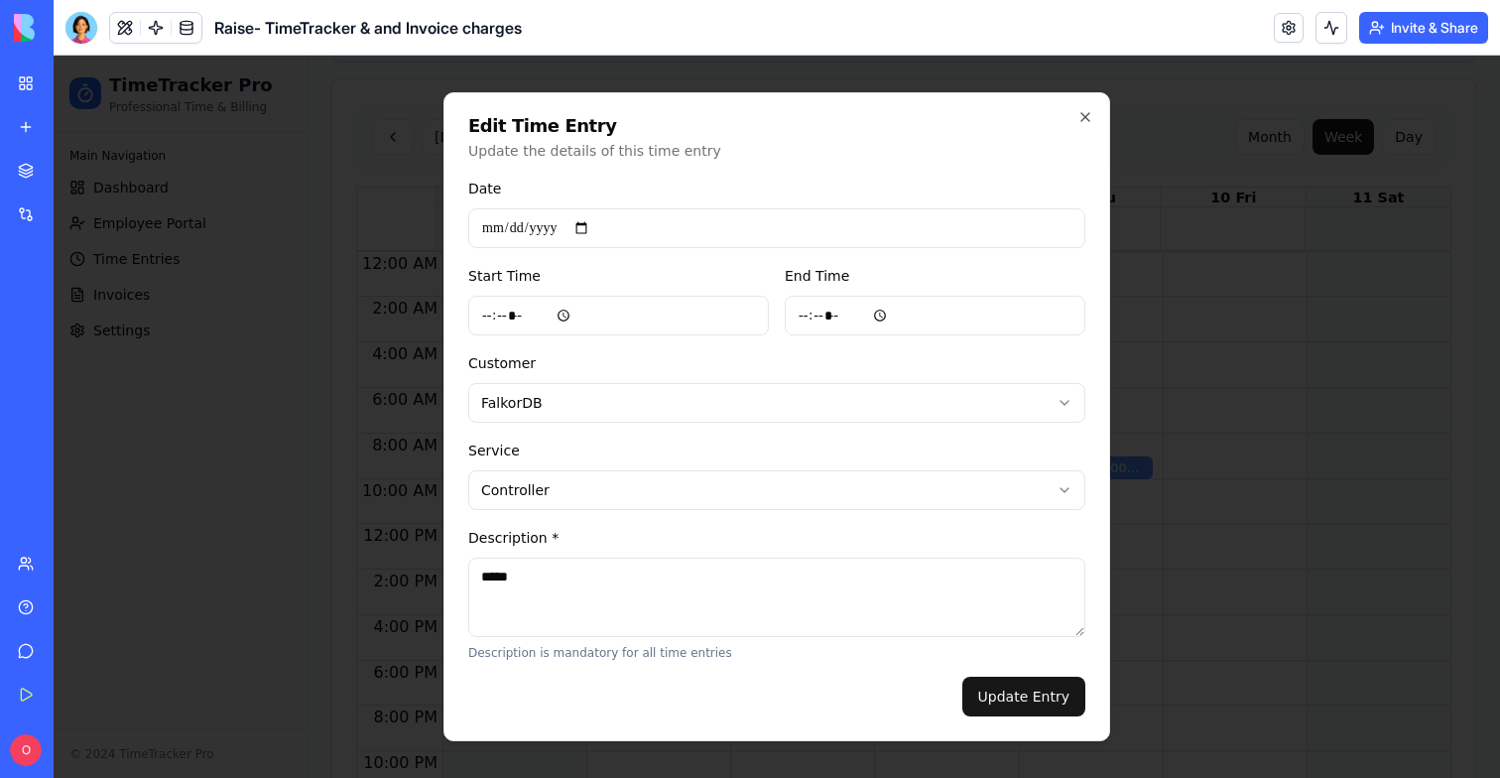
click at [1091, 126] on div "**********" at bounding box center [776, 416] width 667 height 649
click at [1091, 123] on icon "button" at bounding box center [1085, 117] width 16 height 16
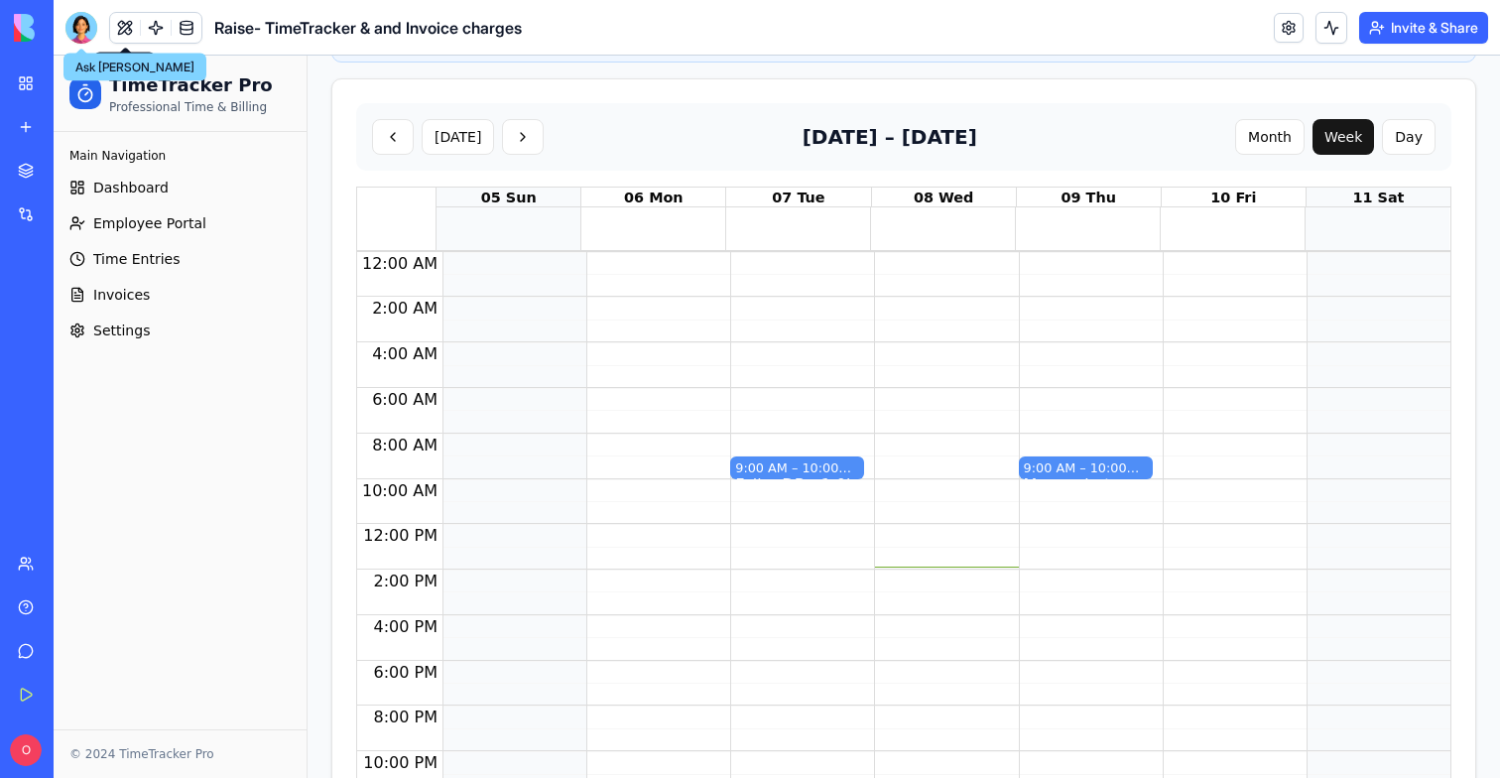
click at [85, 24] on div at bounding box center [81, 28] width 32 height 32
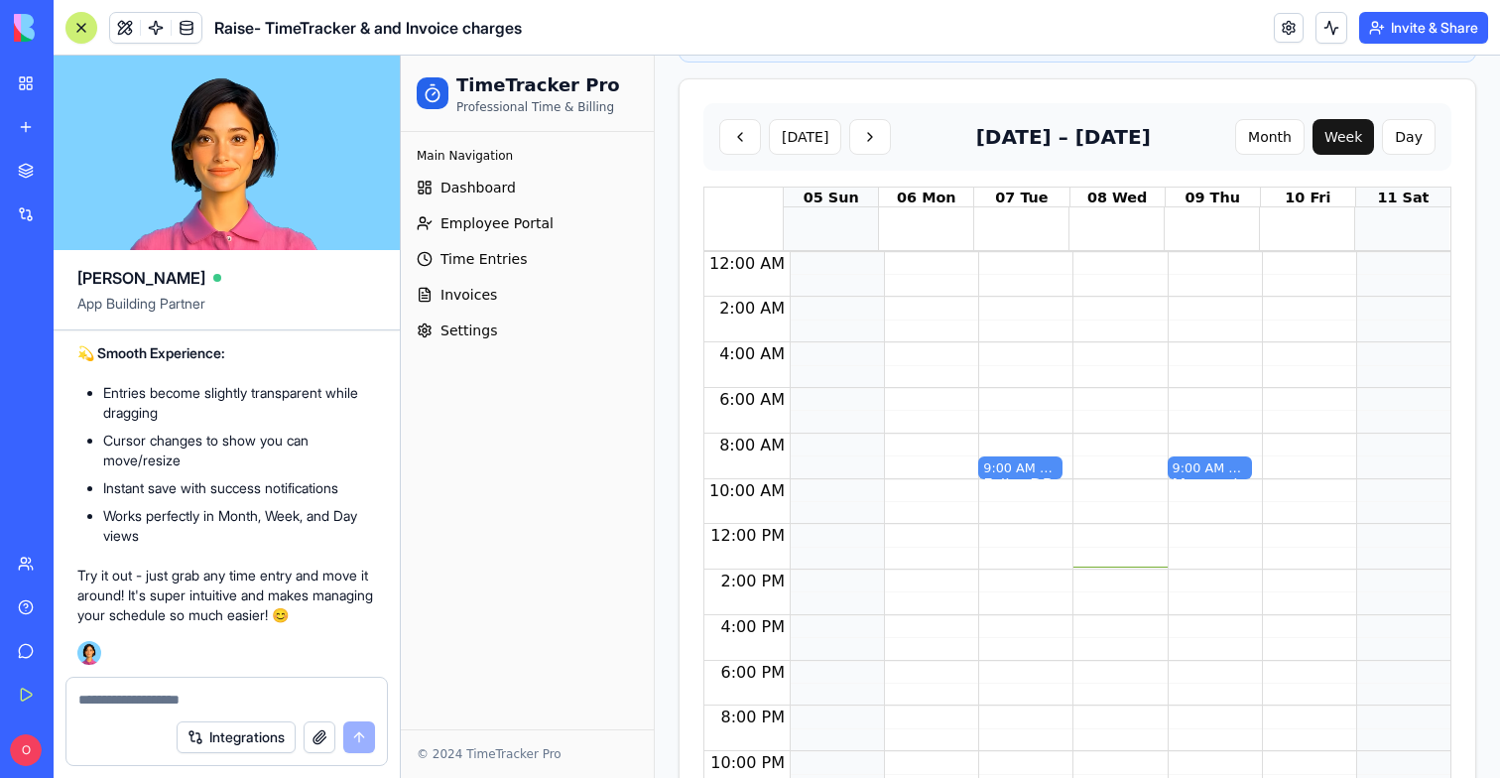
scroll to position [0, 0]
click at [144, 701] on textarea at bounding box center [226, 699] width 297 height 20
type textarea "*"
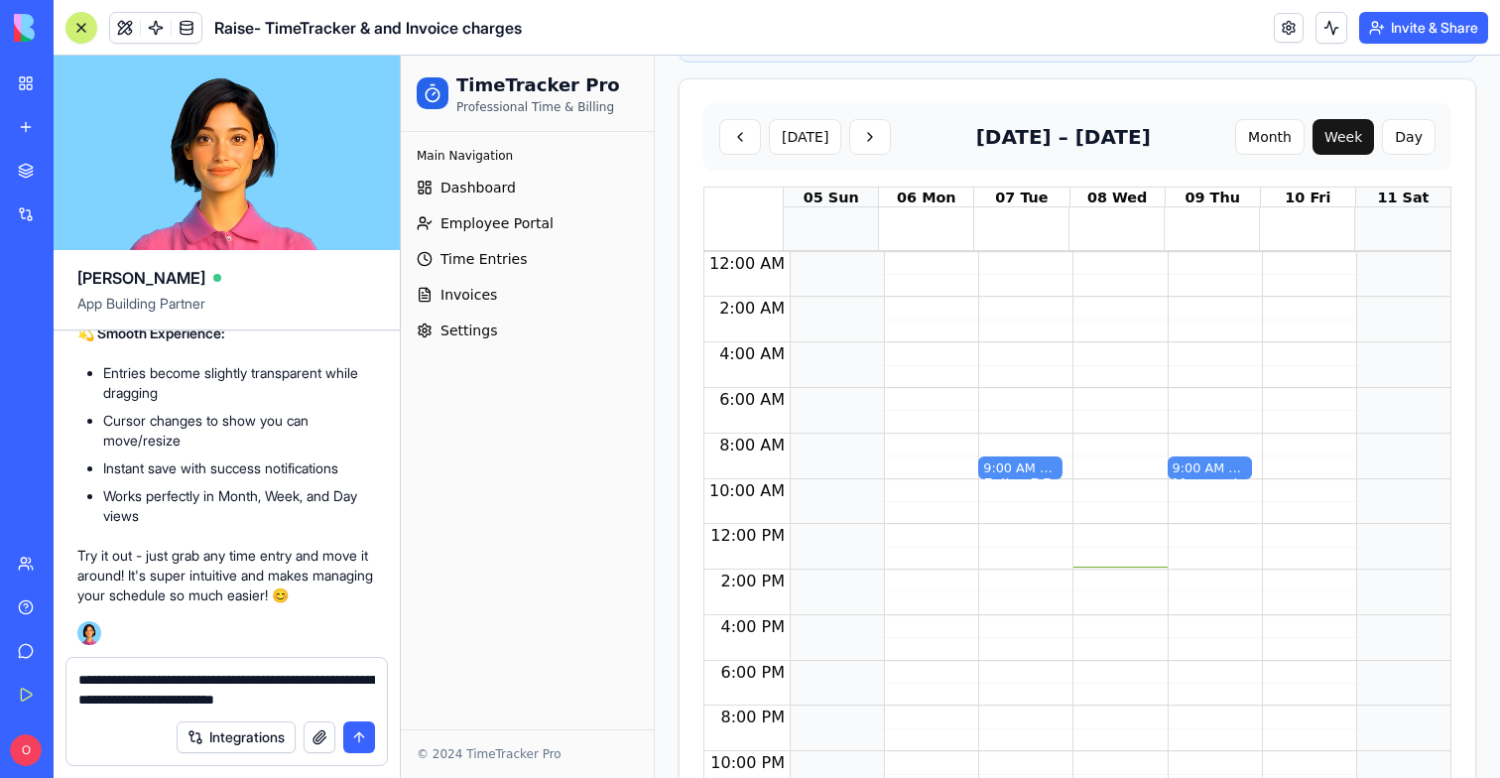
click at [320, 698] on textarea "**********" at bounding box center [226, 690] width 297 height 40
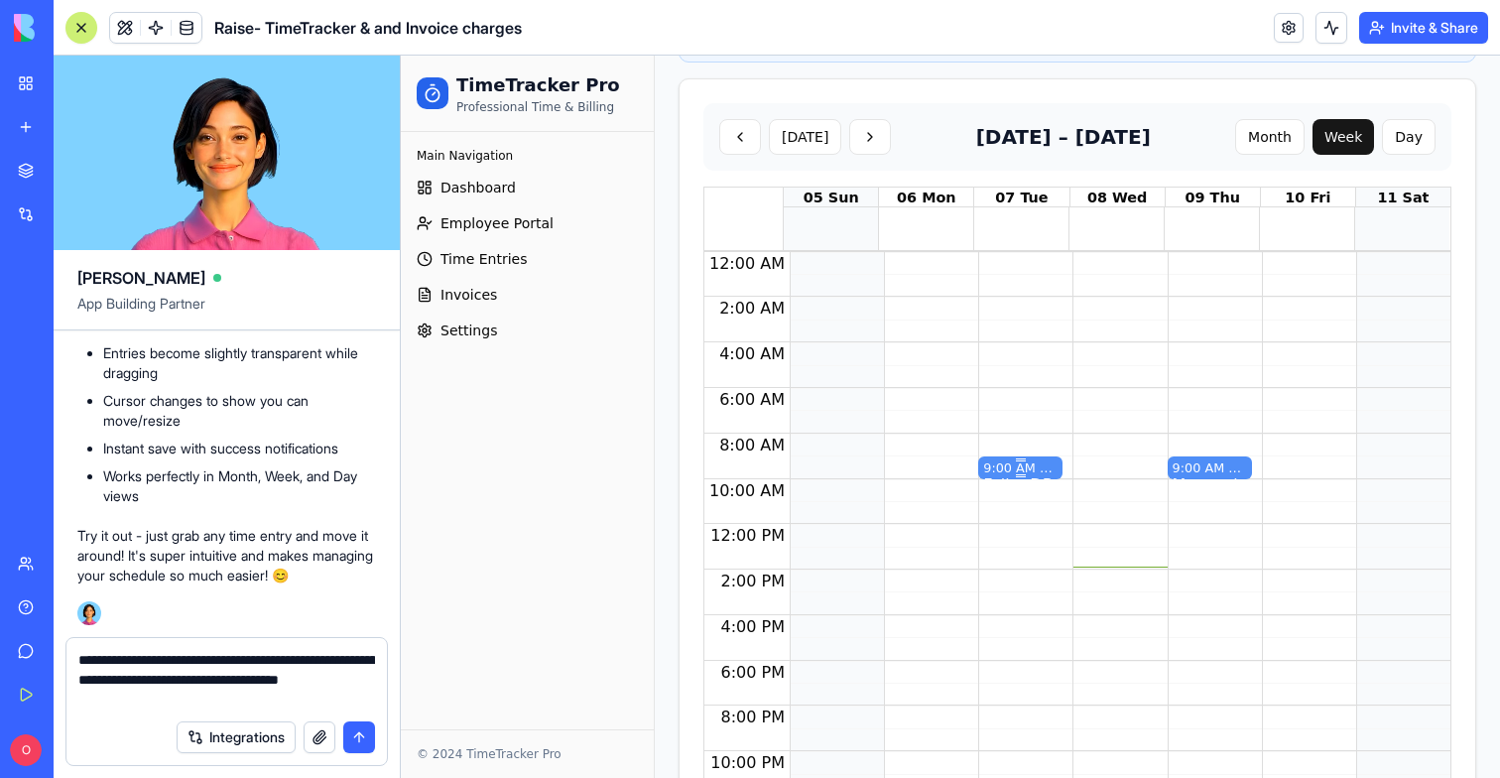
click at [1010, 461] on div "9:00 AM – 10:00 AM" at bounding box center [1020, 467] width 74 height 19
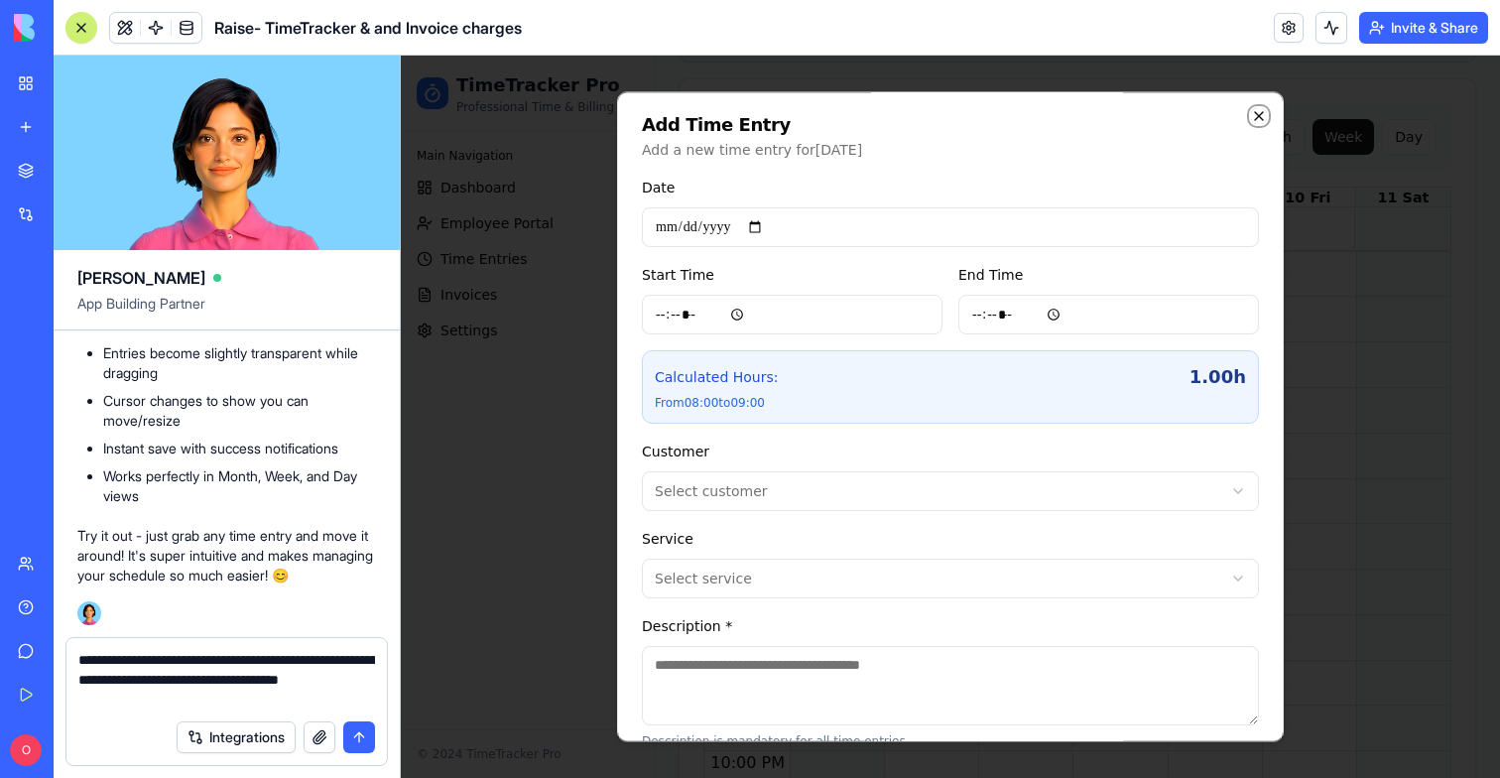
click at [1260, 115] on icon "button" at bounding box center [1259, 116] width 8 height 8
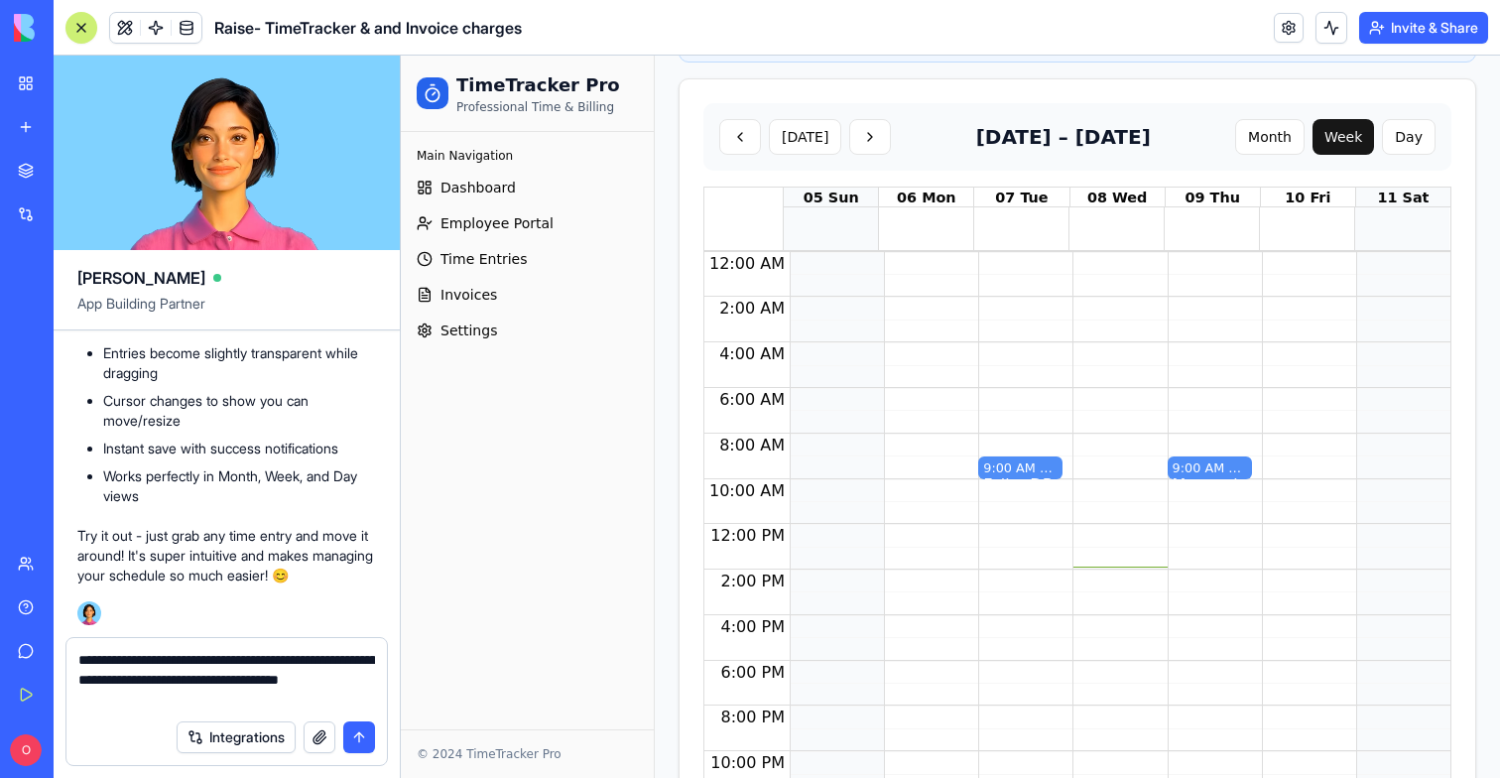
click at [85, 661] on textarea "**********" at bounding box center [226, 680] width 297 height 60
click at [378, 699] on div "**********" at bounding box center [226, 673] width 320 height 71
click at [368, 699] on textarea "**********" at bounding box center [226, 680] width 297 height 60
click at [362, 702] on textarea "**********" at bounding box center [226, 680] width 297 height 60
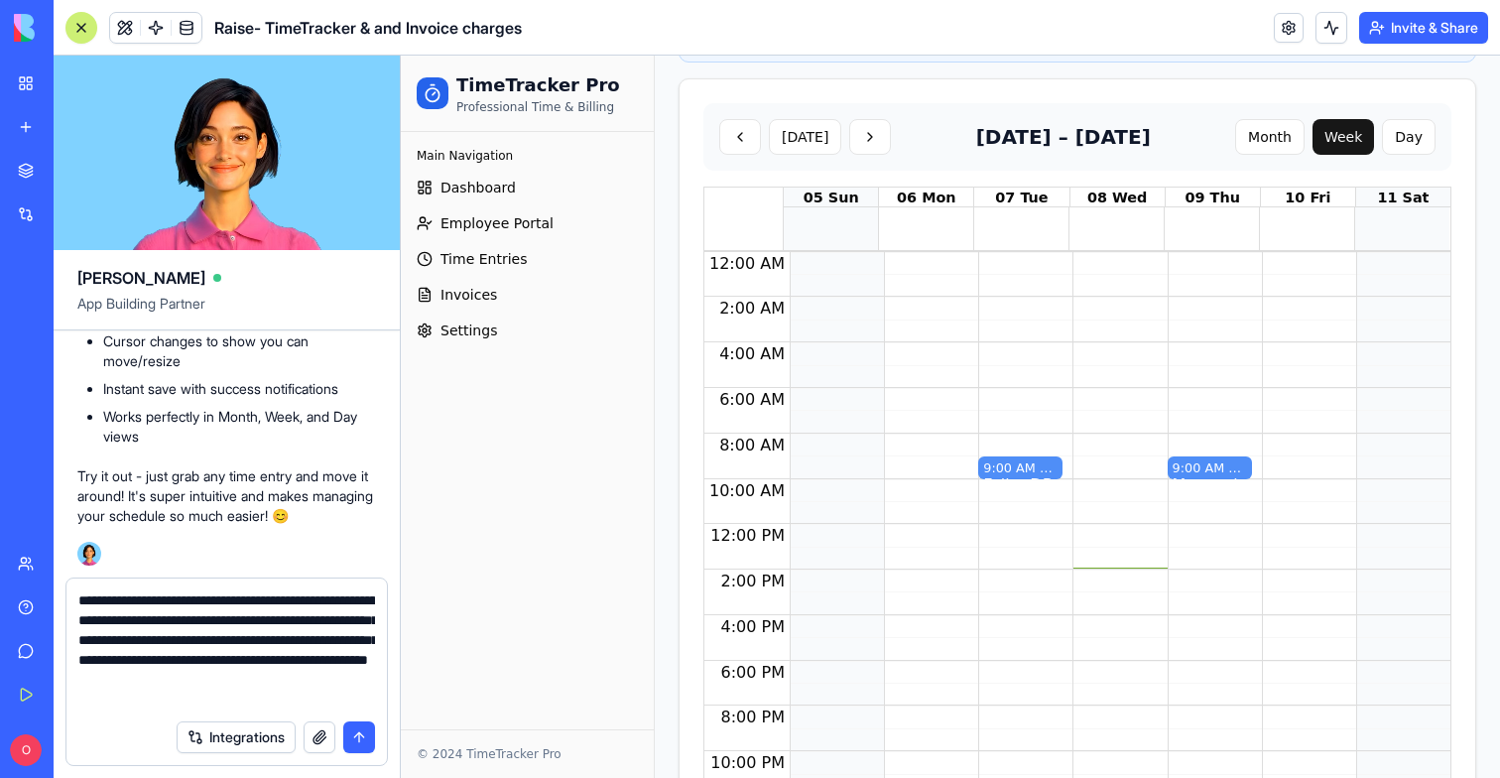
type textarea "**********"
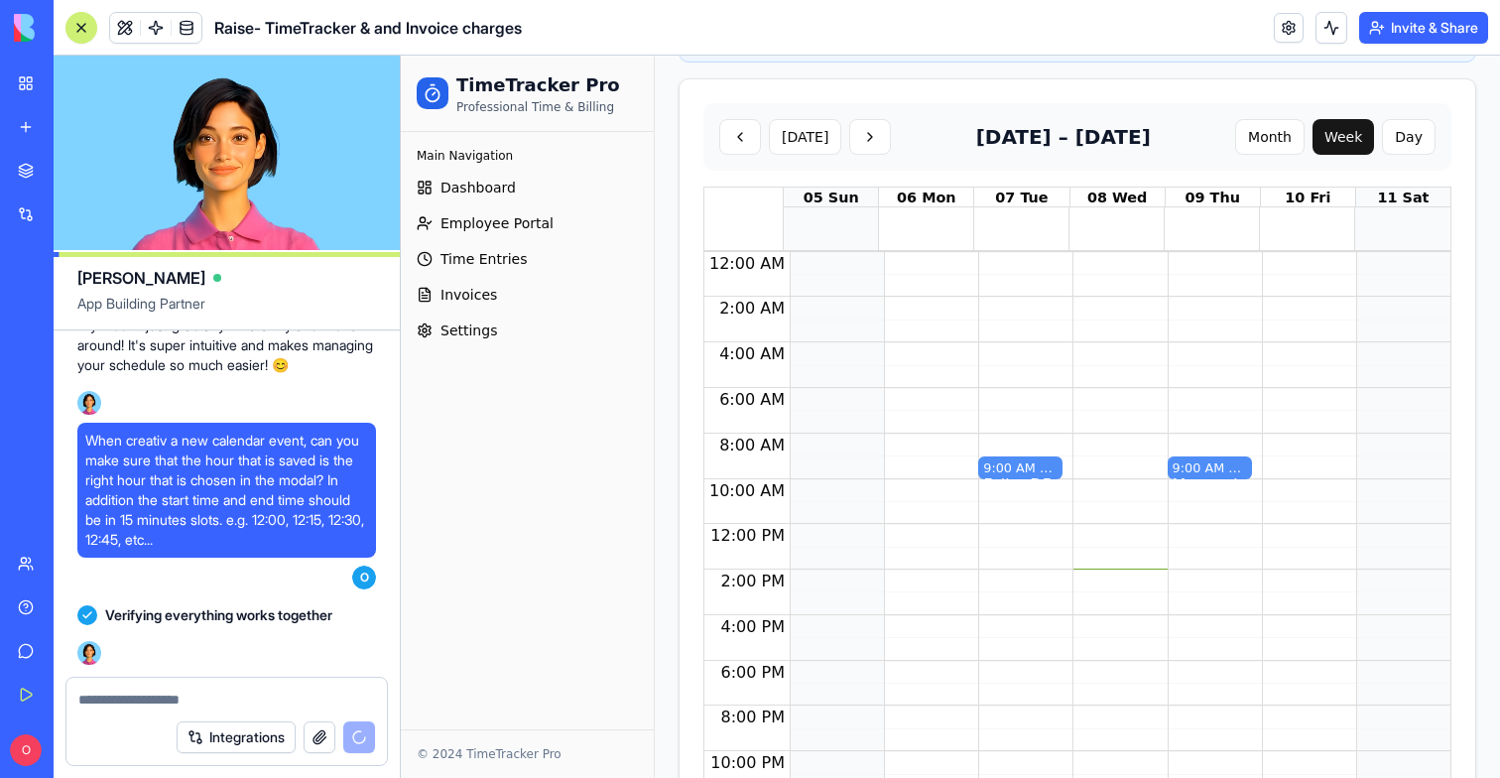
scroll to position [47327, 0]
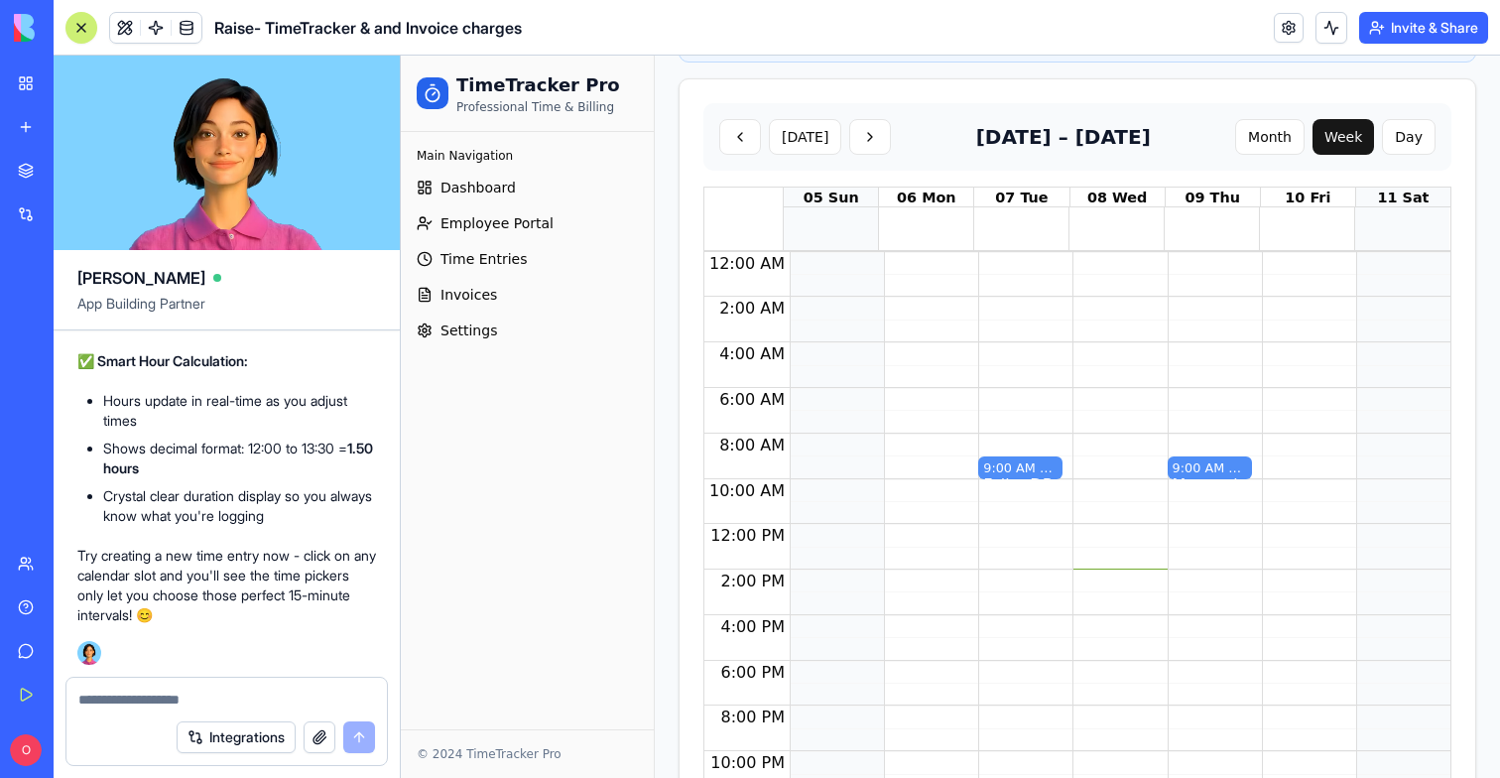
click at [998, 351] on div "9:00 AM – 10:00 AM FalkorDB - 1.0h" at bounding box center [1020, 524] width 84 height 545
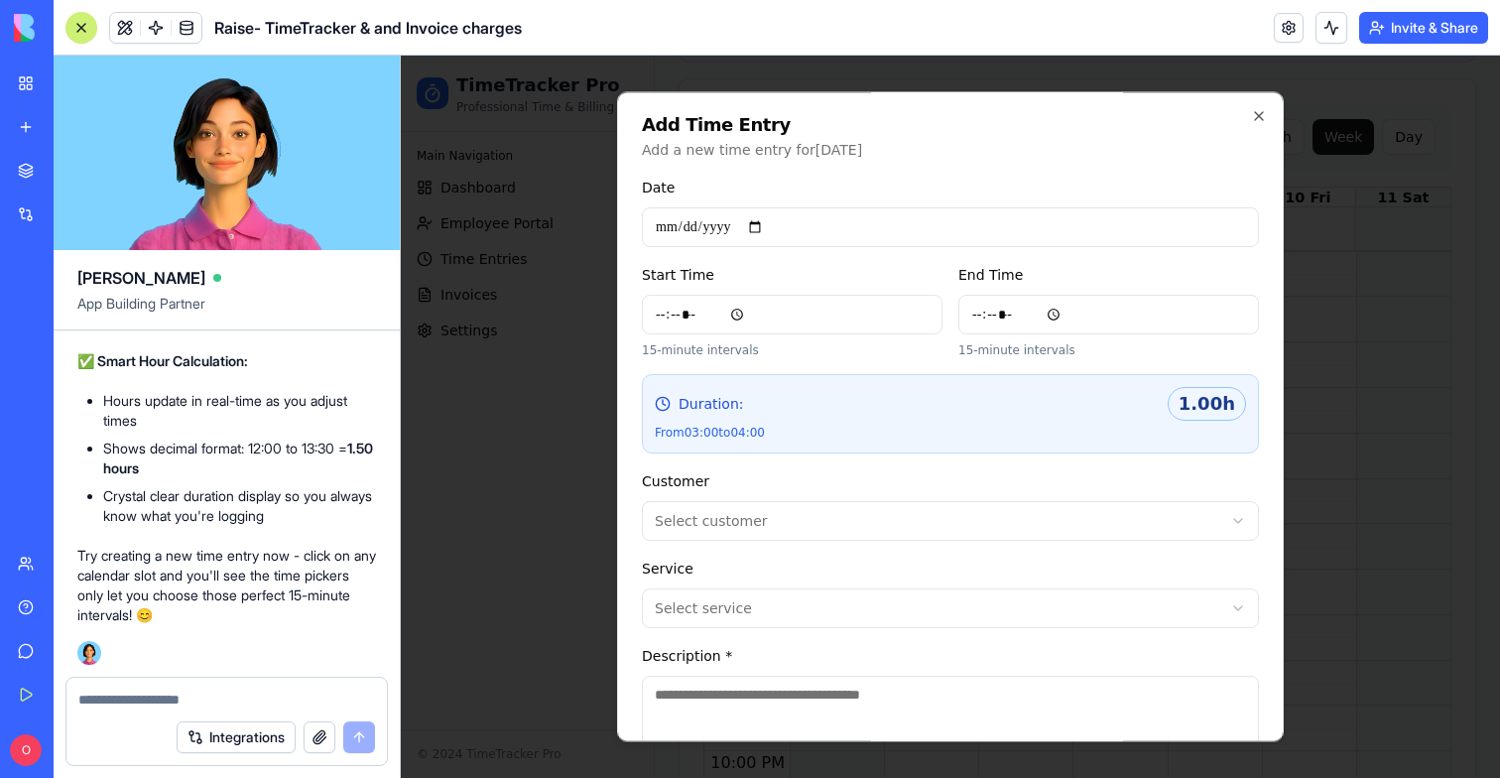
click at [1255, 125] on h2 "Add Time Entry" at bounding box center [950, 125] width 617 height 18
click at [1256, 118] on icon "button" at bounding box center [1259, 116] width 8 height 8
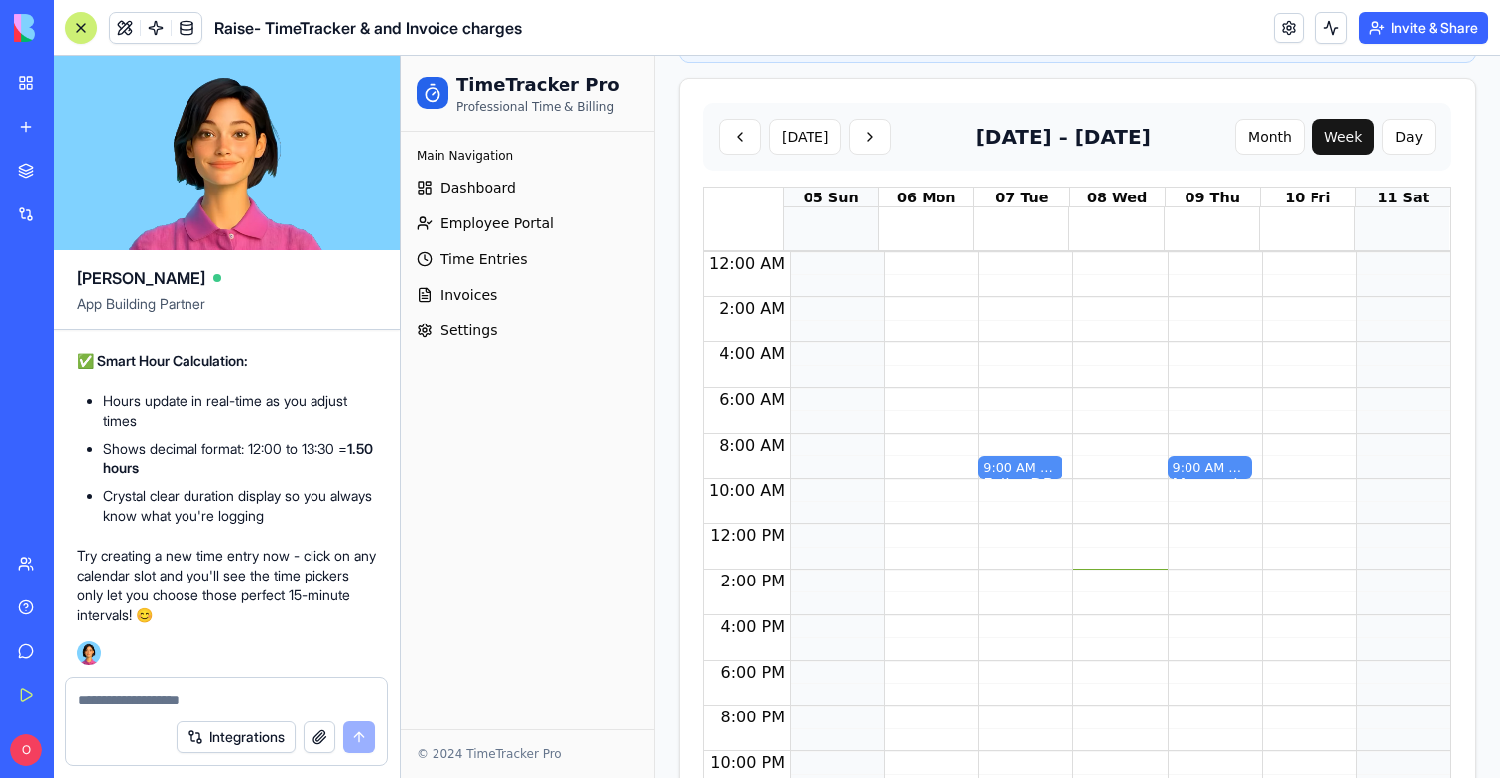
click at [921, 529] on div at bounding box center [926, 524] width 84 height 545
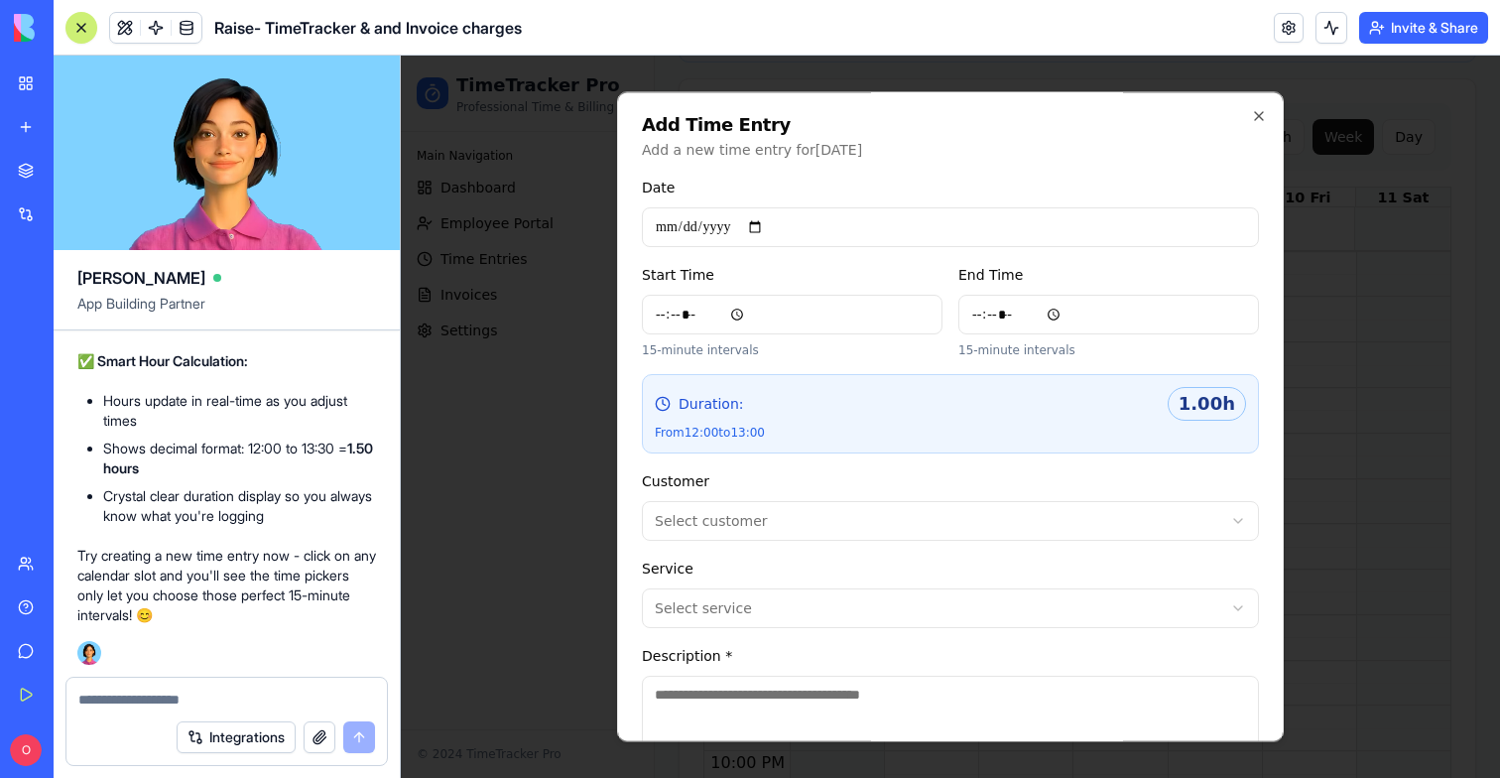
click at [894, 535] on body "TimeTracker Pro Professional Time & Billing Main Navigation Dashboard Employee …" at bounding box center [950, 142] width 1099 height 1407
click at [790, 601] on body "TimeTracker Pro Professional Time & Billing Main Navigation Dashboard Employee …" at bounding box center [950, 142] width 1099 height 1407
click at [747, 705] on textarea "Description *" at bounding box center [950, 715] width 617 height 79
type textarea "*"
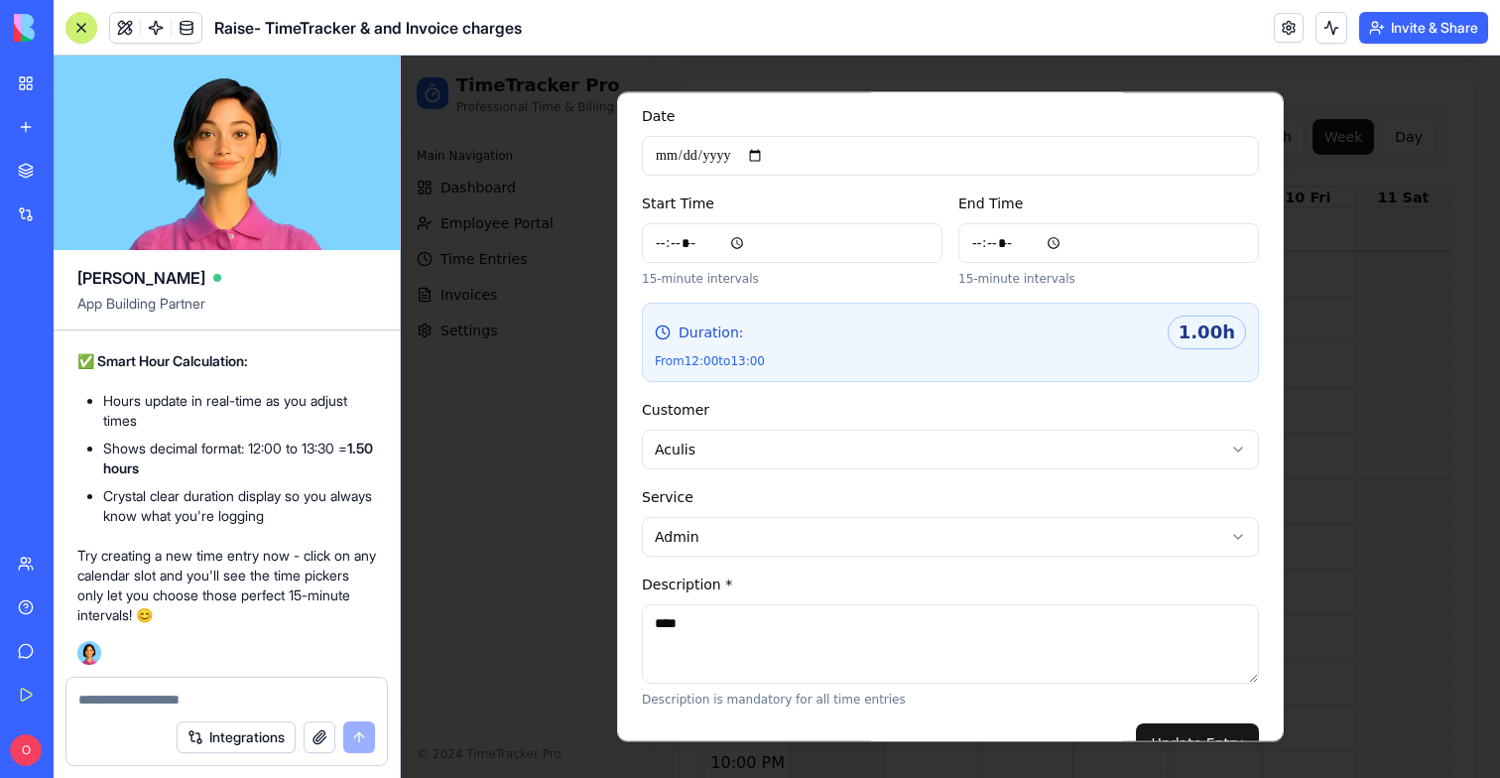
scroll to position [118, 0]
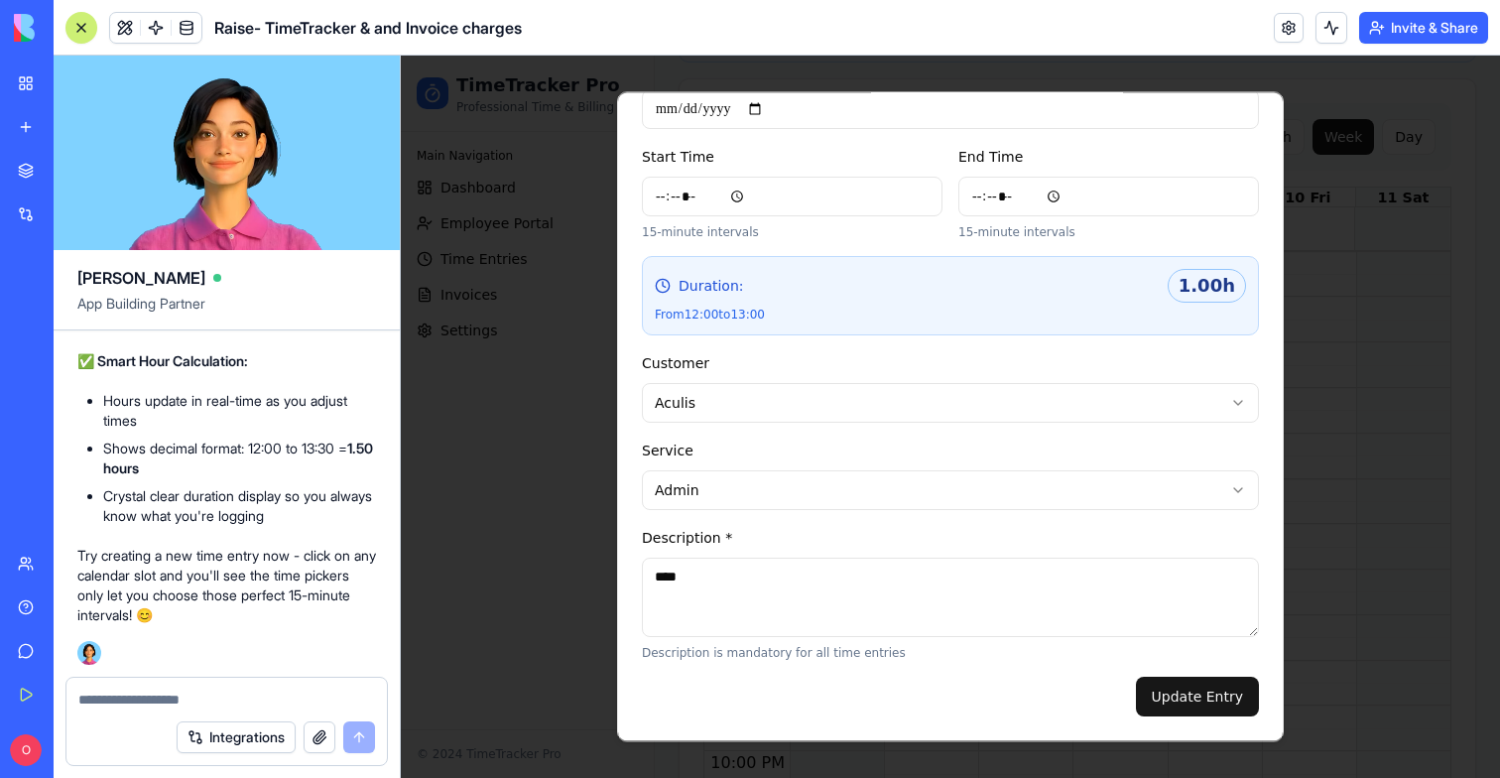
type textarea "****"
click at [1228, 669] on form "**********" at bounding box center [950, 387] width 617 height 659
click at [1223, 690] on button "Update Entry" at bounding box center [1197, 697] width 123 height 40
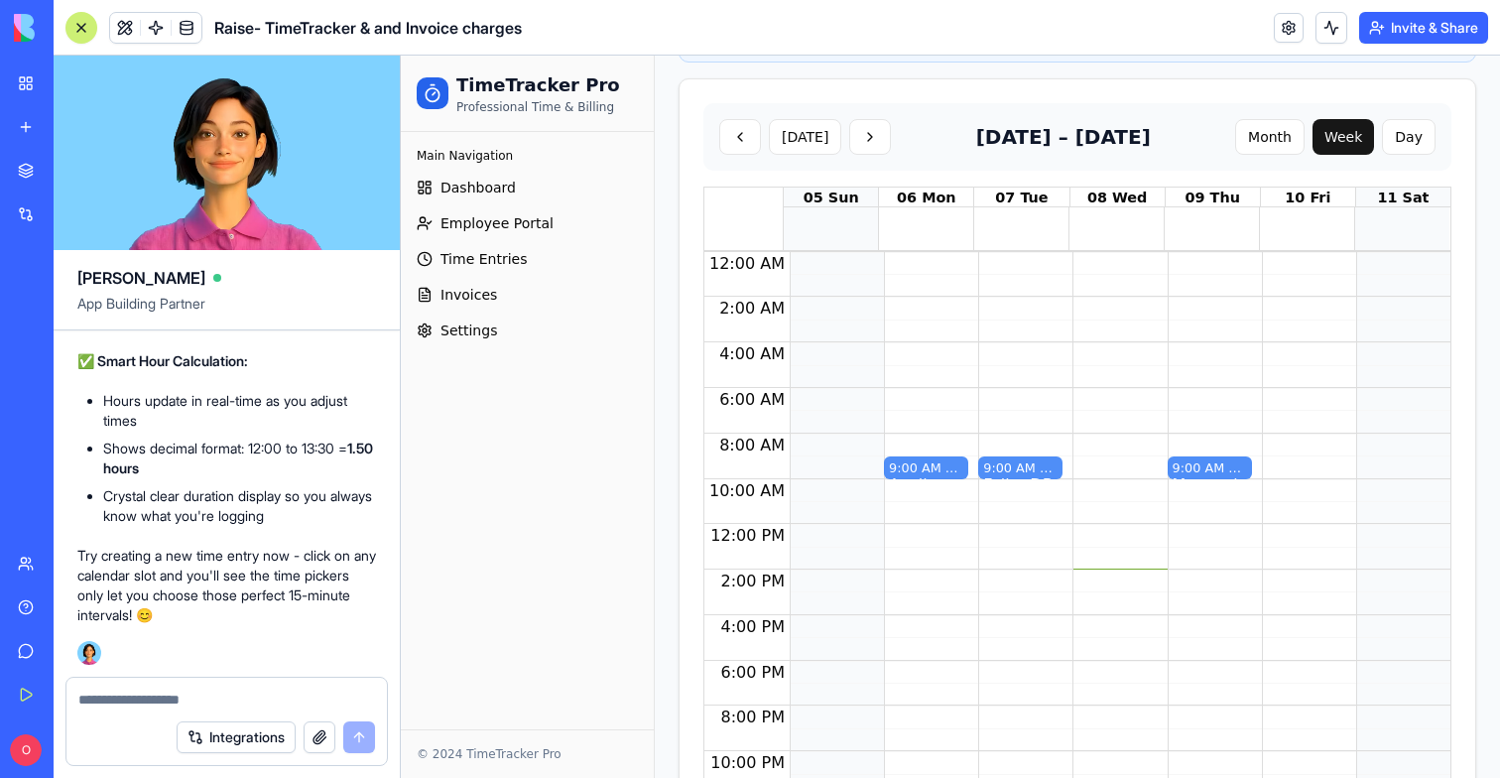
click at [994, 481] on div "9:00 AM – 10:00 AM FalkorDB - 1.0h" at bounding box center [1020, 524] width 84 height 545
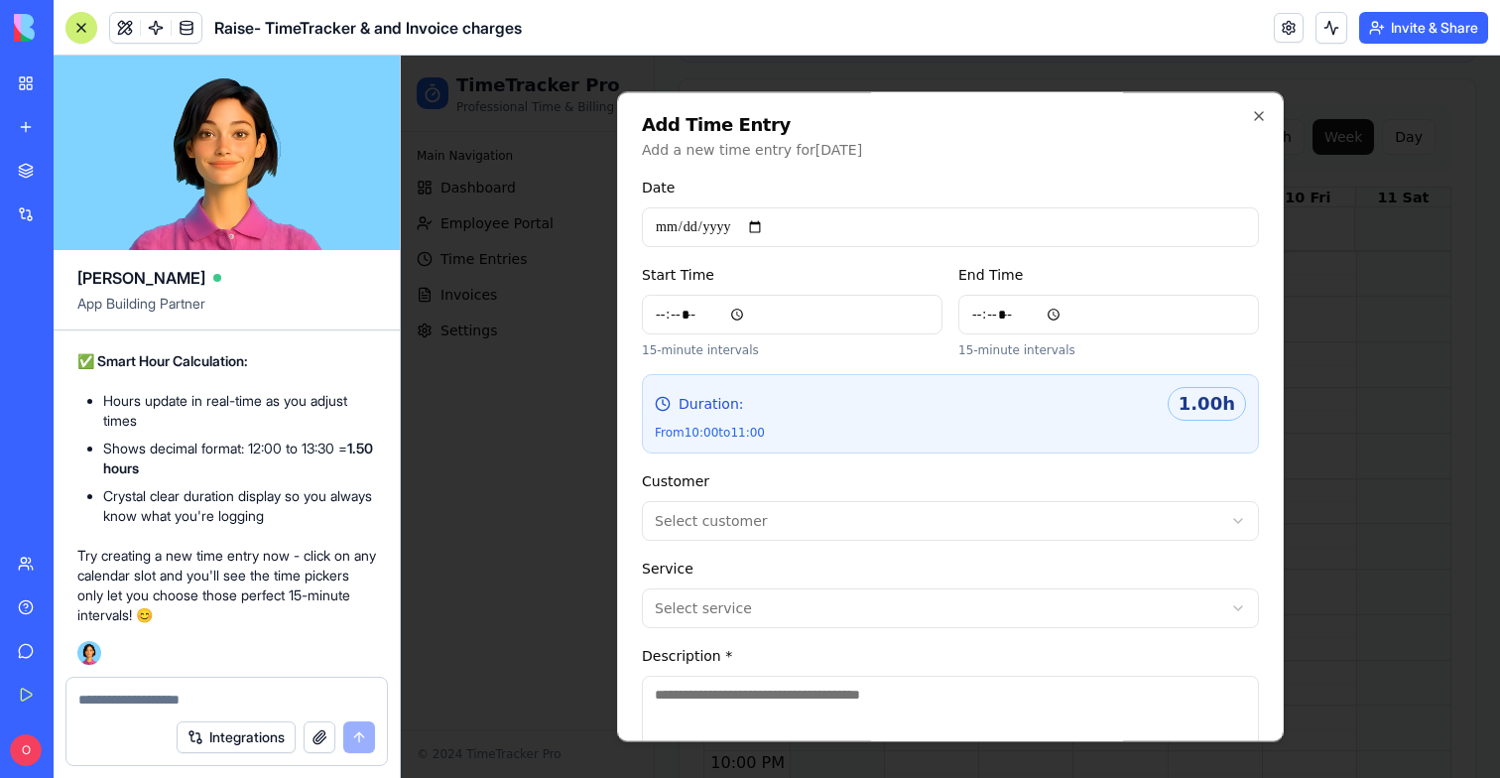
click at [1089, 319] on input "*****" at bounding box center [1108, 315] width 301 height 40
click at [1032, 311] on input "*****" at bounding box center [1108, 315] width 301 height 40
click at [1002, 311] on input "*****" at bounding box center [1108, 315] width 301 height 40
click at [754, 317] on input "*****" at bounding box center [792, 315] width 301 height 40
click at [715, 314] on input "*****" at bounding box center [792, 315] width 301 height 40
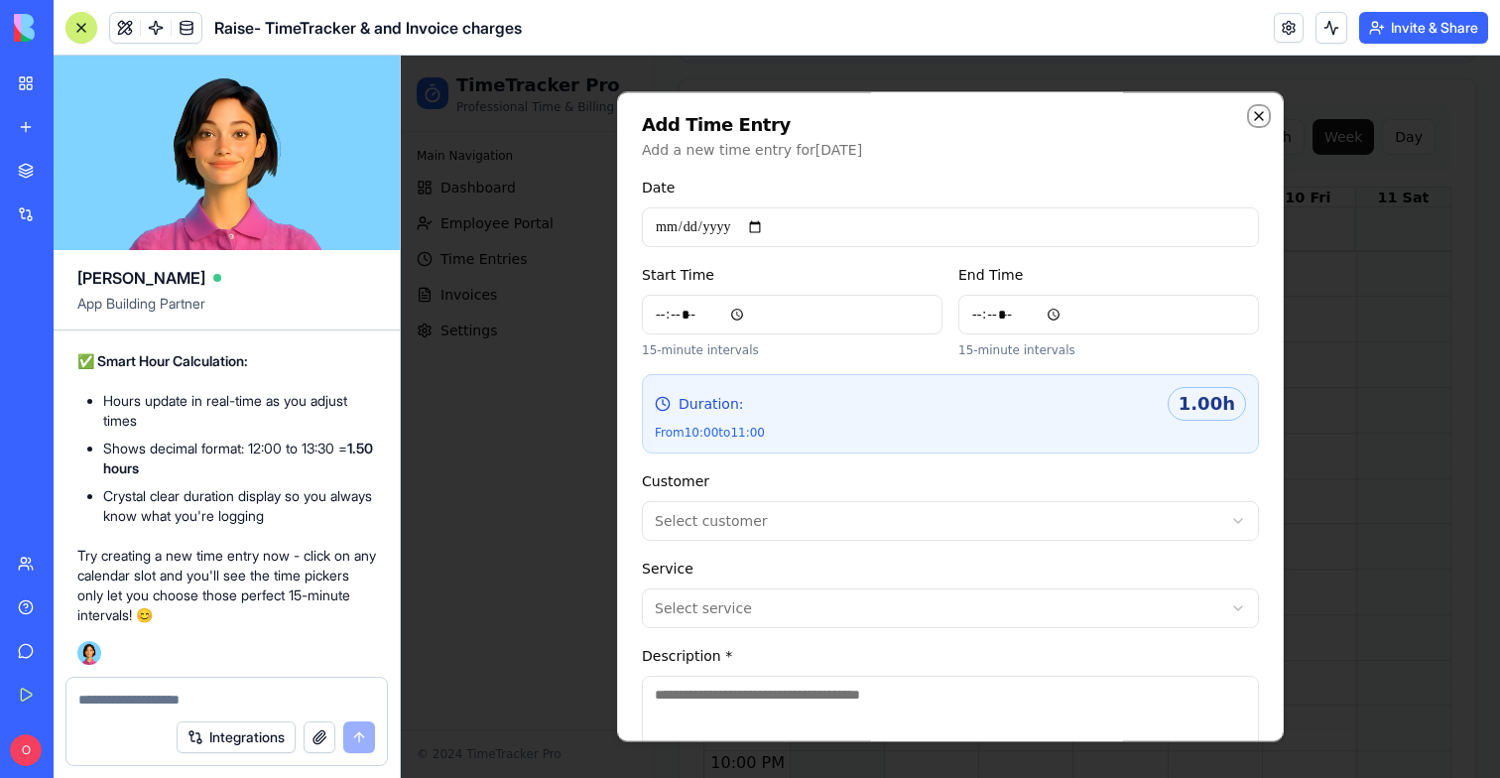
click at [1260, 115] on icon "button" at bounding box center [1259, 116] width 8 height 8
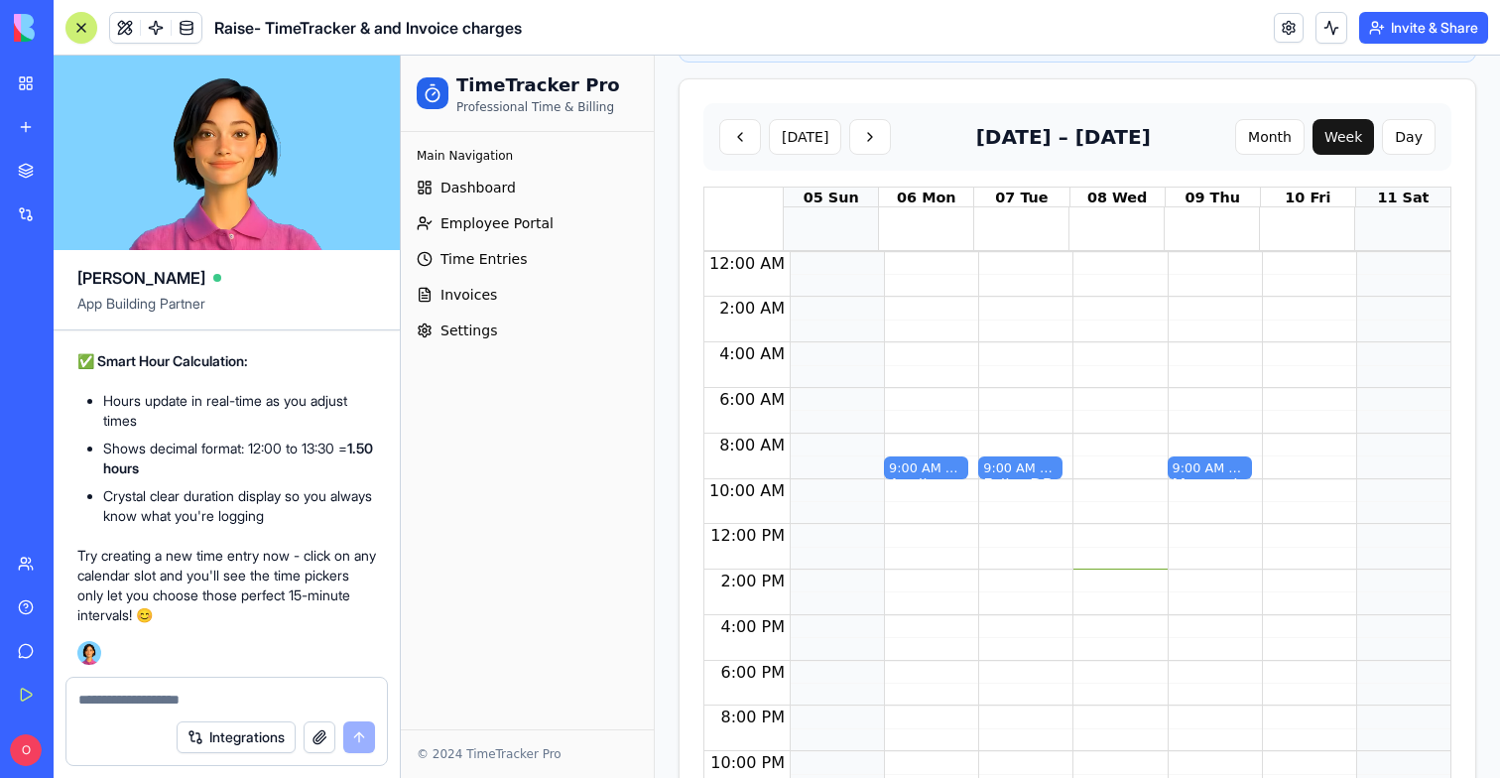
scroll to position [46511, 0]
drag, startPoint x: 84, startPoint y: 437, endPoint x: 132, endPoint y: 496, distance: 75.5
copy span "When creativ a new calendar event, can you make sure that the hour that is save…"
click at [125, 713] on div "Integrations" at bounding box center [226, 737] width 320 height 56
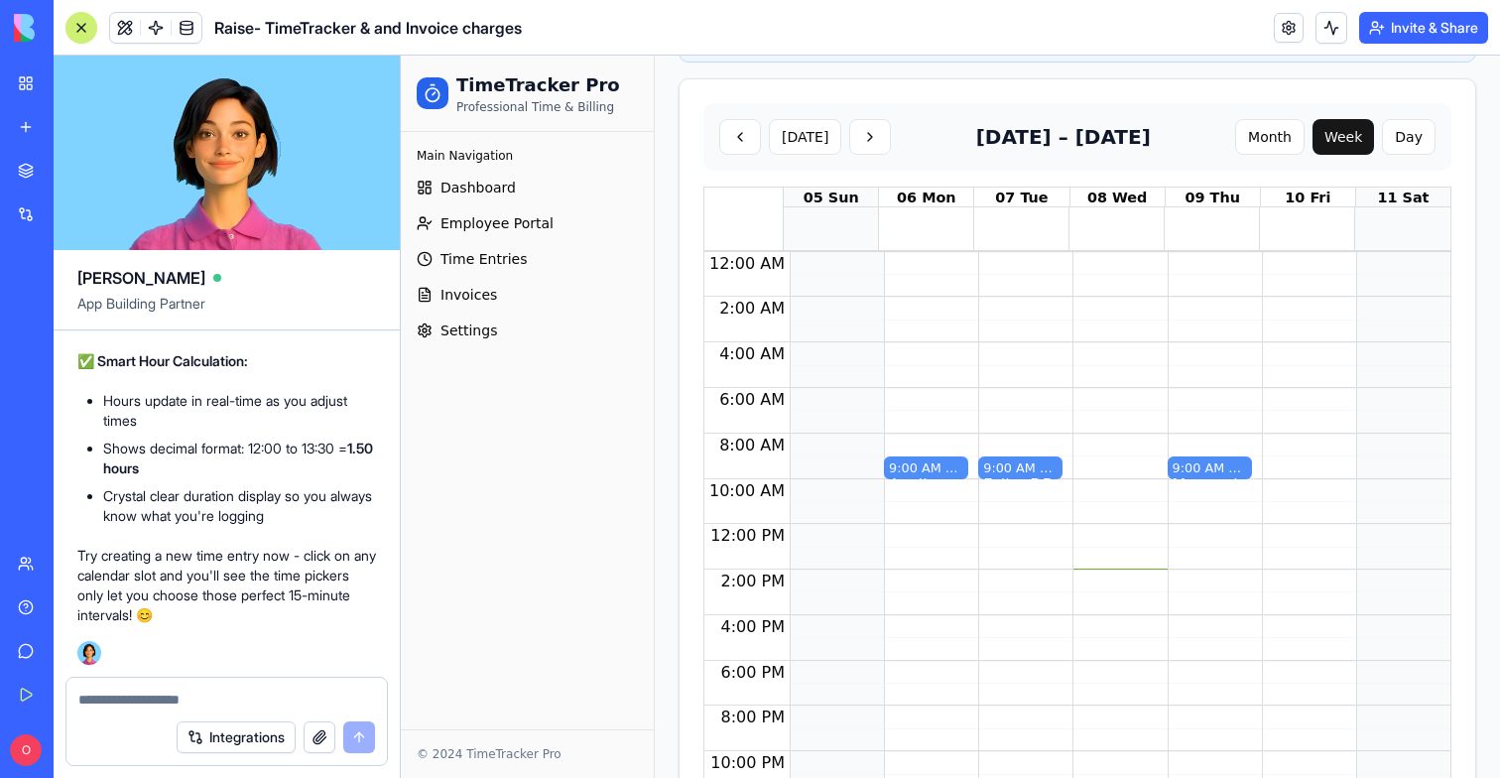
click at [134, 702] on textarea at bounding box center [226, 699] width 297 height 20
paste textarea "**********"
type textarea "**********"
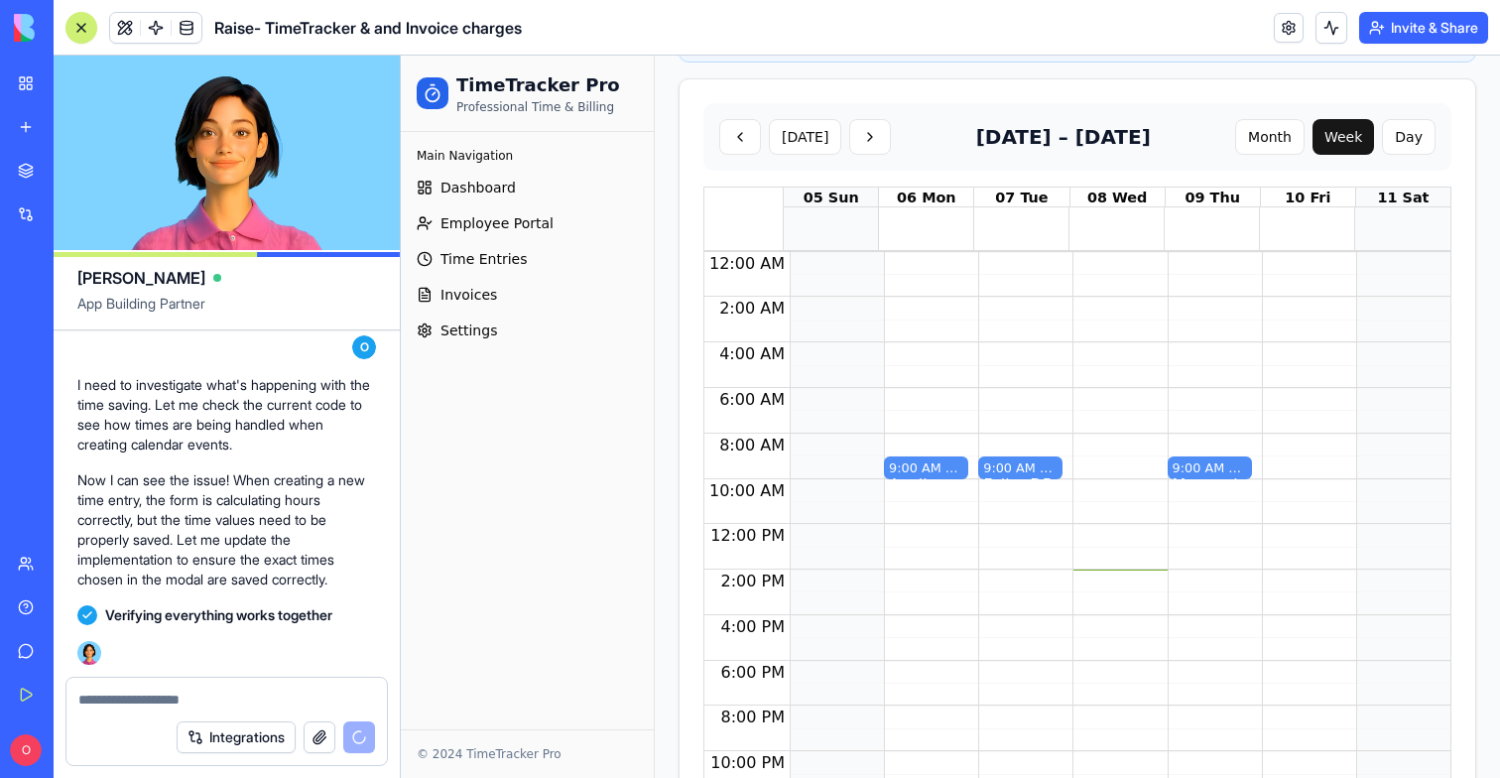
scroll to position [48661, 0]
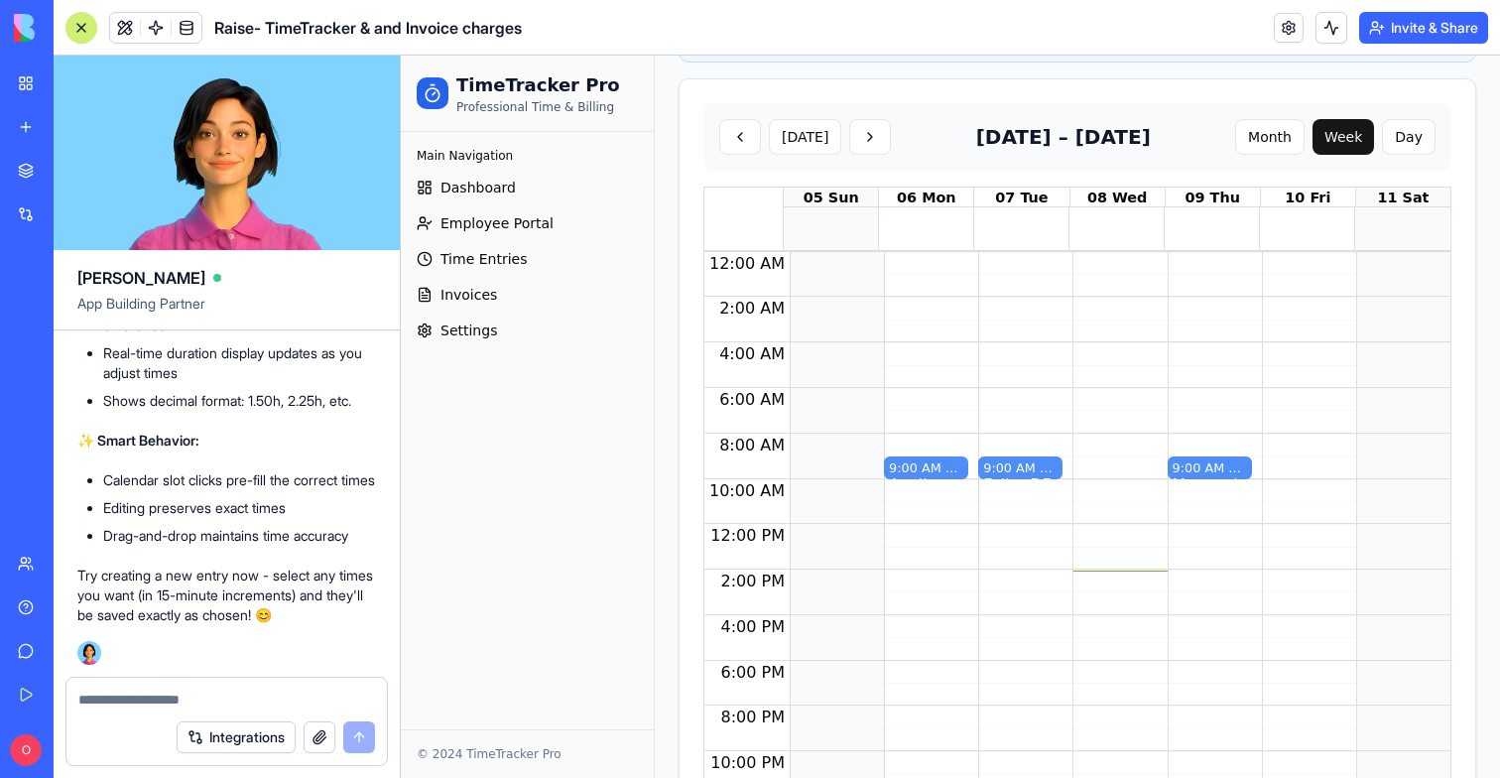
click at [908, 524] on div "9:00 AM – 10:00 AM Aculis - 1.0h" at bounding box center [926, 524] width 84 height 545
click at [905, 533] on div "9:00 AM – 10:00 AM Aculis - 1.0h" at bounding box center [926, 524] width 84 height 545
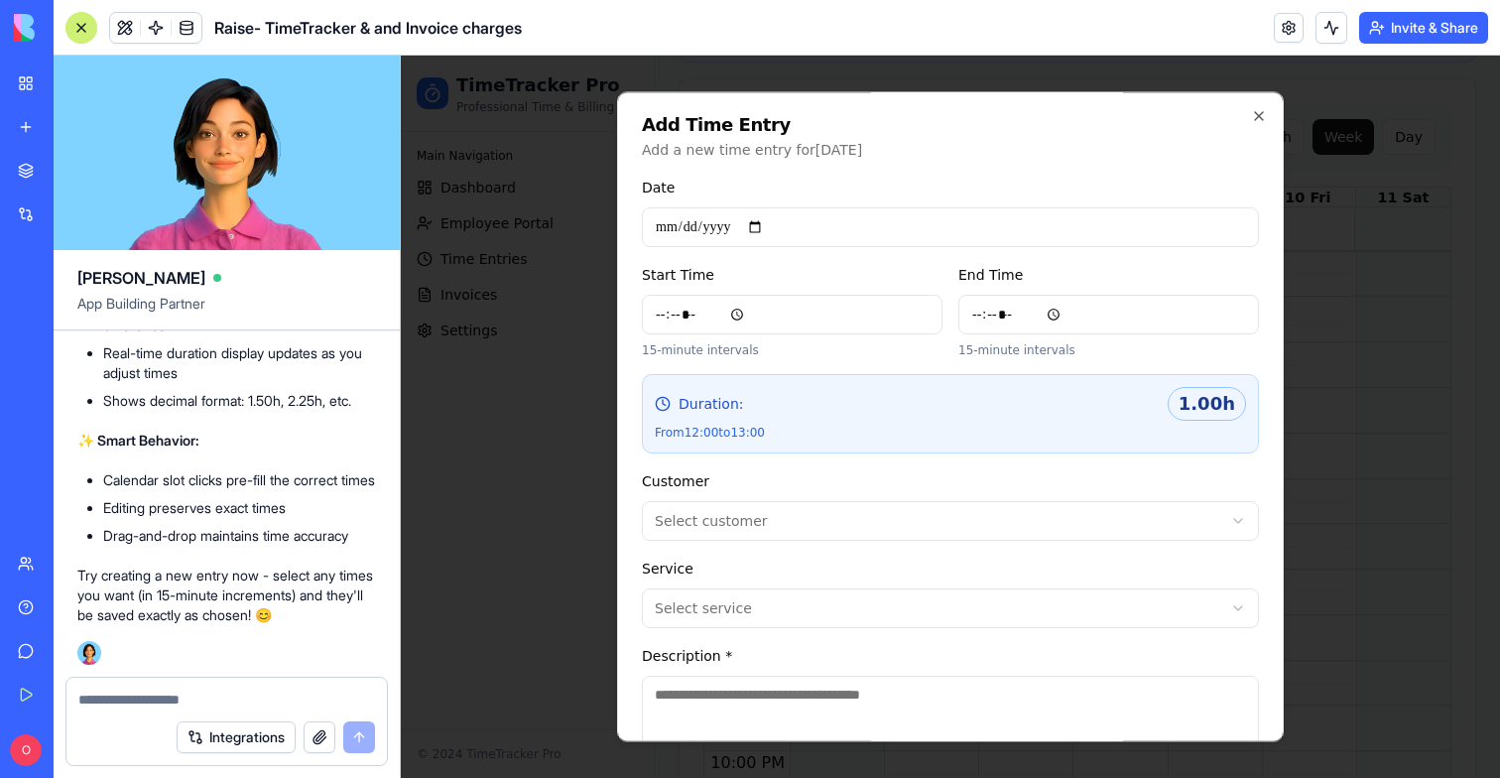
click at [740, 541] on body "TimeTracker Pro Professional Time & Billing Main Navigation Dashboard Employee …" at bounding box center [950, 142] width 1099 height 1407
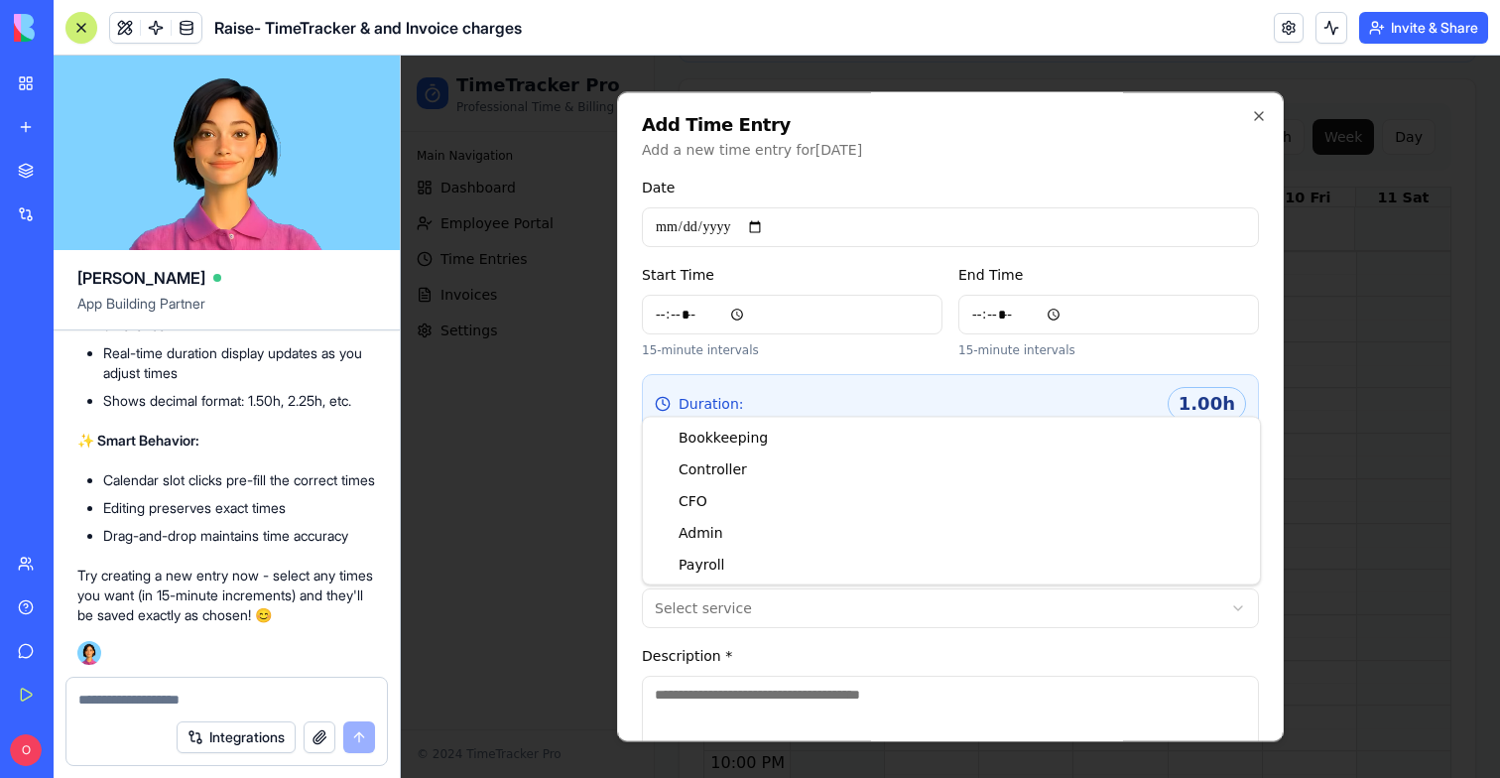
click at [730, 621] on body "TimeTracker Pro Professional Time & Billing Main Navigation Dashboard Employee …" at bounding box center [950, 142] width 1099 height 1407
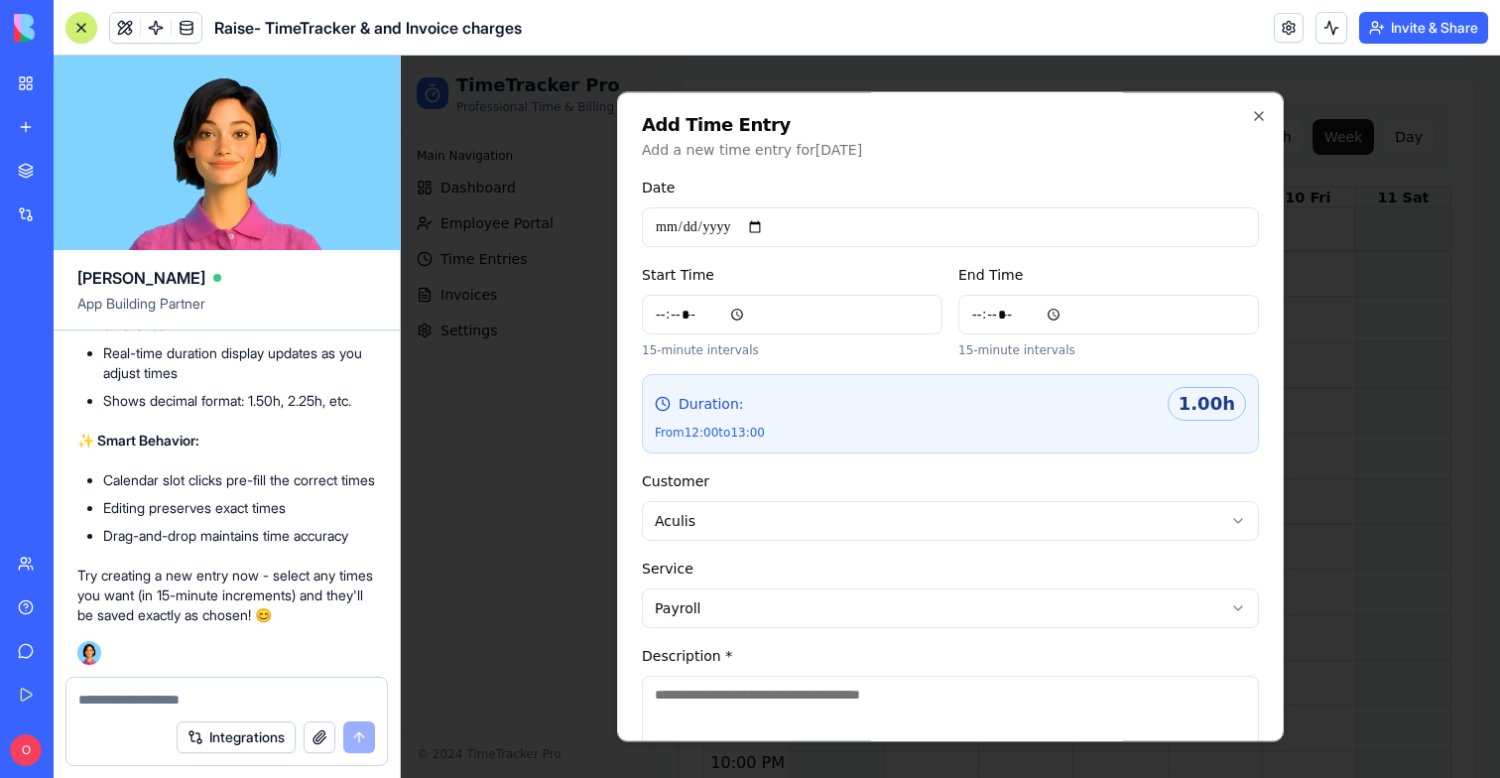
scroll to position [118, 0]
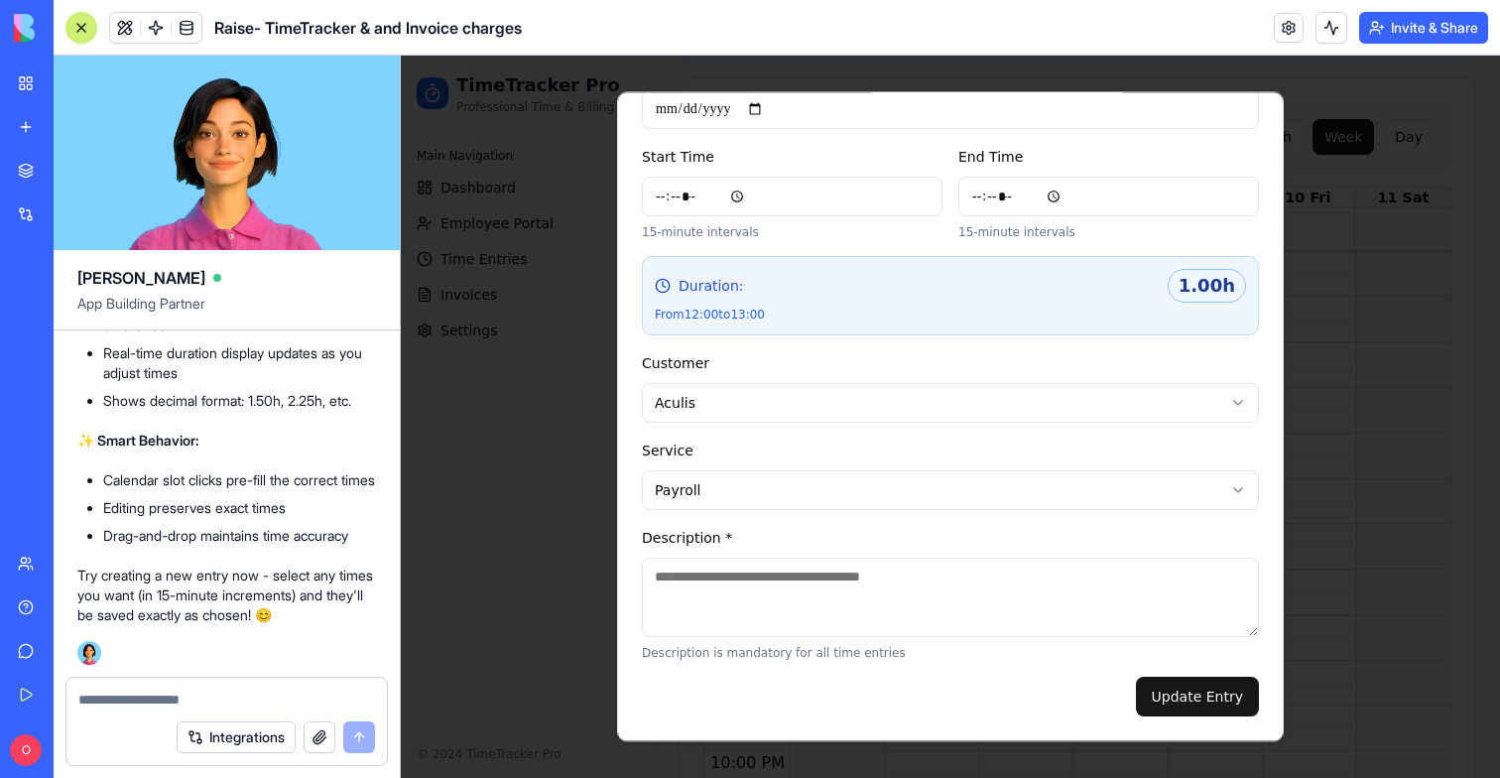
click at [727, 601] on textarea "Description *" at bounding box center [950, 597] width 617 height 79
type textarea "*"
type textarea "****"
click at [1191, 706] on button "Update Entry" at bounding box center [1197, 697] width 123 height 40
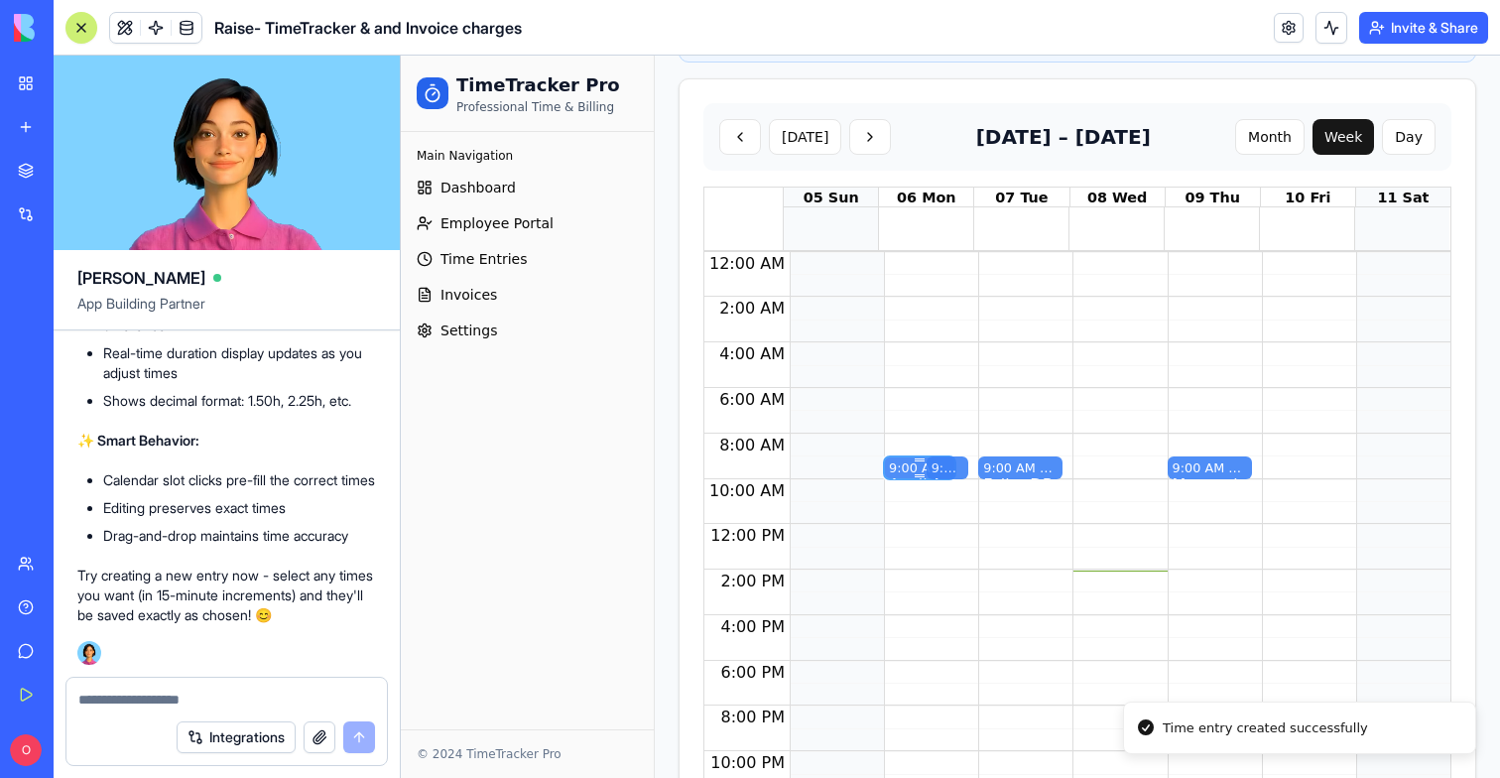
click at [899, 469] on div "9:00 AM – 10:00 AM" at bounding box center [920, 467] width 62 height 19
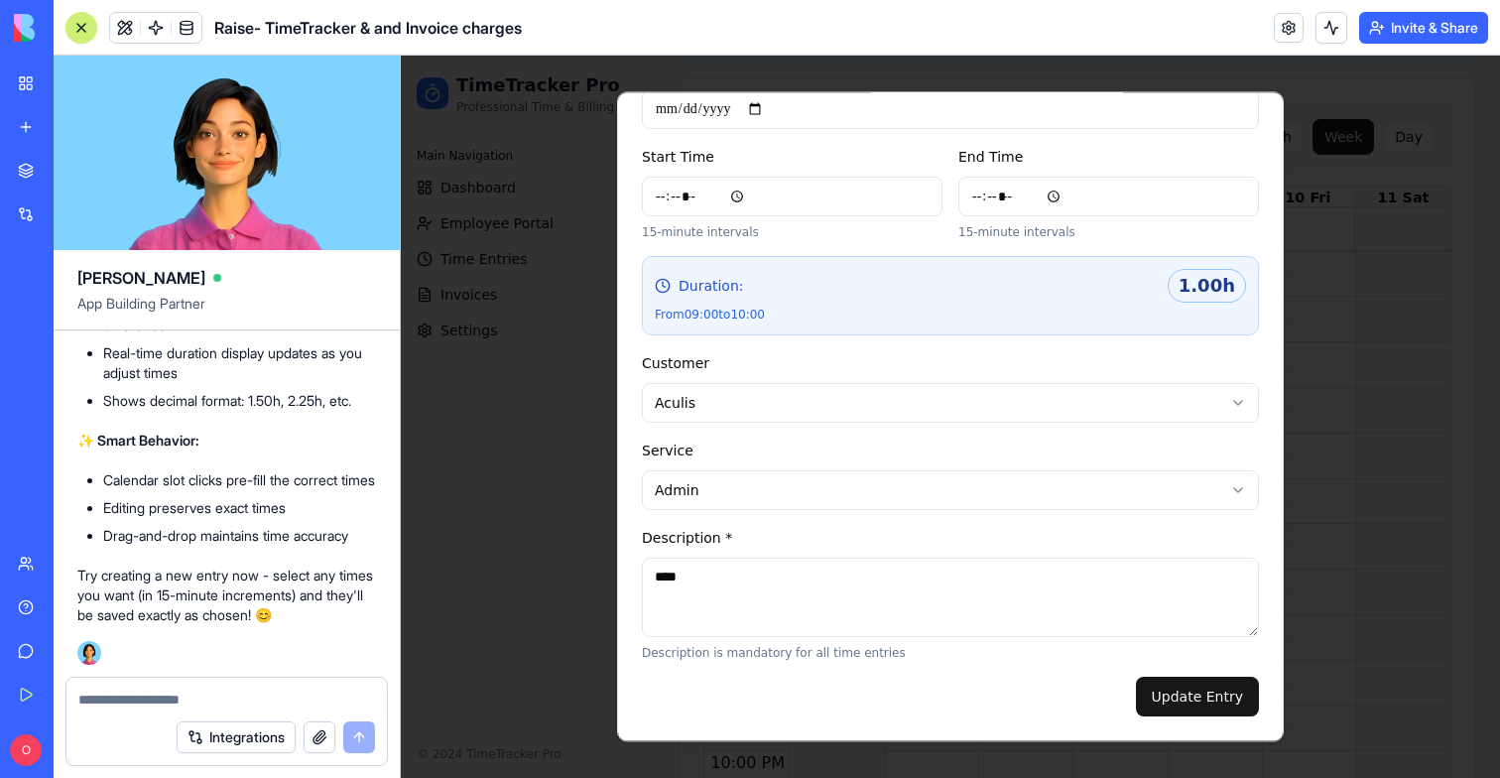
scroll to position [0, 0]
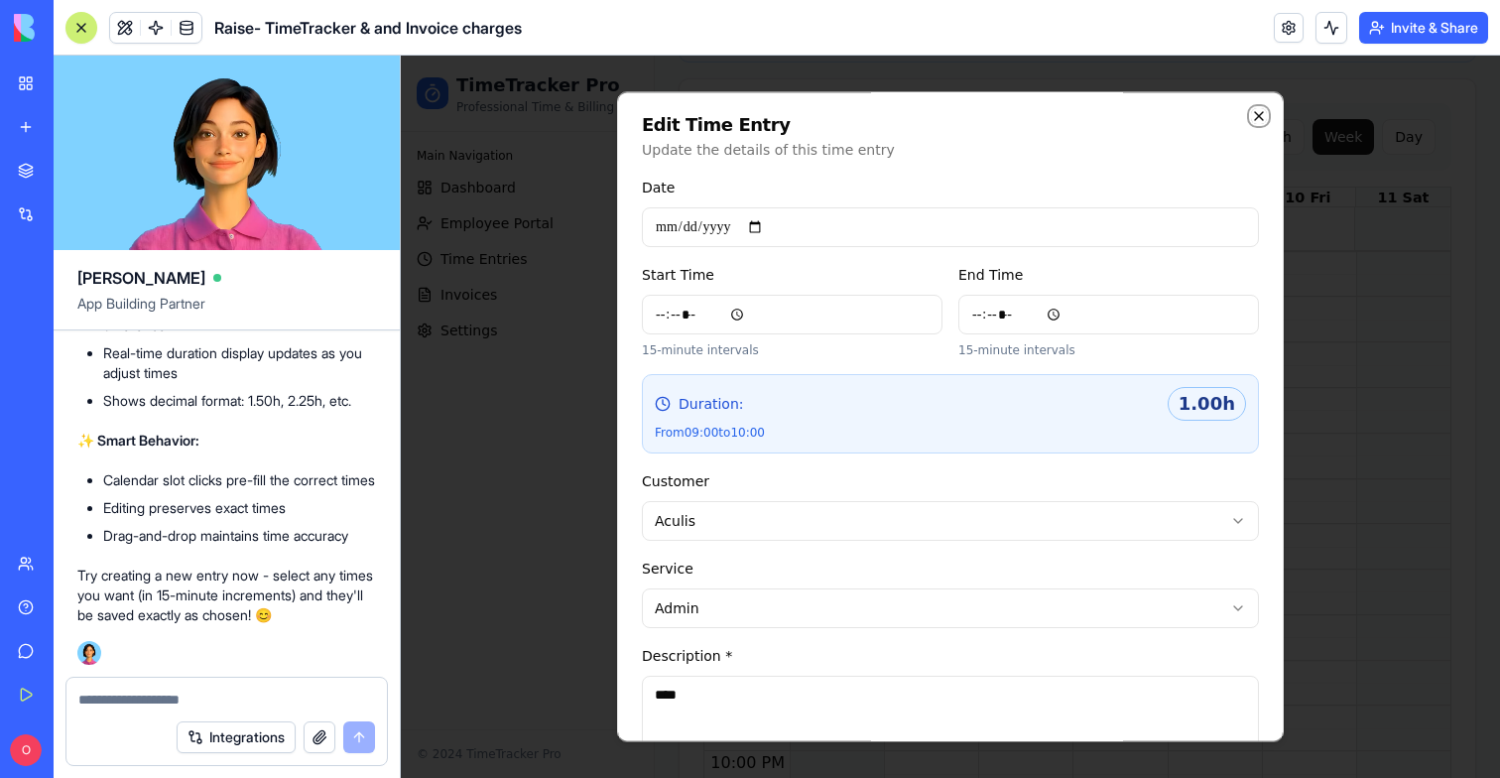
click at [1256, 113] on icon "button" at bounding box center [1259, 116] width 8 height 8
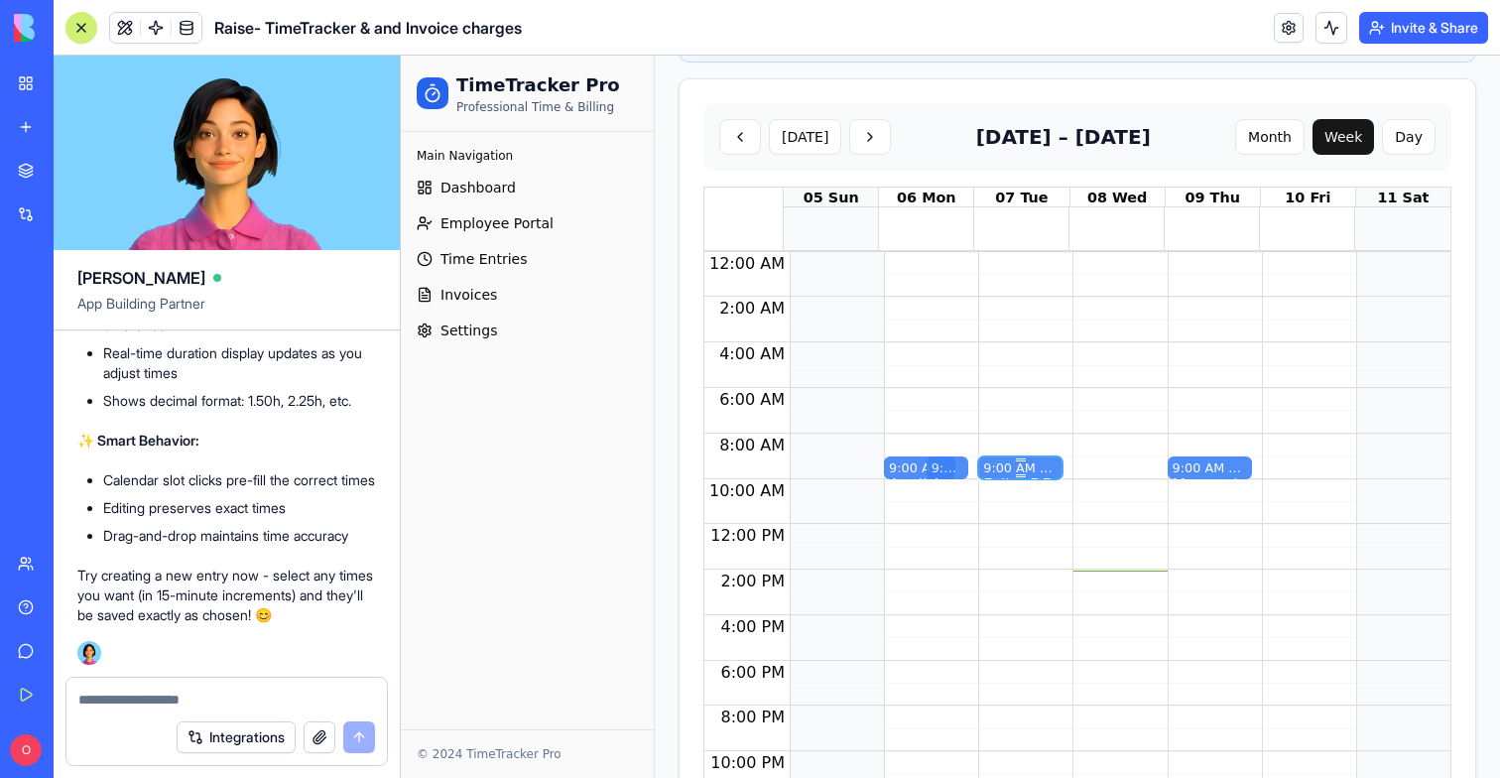
click at [988, 459] on div at bounding box center [1020, 459] width 74 height 3
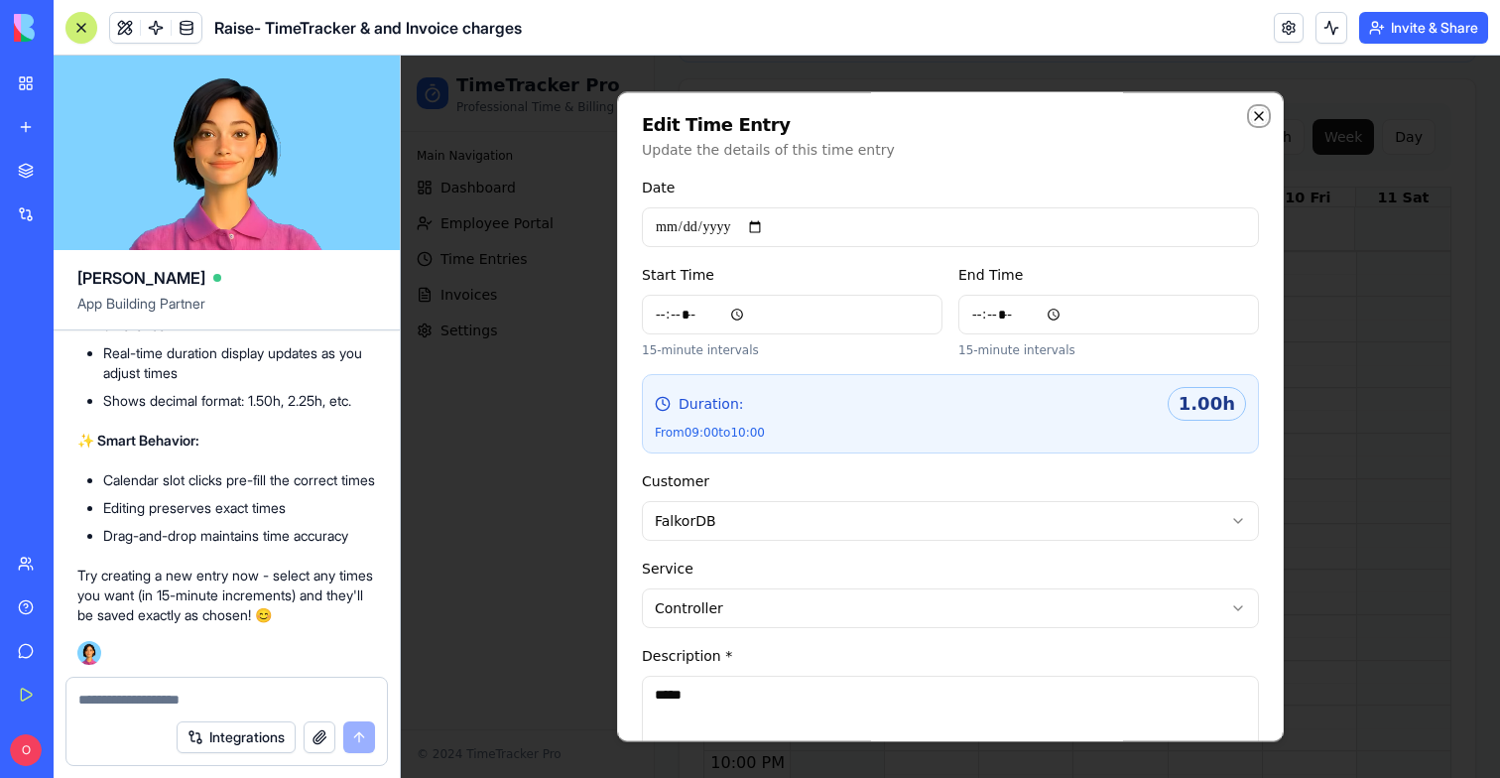
click at [1262, 116] on icon "button" at bounding box center [1259, 116] width 16 height 16
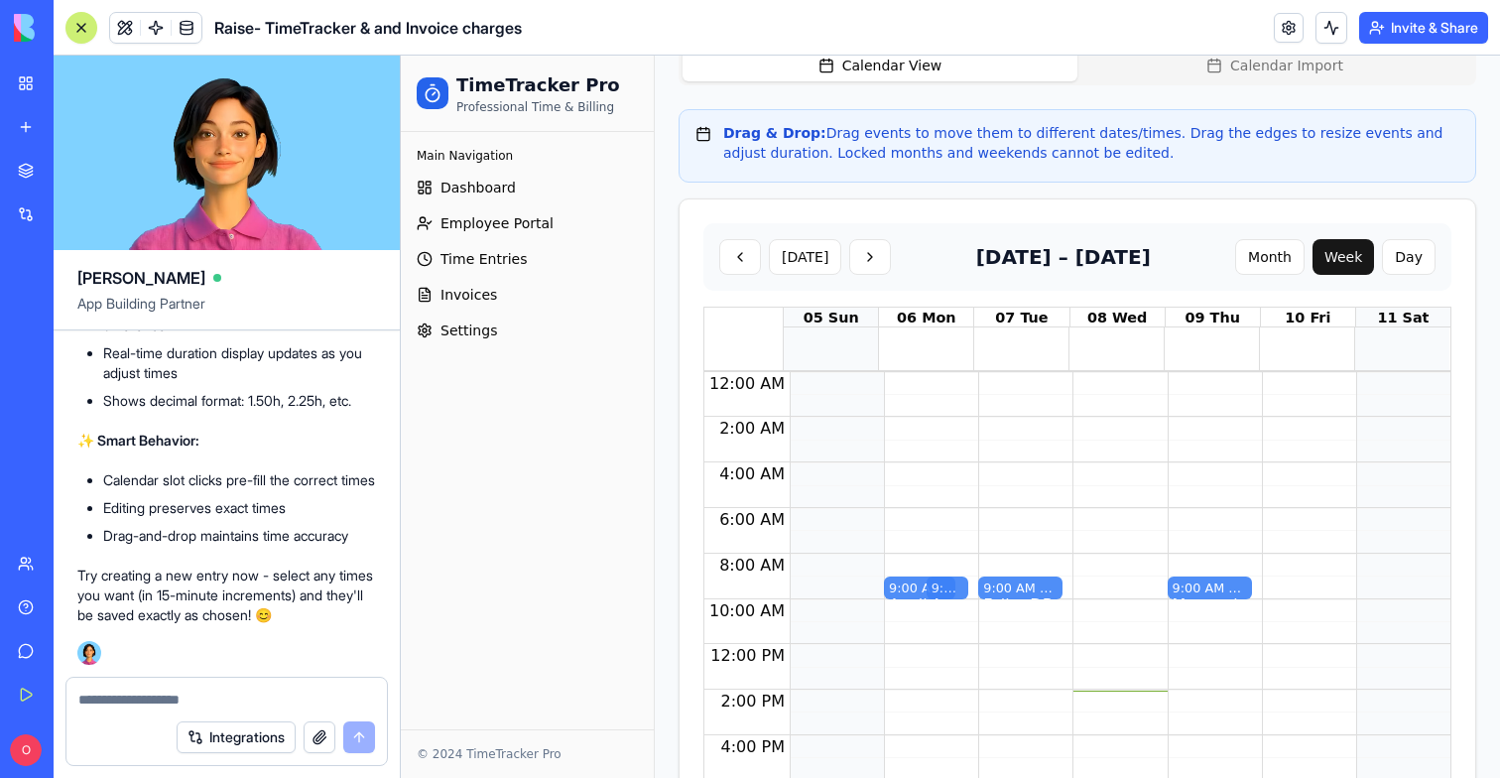
scroll to position [518, 0]
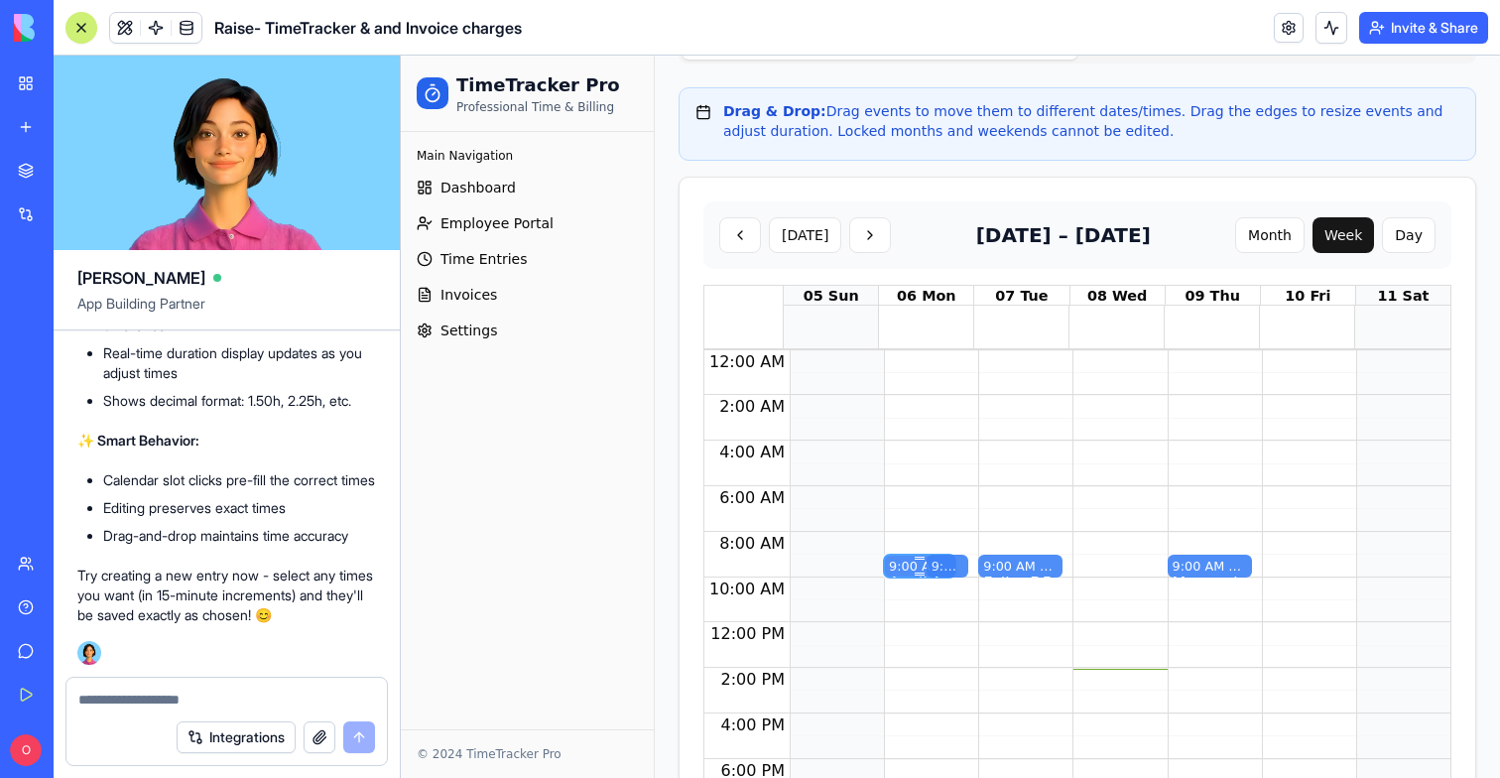
click at [912, 564] on div "9:00 AM – 10:00 AM" at bounding box center [920, 566] width 62 height 19
click at [186, 39] on link at bounding box center [187, 28] width 30 height 30
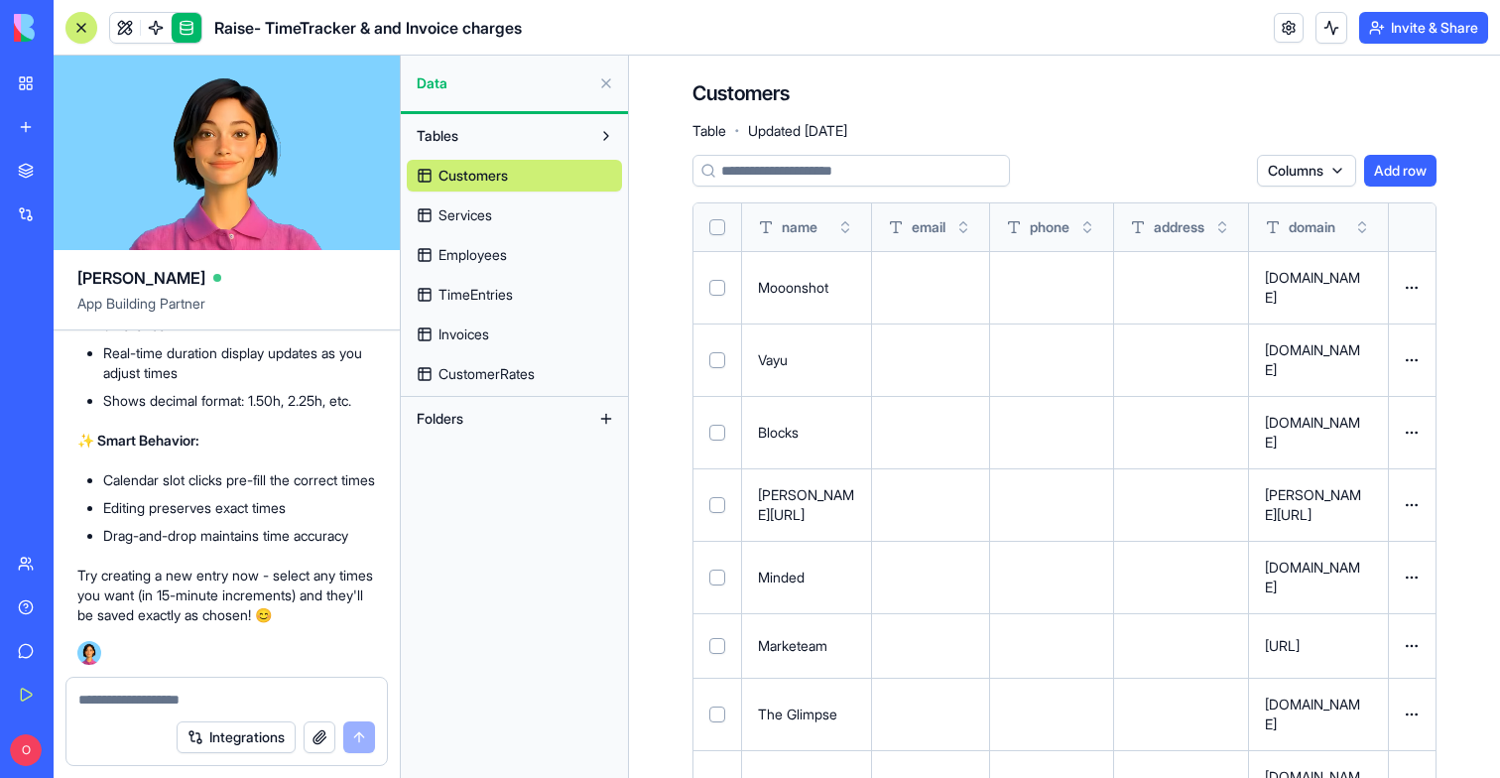
click at [540, 213] on link "Services" at bounding box center [514, 215] width 215 height 32
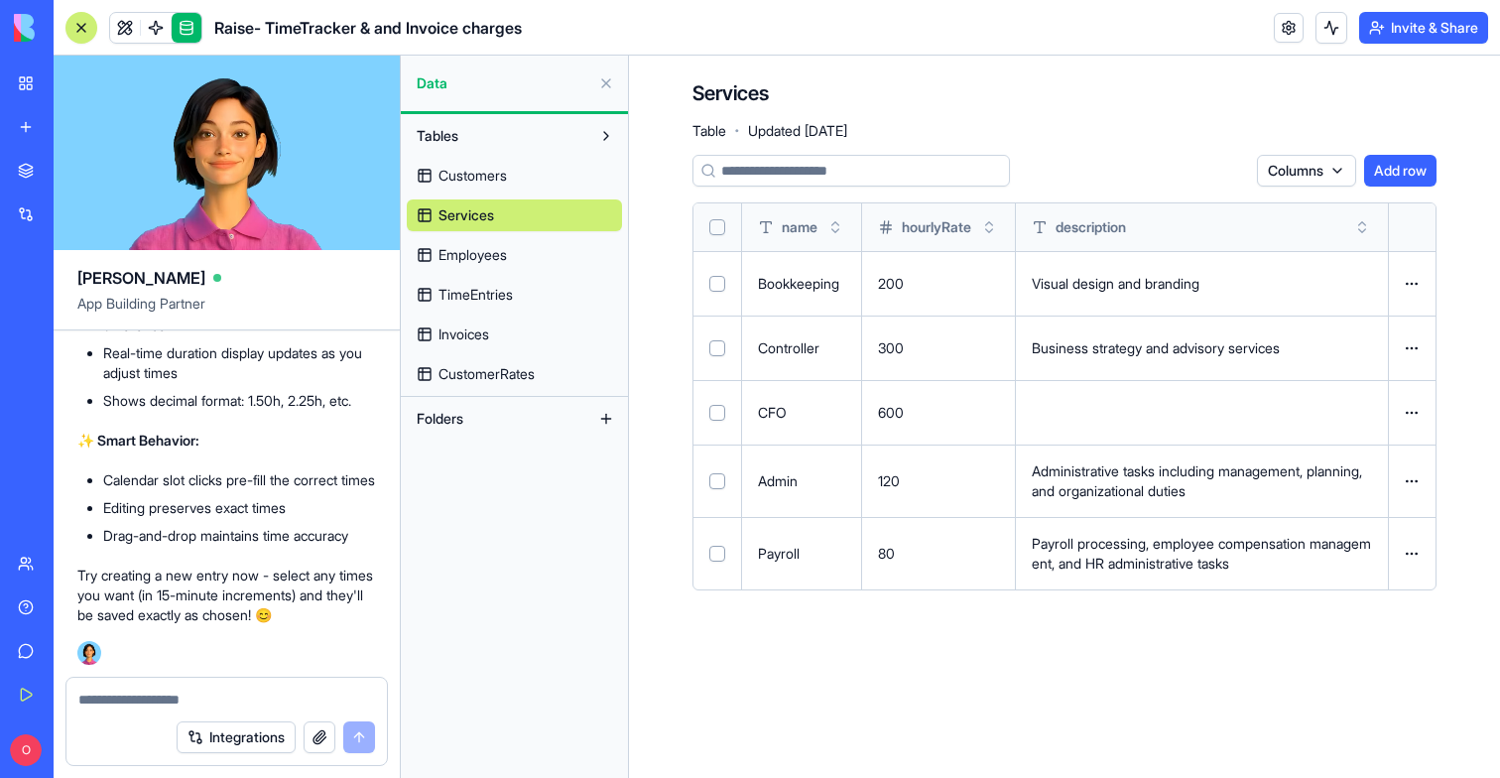
click at [507, 260] on span "Employees" at bounding box center [472, 255] width 68 height 20
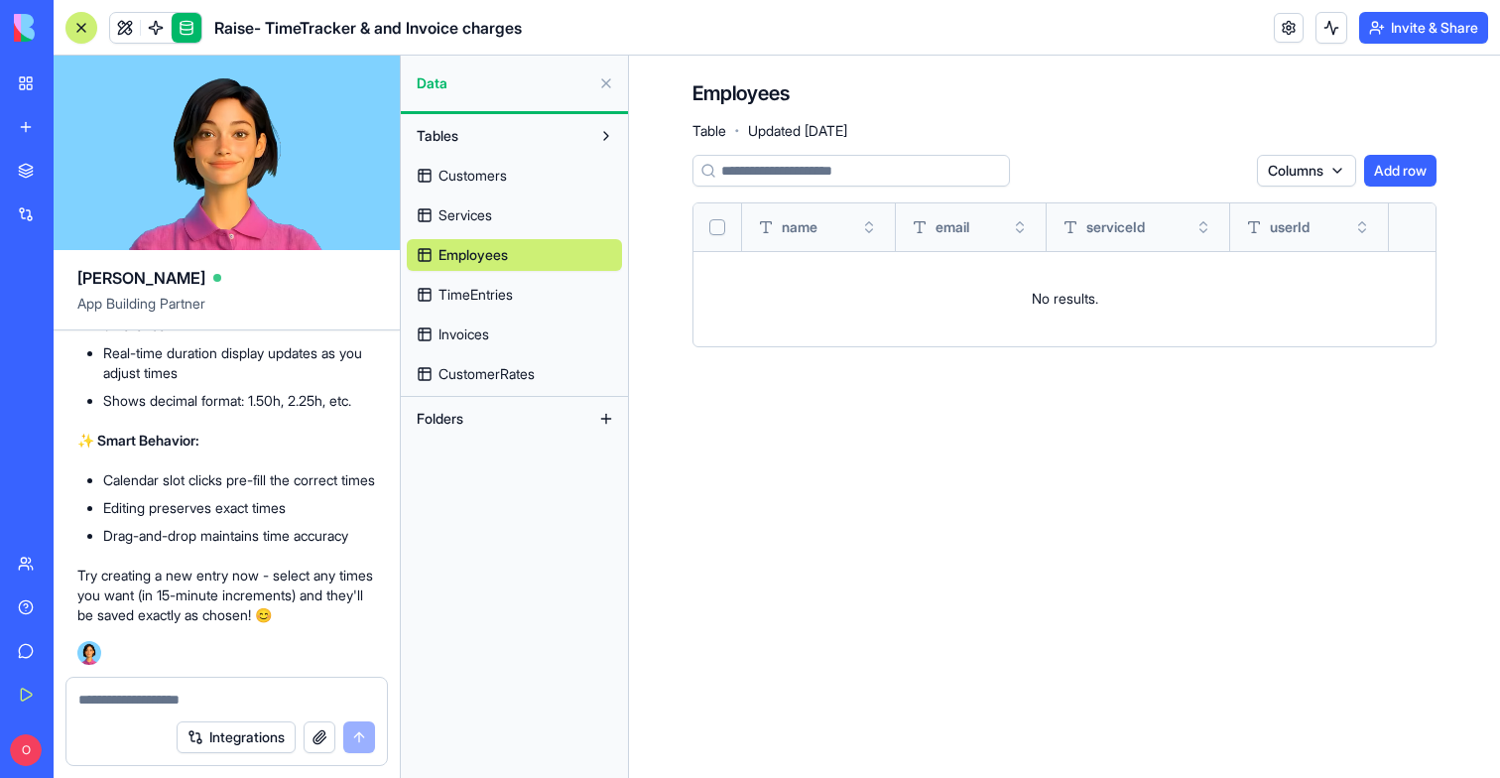
click at [508, 277] on div "Customers Services Employees TimeEntries Invoices CustomerRates" at bounding box center [514, 271] width 215 height 238
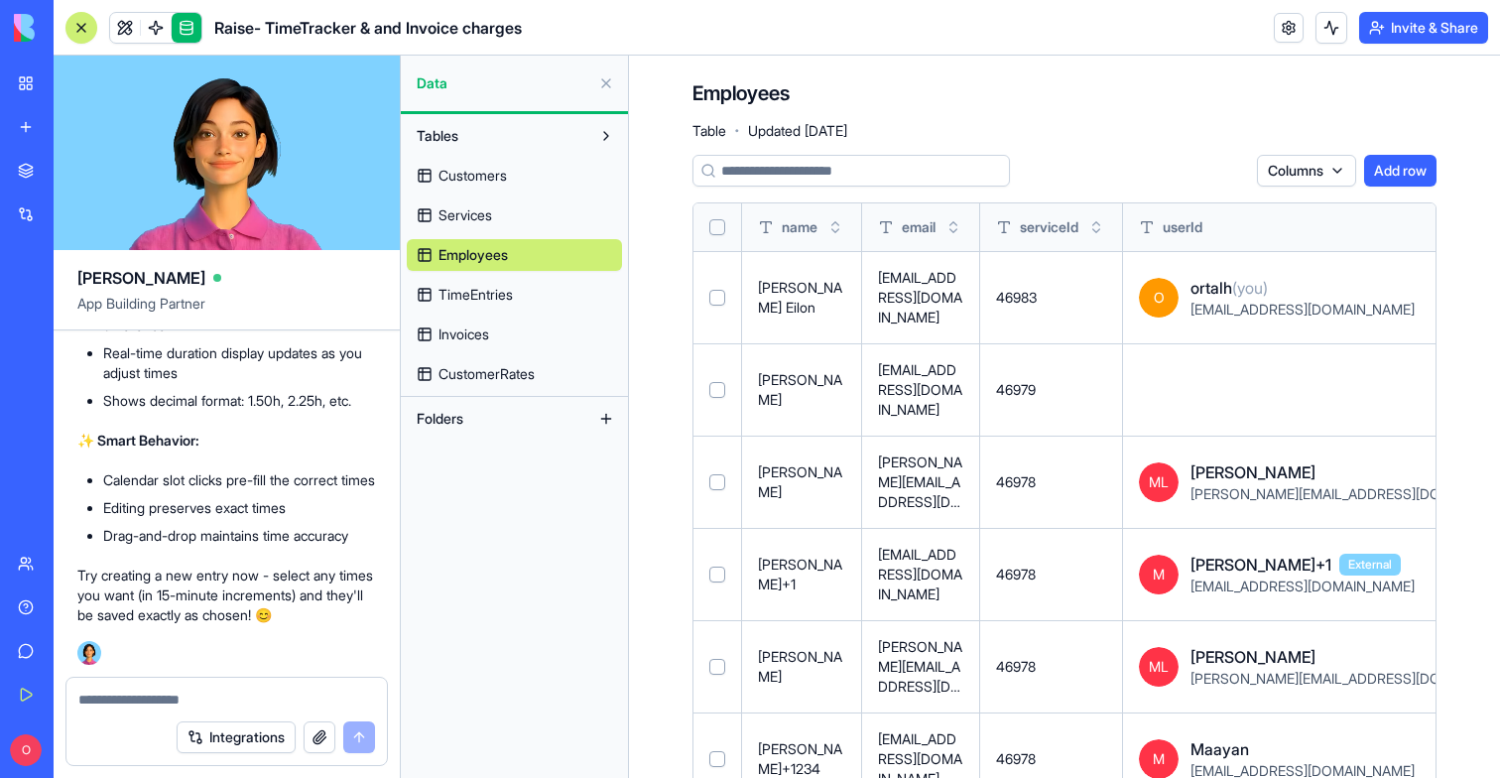
click at [508, 283] on link "TimeEntries" at bounding box center [514, 295] width 215 height 32
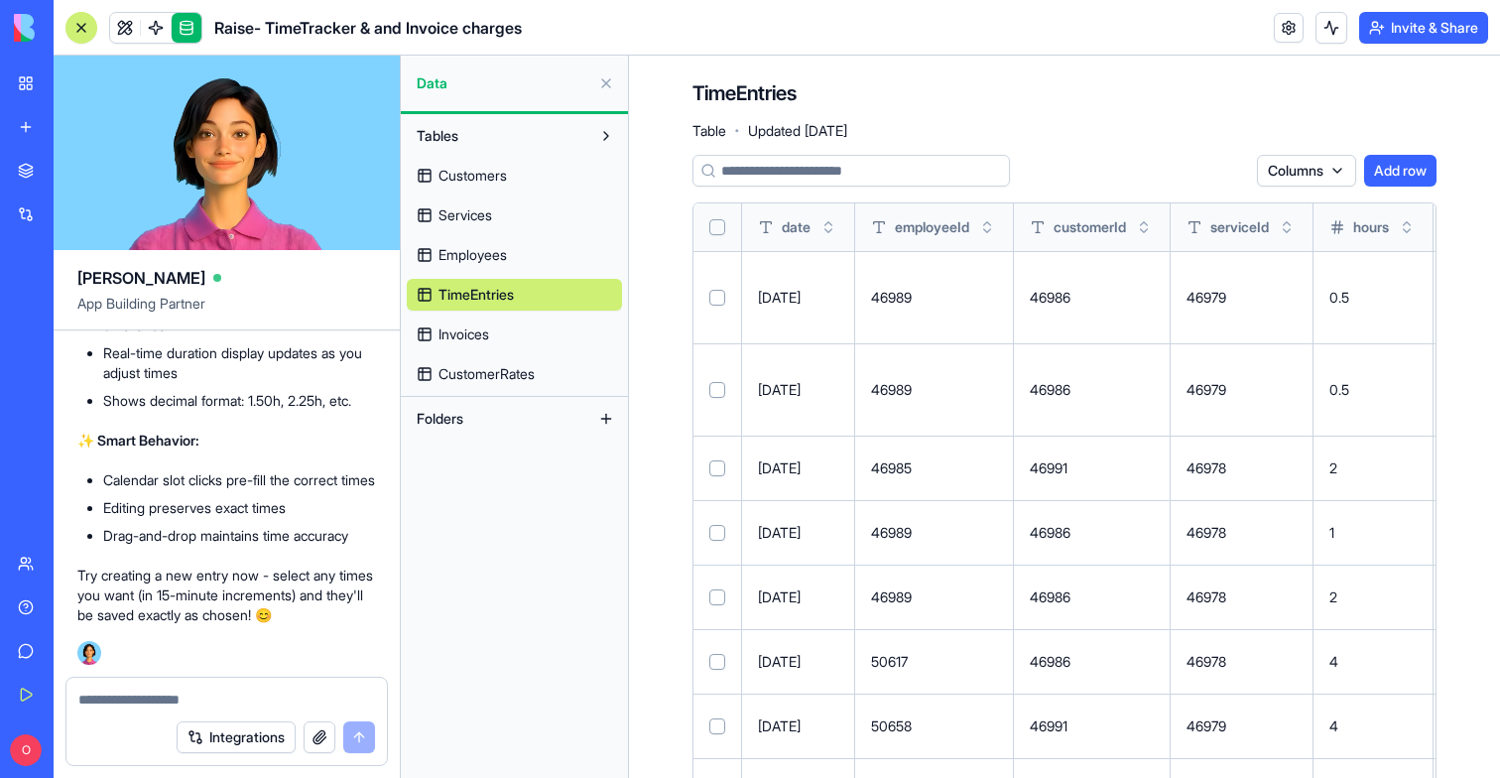
scroll to position [342, 0]
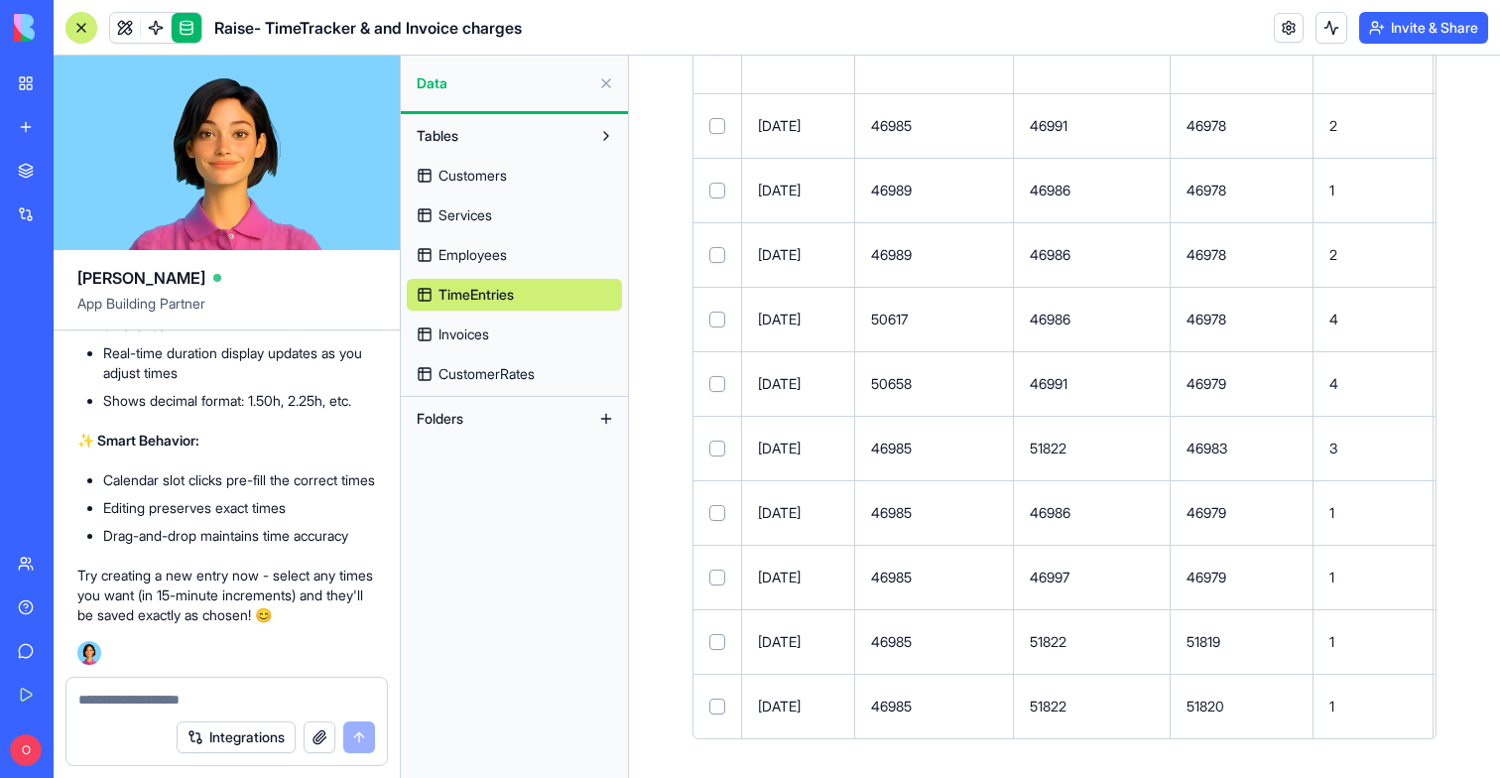
click at [477, 212] on span "Services" at bounding box center [465, 215] width 54 height 20
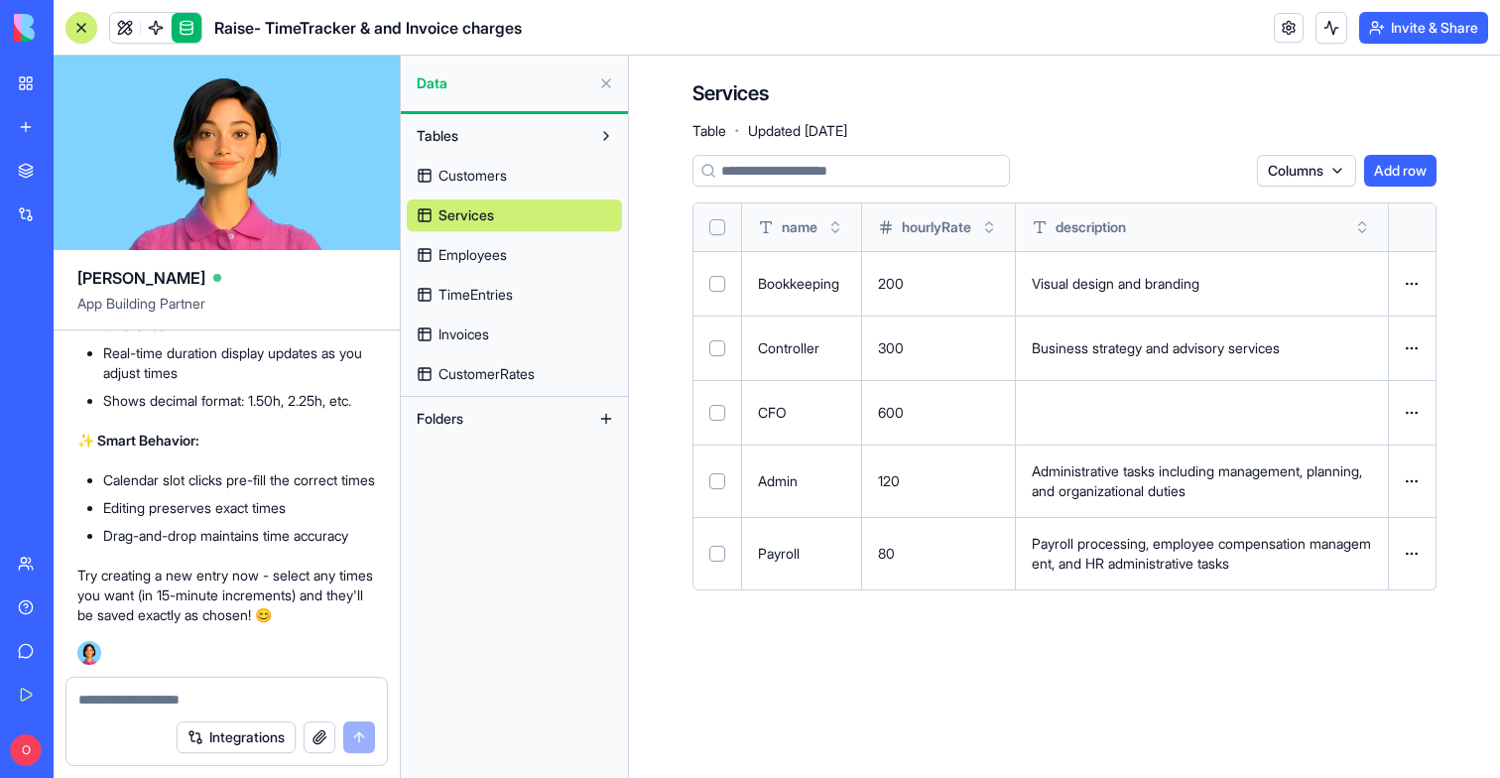
click at [471, 194] on div "Customers Services Employees TimeEntries Invoices CustomerRates" at bounding box center [514, 271] width 215 height 238
click at [482, 188] on link "Customers" at bounding box center [514, 176] width 215 height 32
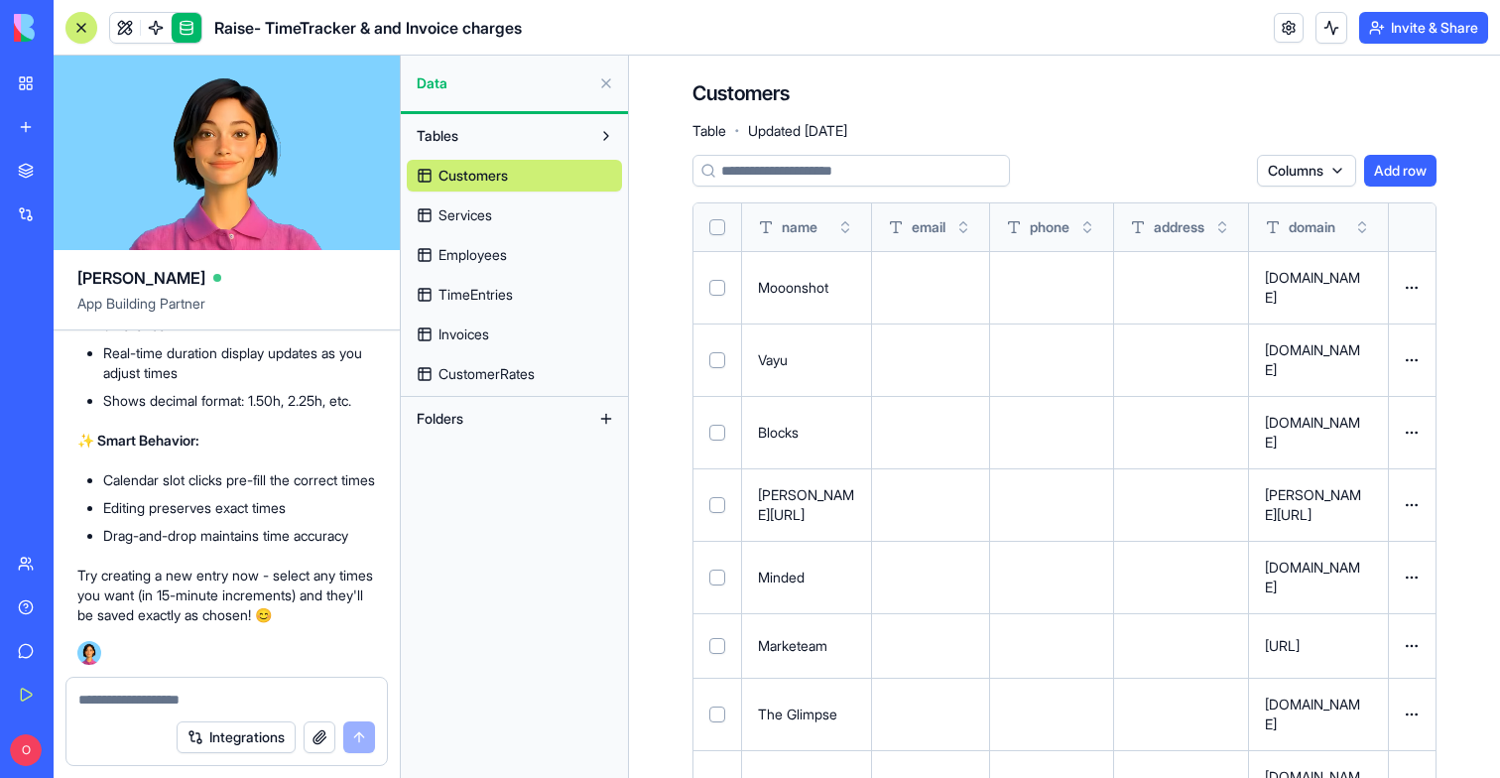
click at [509, 273] on div "Customers Services Employees TimeEntries Invoices CustomerRates" at bounding box center [514, 271] width 215 height 238
click at [509, 269] on link "Employees" at bounding box center [514, 255] width 215 height 32
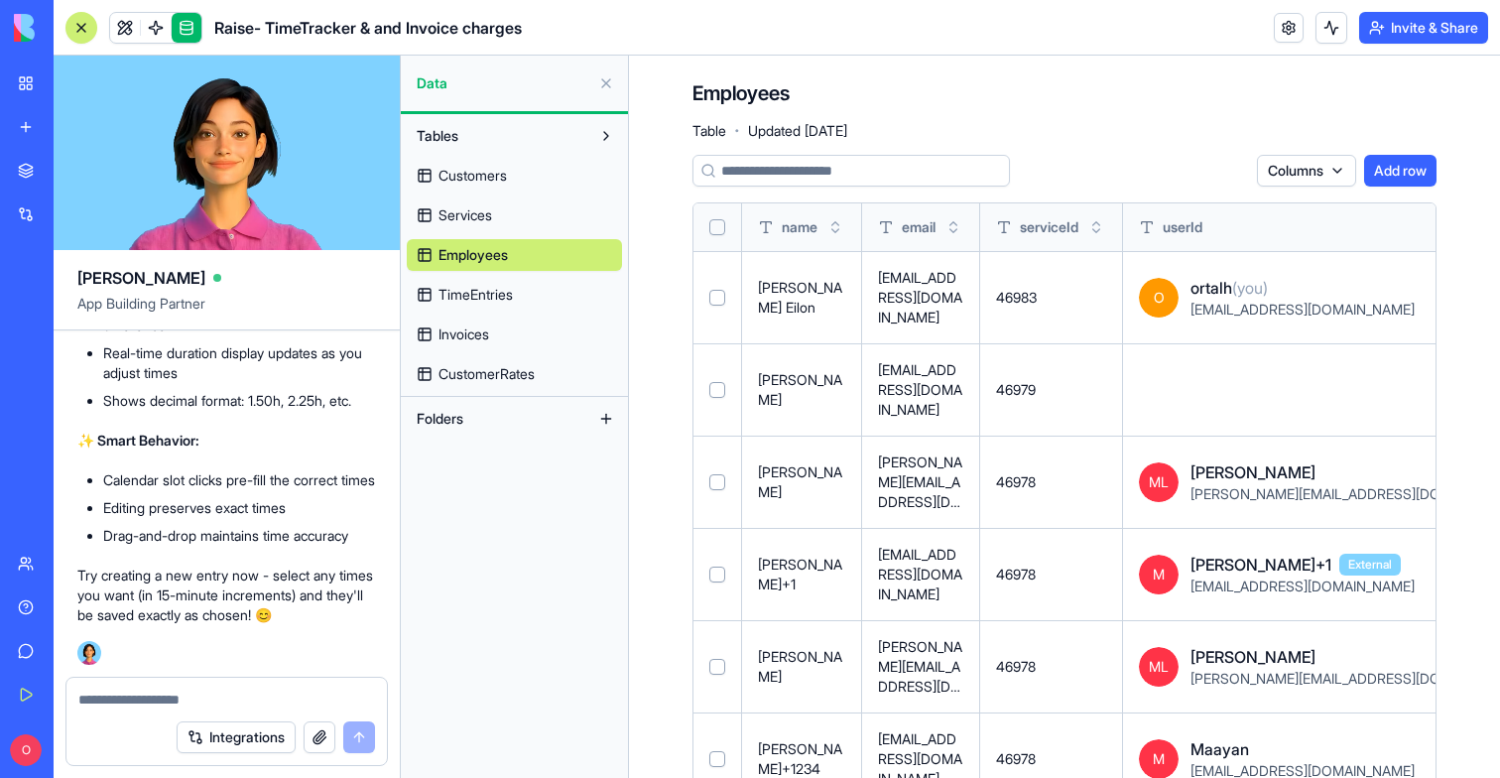
click at [457, 319] on link "Invoices" at bounding box center [514, 334] width 215 height 32
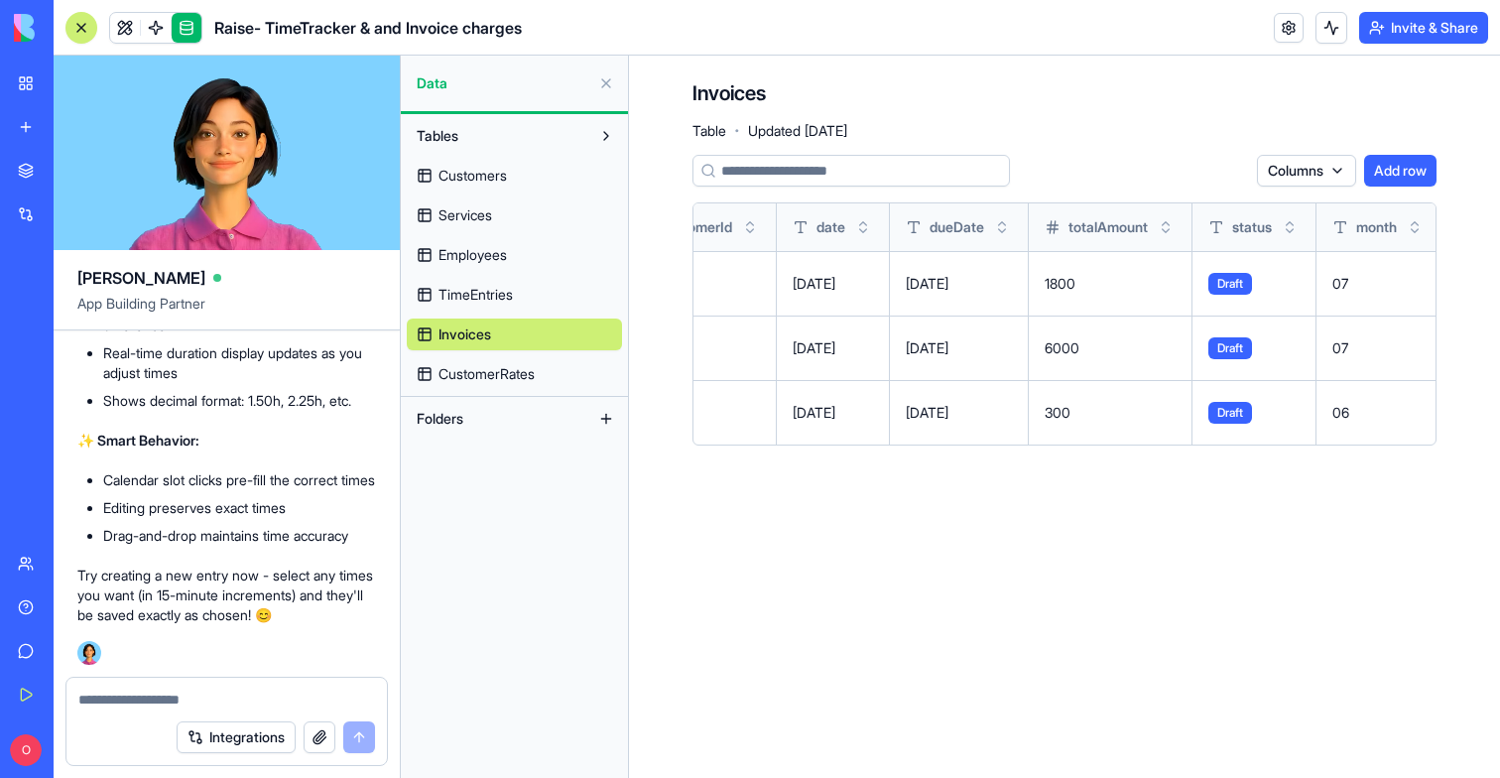
scroll to position [0, 320]
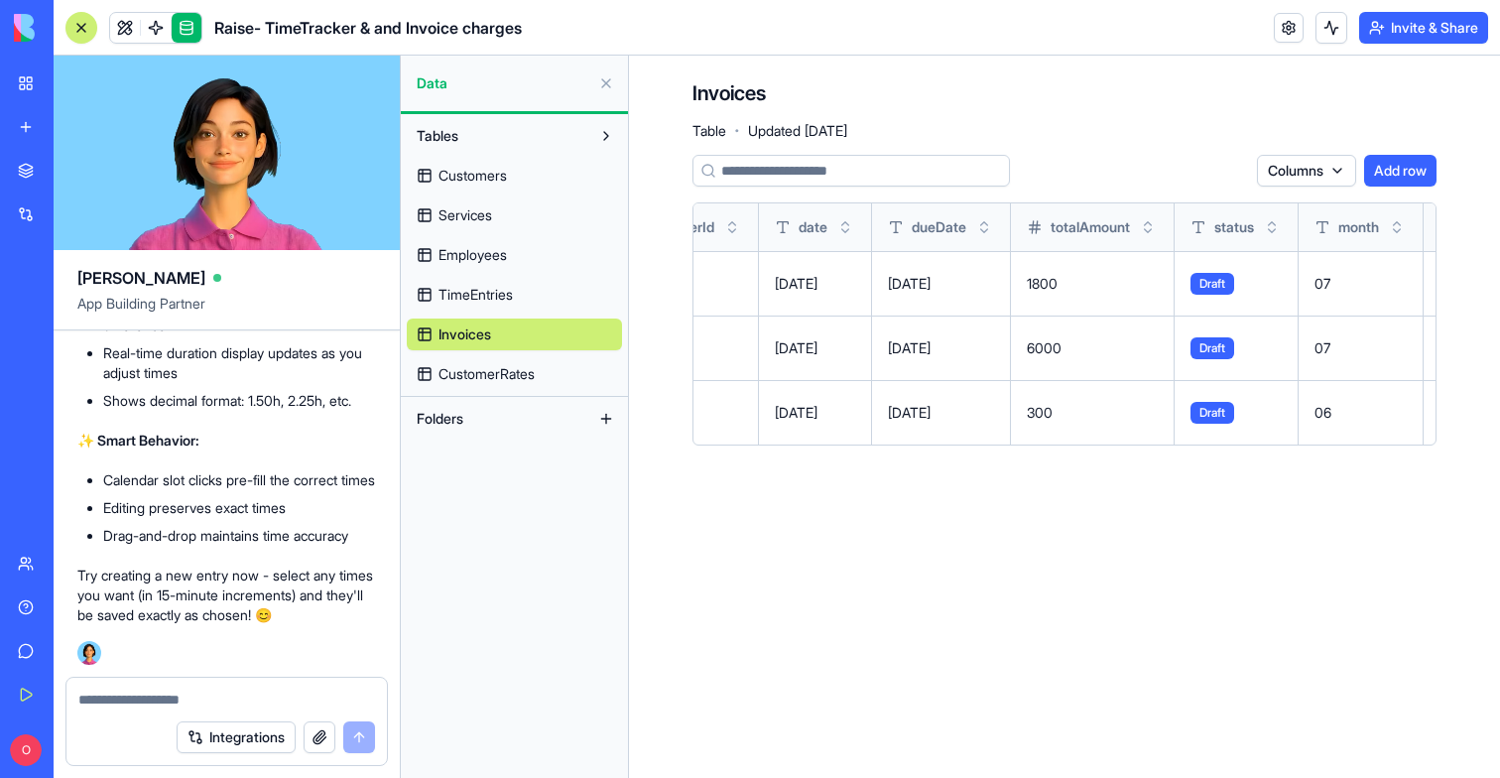
click at [423, 291] on link "TimeEntries" at bounding box center [514, 295] width 215 height 32
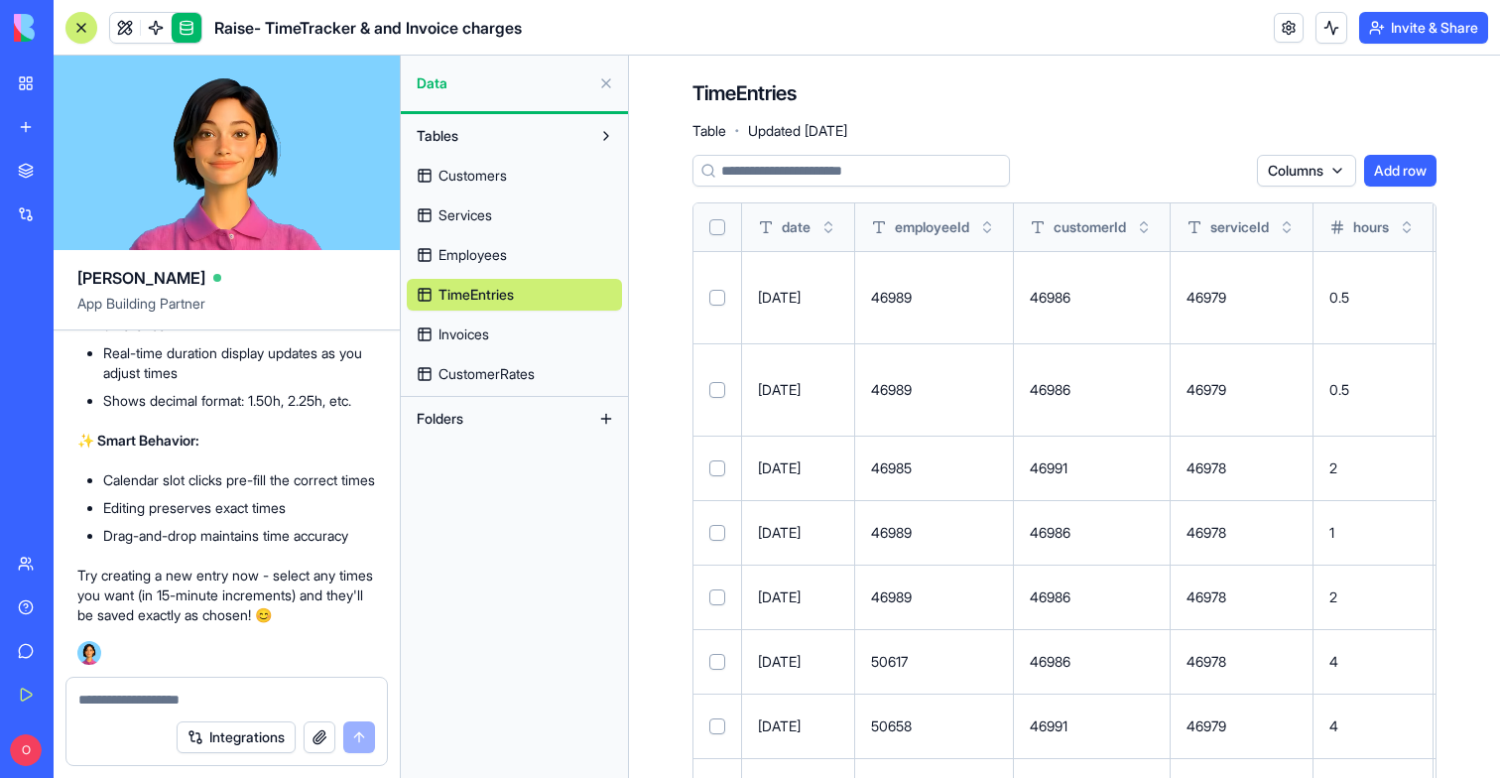
click at [128, 689] on textarea at bounding box center [226, 699] width 297 height 20
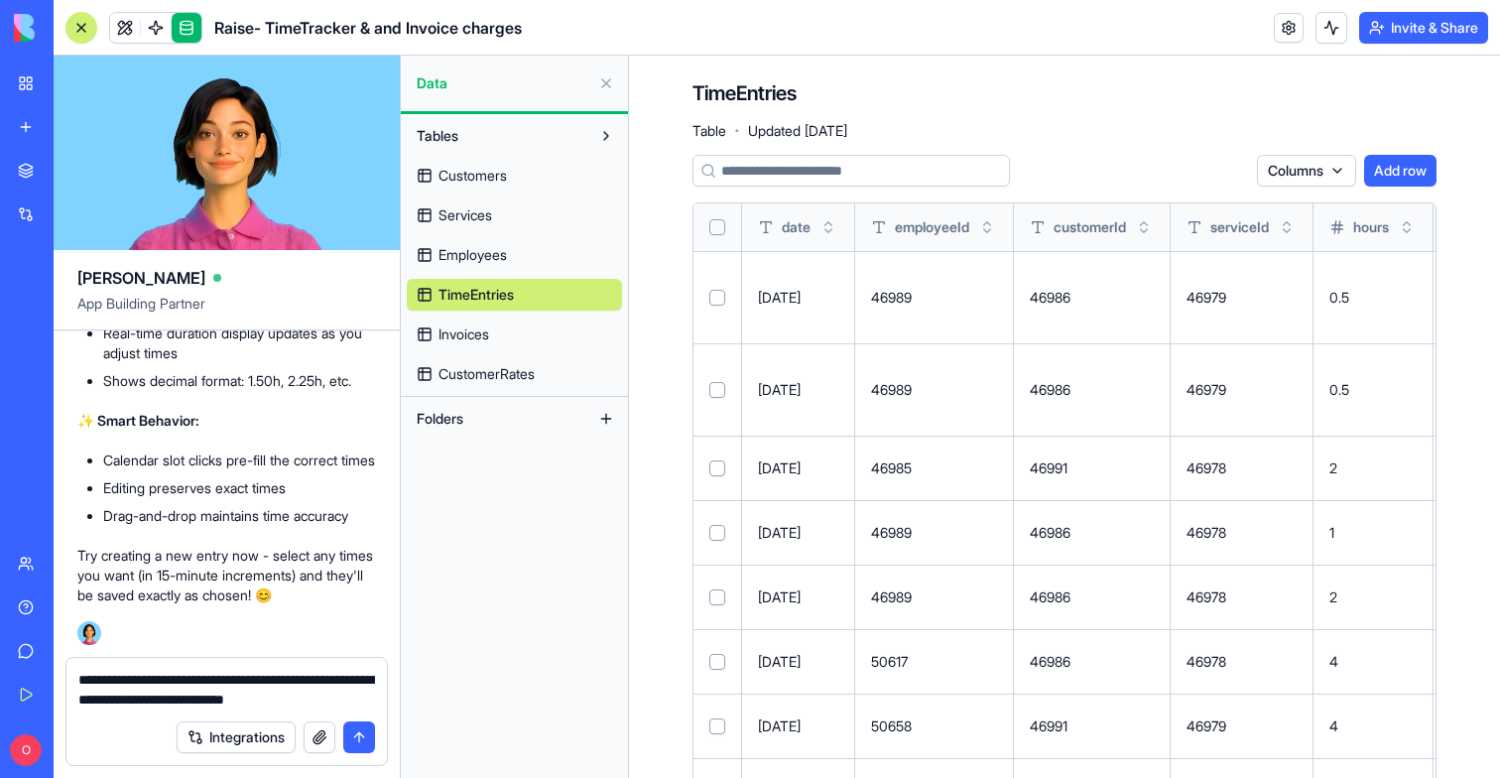
click at [269, 681] on textarea "**********" at bounding box center [226, 690] width 297 height 40
type textarea "**********"
click at [362, 738] on button "submit" at bounding box center [359, 737] width 32 height 32
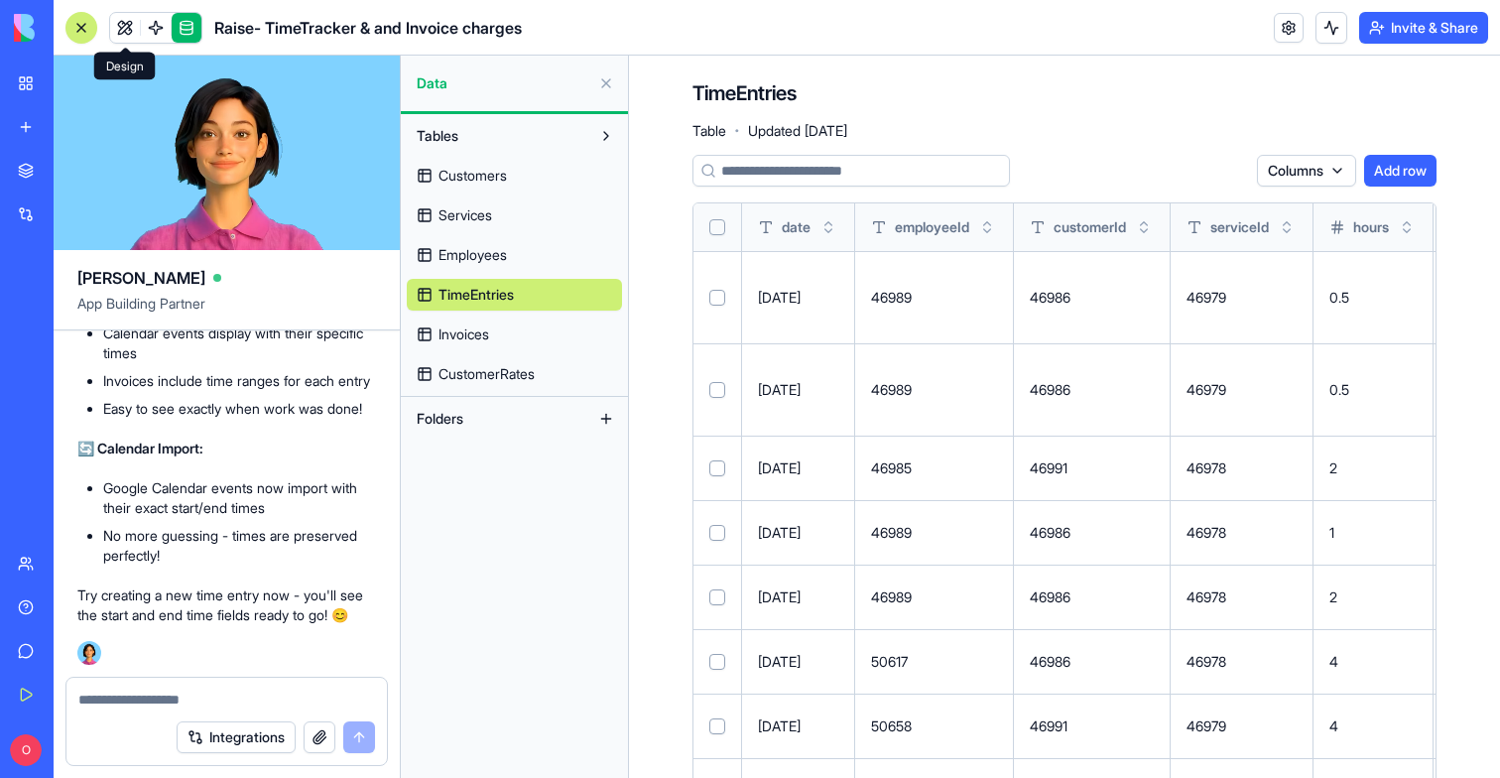
click at [130, 31] on link at bounding box center [125, 28] width 30 height 30
click at [130, 31] on button at bounding box center [125, 28] width 30 height 30
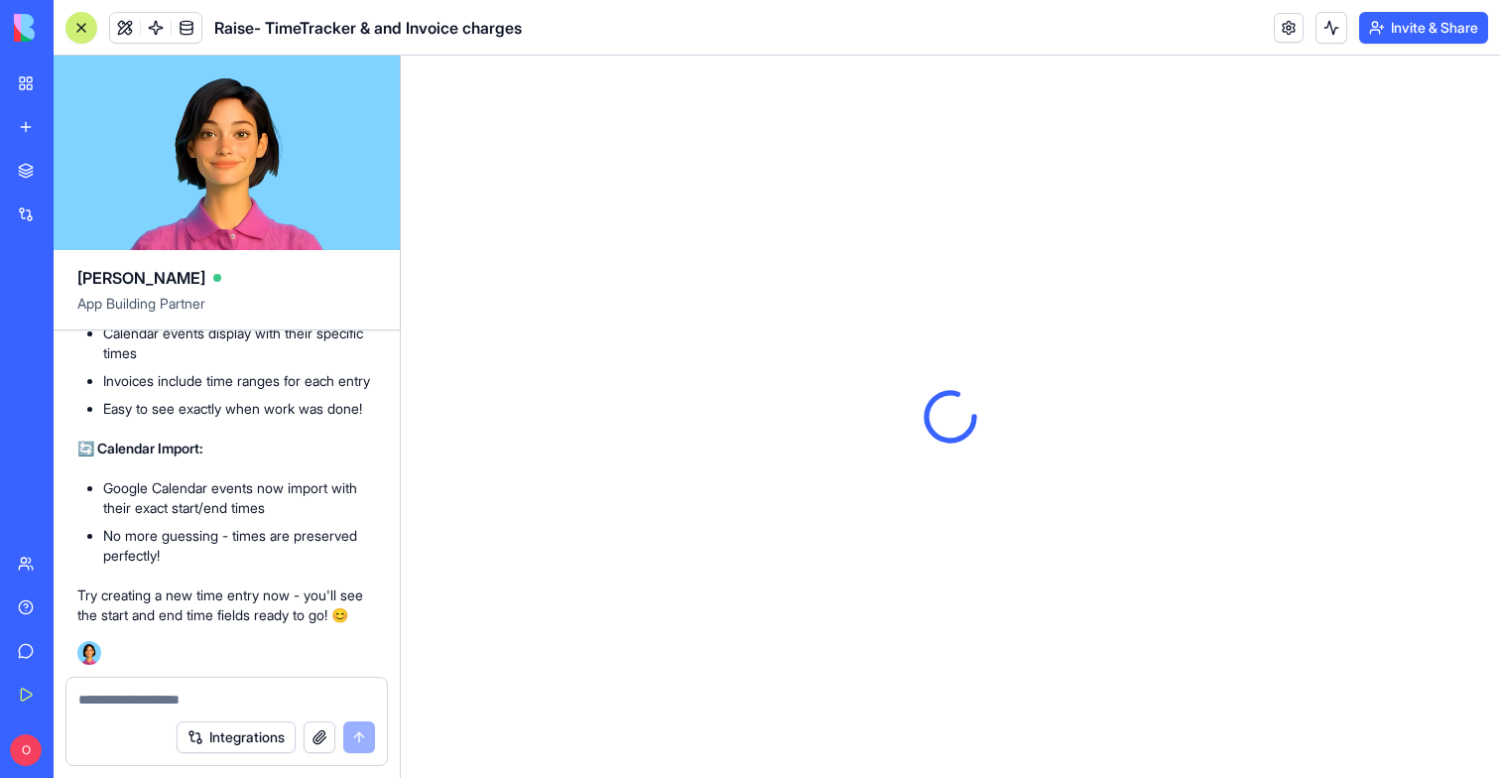
click at [90, 33] on button at bounding box center [81, 28] width 32 height 32
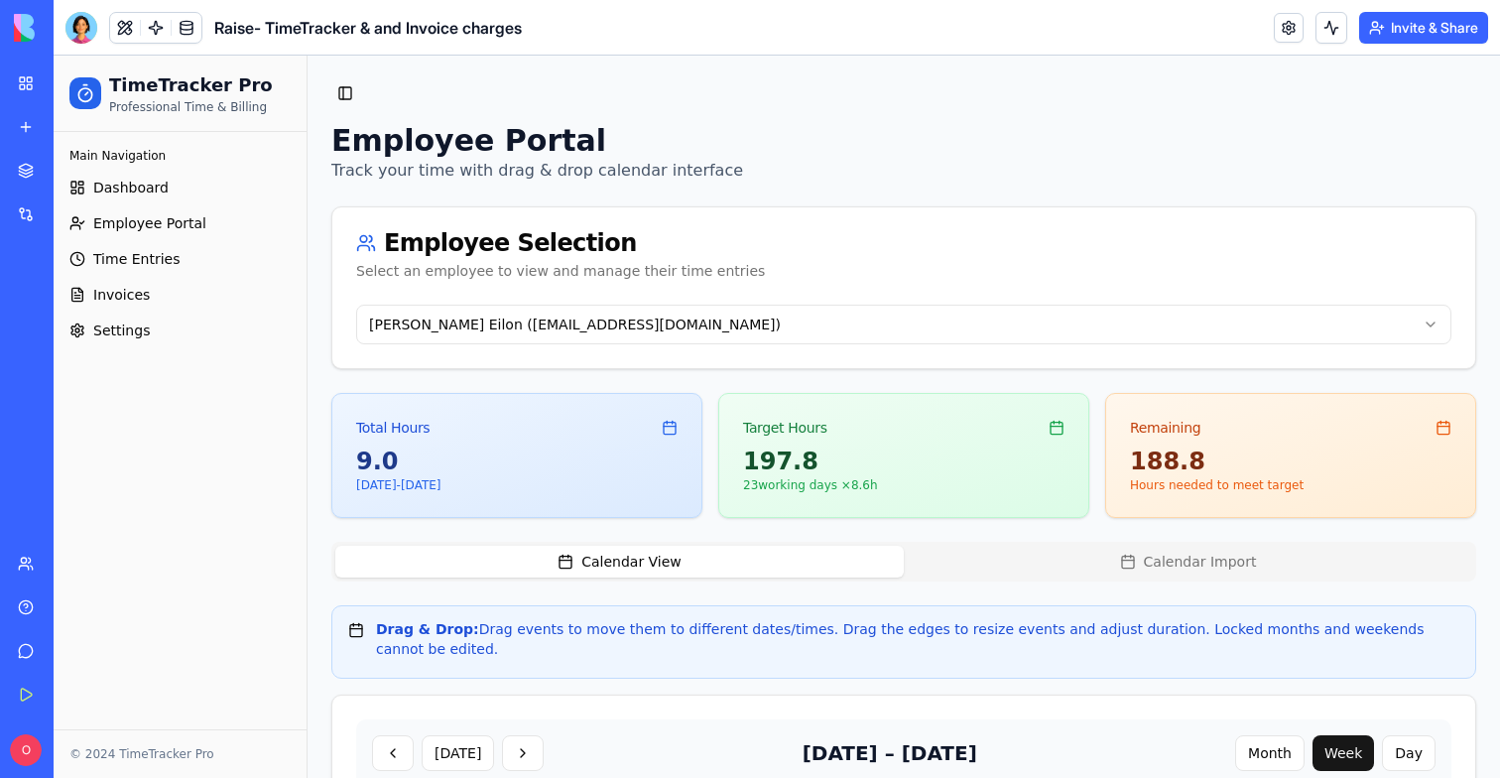
click at [146, 257] on span "Time Entries" at bounding box center [136, 259] width 86 height 20
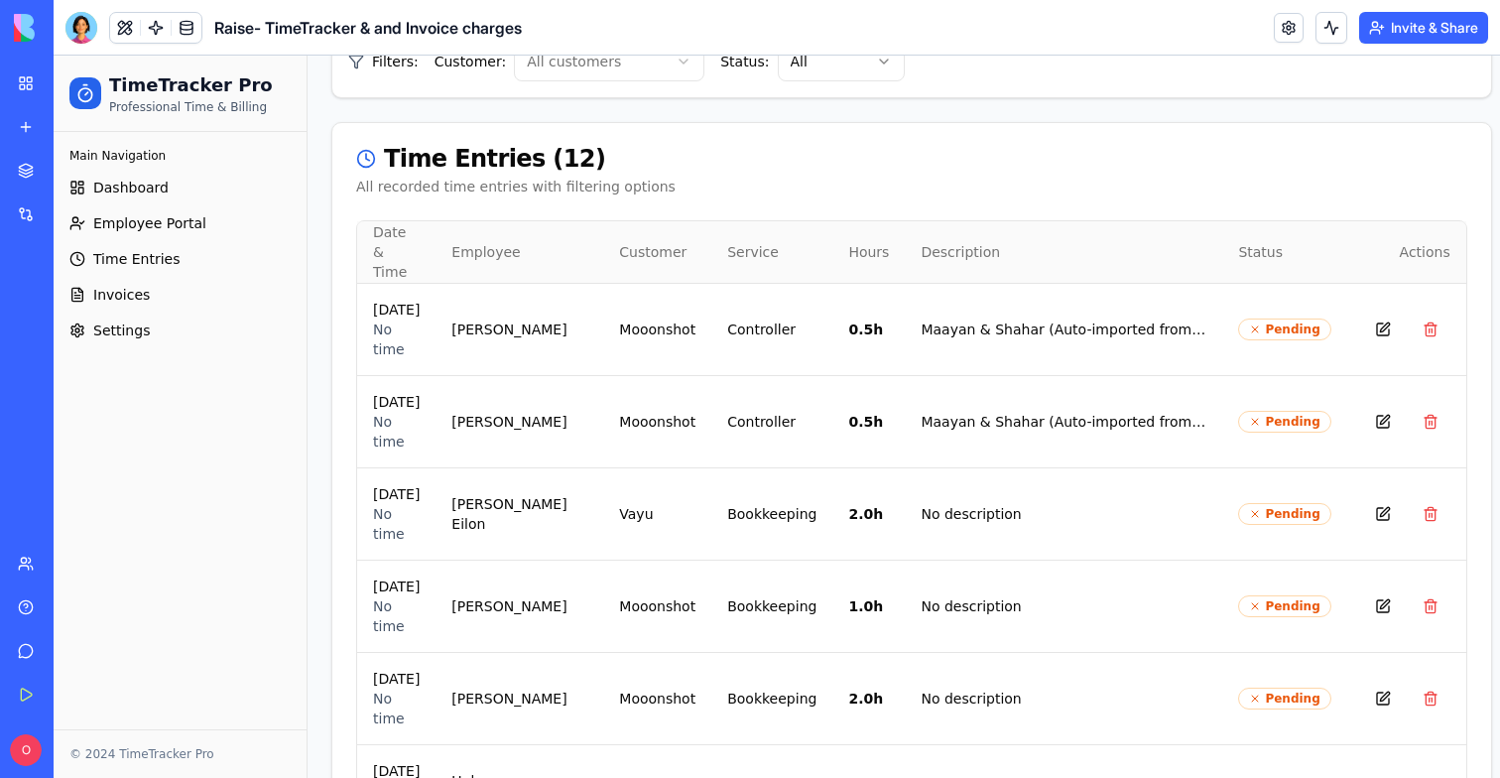
scroll to position [341, 0]
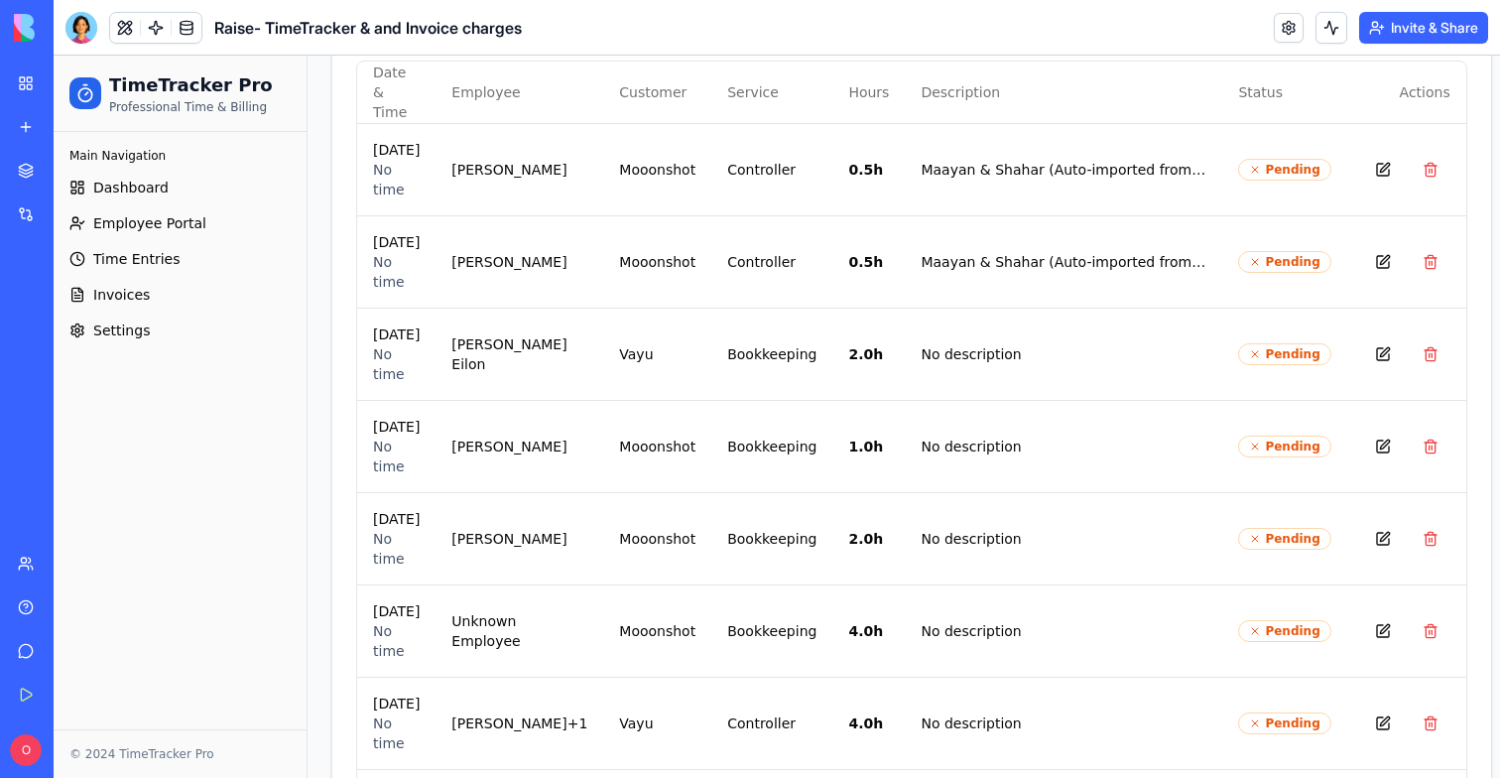
click at [165, 258] on span "Time Entries" at bounding box center [136, 259] width 86 height 20
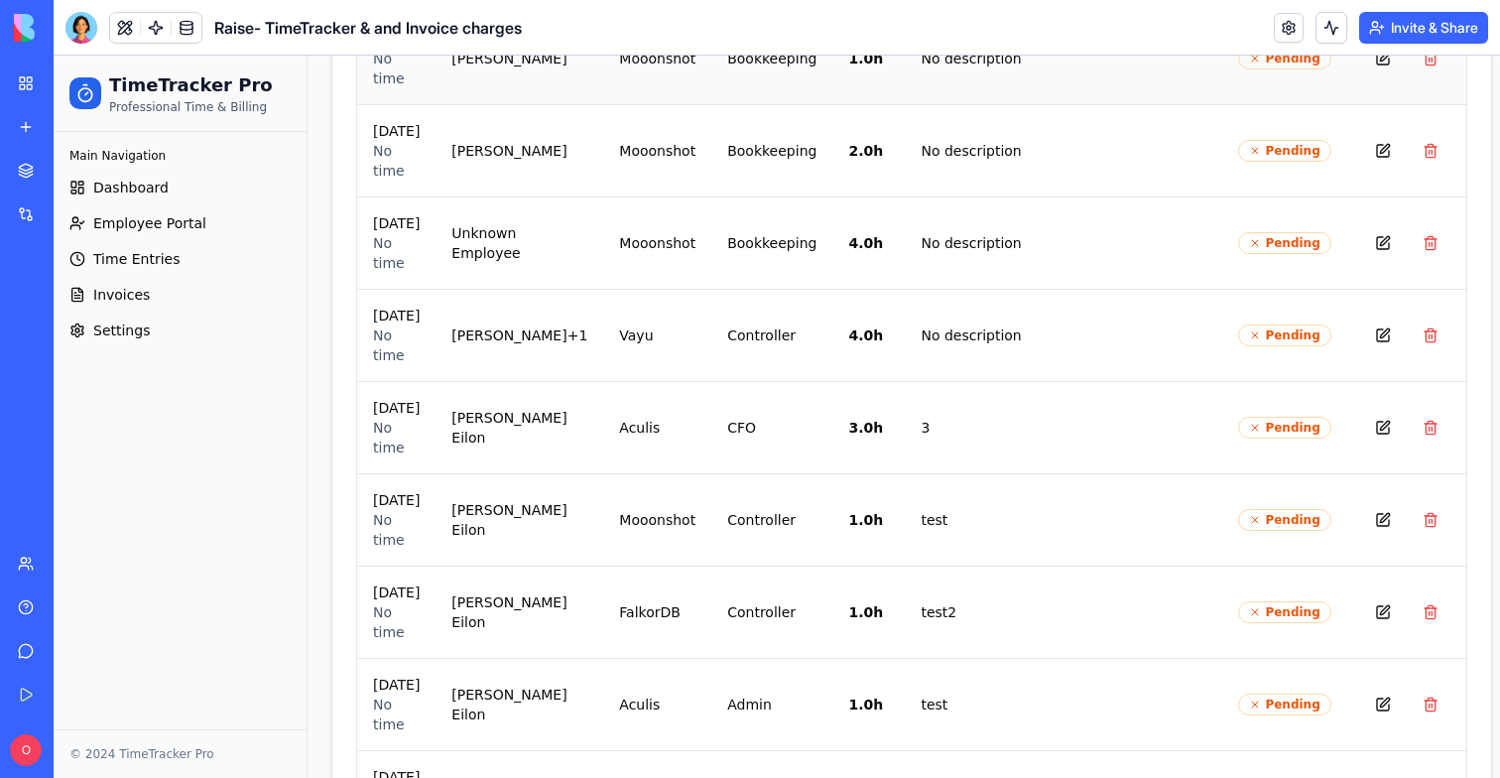
scroll to position [0, 0]
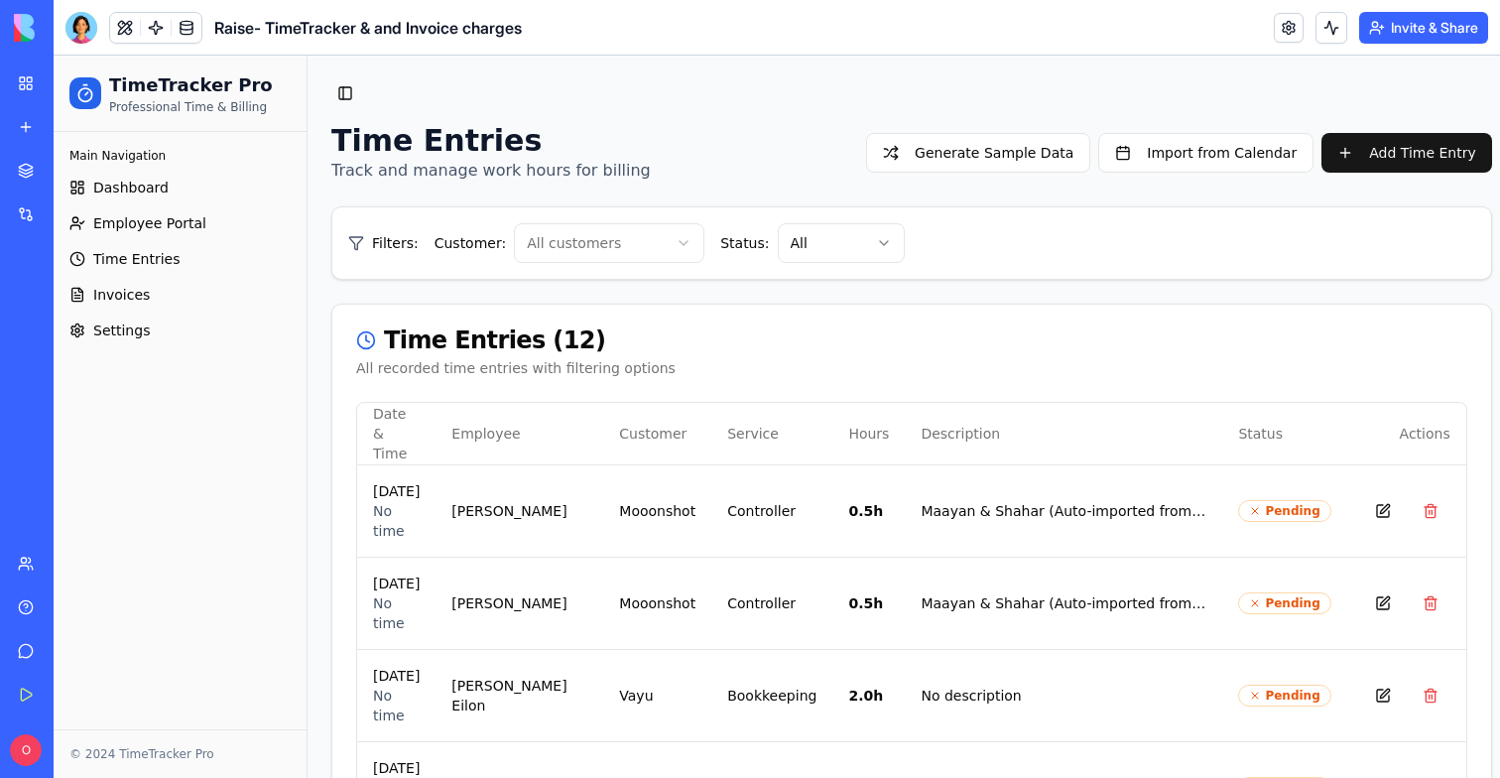
click at [163, 259] on span "Time Entries" at bounding box center [136, 259] width 86 height 20
click at [156, 232] on span "Employee Portal" at bounding box center [149, 223] width 113 height 20
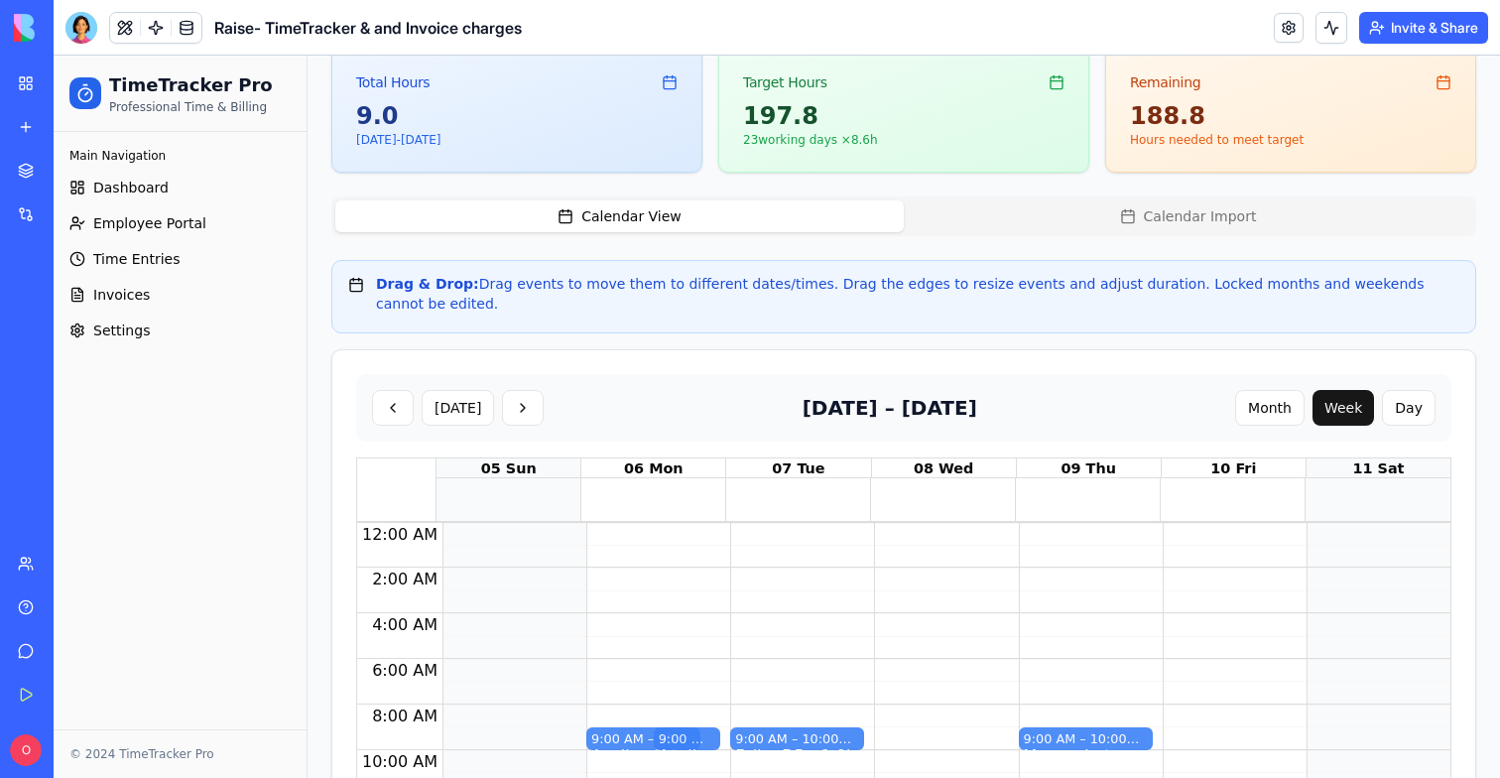
scroll to position [417, 0]
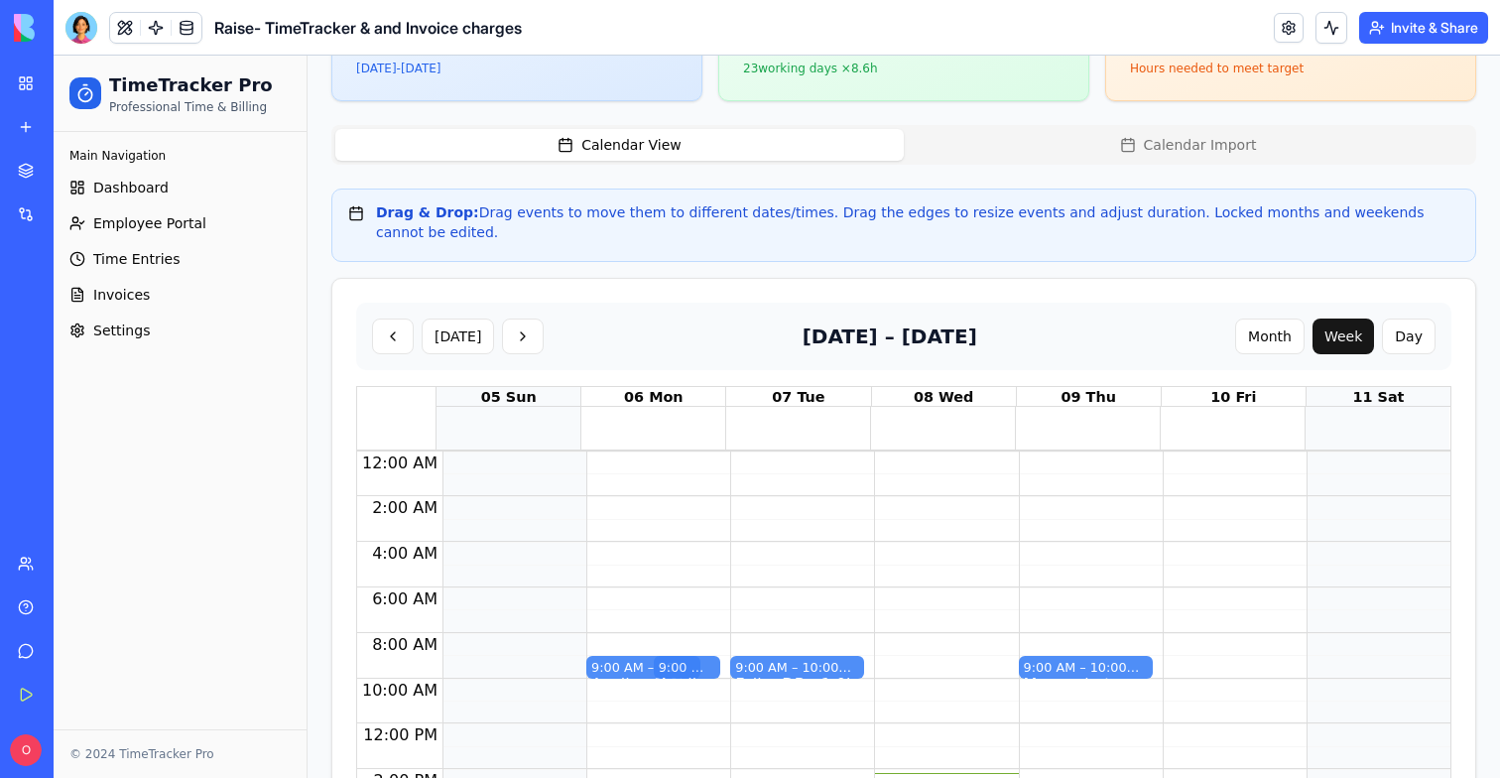
click at [628, 721] on div "9:00 AM – 10:00 AM Aculis - 1.0h 9:00 AM – 10:00 AM Aculis - 1.0h" at bounding box center [653, 723] width 134 height 545
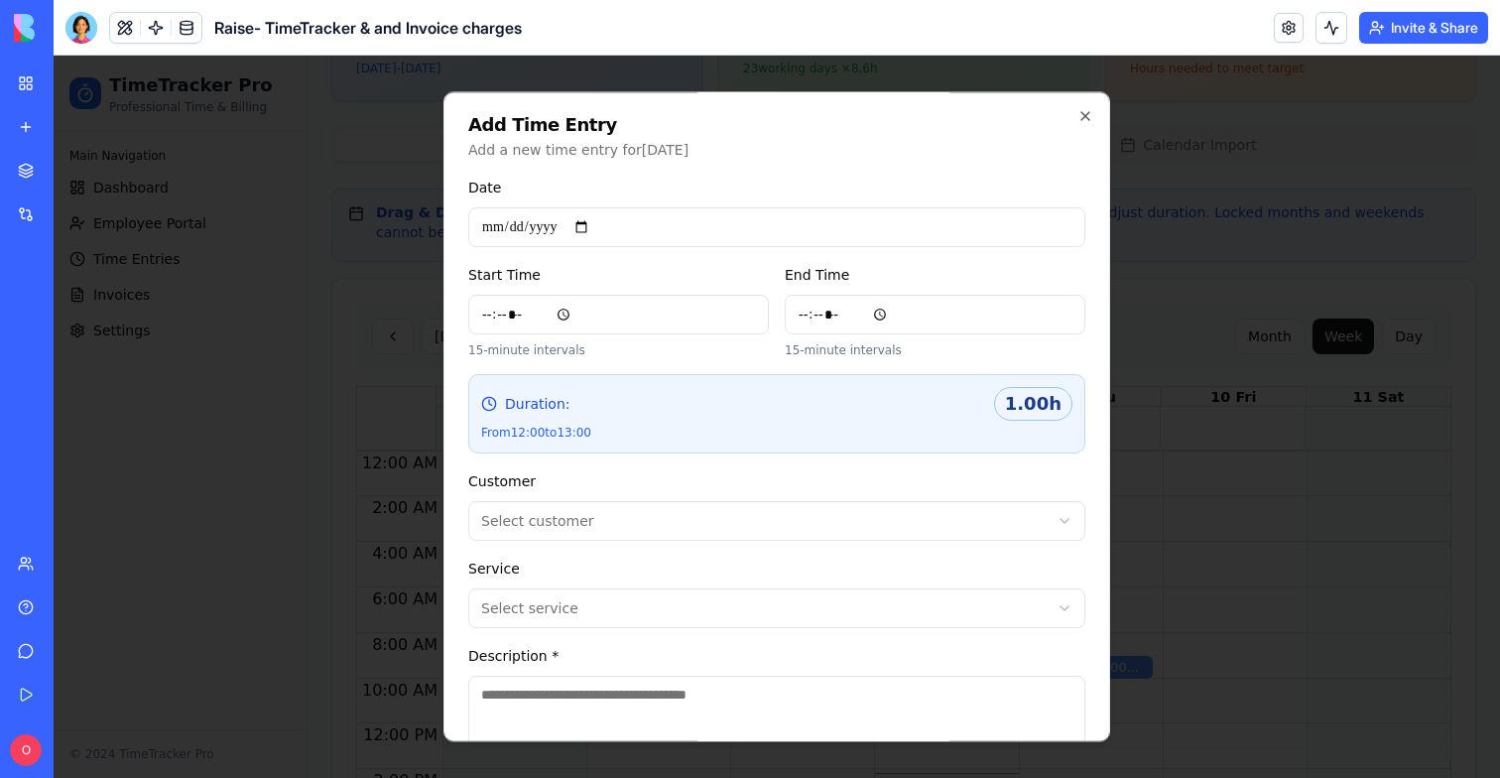
scroll to position [118, 0]
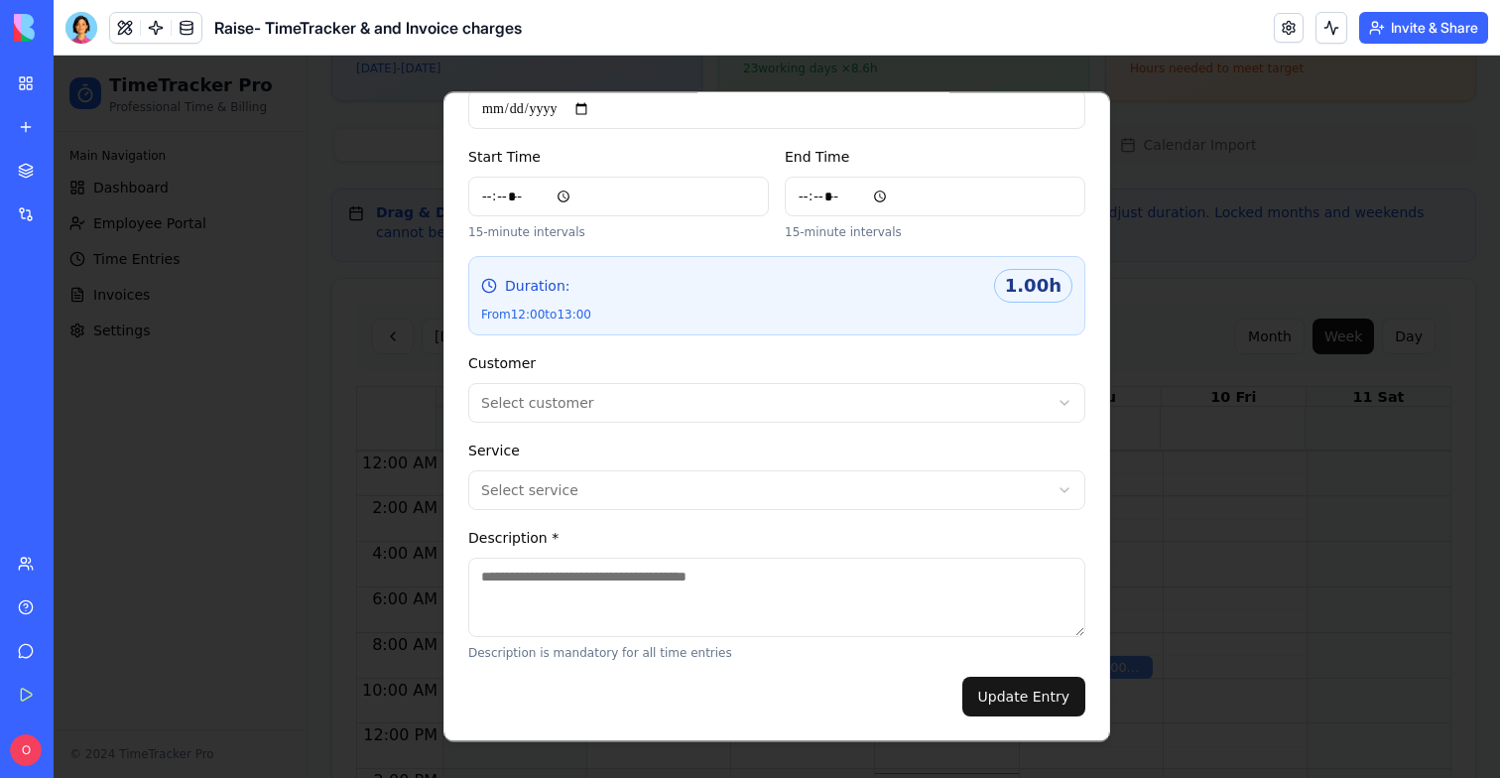
click at [608, 416] on body "TimeTracker Pro Professional Time & Billing Main Navigation Dashboard Employee …" at bounding box center [777, 342] width 1446 height 1407
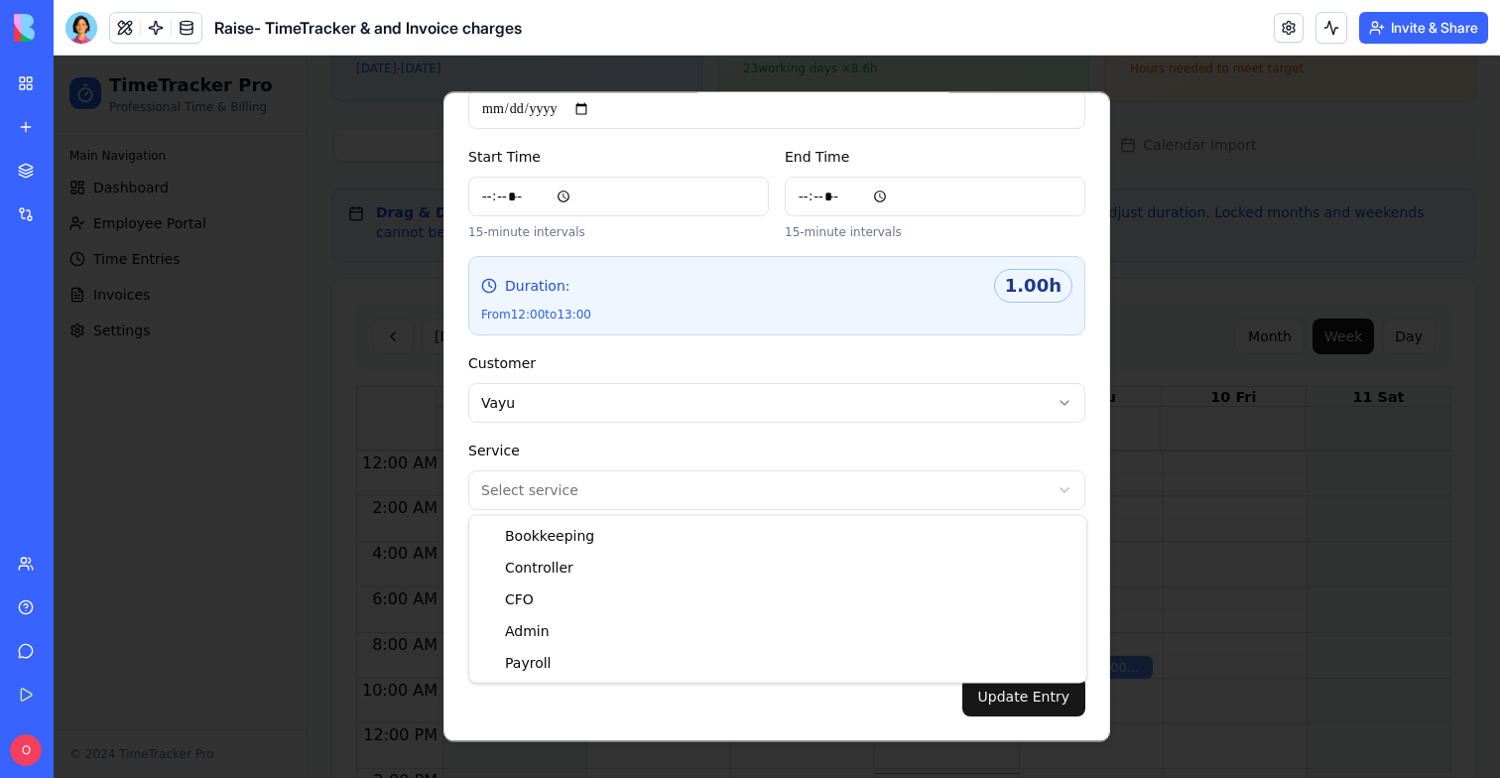
click at [577, 503] on body "TimeTracker Pro Professional Time & Billing Main Navigation Dashboard Employee …" at bounding box center [777, 342] width 1446 height 1407
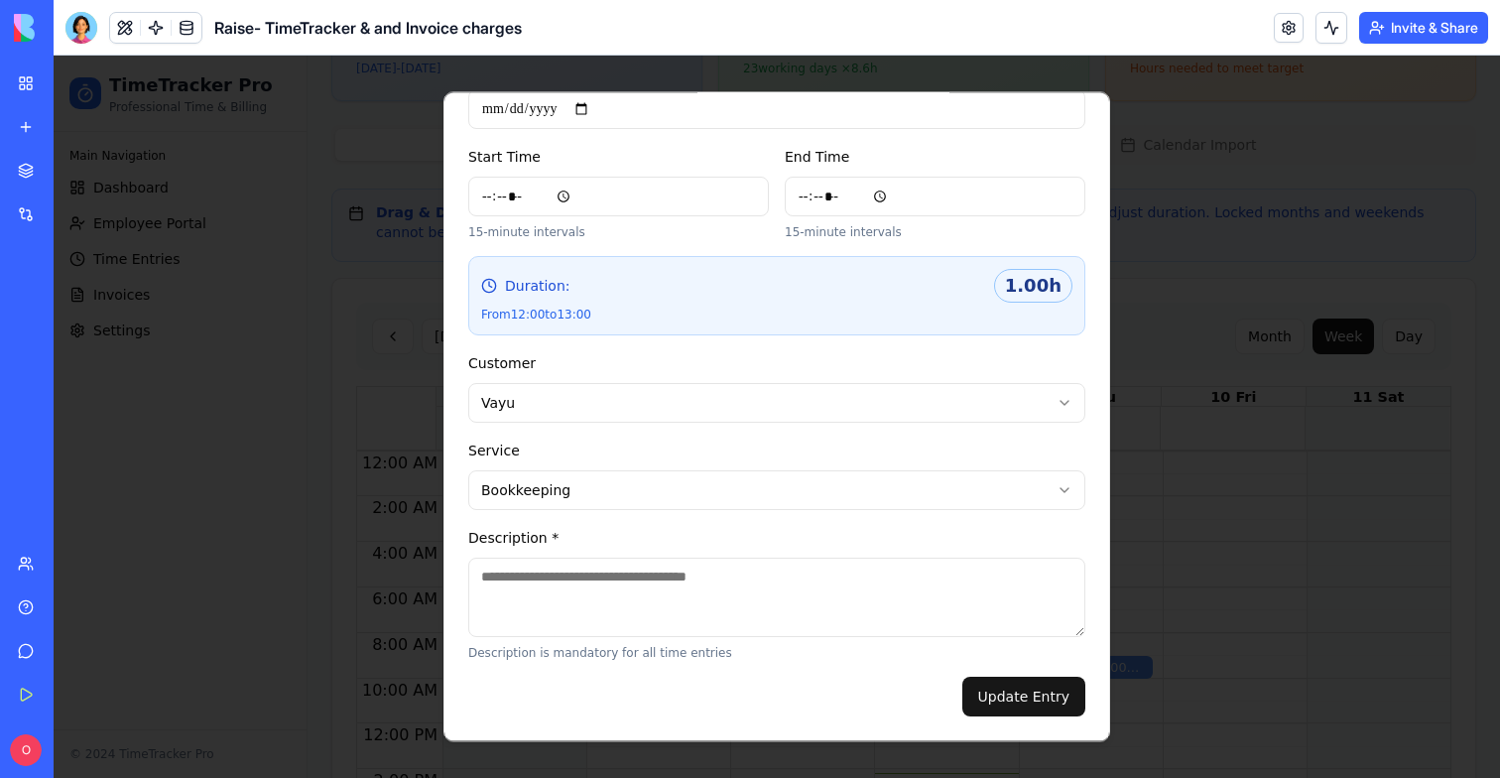
click at [572, 656] on p "Description is mandatory for all time entries" at bounding box center [776, 653] width 617 height 16
click at [572, 590] on textarea "Description *" at bounding box center [776, 597] width 617 height 79
type textarea "****"
click at [1025, 713] on button "Update Entry" at bounding box center [1023, 697] width 123 height 40
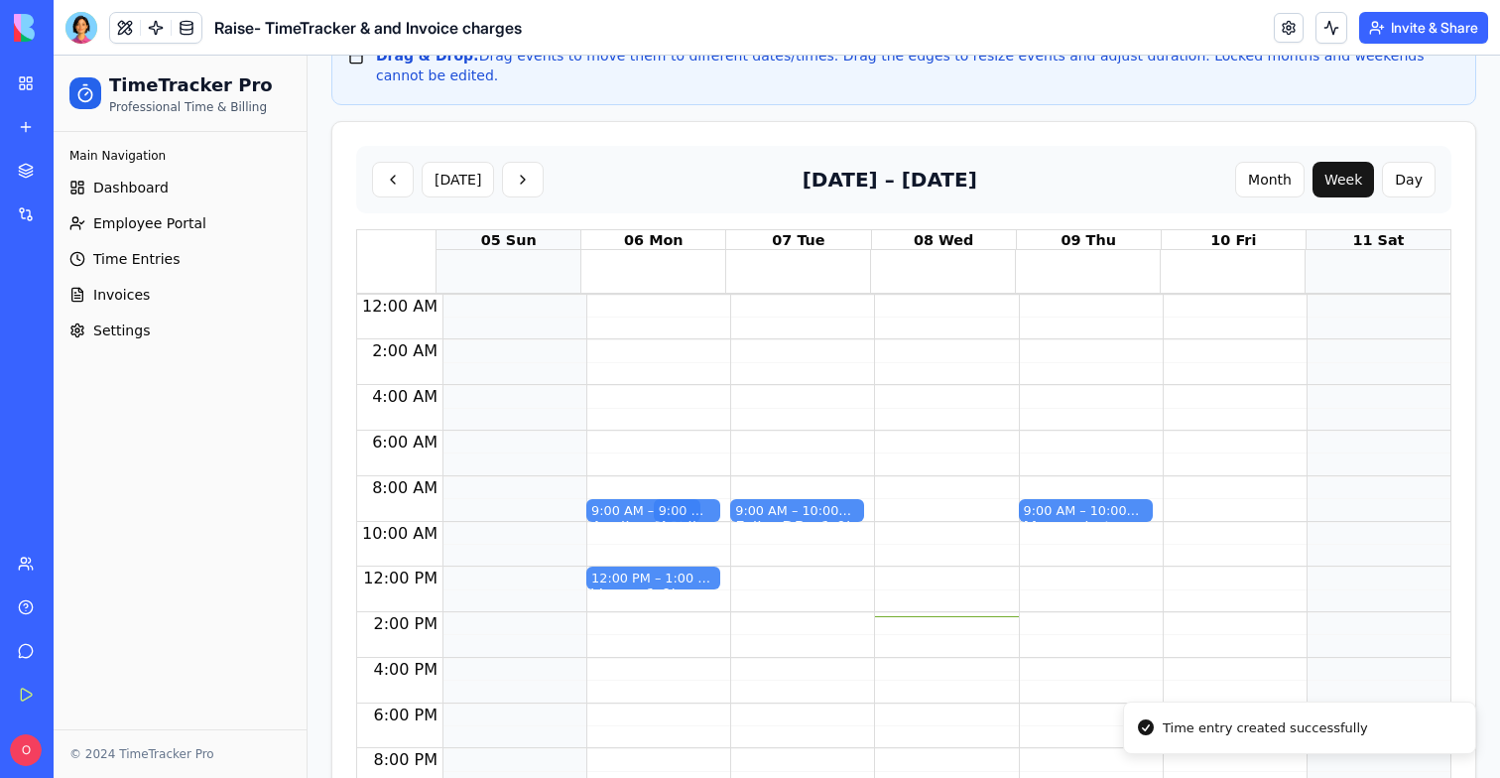
scroll to position [641, 0]
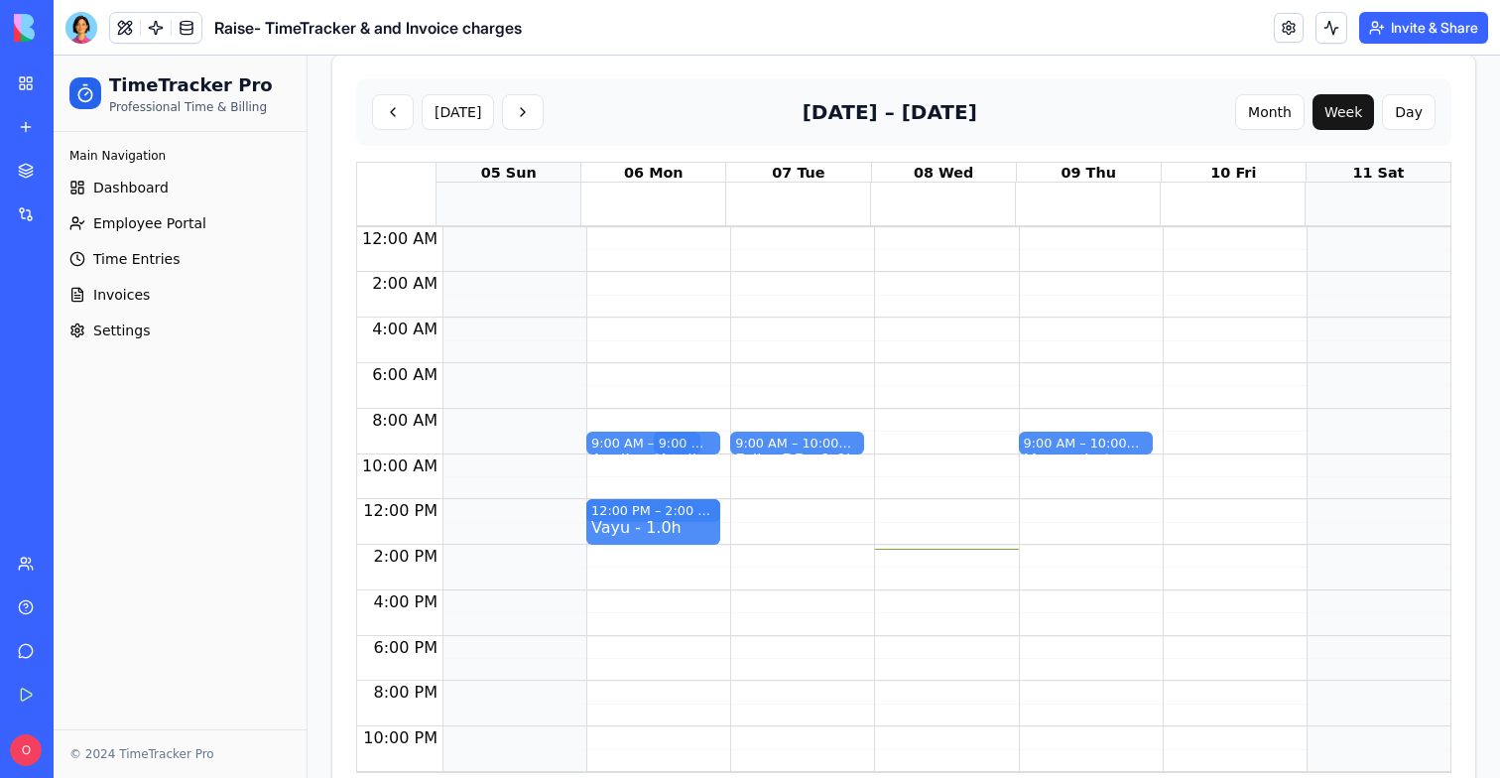
drag, startPoint x: 647, startPoint y: 499, endPoint x: 649, endPoint y: 553, distance: 53.6
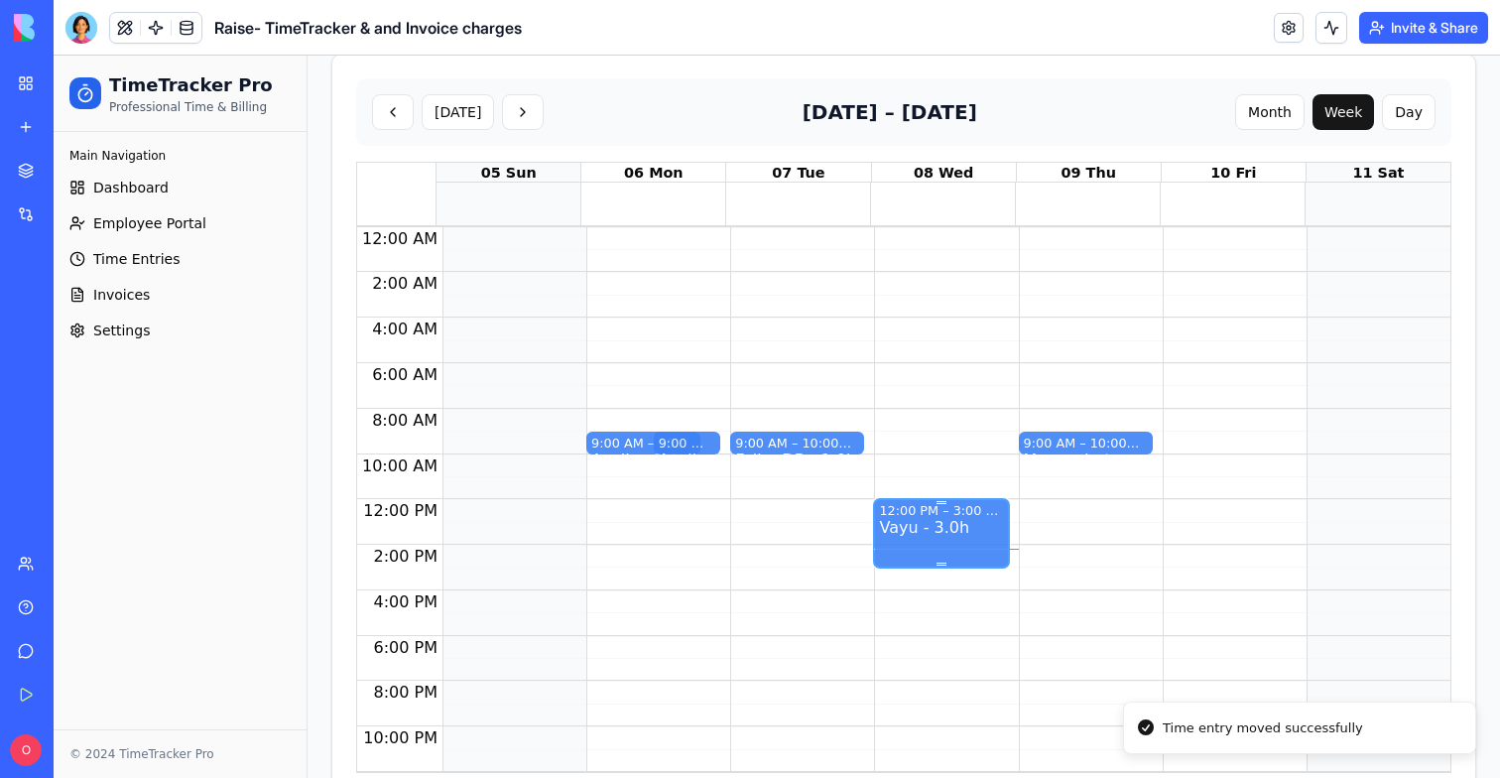
click at [964, 520] on div "Vayu - 3.0h" at bounding box center [941, 552] width 124 height 64
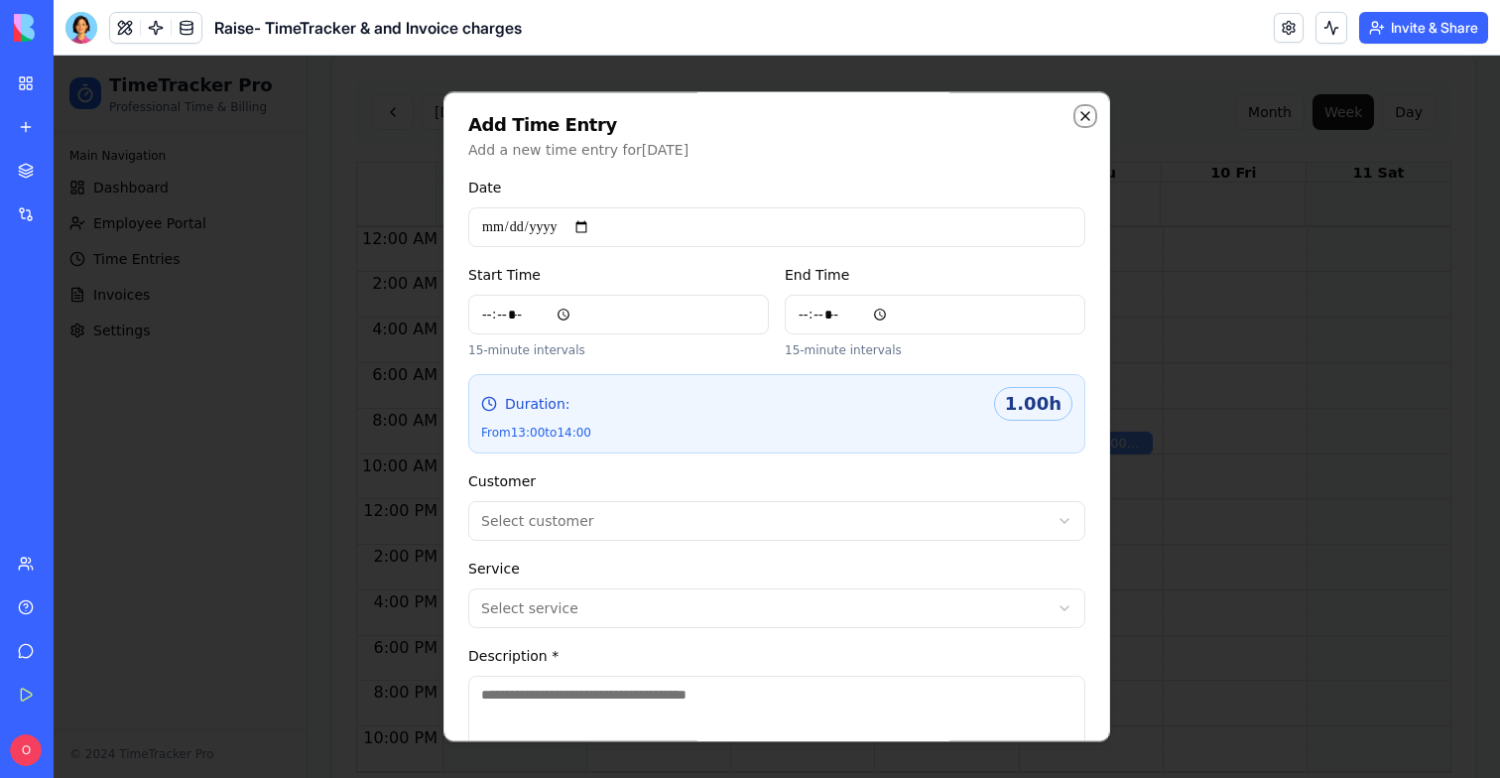
click at [1086, 115] on icon "button" at bounding box center [1085, 116] width 8 height 8
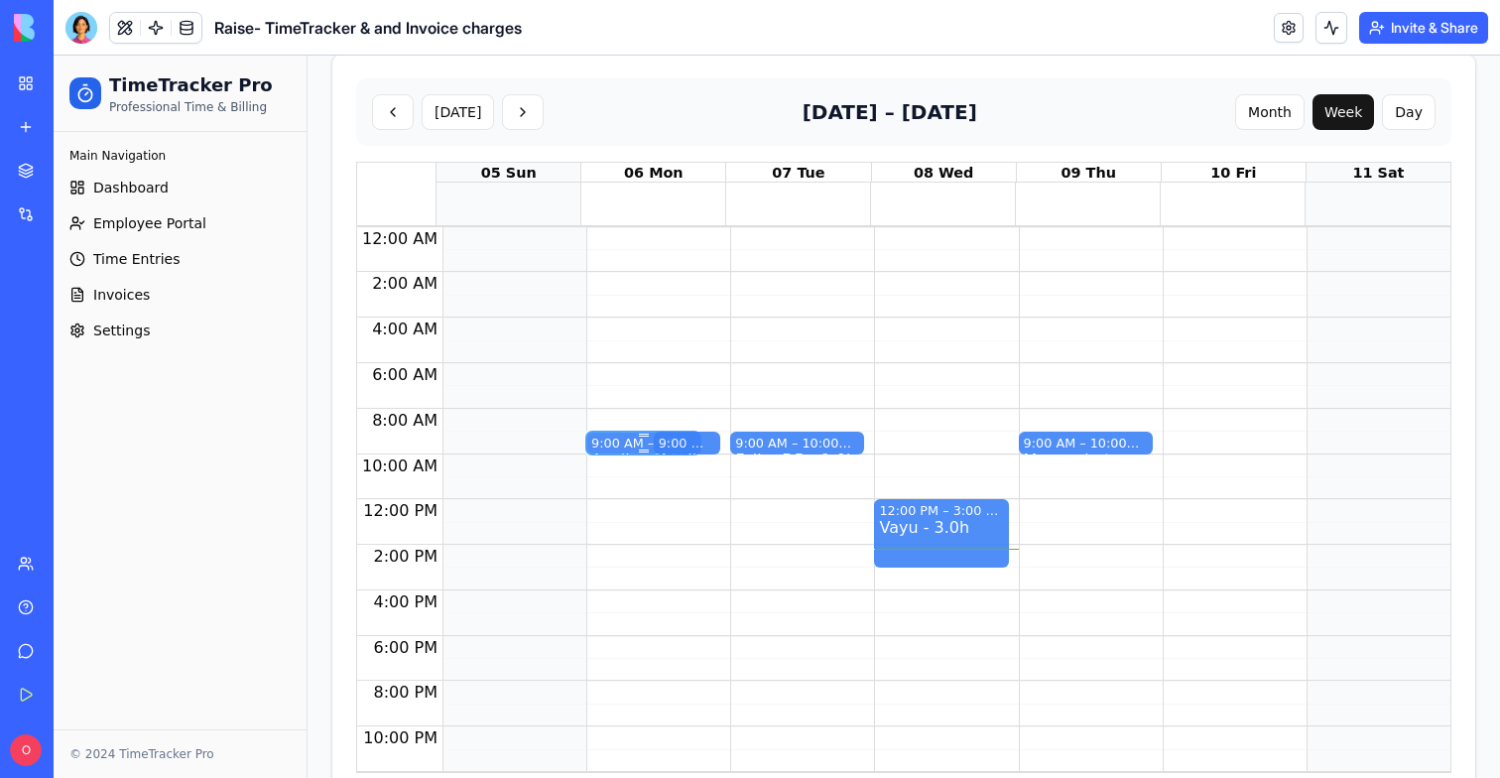
click at [639, 434] on div "9:00 AM – 10:00 AM" at bounding box center [643, 443] width 104 height 19
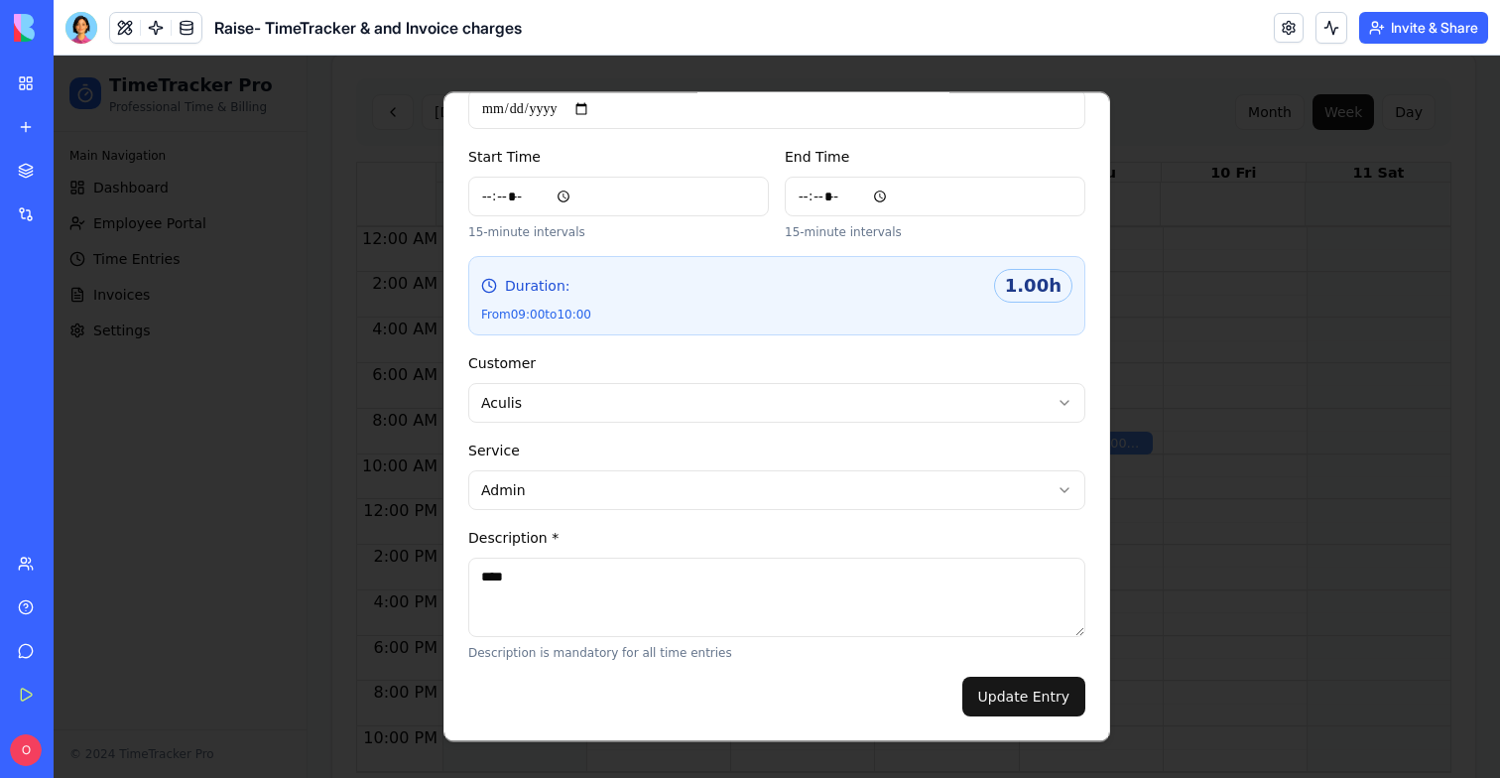
scroll to position [0, 0]
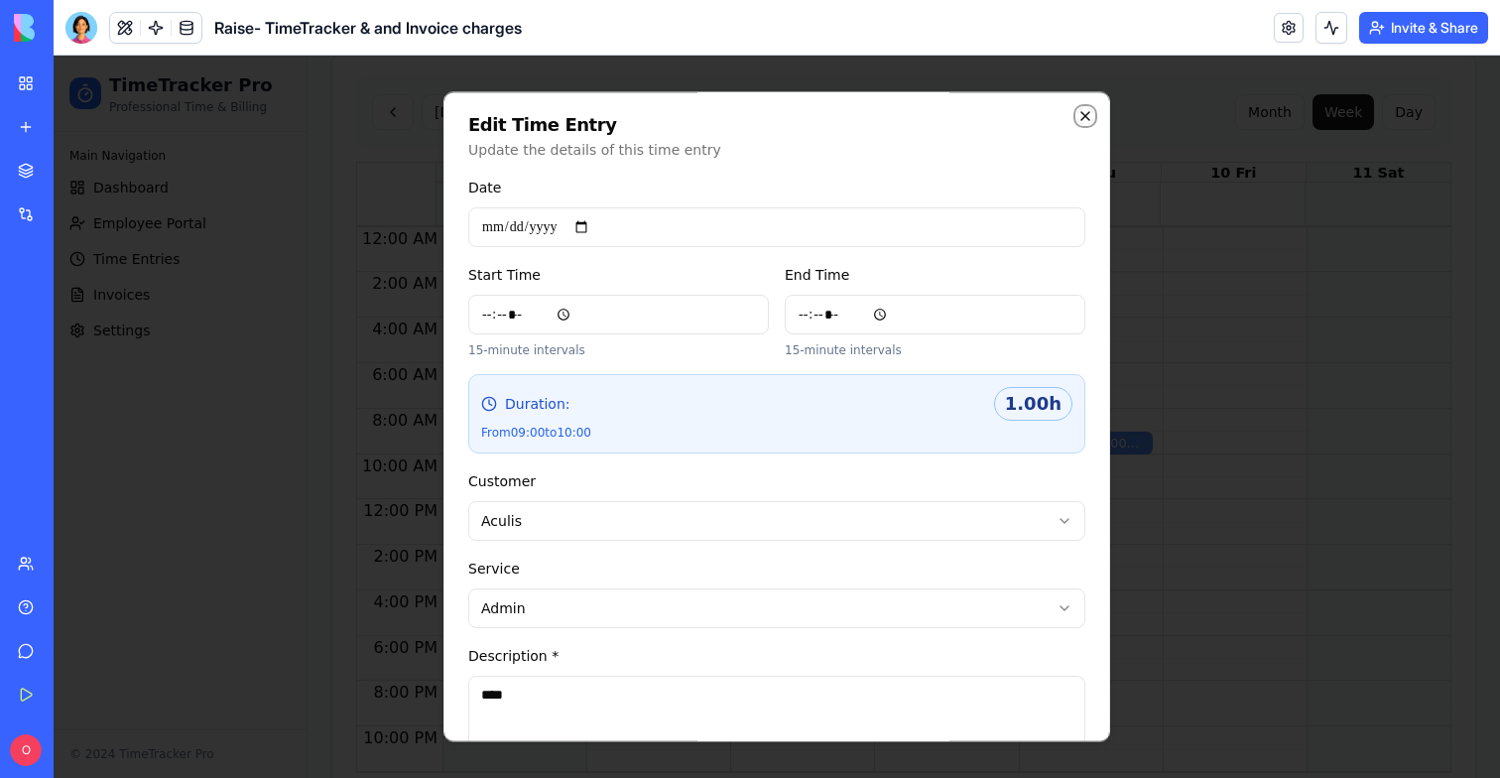
click at [1088, 112] on icon "button" at bounding box center [1085, 116] width 8 height 8
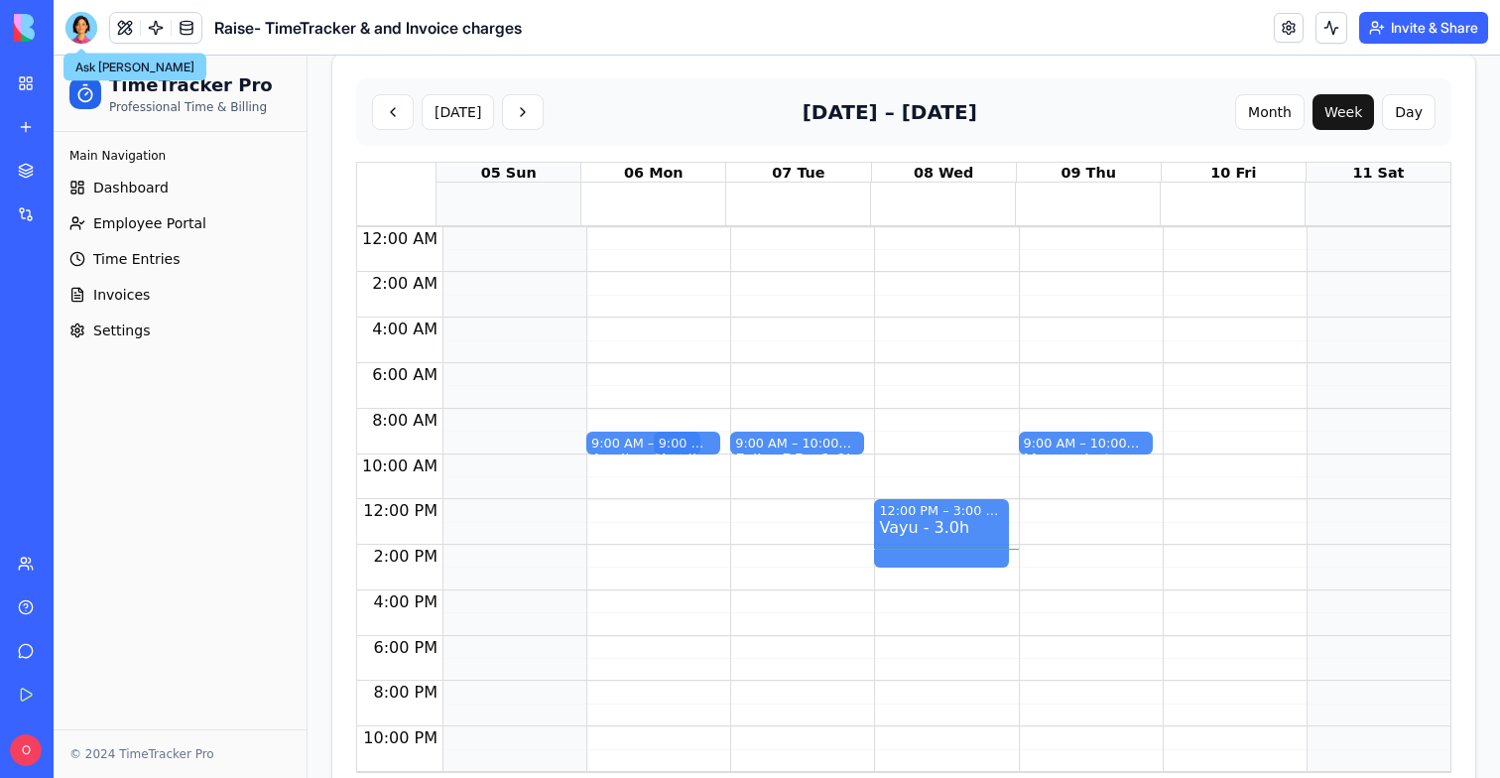
click at [87, 20] on div at bounding box center [81, 28] width 32 height 32
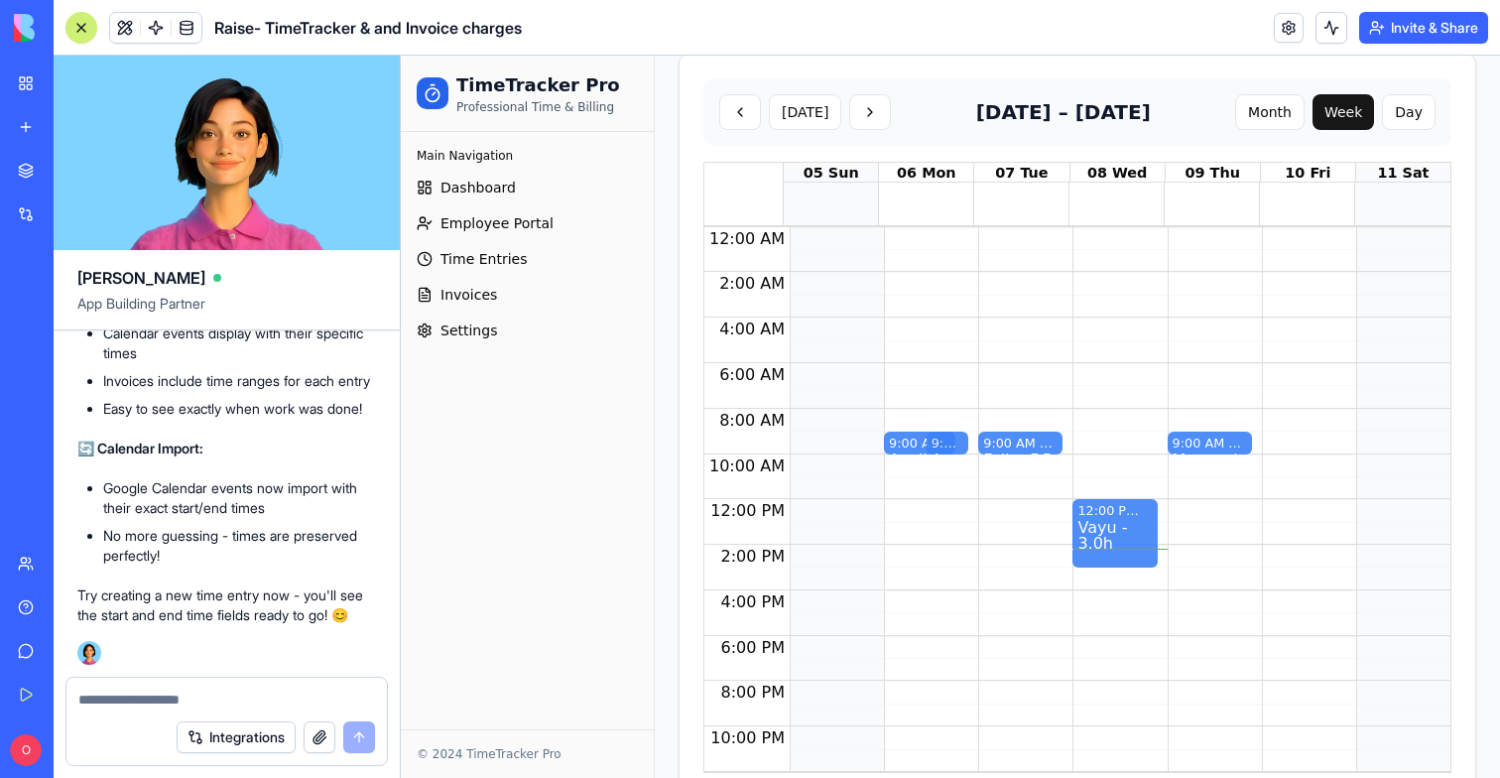
click at [146, 697] on textarea at bounding box center [226, 699] width 297 height 20
click at [949, 499] on div "9:00 AM – 10:00 AM Aculis - 1.0h 9:00 AM – 10:00 AM Aculis - 1.0h" at bounding box center [926, 499] width 84 height 545
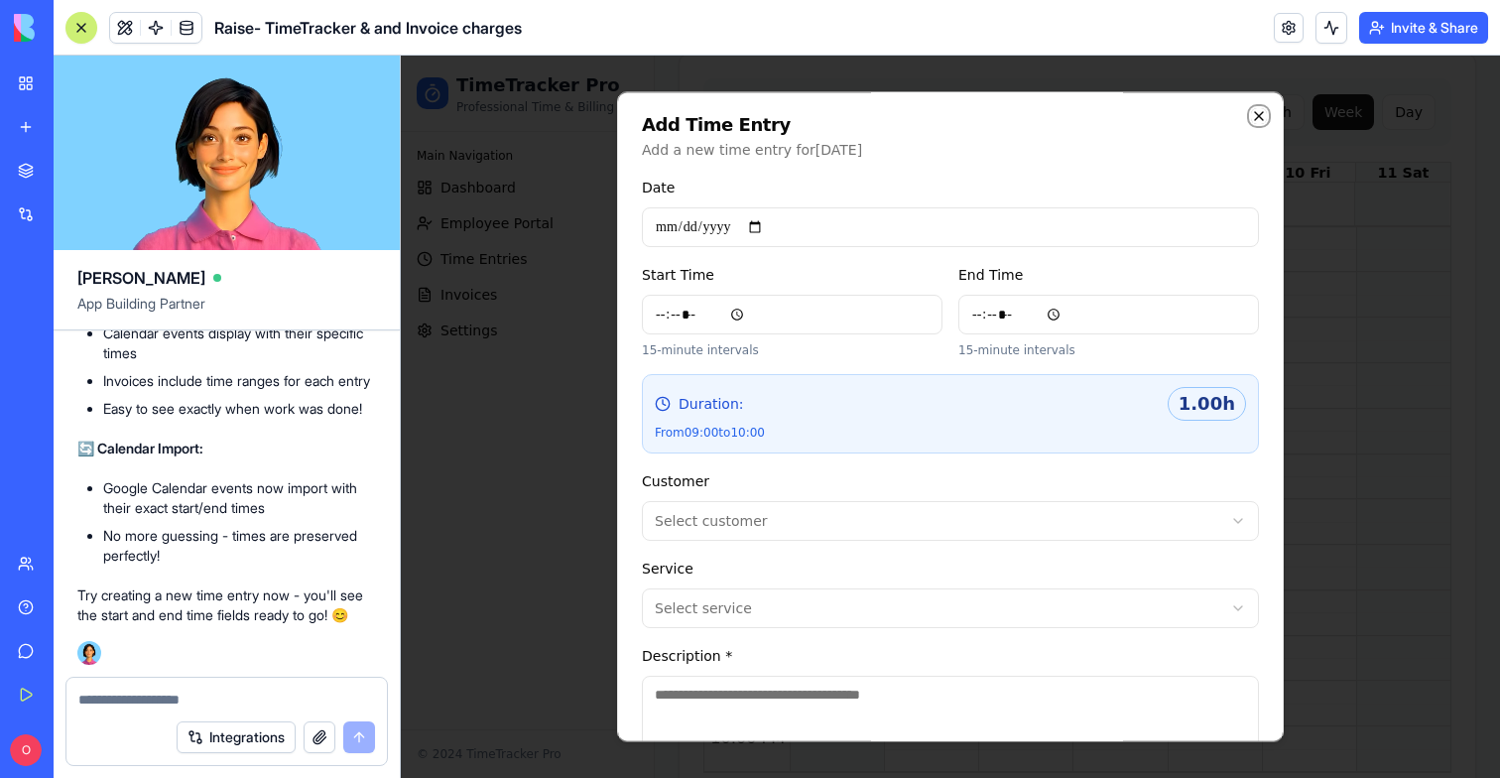
click at [1259, 118] on icon "button" at bounding box center [1259, 116] width 16 height 16
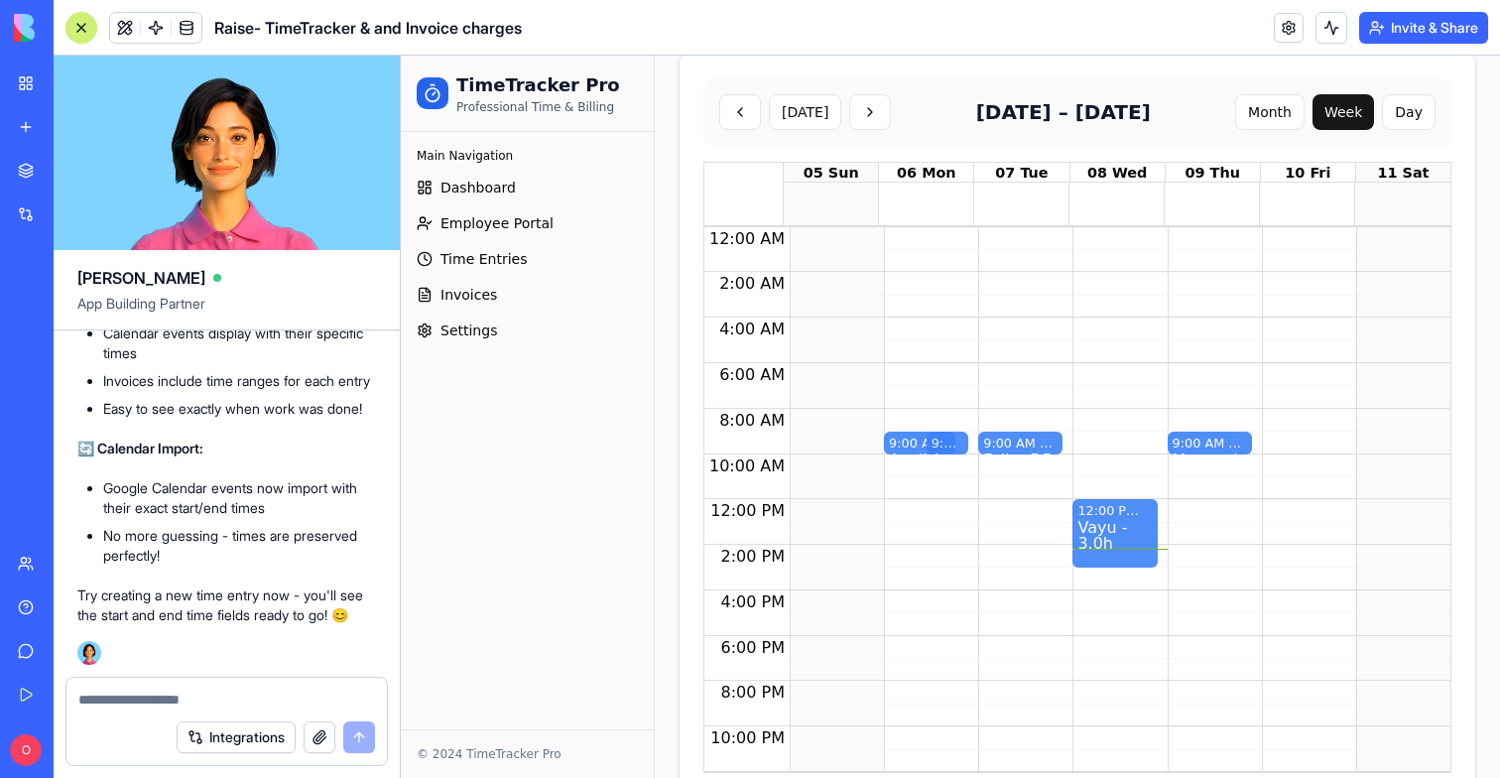
click at [180, 695] on textarea at bounding box center [226, 699] width 297 height 20
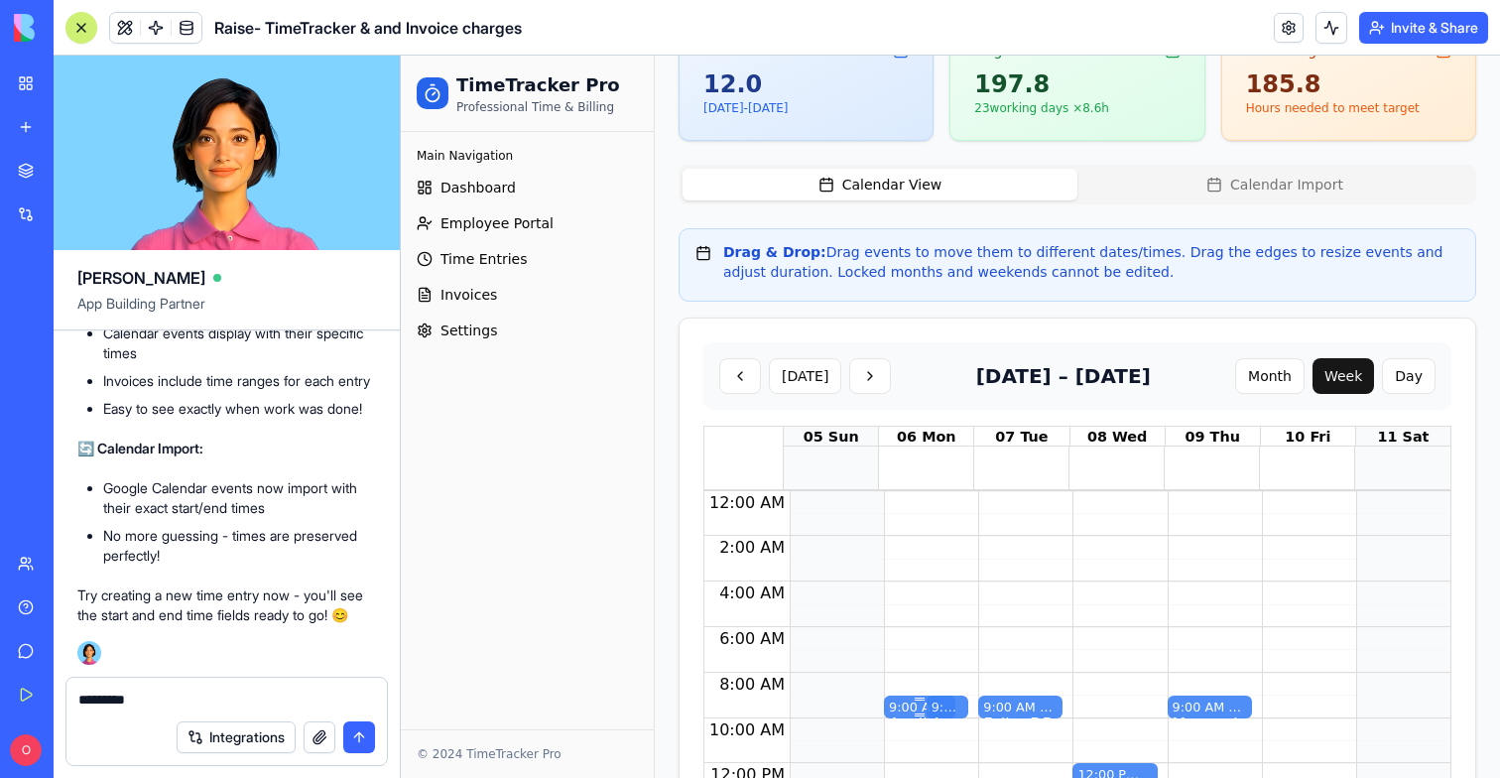
scroll to position [466, 0]
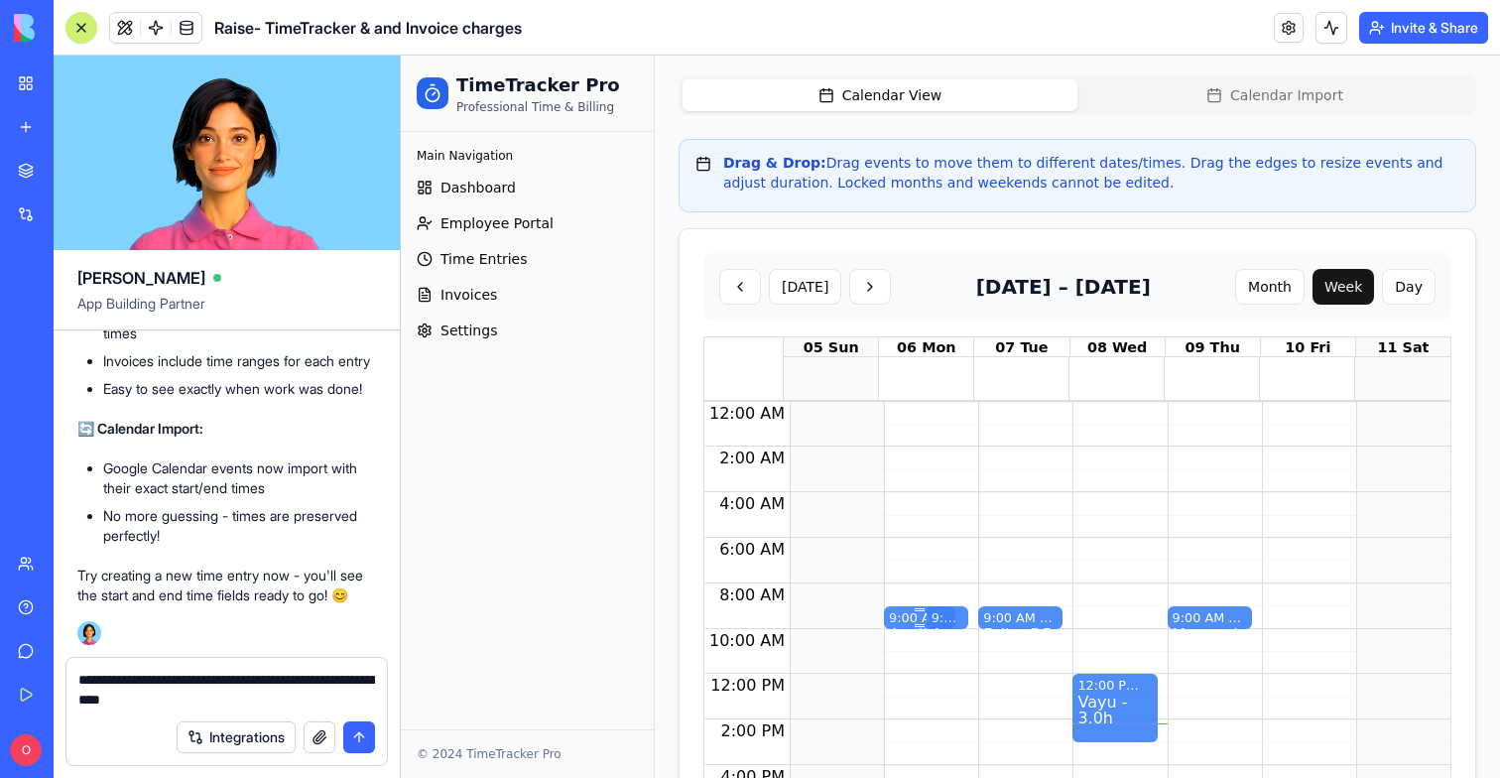
type textarea "**********"
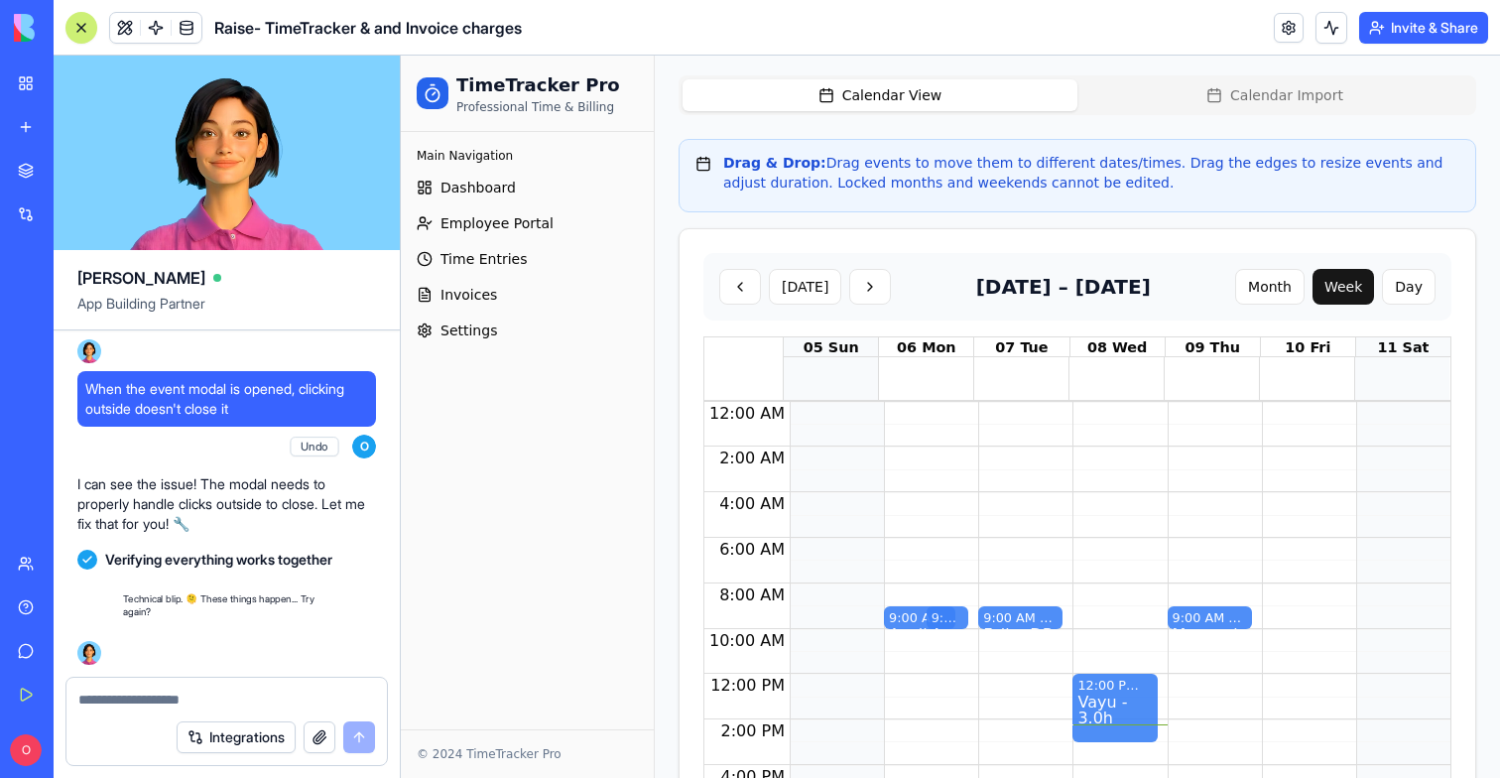
scroll to position [50422, 0]
